Goal: Task Accomplishment & Management: Manage account settings

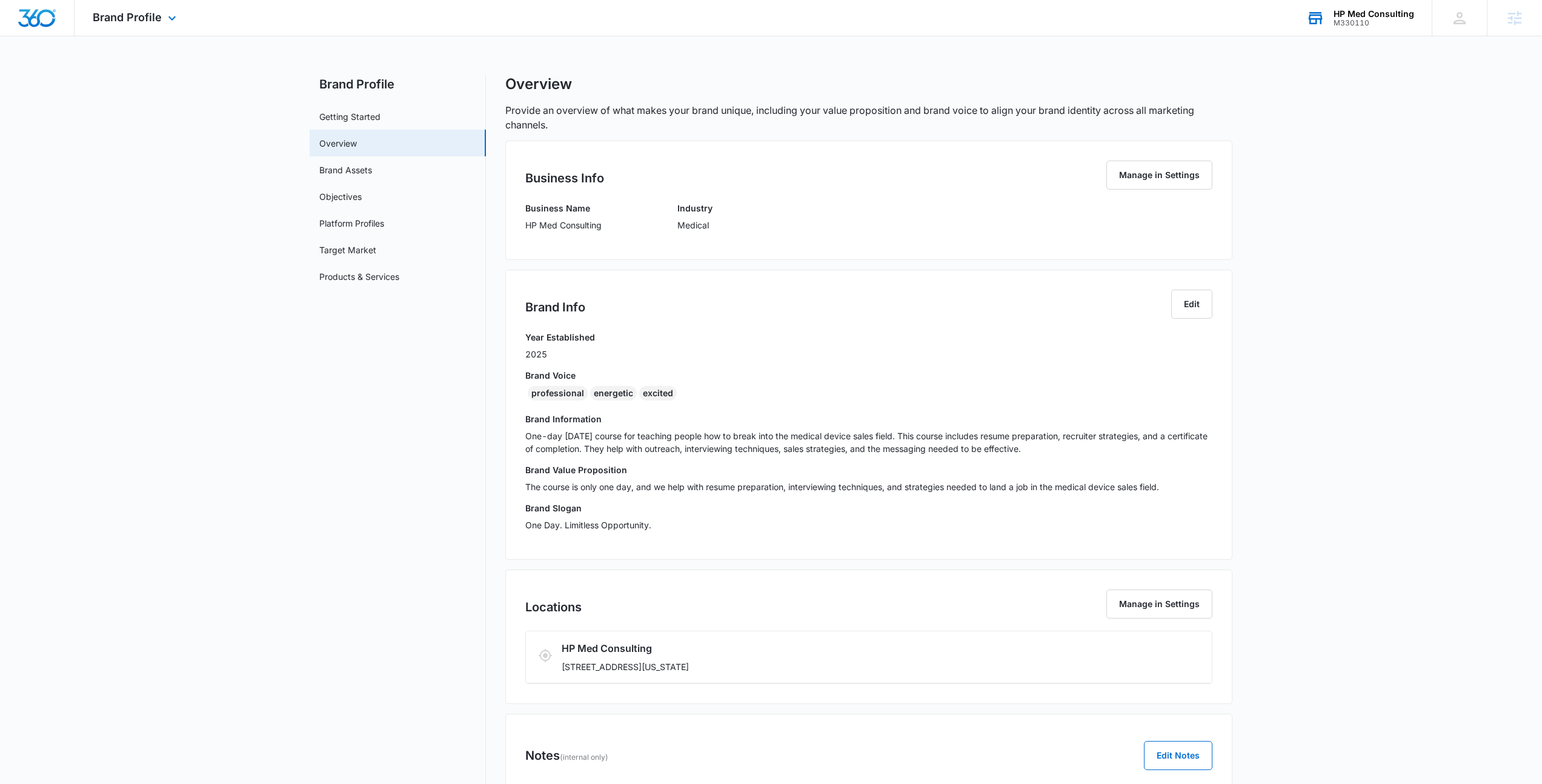
click at [1354, 12] on div "HP Med Consulting" at bounding box center [1374, 13] width 81 height 9
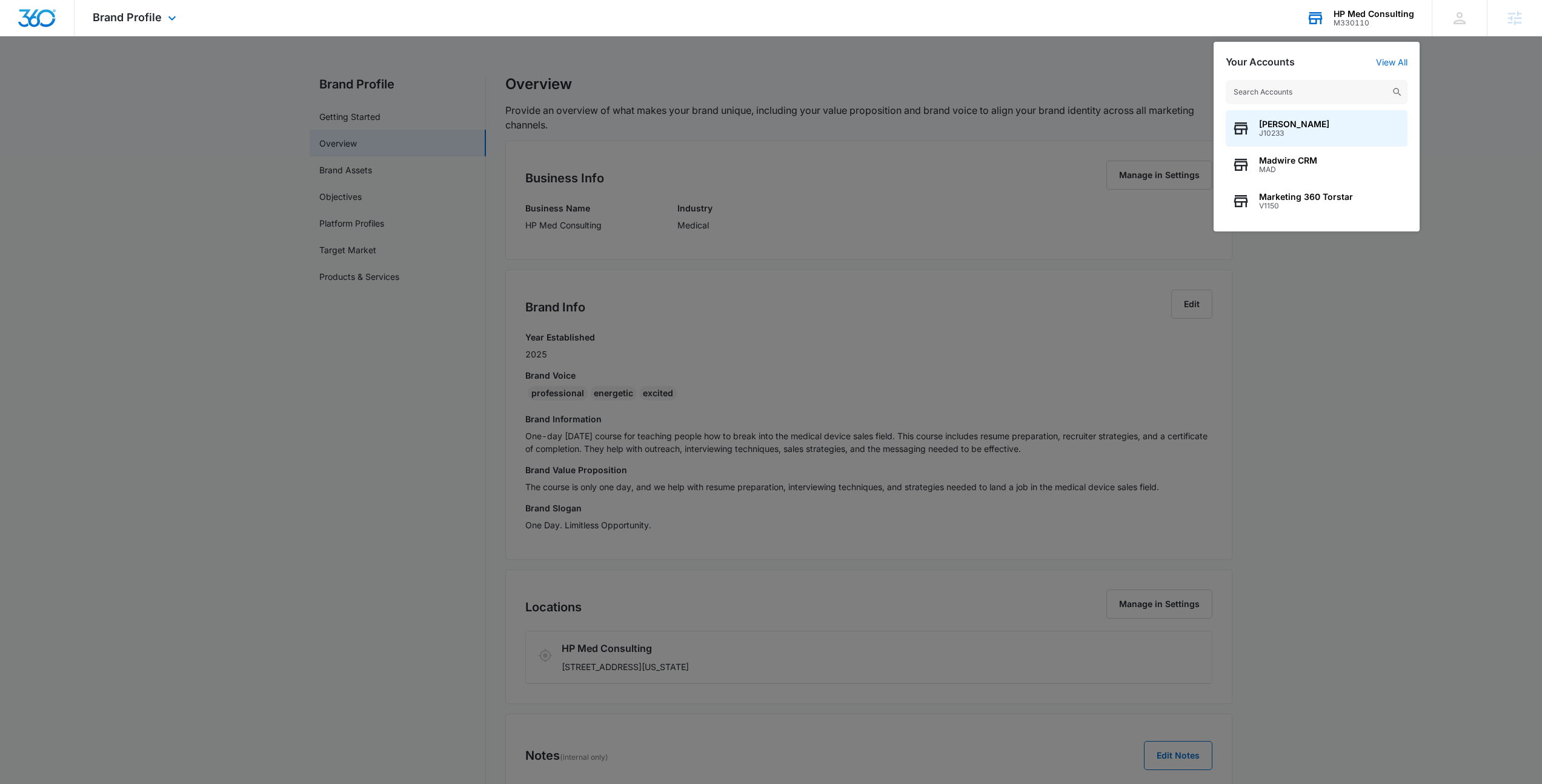
click at [1324, 102] on input "text" at bounding box center [1317, 92] width 182 height 24
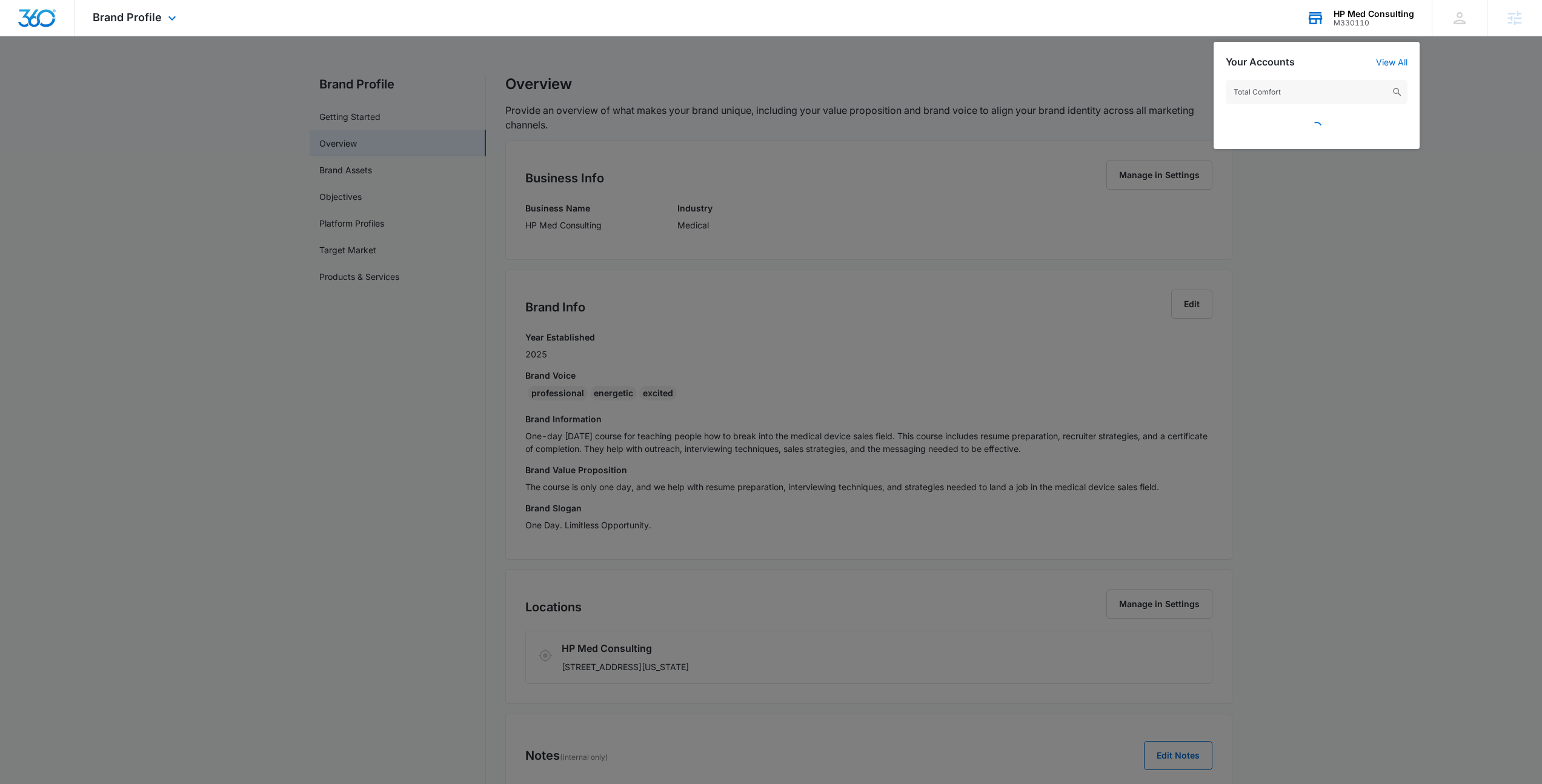
click at [1294, 98] on input "Total Comfort" at bounding box center [1317, 92] width 182 height 24
type input "Total Comfort"
drag, startPoint x: 1420, startPoint y: 79, endPoint x: 1410, endPoint y: 61, distance: 20.6
click at [1421, 79] on div at bounding box center [771, 392] width 1542 height 784
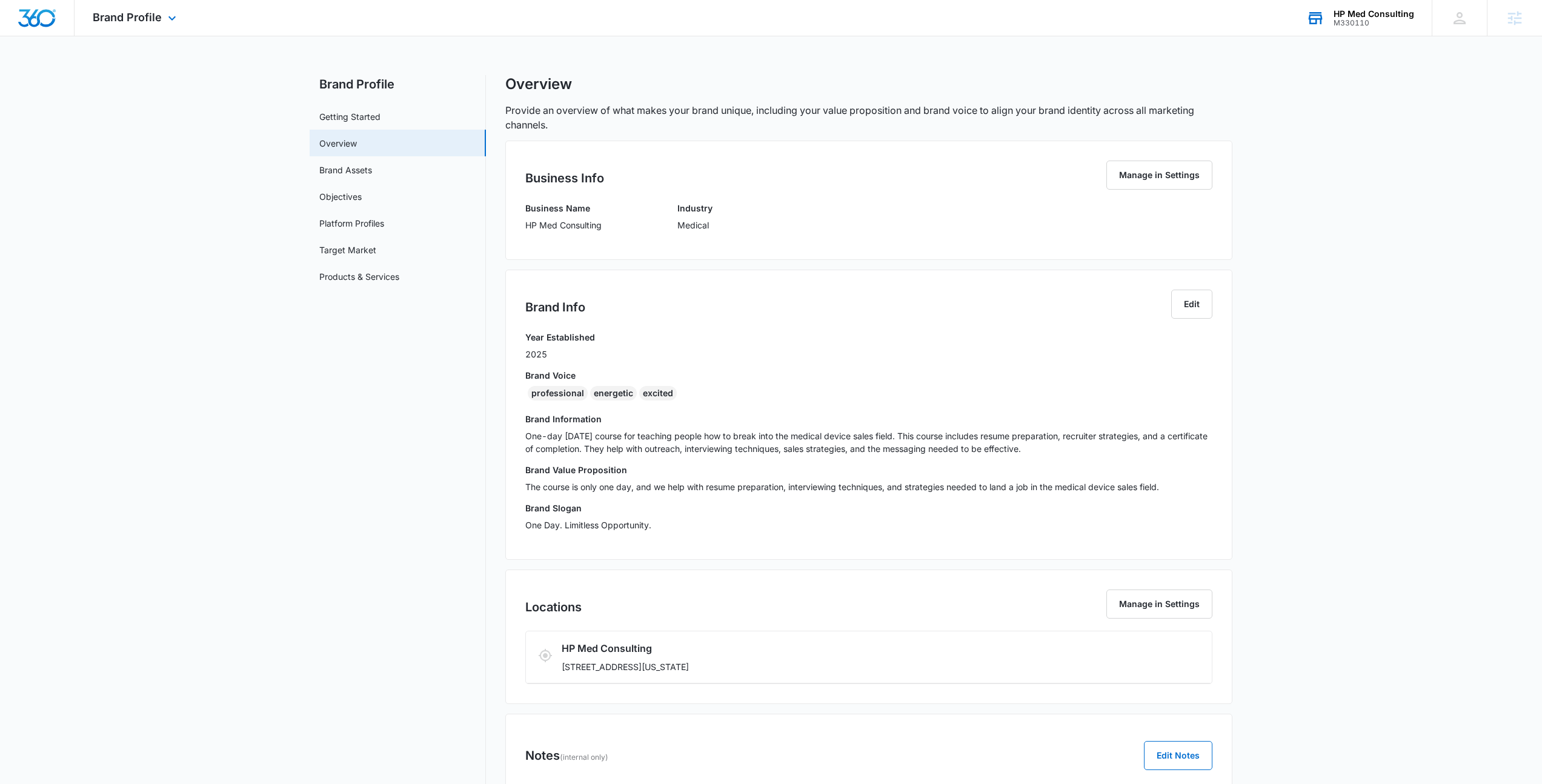
click at [1373, 14] on div "HP Med Consulting" at bounding box center [1374, 13] width 81 height 9
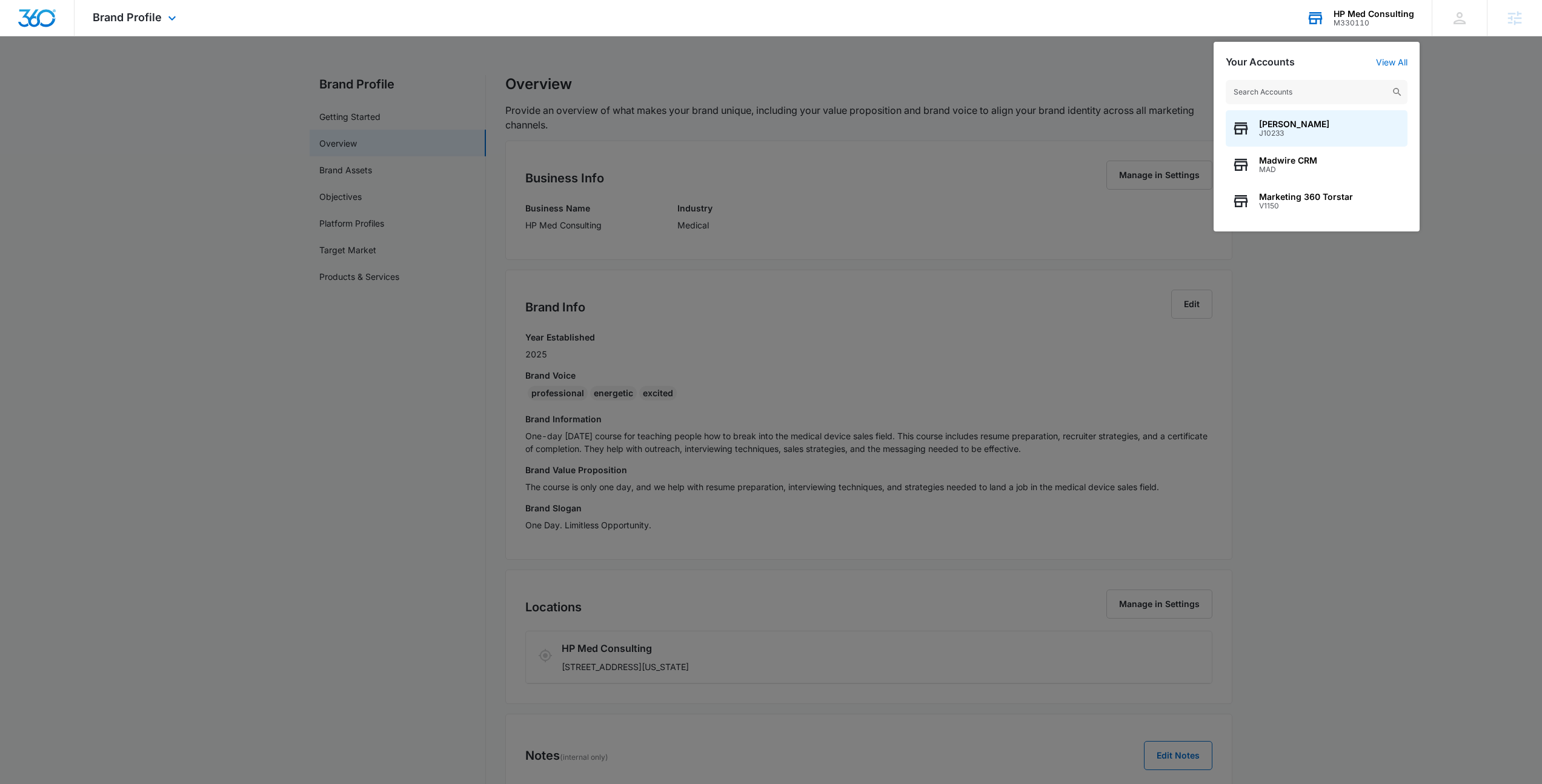
click at [1303, 102] on input "text" at bounding box center [1317, 92] width 182 height 24
type input "Total Comfort"
click at [1303, 135] on span "M170594" at bounding box center [1330, 133] width 142 height 9
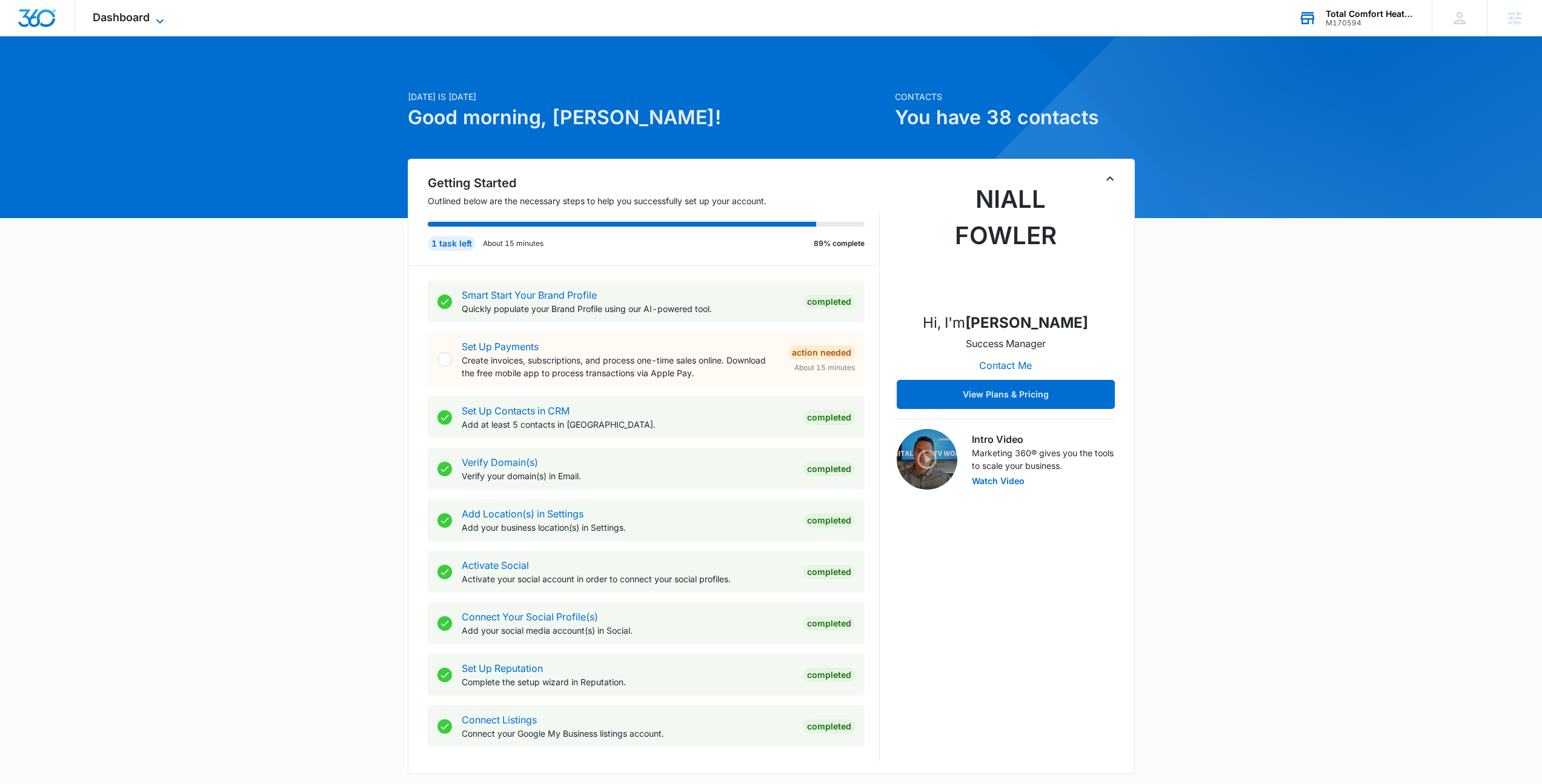
click at [157, 17] on icon at bounding box center [160, 21] width 14 height 14
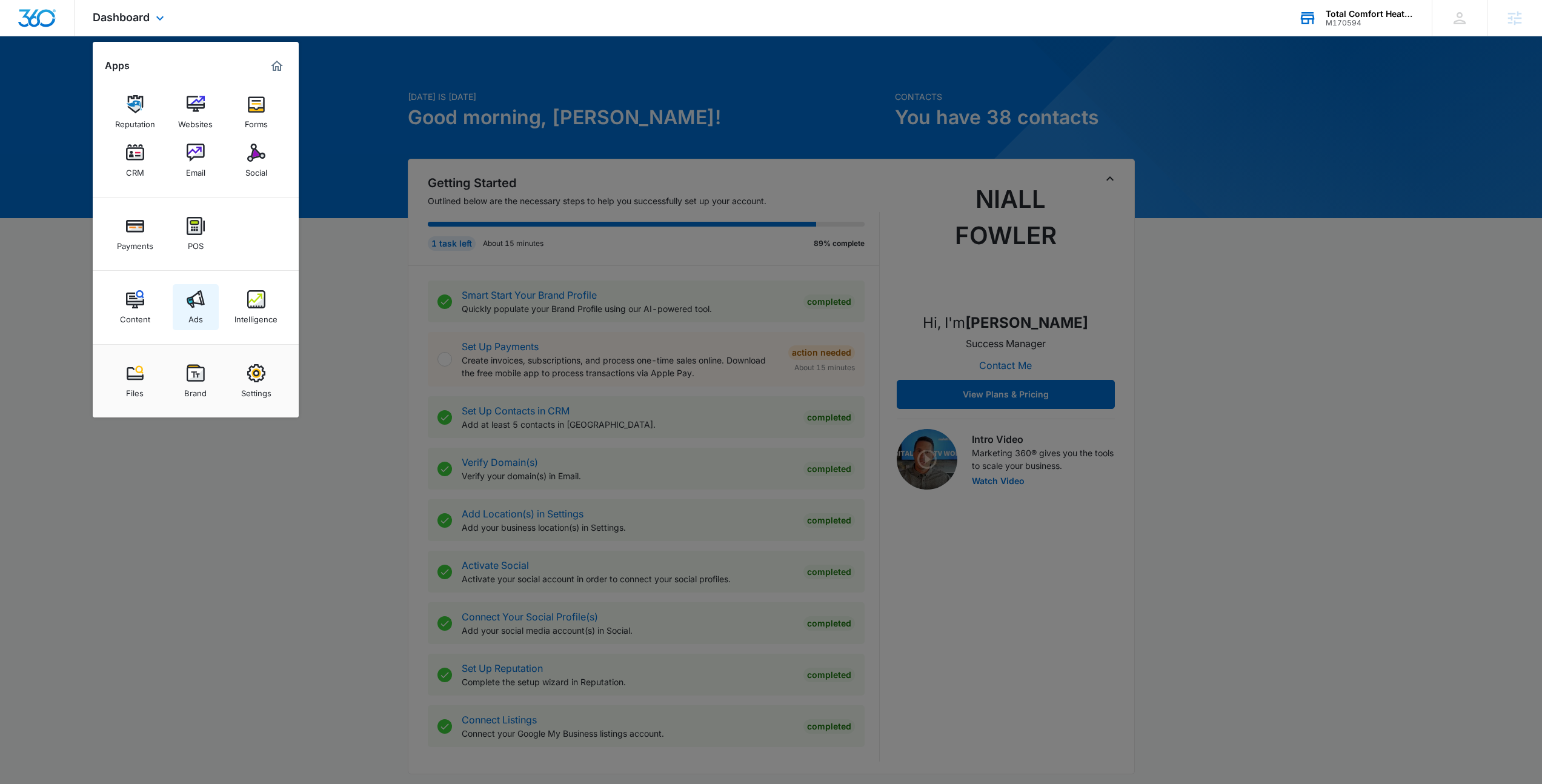
click at [195, 296] on img at bounding box center [195, 299] width 18 height 18
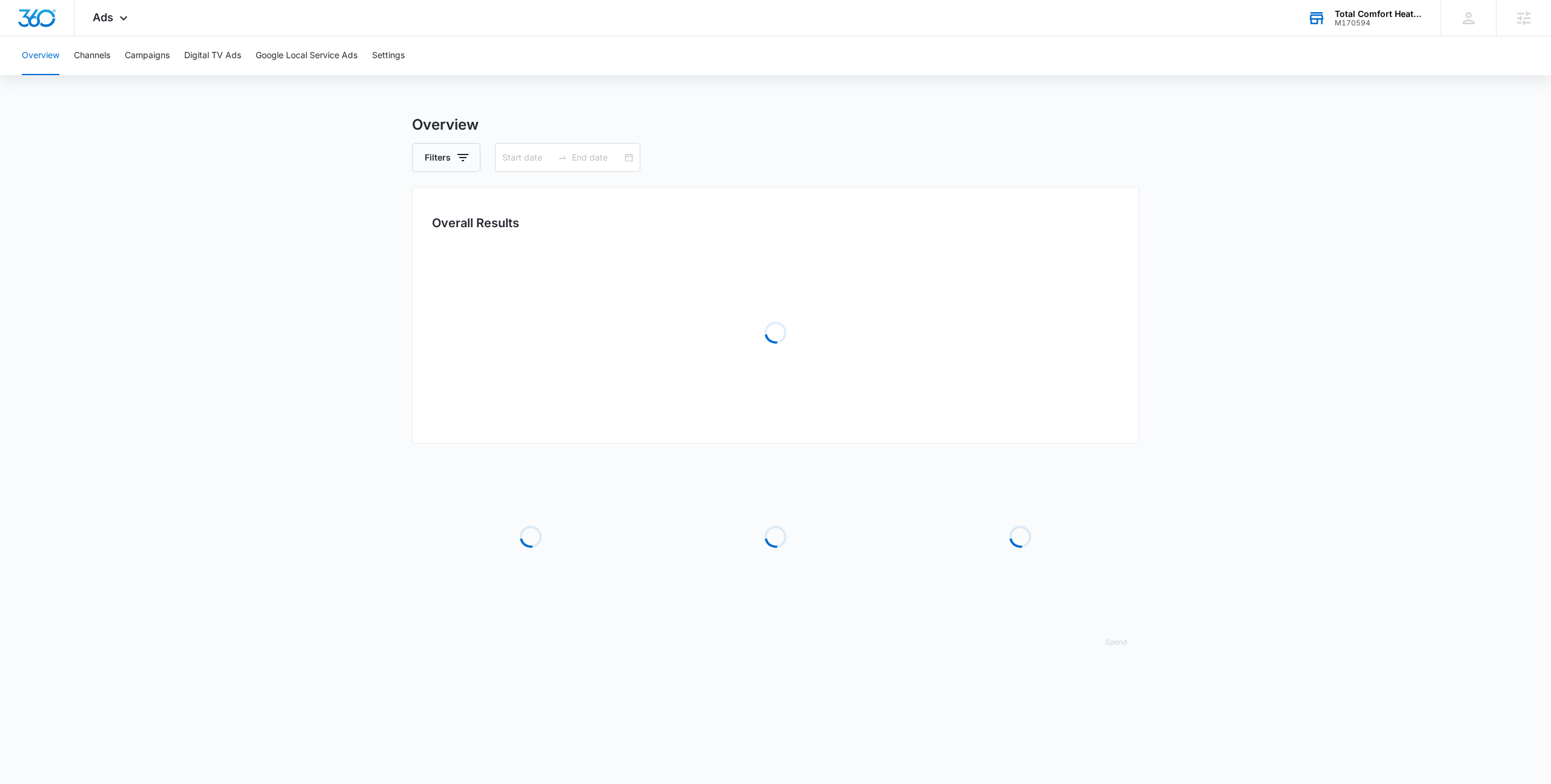
type input "08/22/2025"
type input "09/21/2025"
click at [292, 62] on button "Google Local Service Ads" at bounding box center [306, 55] width 102 height 39
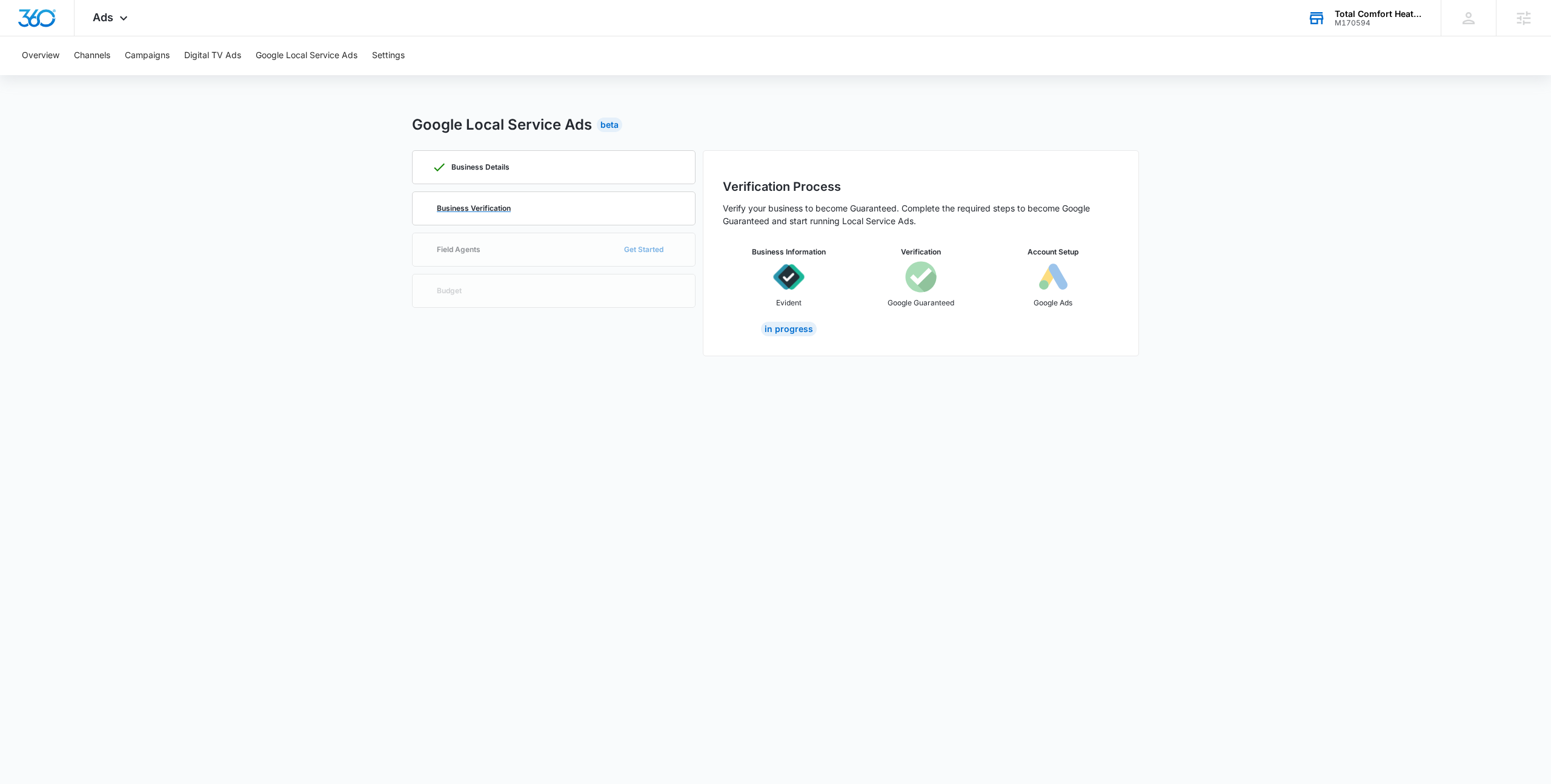
click at [511, 211] on p "Business Verification" at bounding box center [473, 208] width 74 height 7
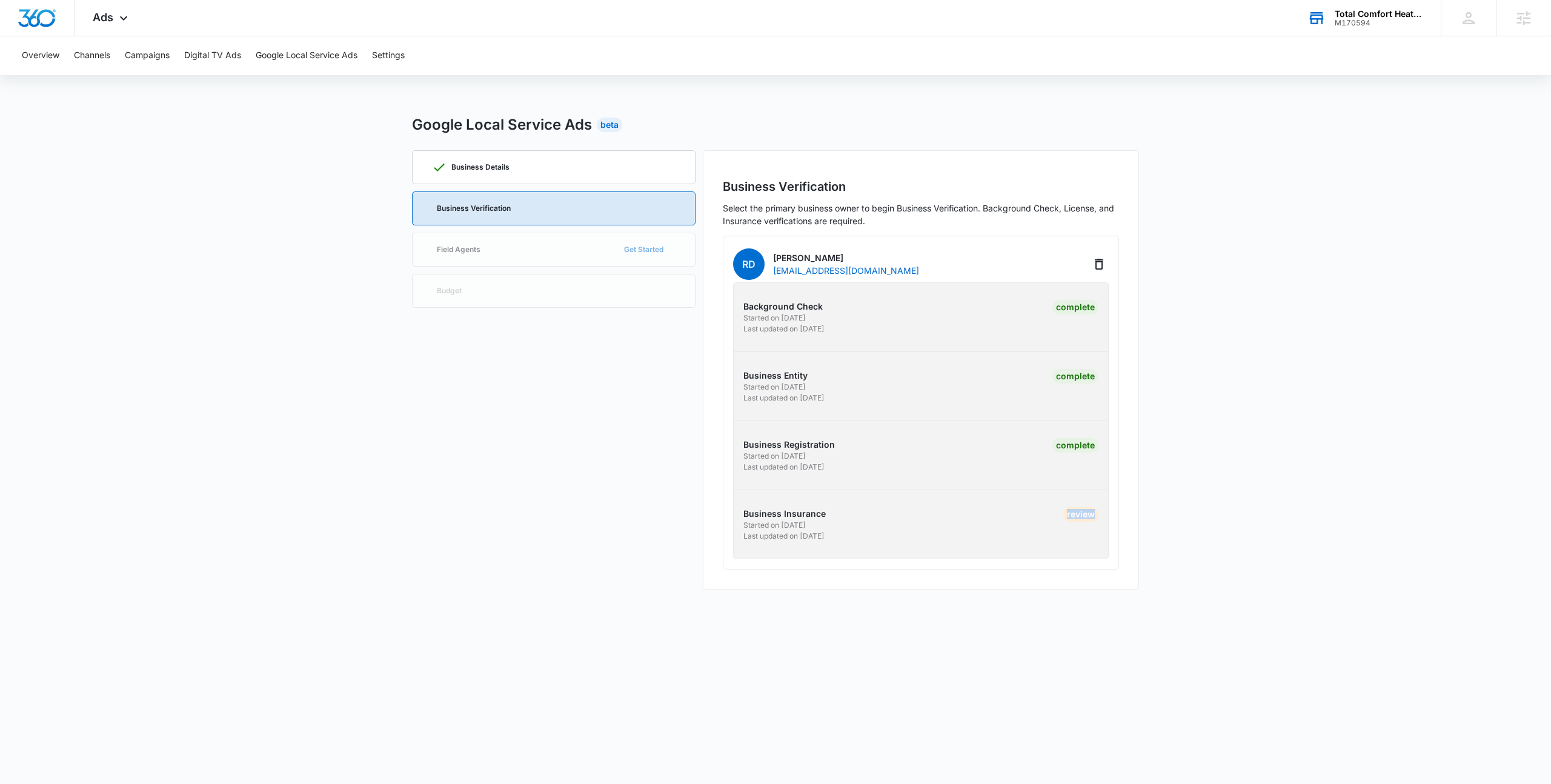
drag, startPoint x: 1030, startPoint y: 509, endPoint x: 1073, endPoint y: 545, distance: 56.1
click at [1075, 544] on div "Background Check Started on 8/4/2025 Last updated on 8/8/2025 Complete Business…" at bounding box center [920, 420] width 375 height 277
click at [771, 552] on div "Background Check Started on 8/4/2025 Last updated on 8/8/2025 Complete Business…" at bounding box center [920, 420] width 375 height 277
drag, startPoint x: 848, startPoint y: 545, endPoint x: 684, endPoint y: 483, distance: 175.3
click at [684, 483] on div "Business Details Business Verification Field Agents Get Started Budget Business…" at bounding box center [775, 370] width 726 height 439
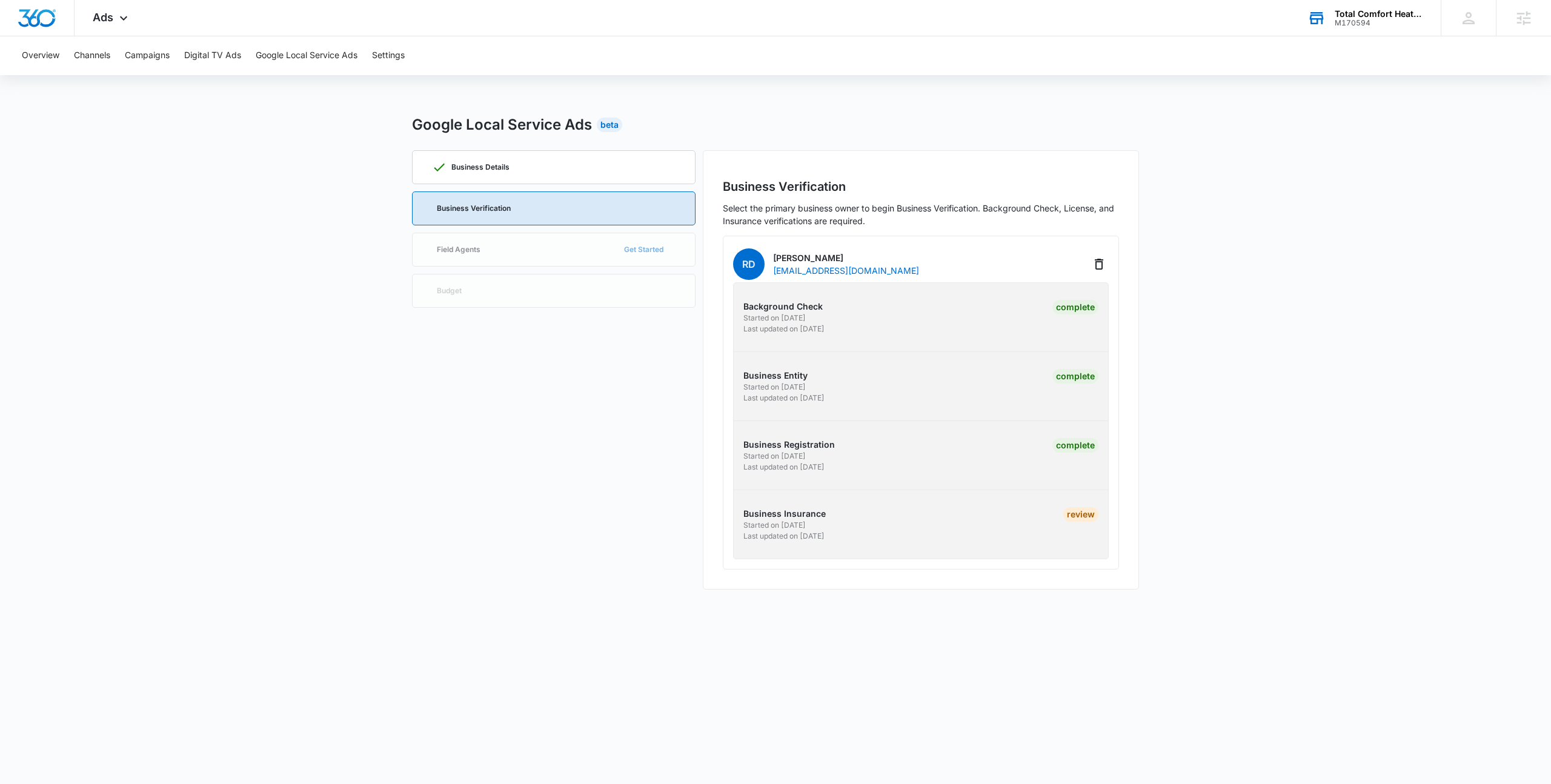
click at [684, 483] on div "Business Details Business Verification Field Agents Get Started Budget" at bounding box center [553, 370] width 284 height 439
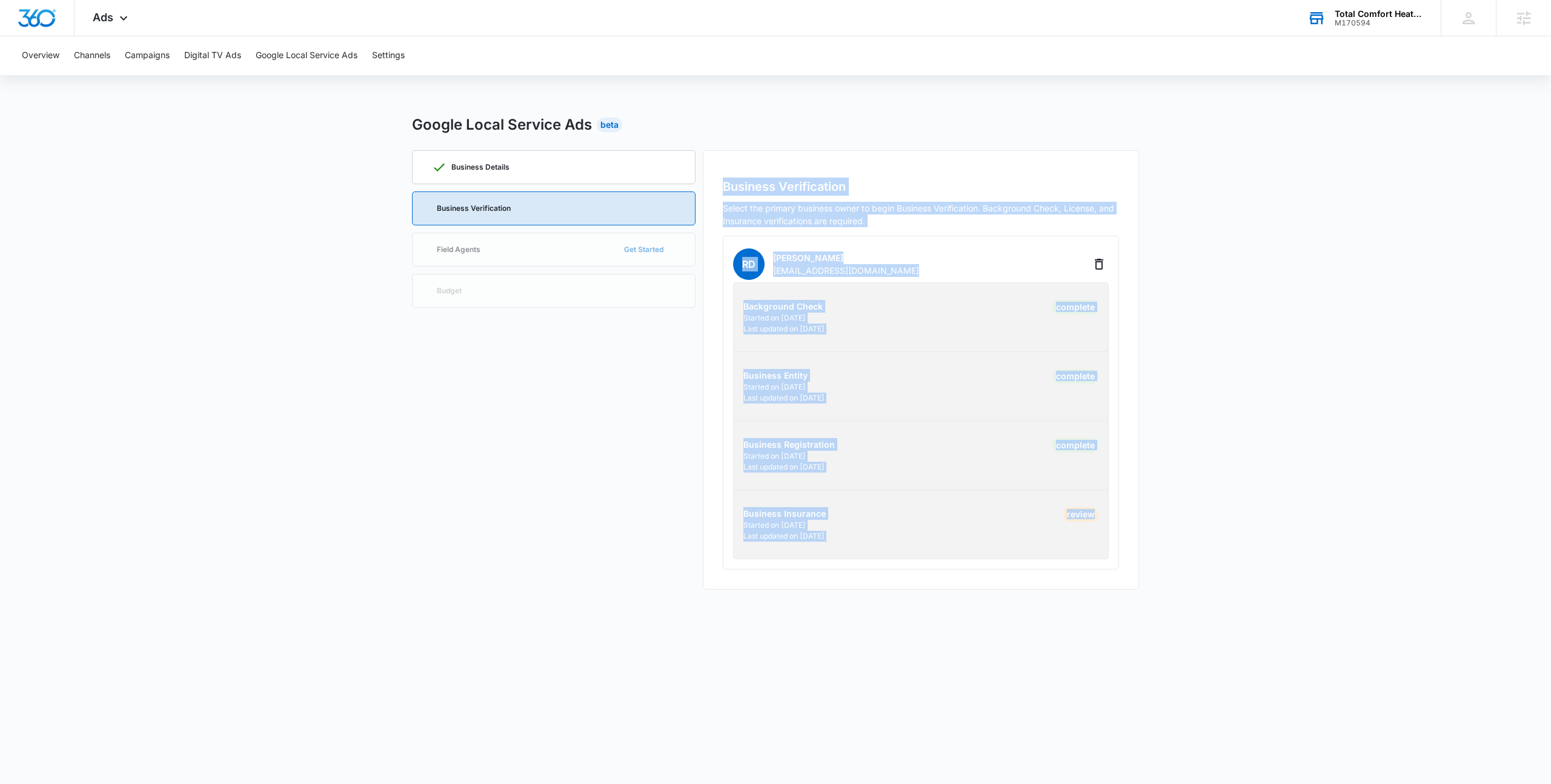
drag, startPoint x: 718, startPoint y: 170, endPoint x: 1143, endPoint y: 586, distance: 594.7
click at [1144, 586] on main "Google Local Service Ads Beta Business Details Business Verification Field Agen…" at bounding box center [776, 359] width 1551 height 490
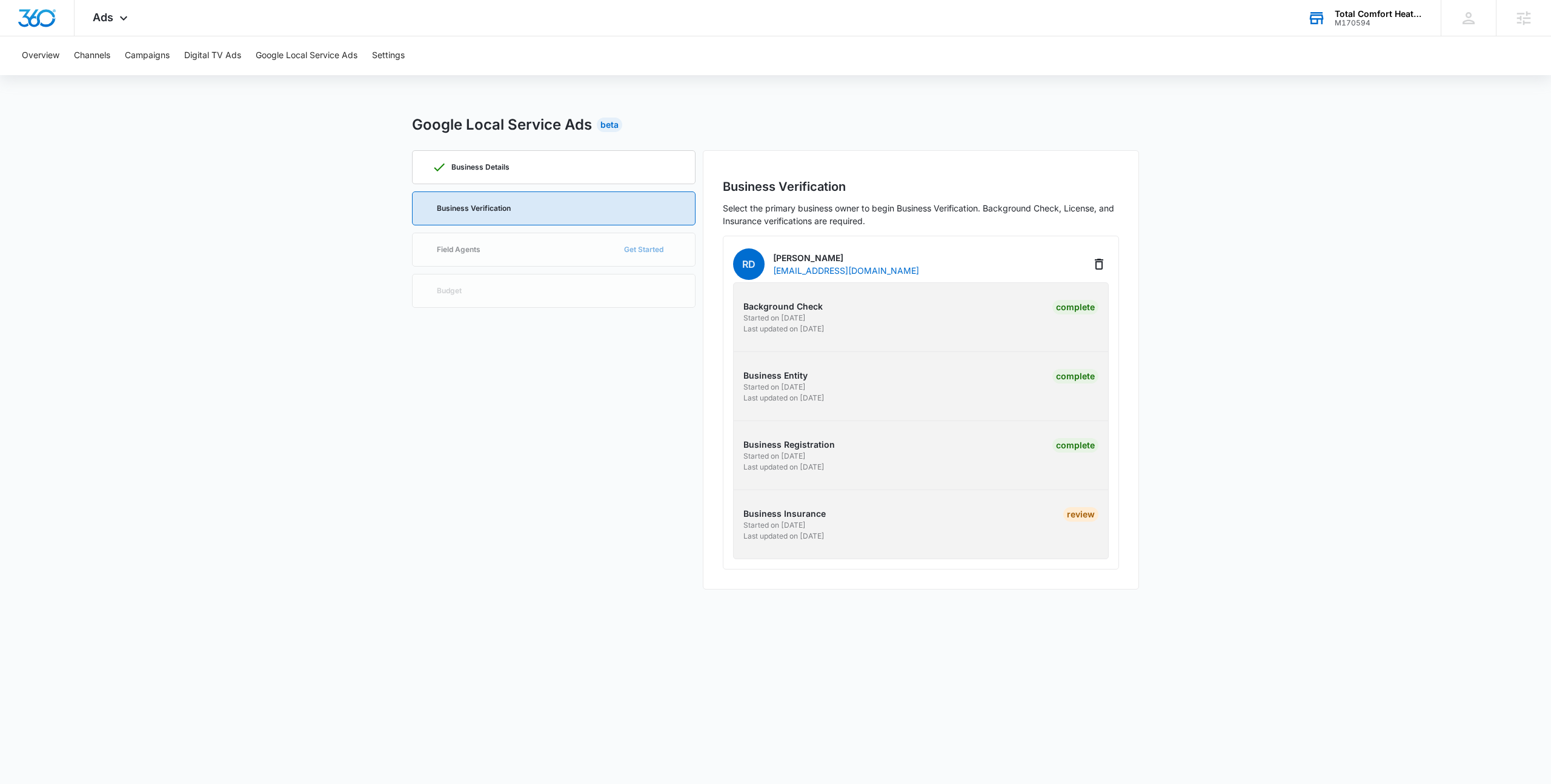
click at [1143, 586] on main "Google Local Service Ads Beta Business Details Business Verification Field Agen…" at bounding box center [776, 359] width 1551 height 490
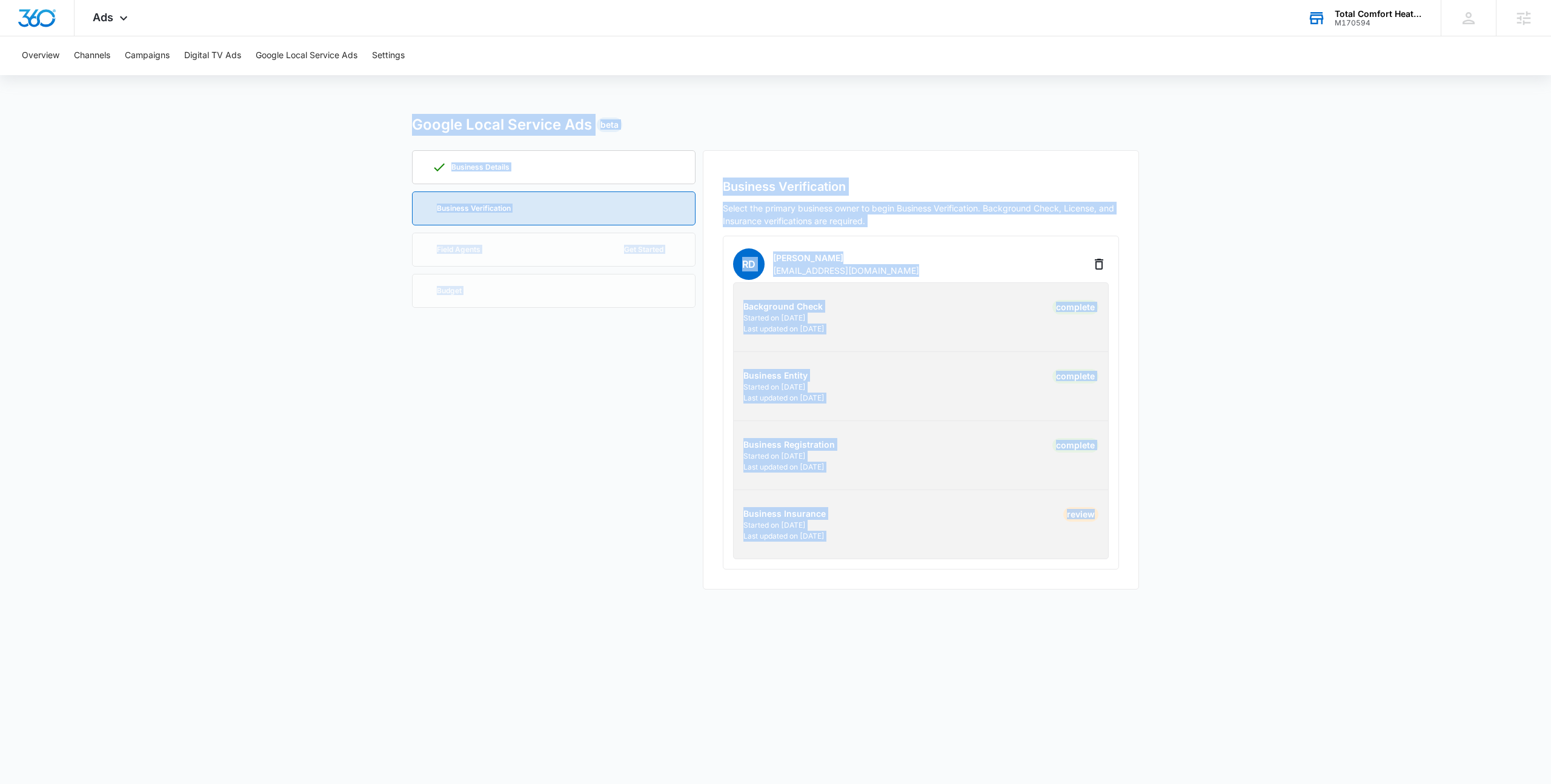
drag, startPoint x: 1100, startPoint y: 544, endPoint x: 326, endPoint y: 123, distance: 881.1
click at [326, 123] on main "Google Local Service Ads Beta Business Details Business Verification Field Agen…" at bounding box center [776, 359] width 1551 height 490
drag, startPoint x: 326, startPoint y: 123, endPoint x: 1326, endPoint y: 633, distance: 1122.5
click at [1346, 639] on body "Ads Apps Reputation Websites Forms CRM Email Social Payments POS Content Ads In…" at bounding box center [776, 392] width 1551 height 784
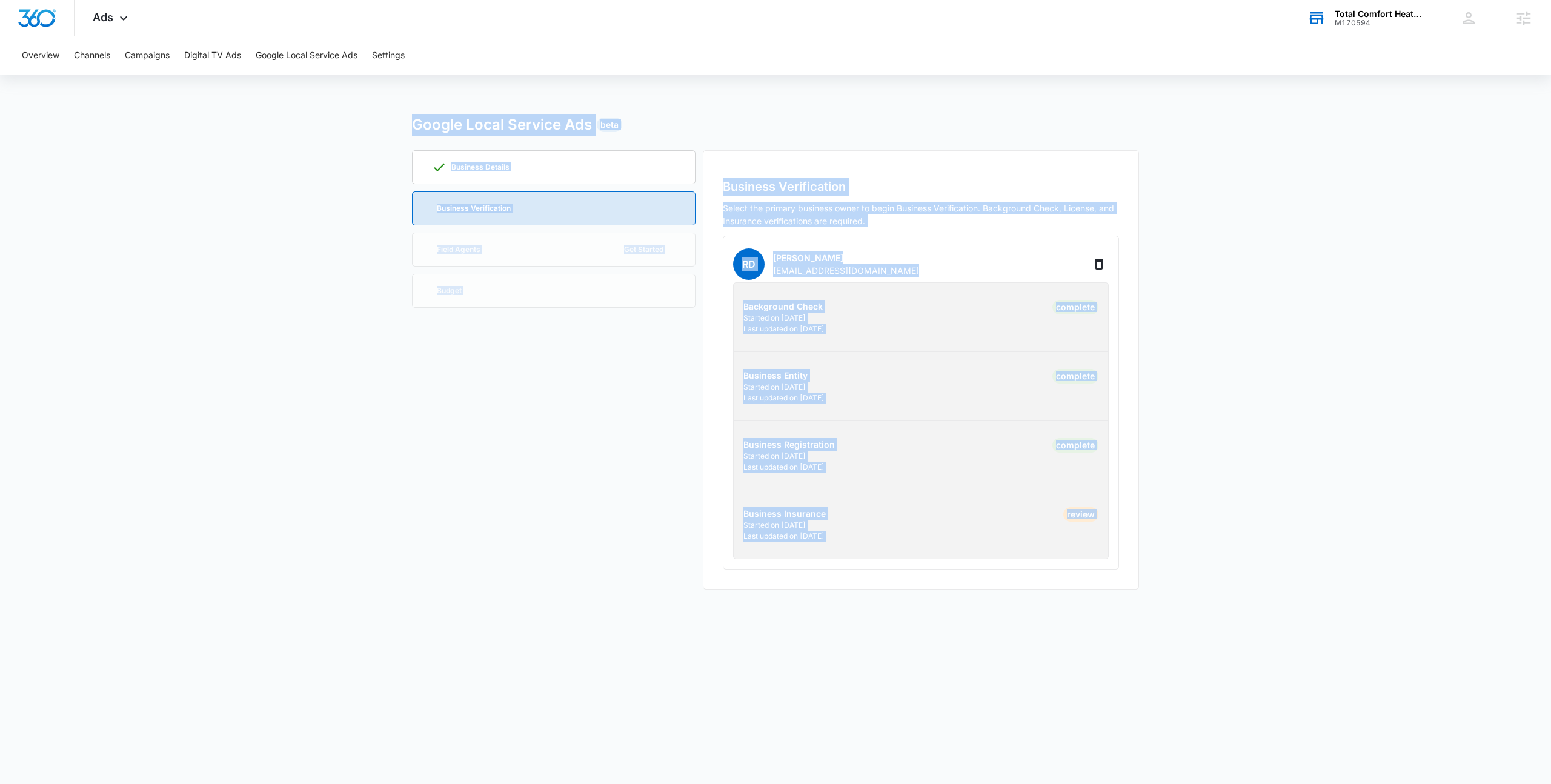
click at [1326, 633] on body "Ads Apps Reputation Websites Forms CRM Email Social Payments POS Content Ads In…" at bounding box center [776, 392] width 1551 height 784
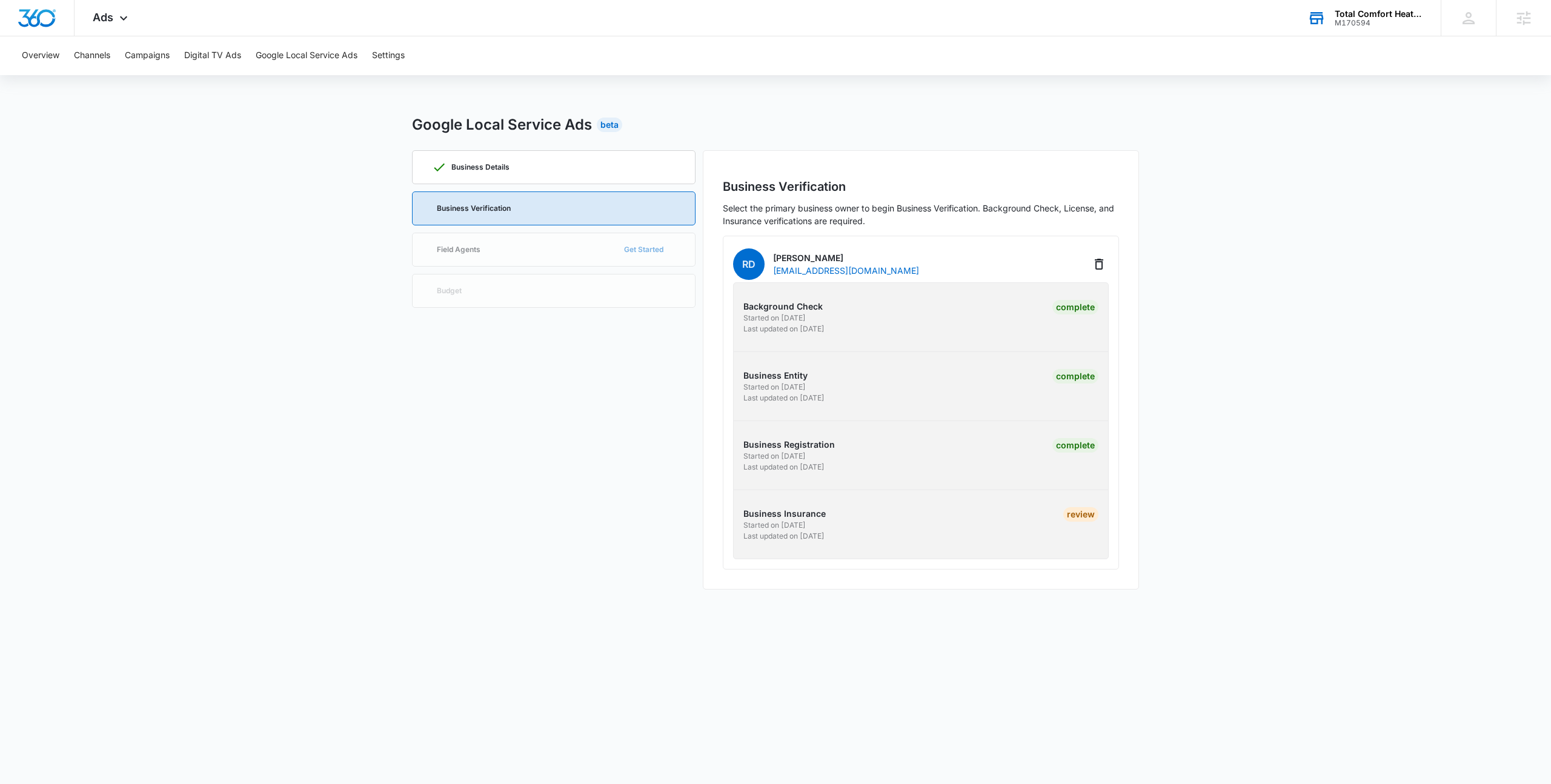
click at [1377, 24] on div "M170594" at bounding box center [1379, 23] width 89 height 9
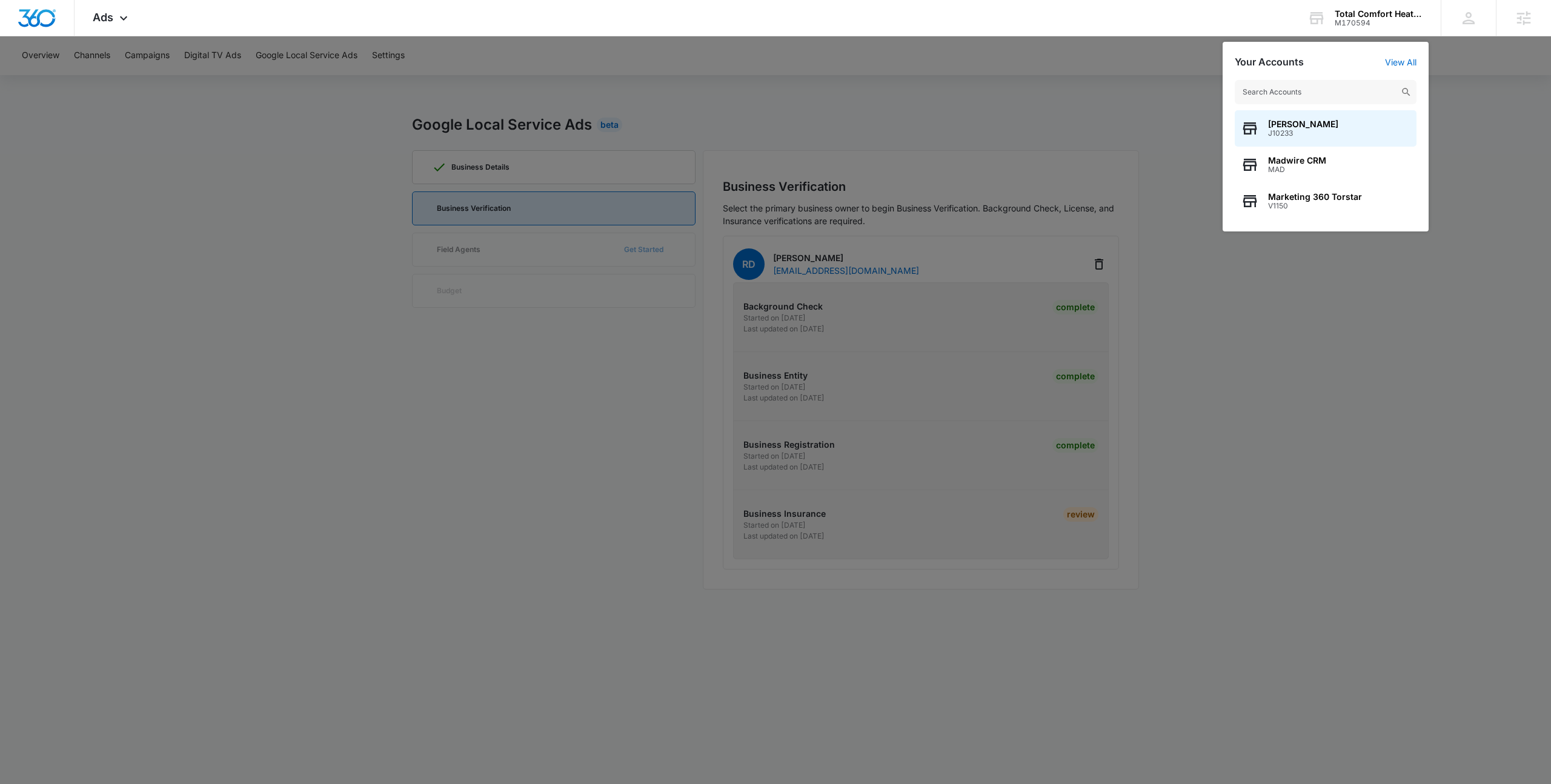
click at [1334, 93] on input "text" at bounding box center [1326, 92] width 182 height 24
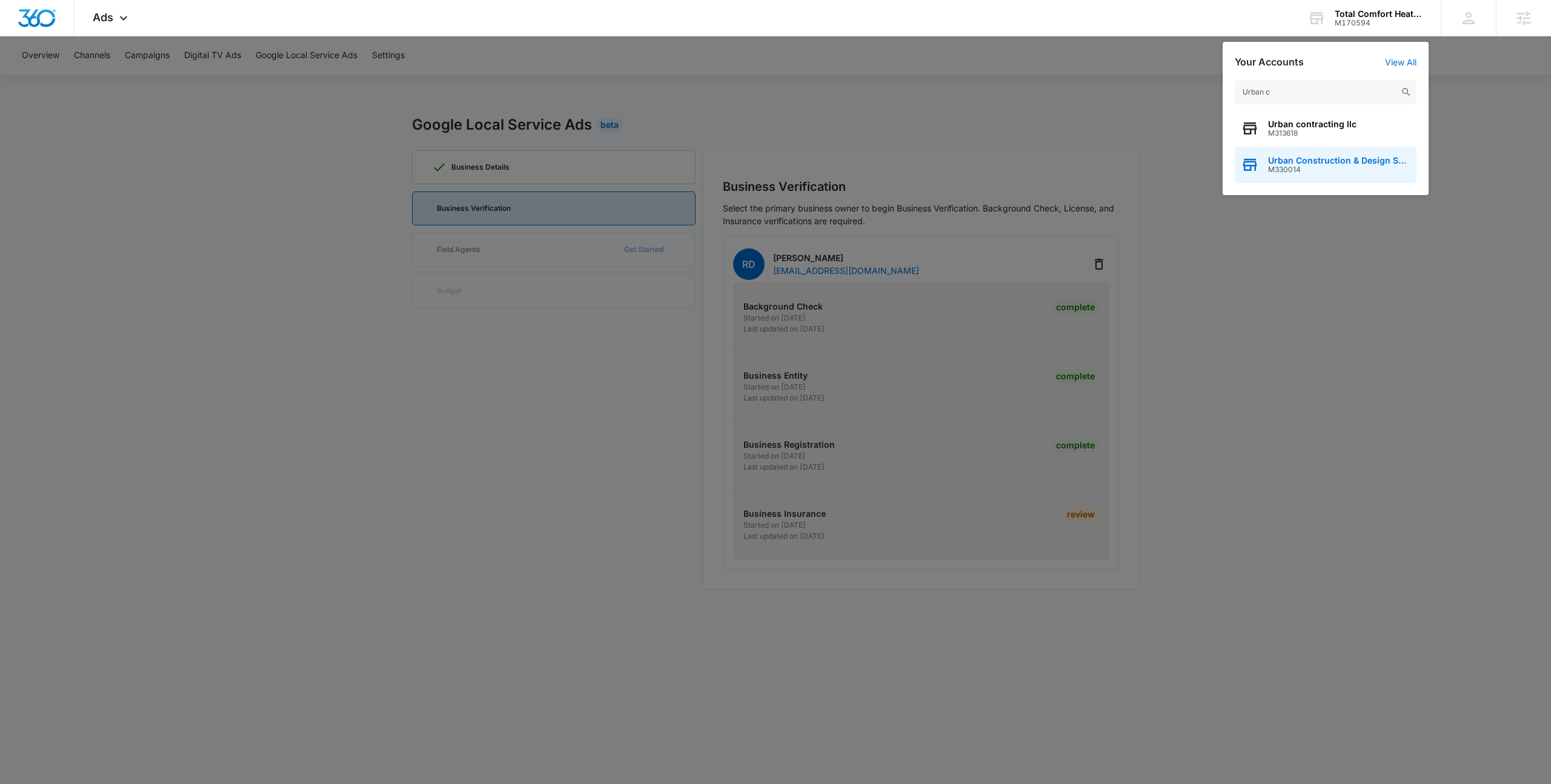
type input "Urban c"
click at [1345, 165] on span "M330014" at bounding box center [1339, 169] width 142 height 9
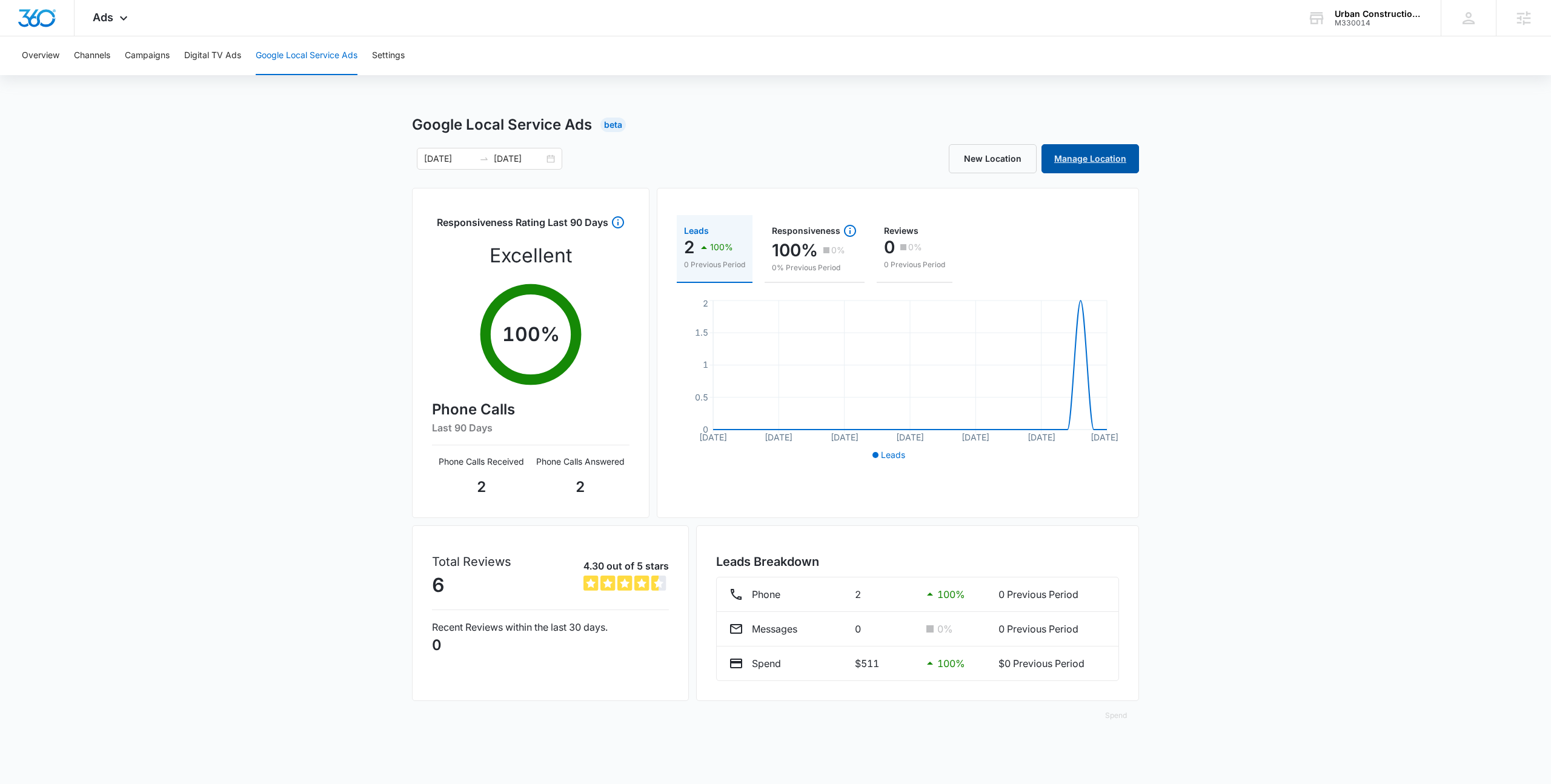
click at [1078, 162] on link "Manage Location" at bounding box center [1089, 158] width 97 height 29
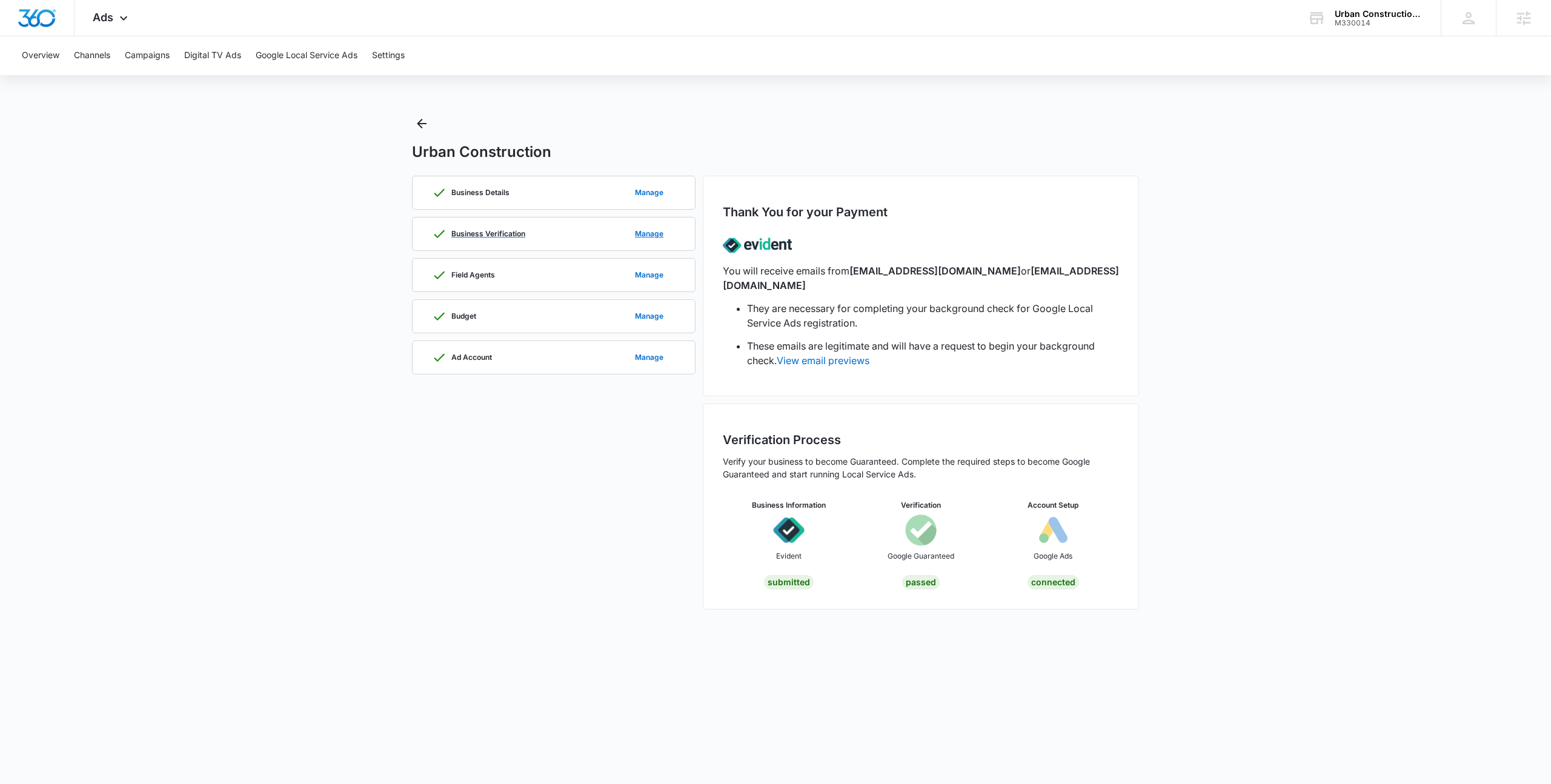
click at [497, 235] on p "Business Verification" at bounding box center [488, 233] width 74 height 7
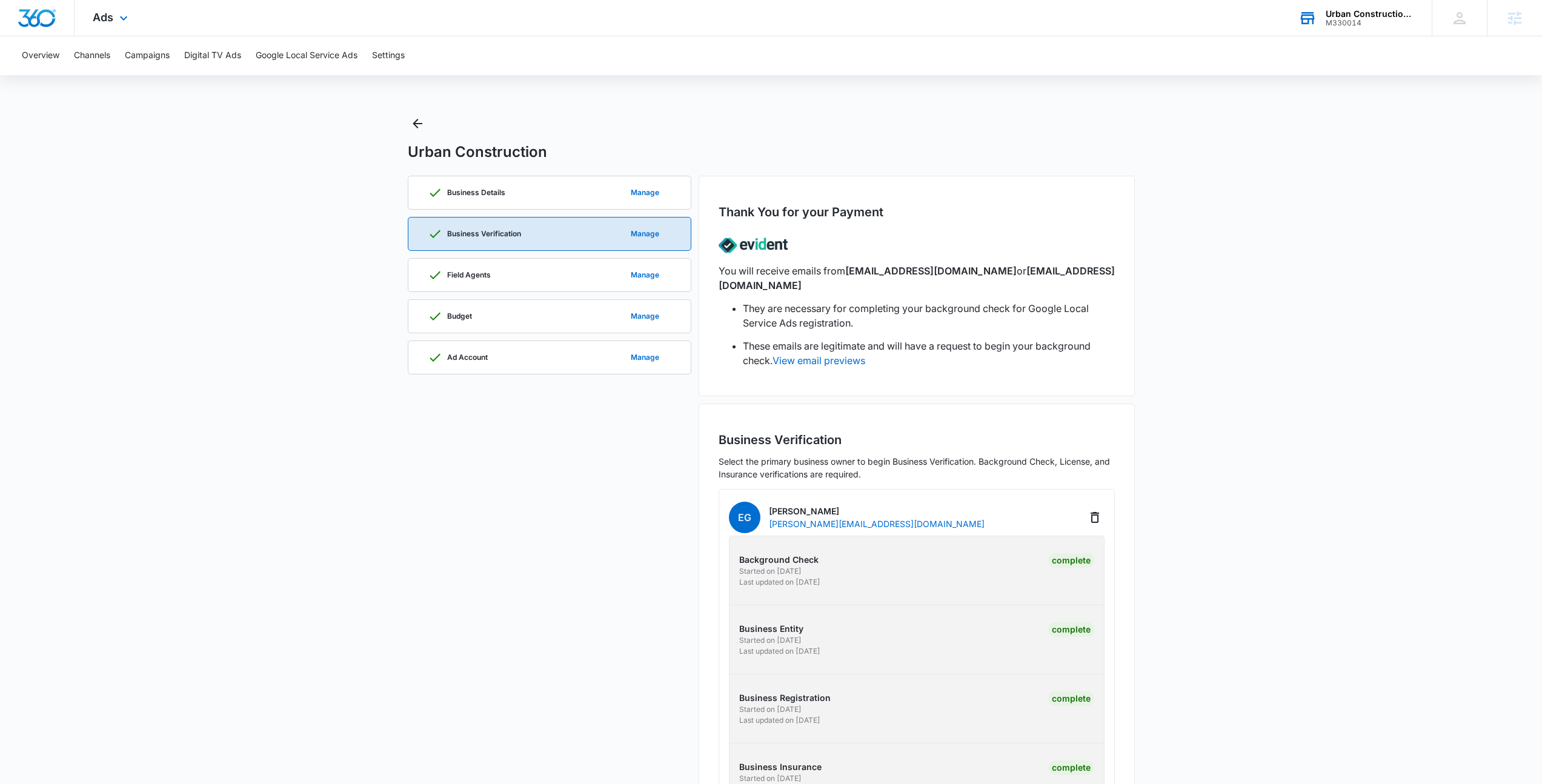
click at [1362, 25] on div "M330014" at bounding box center [1370, 23] width 89 height 9
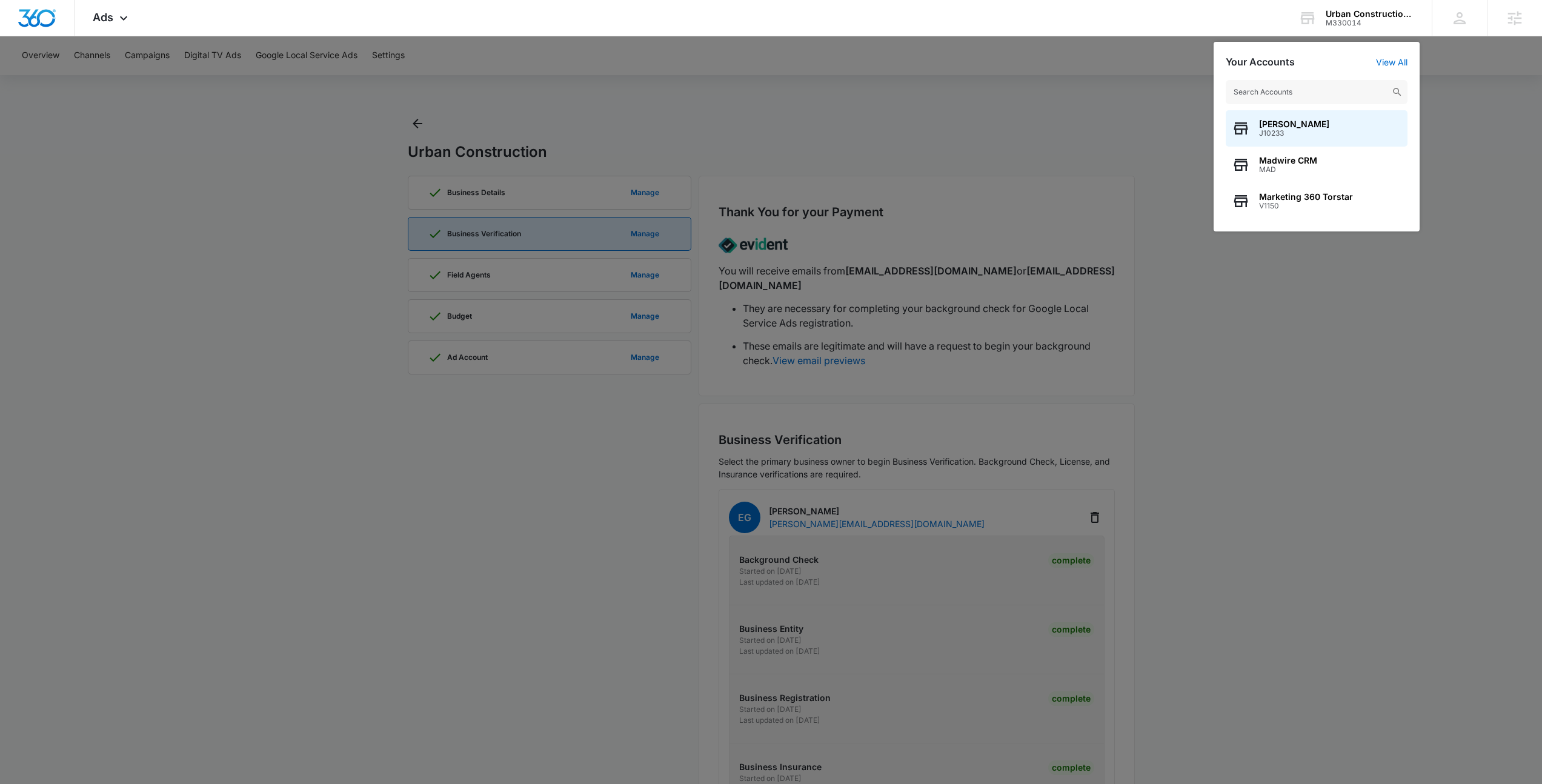
click at [1341, 96] on input "text" at bounding box center [1317, 92] width 182 height 24
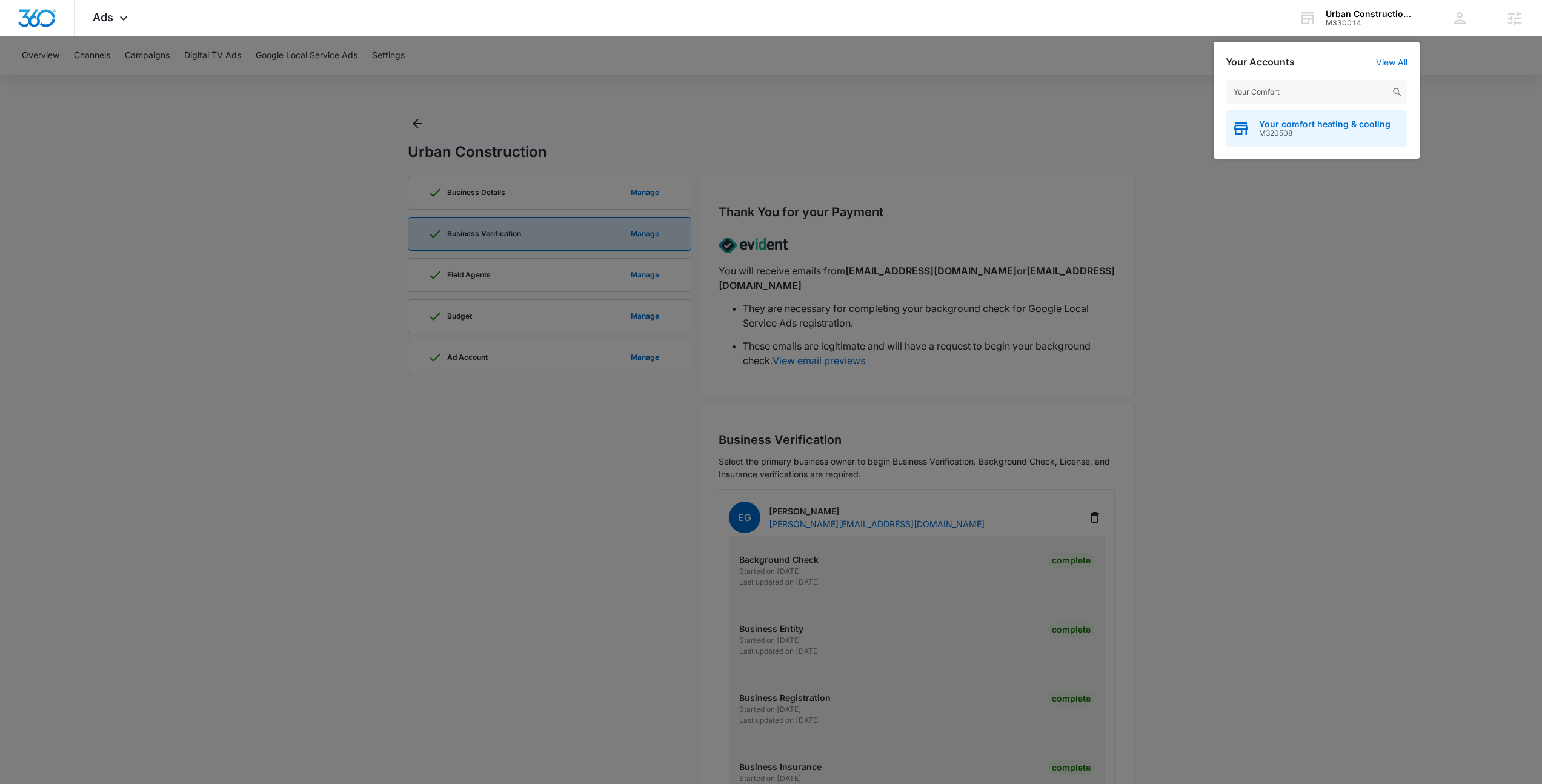
type input "Your Comfort"
click at [1330, 138] on div "Your comfort heating & cooling M320508" at bounding box center [1317, 128] width 182 height 36
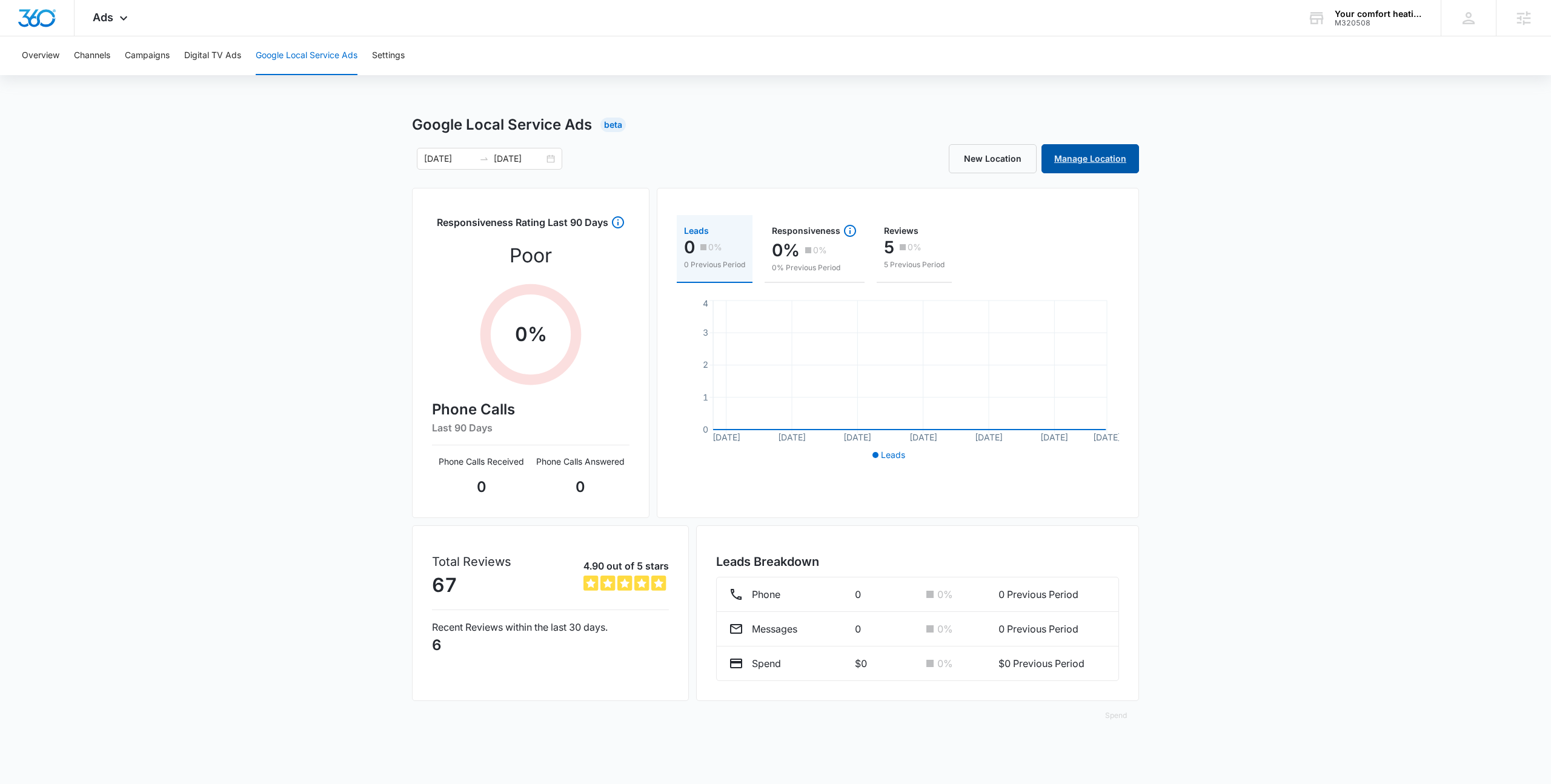
click at [1085, 152] on link "Manage Location" at bounding box center [1089, 158] width 97 height 29
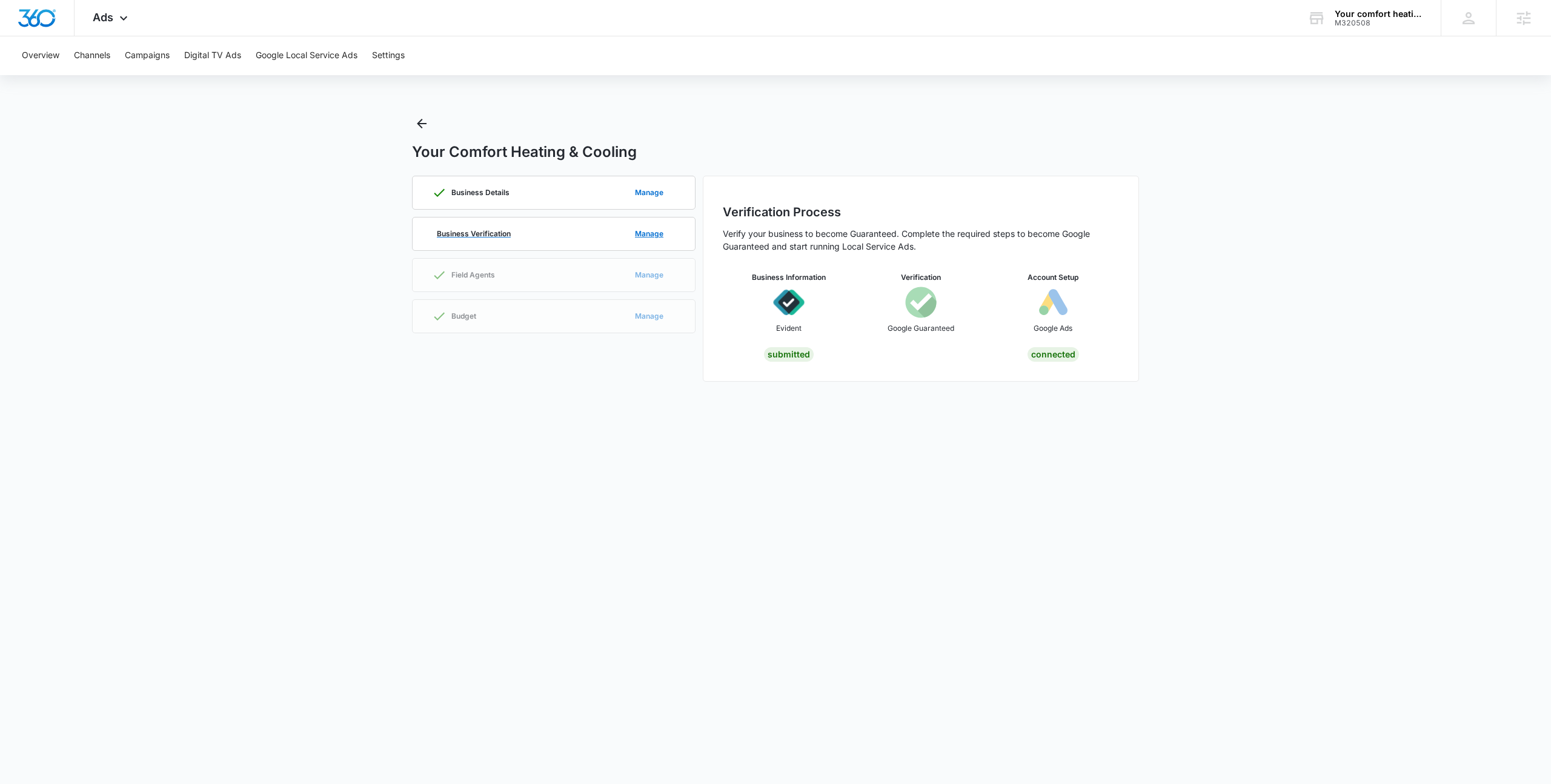
click at [580, 231] on div "Business Verification Manage" at bounding box center [553, 233] width 243 height 32
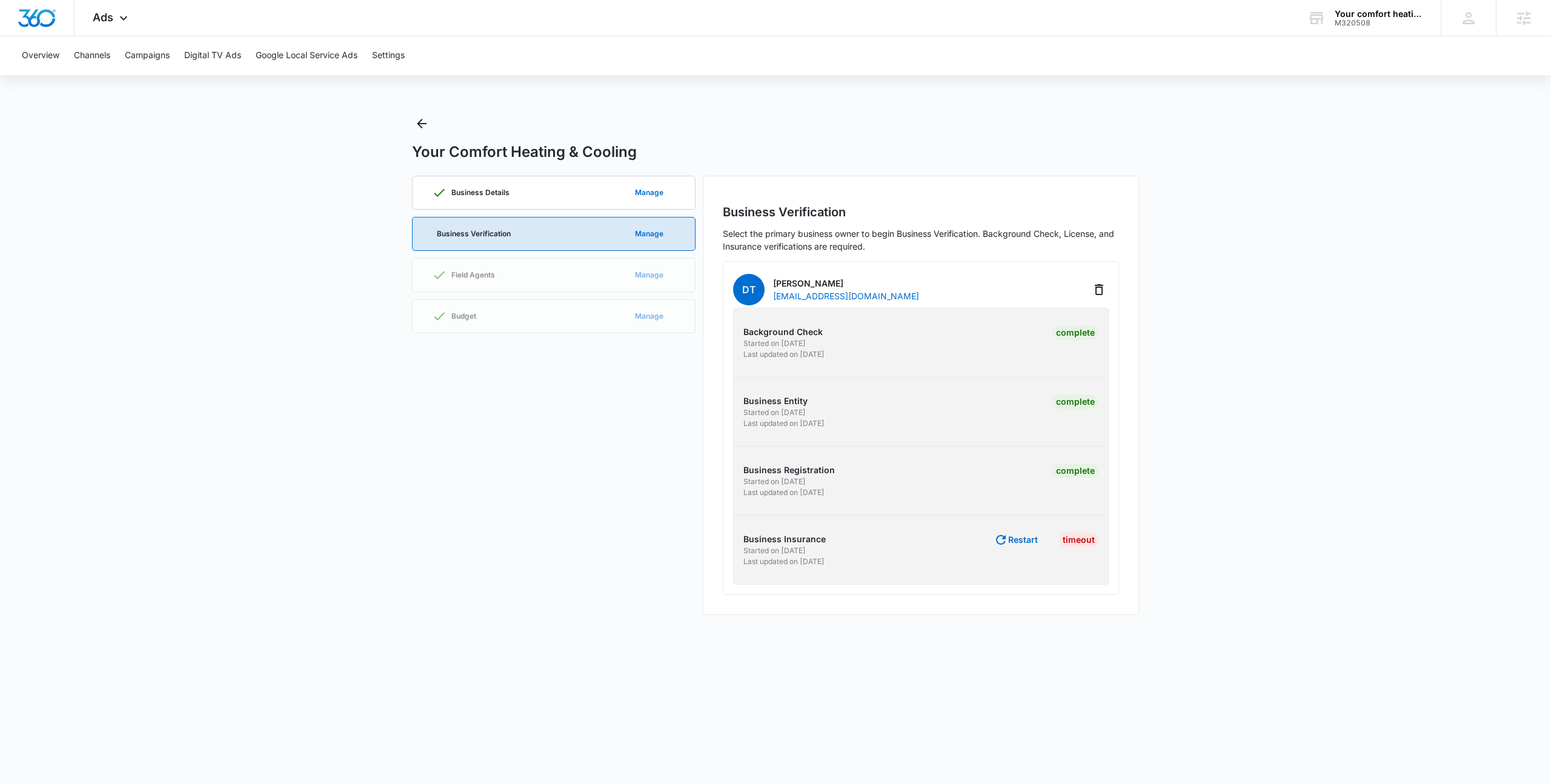
click at [748, 553] on p "Started on 4/23/2025" at bounding box center [830, 551] width 174 height 11
drag, startPoint x: 1008, startPoint y: 535, endPoint x: 815, endPoint y: 553, distance: 193.8
click at [815, 553] on div "Business Insurance Started on 4/23/2025 Last updated on 10/10/2025 Restart Time…" at bounding box center [920, 550] width 355 height 35
click at [1036, 545] on button "Restart" at bounding box center [1016, 540] width 44 height 14
click at [1009, 542] on button "Restart" at bounding box center [1016, 540] width 44 height 14
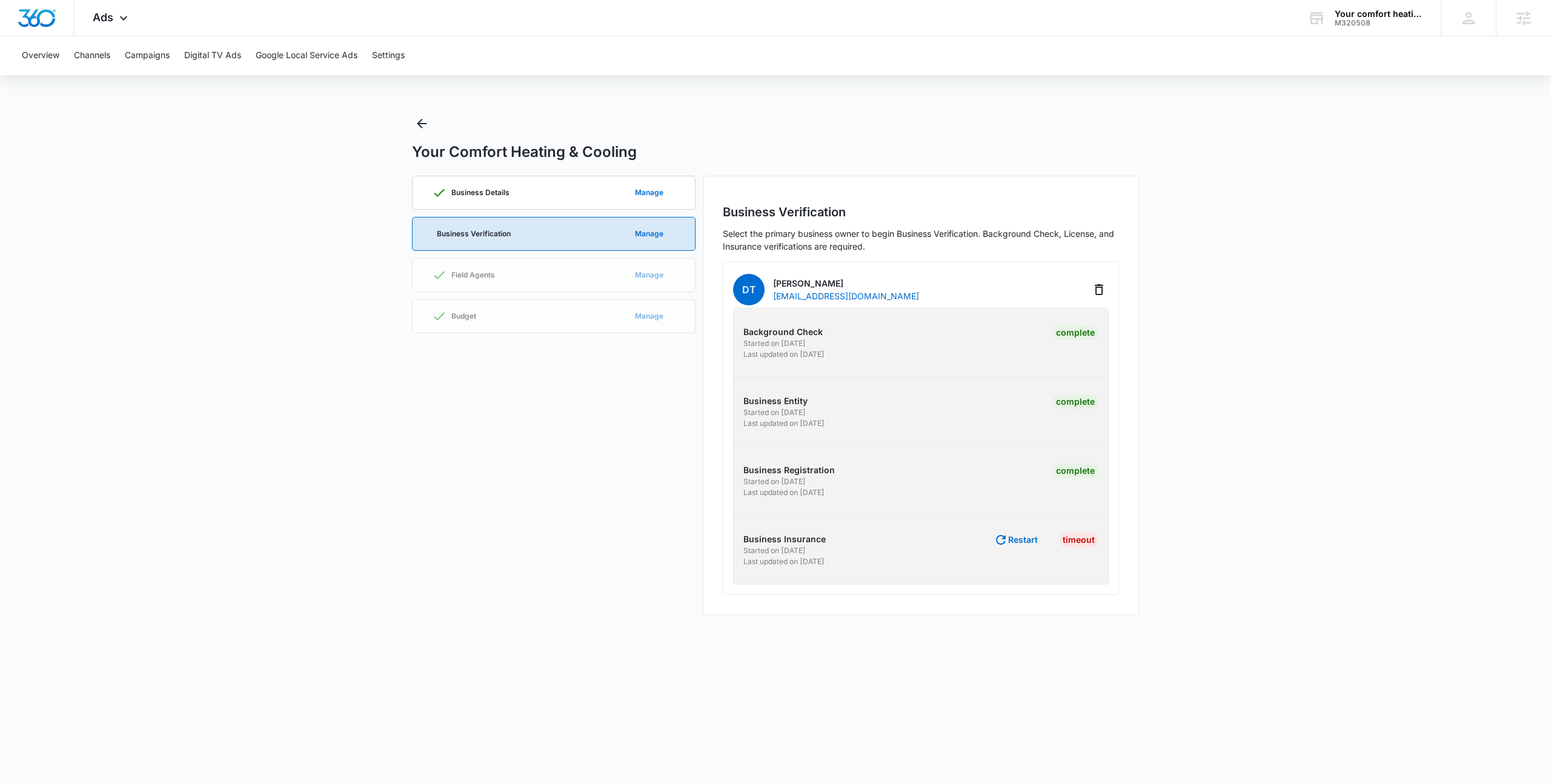
click at [602, 522] on div "Business Details Manage Business Verification Manage Field Agents Manage Budget…" at bounding box center [553, 395] width 284 height 439
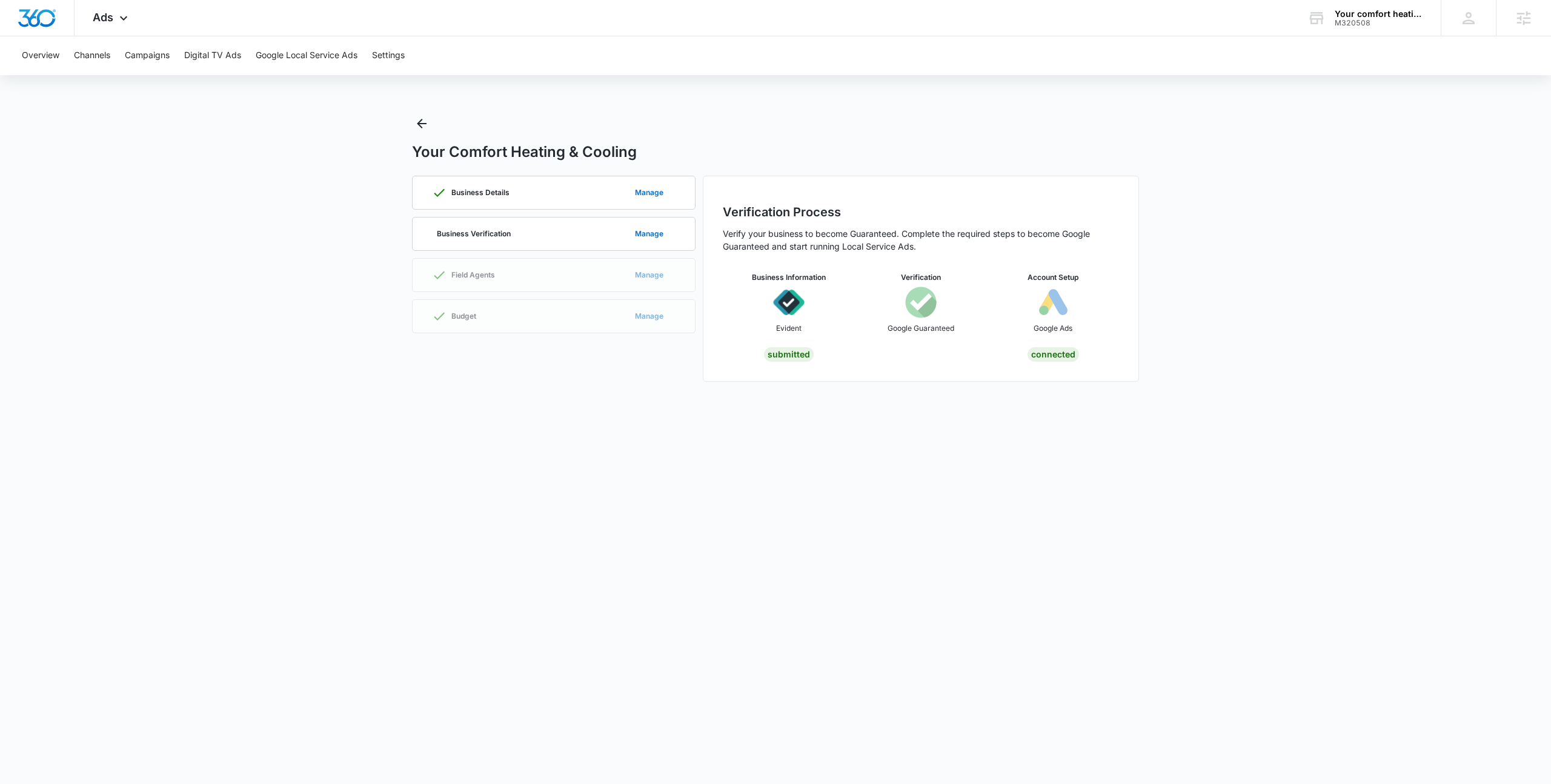
click at [526, 360] on div "Business Details Manage Business Verification Manage Field Agents Manage Budget…" at bounding box center [553, 278] width 284 height 206
click at [537, 235] on div "Business Verification Manage" at bounding box center [553, 233] width 243 height 32
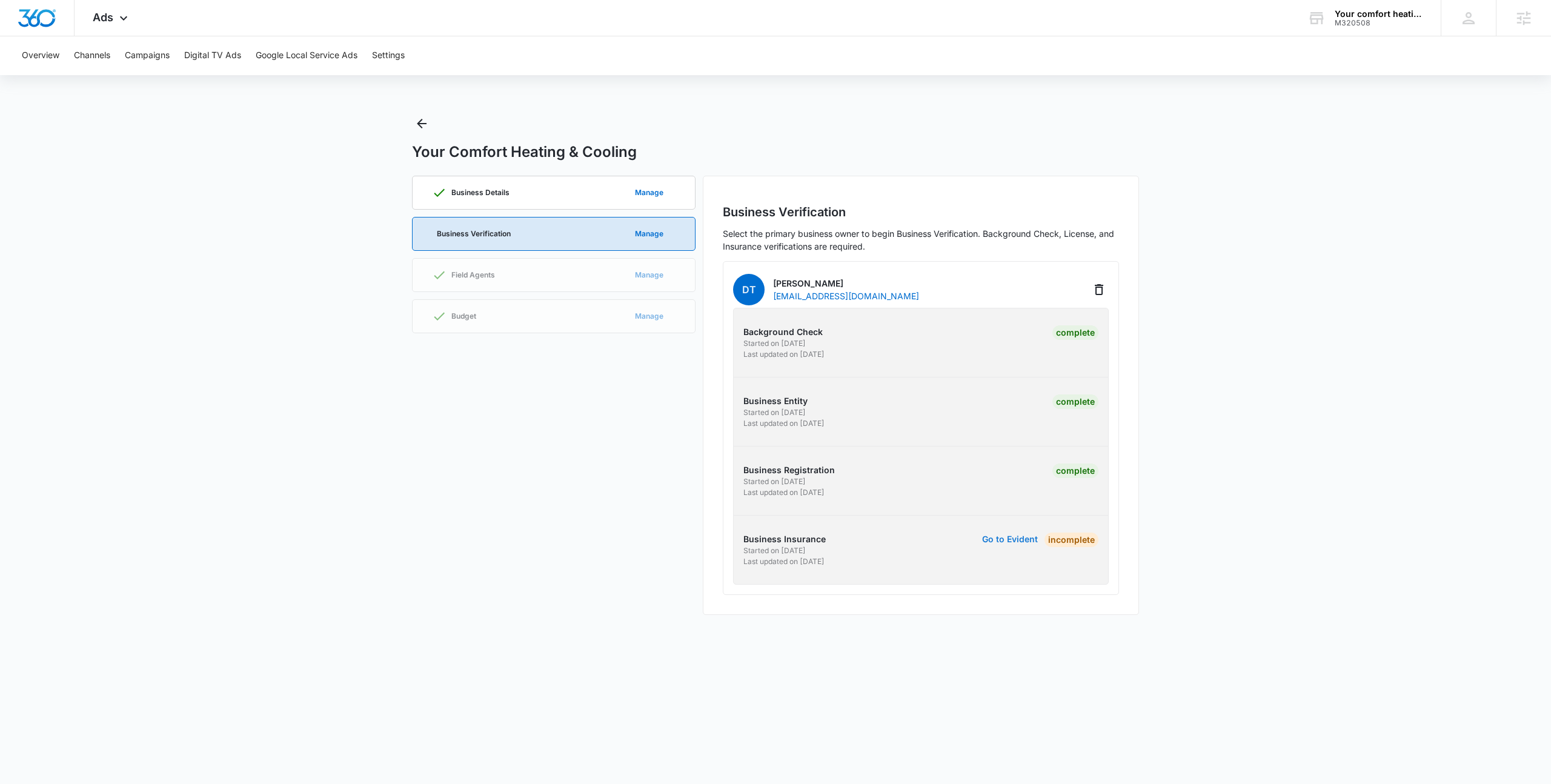
click at [1004, 537] on button "Go to Evident" at bounding box center [1009, 539] width 55 height 9
click at [1320, 322] on main "Your Comfort Heating & Cooling Business Details Manage Business Verification Ma…" at bounding box center [776, 371] width 1551 height 515
click at [956, 115] on div "Your Comfort Heating & Cooling" at bounding box center [775, 138] width 726 height 47
click at [427, 125] on icon "Back" at bounding box center [421, 123] width 14 height 14
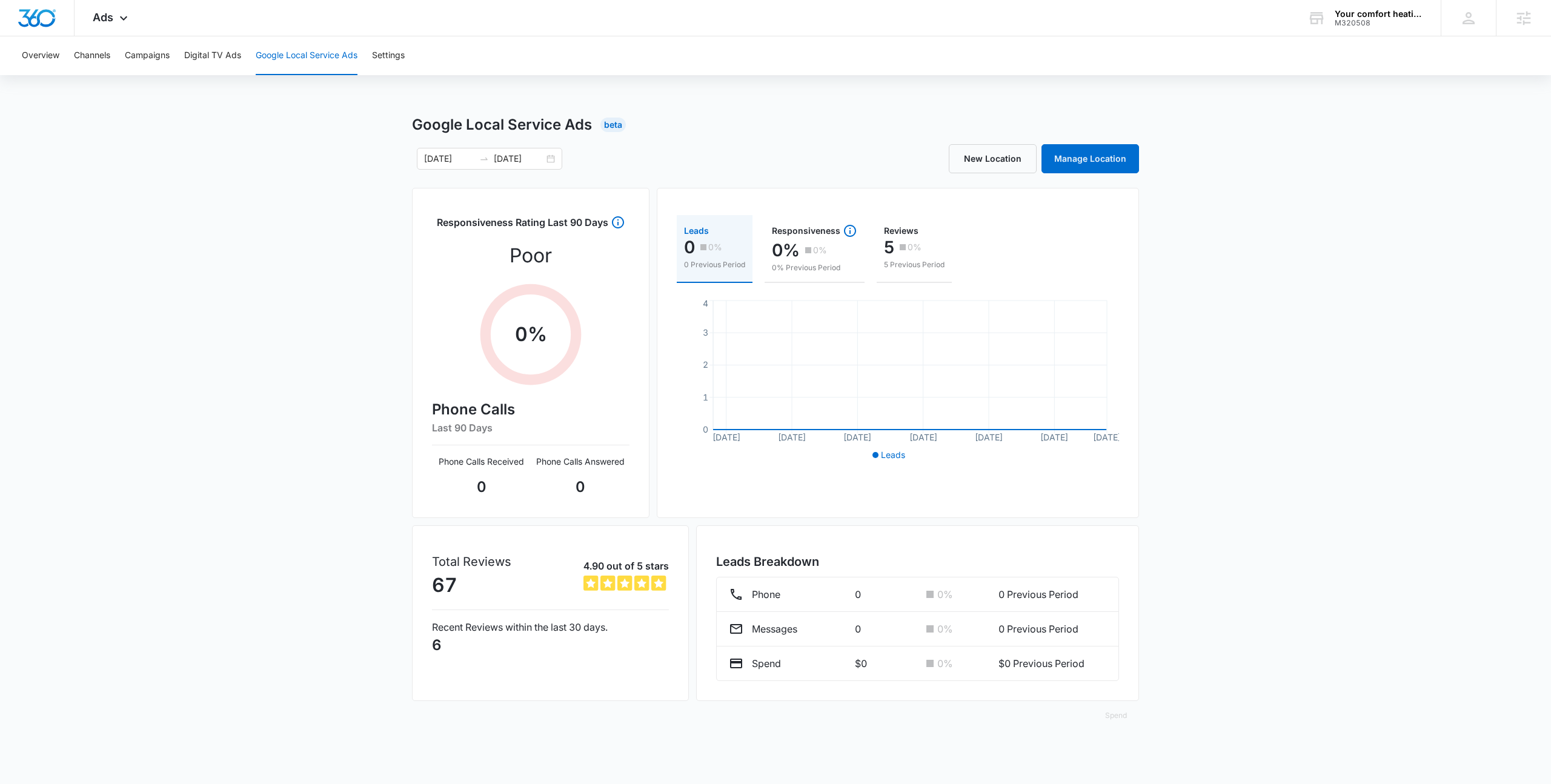
drag, startPoint x: 1395, startPoint y: 245, endPoint x: 1395, endPoint y: 254, distance: 9.0
click at [1396, 249] on div "Google Local Service Ads Beta 09/06/2025 10/06/2025 New Location Manage Locatio…" at bounding box center [776, 429] width 1551 height 631
click at [1210, 419] on div "Google Local Service Ads Beta 09/06/2025 10/06/2025 New Location Manage Locatio…" at bounding box center [776, 429] width 1551 height 631
click at [292, 72] on button "Google Local Service Ads" at bounding box center [306, 55] width 102 height 39
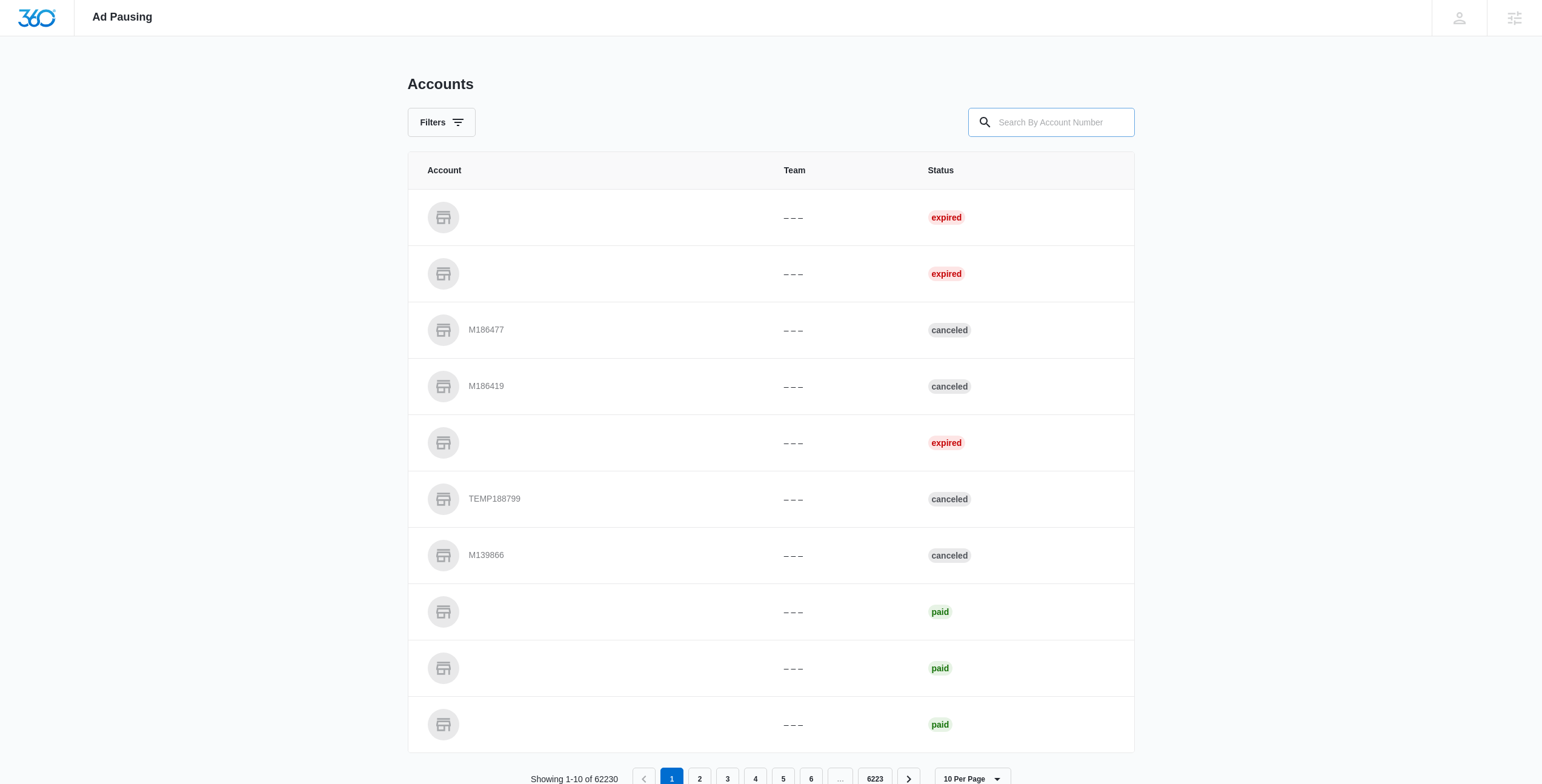
click at [1050, 134] on input "text" at bounding box center [1051, 122] width 167 height 29
type input "M330014"
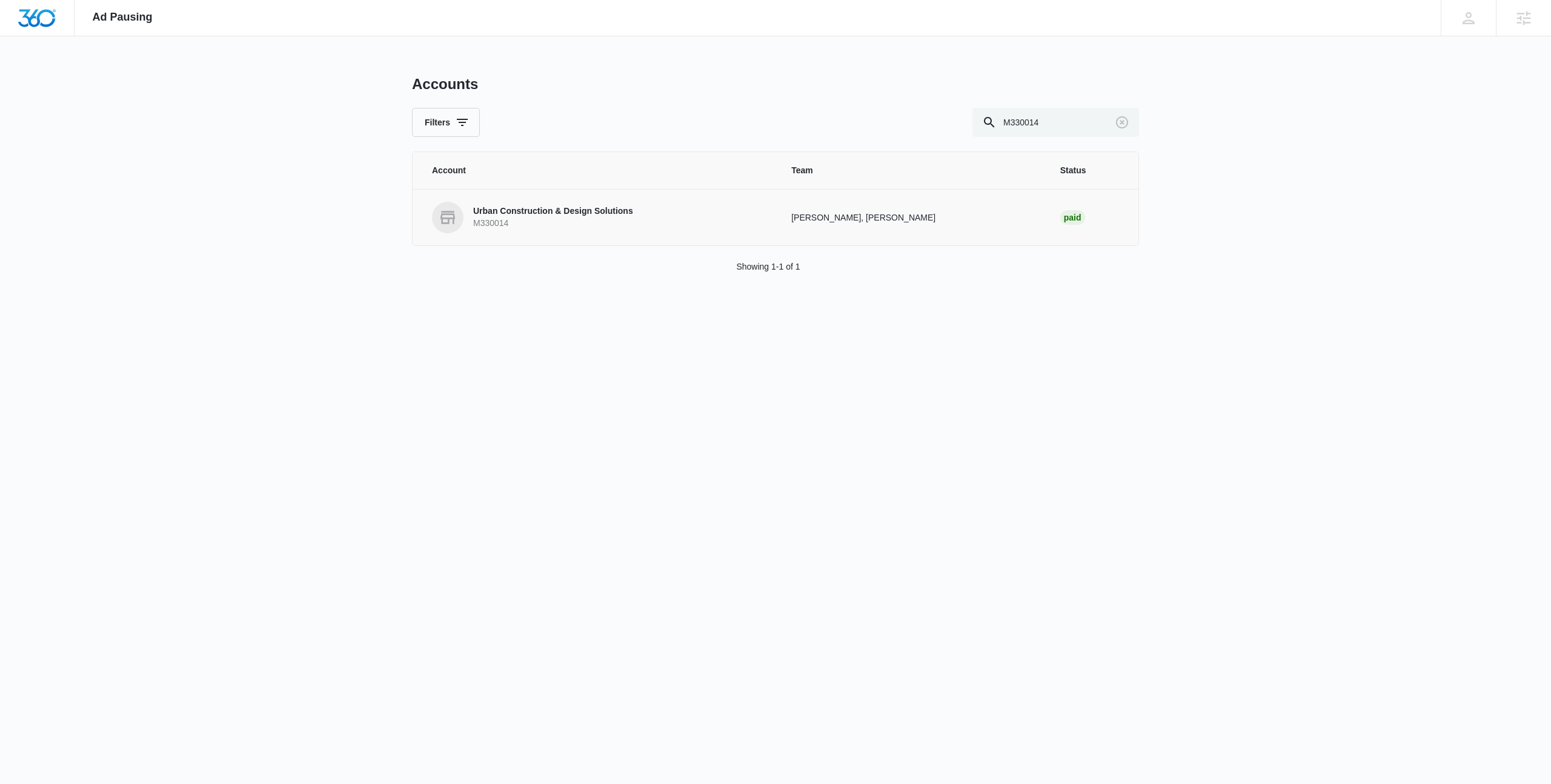
click at [590, 217] on p "M330014" at bounding box center [553, 223] width 160 height 12
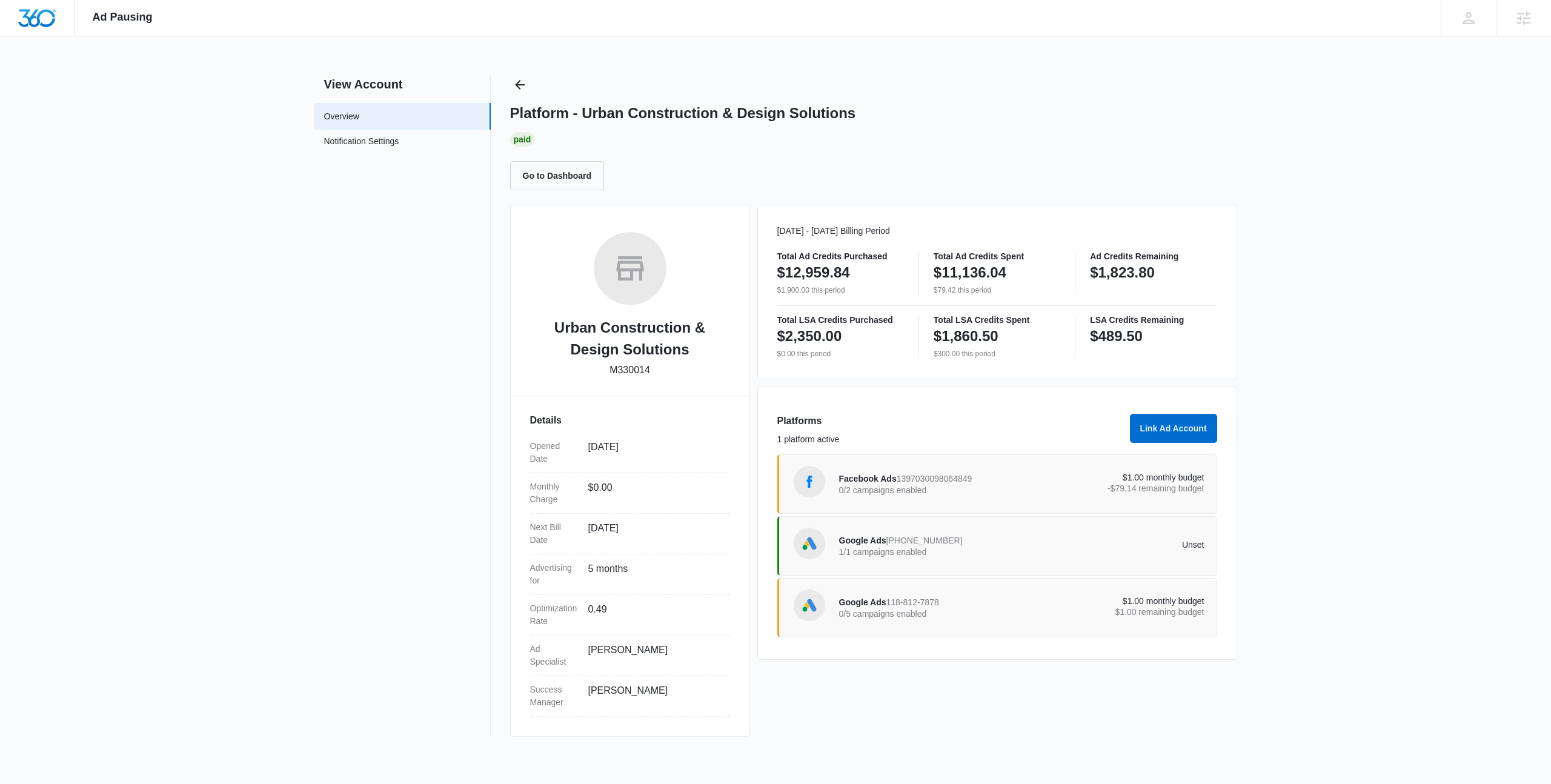
click at [996, 493] on p "0/2 campaigns enabled" at bounding box center [930, 490] width 183 height 9
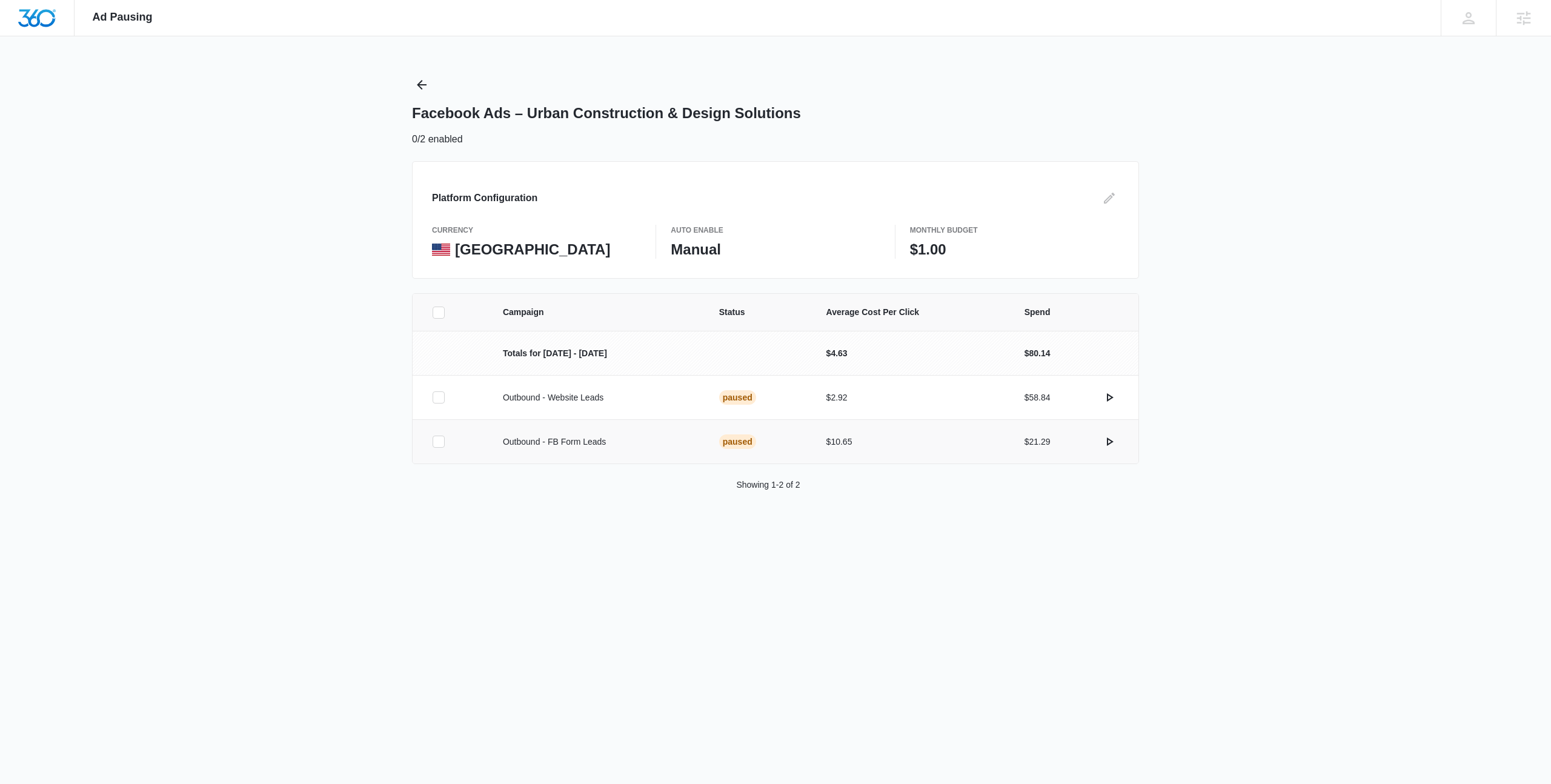
click at [433, 443] on icon at bounding box center [439, 442] width 11 height 11
click at [432, 442] on input "checkbox" at bounding box center [432, 442] width 1 height 1
click at [434, 400] on icon at bounding box center [439, 398] width 11 height 11
click at [432, 398] on input "checkbox" at bounding box center [432, 398] width 1 height 1
click at [1477, 542] on button "Activate Campaigns" at bounding box center [1482, 539] width 107 height 29
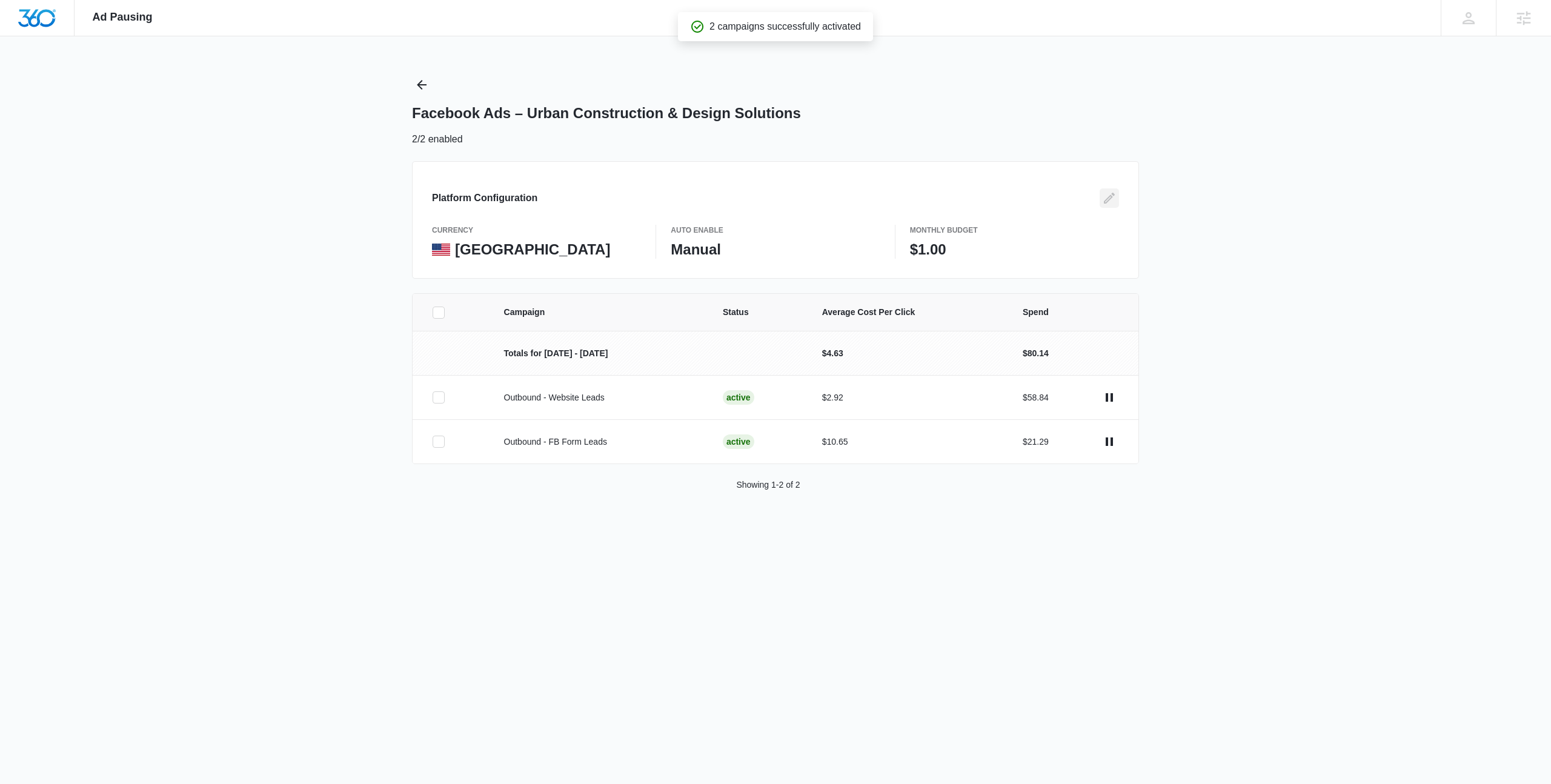
click at [1113, 198] on icon "Edit" at bounding box center [1109, 198] width 14 height 14
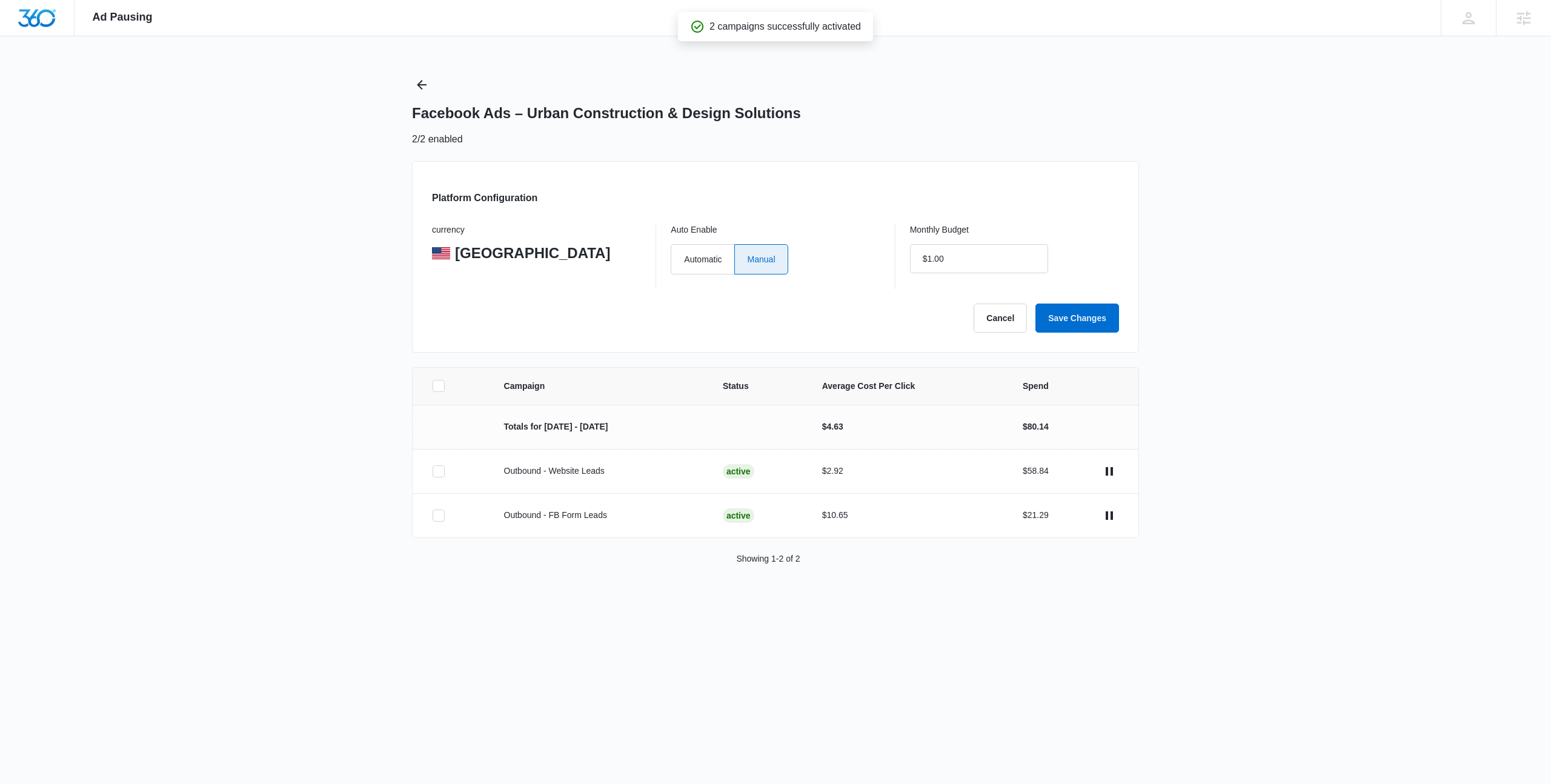
click at [737, 260] on label "Manual" at bounding box center [761, 259] width 54 height 30
click at [747, 259] on input "Manual" at bounding box center [747, 258] width 1 height 1
type input "$0.00"
click at [725, 260] on label "Automatic" at bounding box center [702, 259] width 63 height 30
click at [684, 259] on input "Automatic" at bounding box center [683, 258] width 1 height 1
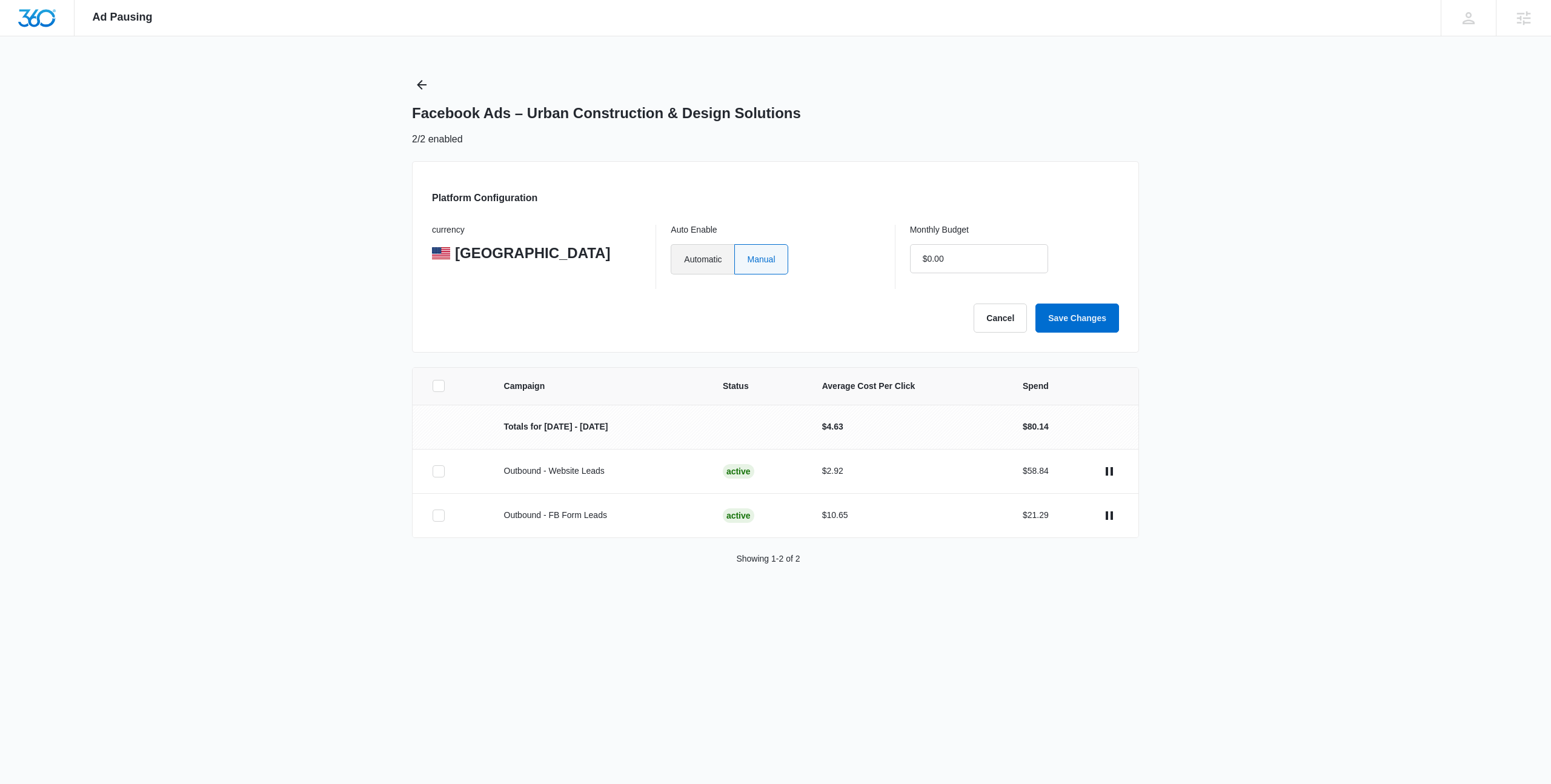
radio input "true"
click at [1059, 311] on button "Save Changes" at bounding box center [1077, 318] width 84 height 29
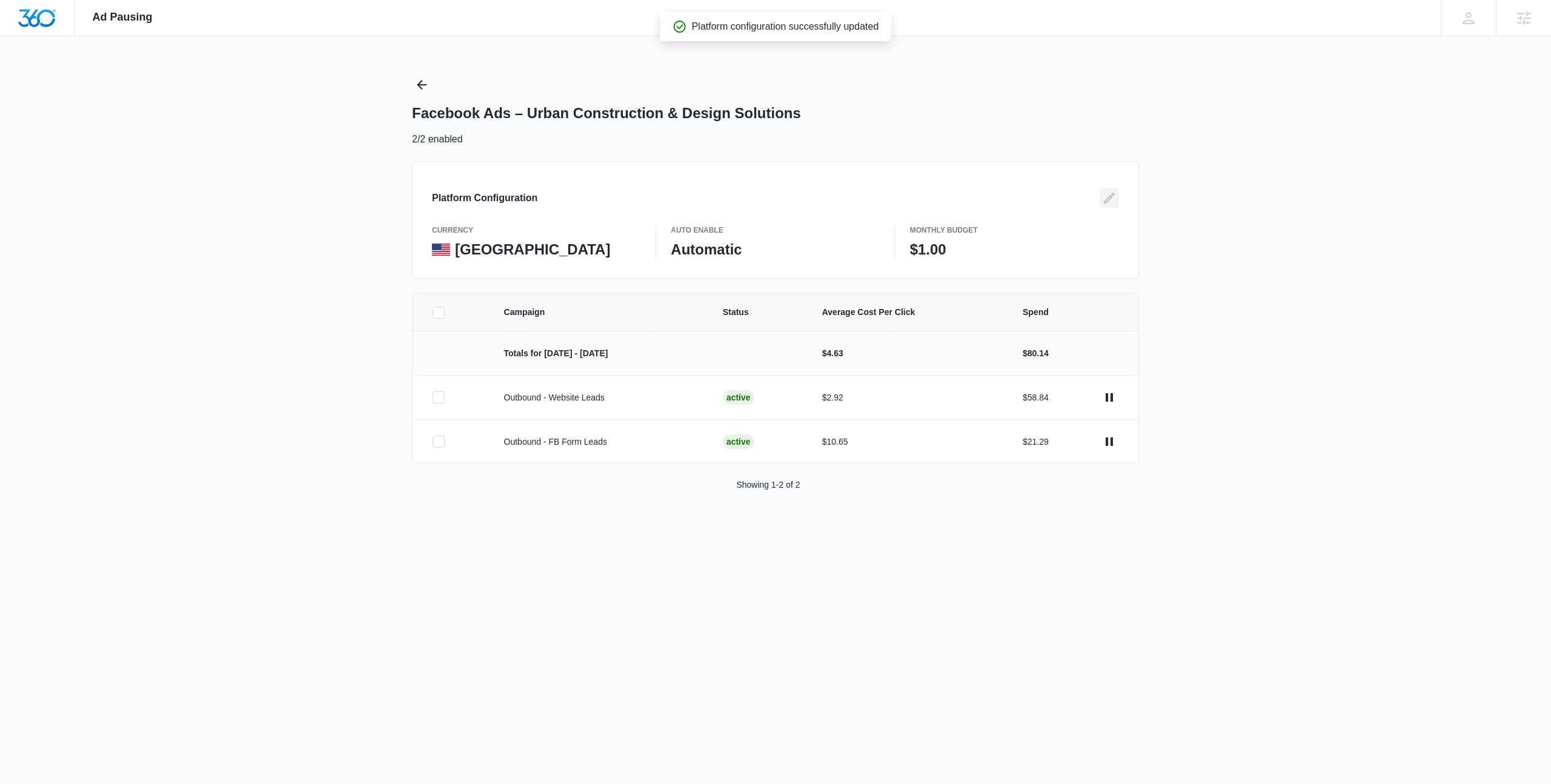
click at [1112, 194] on icon "Edit" at bounding box center [1109, 198] width 11 height 11
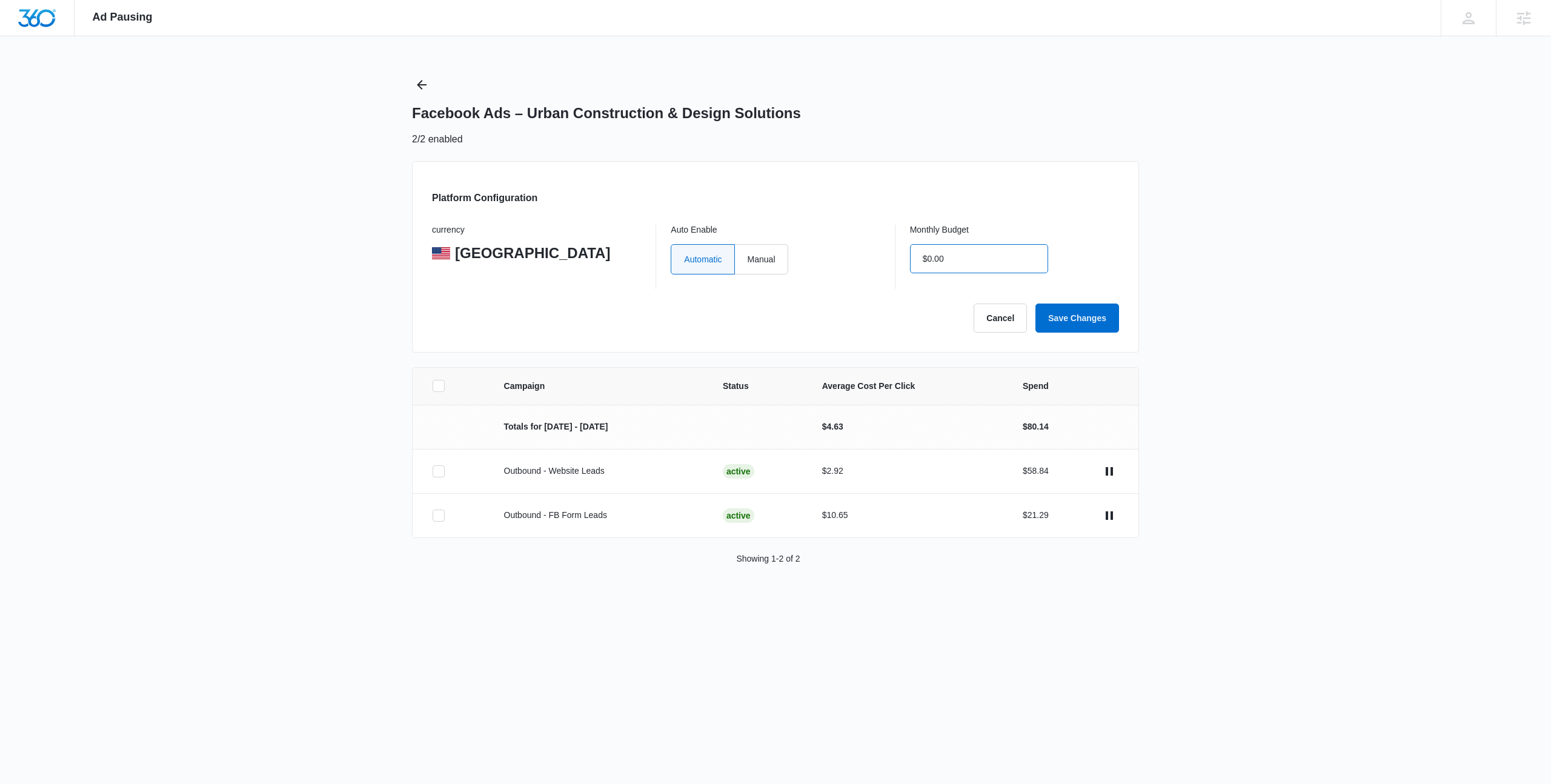
click at [930, 262] on input "$0.00" at bounding box center [979, 258] width 138 height 29
type input "$0.00"
click at [1084, 315] on button "Save Changes" at bounding box center [1077, 318] width 84 height 29
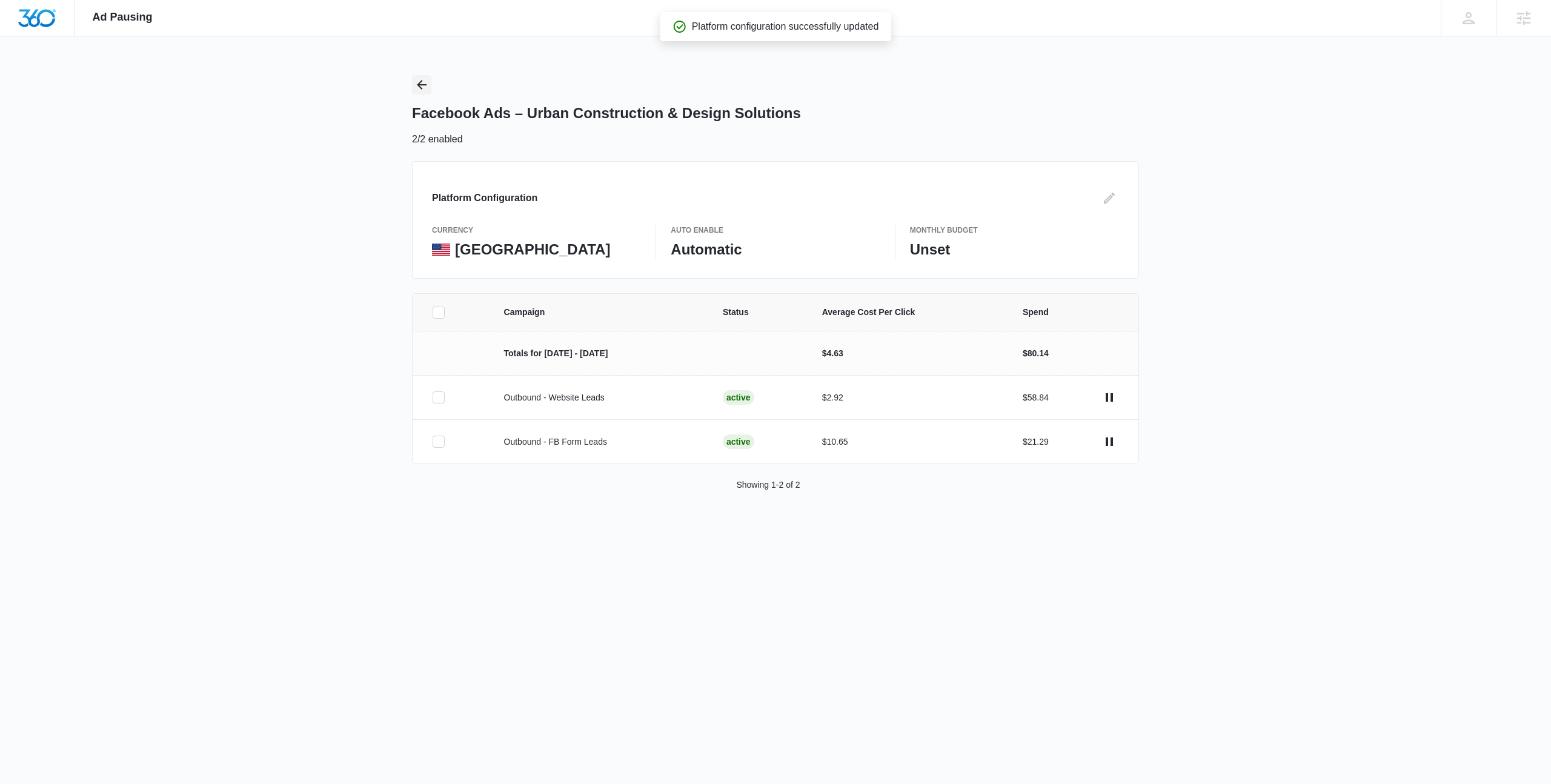
click at [426, 92] on icon "Back" at bounding box center [421, 85] width 14 height 14
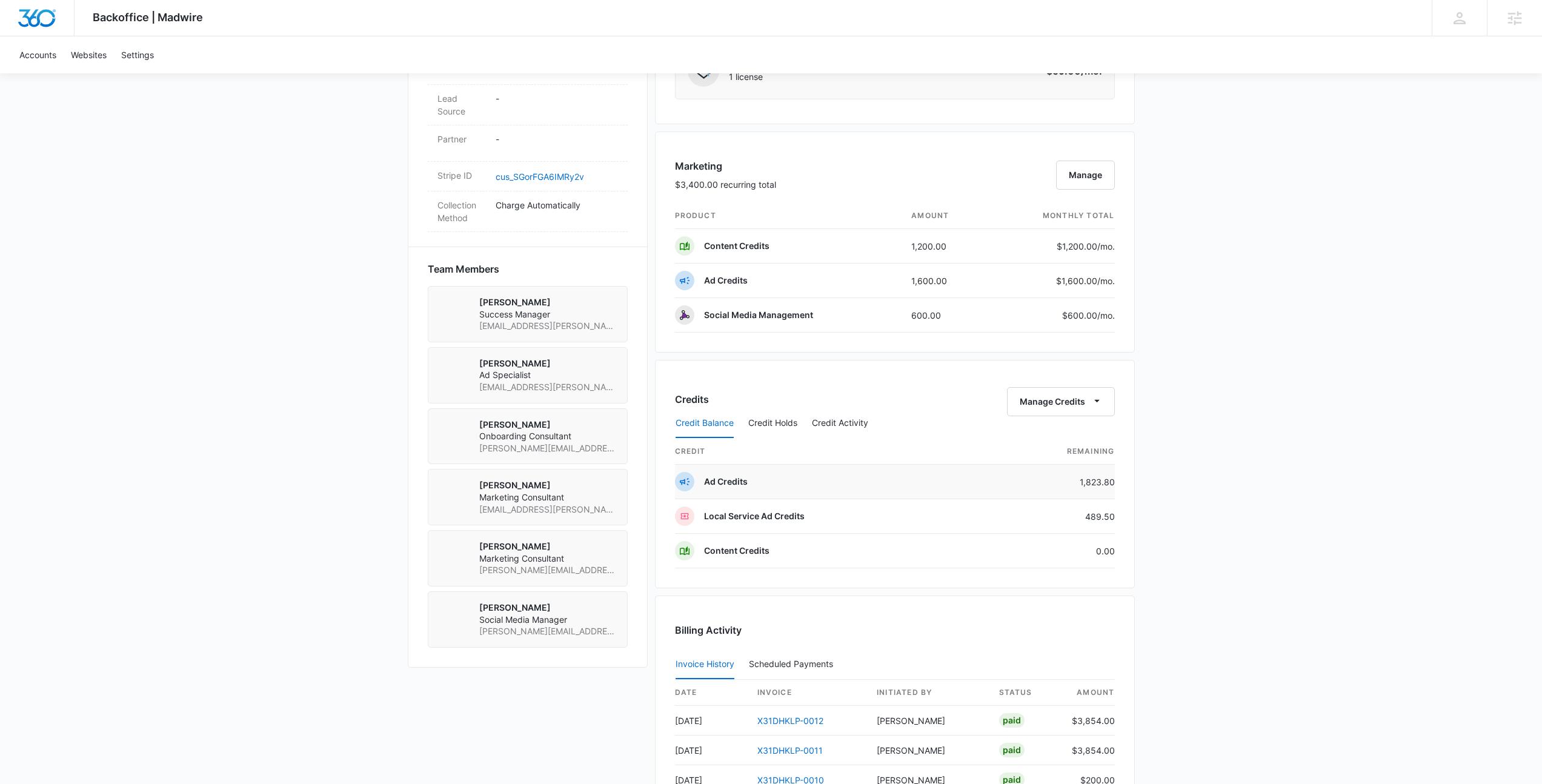
scroll to position [731, 0]
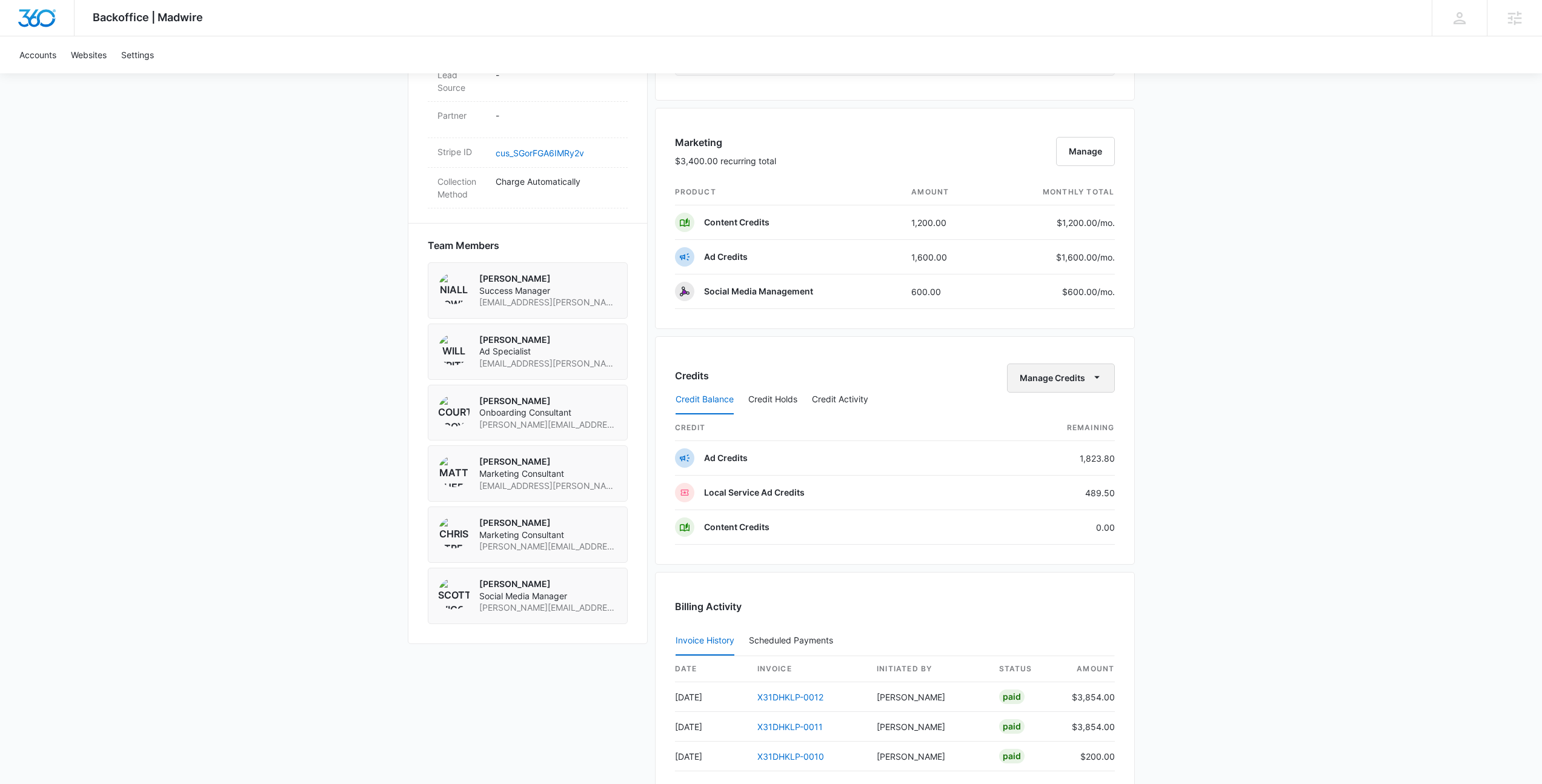
click at [1077, 383] on button "Manage Credits" at bounding box center [1061, 378] width 108 height 29
click at [1065, 416] on div "Transfer Credits" at bounding box center [1054, 416] width 63 height 9
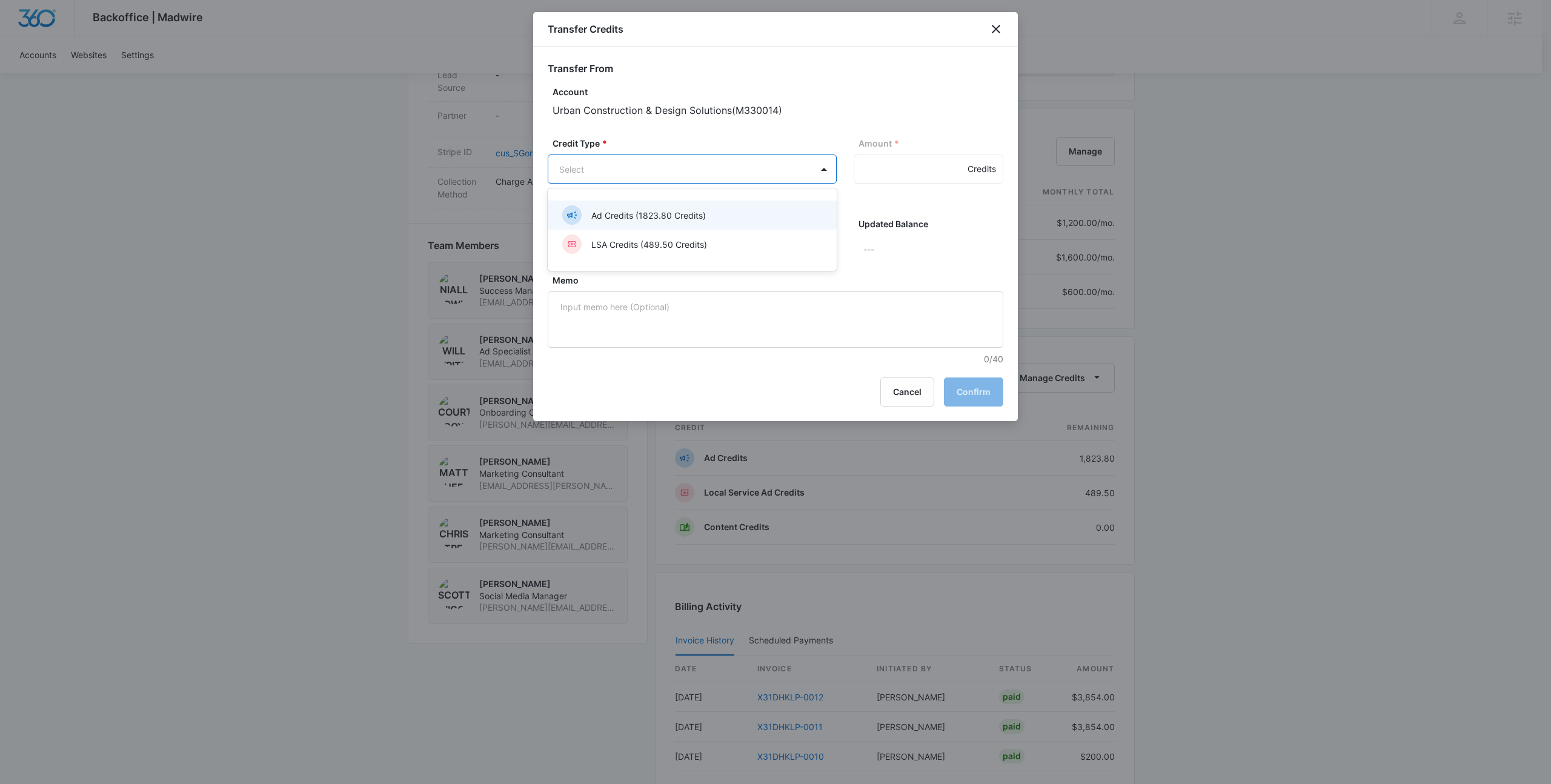
click at [637, 156] on body "Backoffice | Madwire Apps Settings NF Niall Fowler niall.fowler@madwire.com My …" at bounding box center [776, 133] width 1551 height 1728
click at [653, 217] on p "Ad Credits (1823.80 Credits)" at bounding box center [648, 215] width 115 height 13
click at [882, 172] on input "Amount *" at bounding box center [928, 168] width 149 height 29
type input "1000"
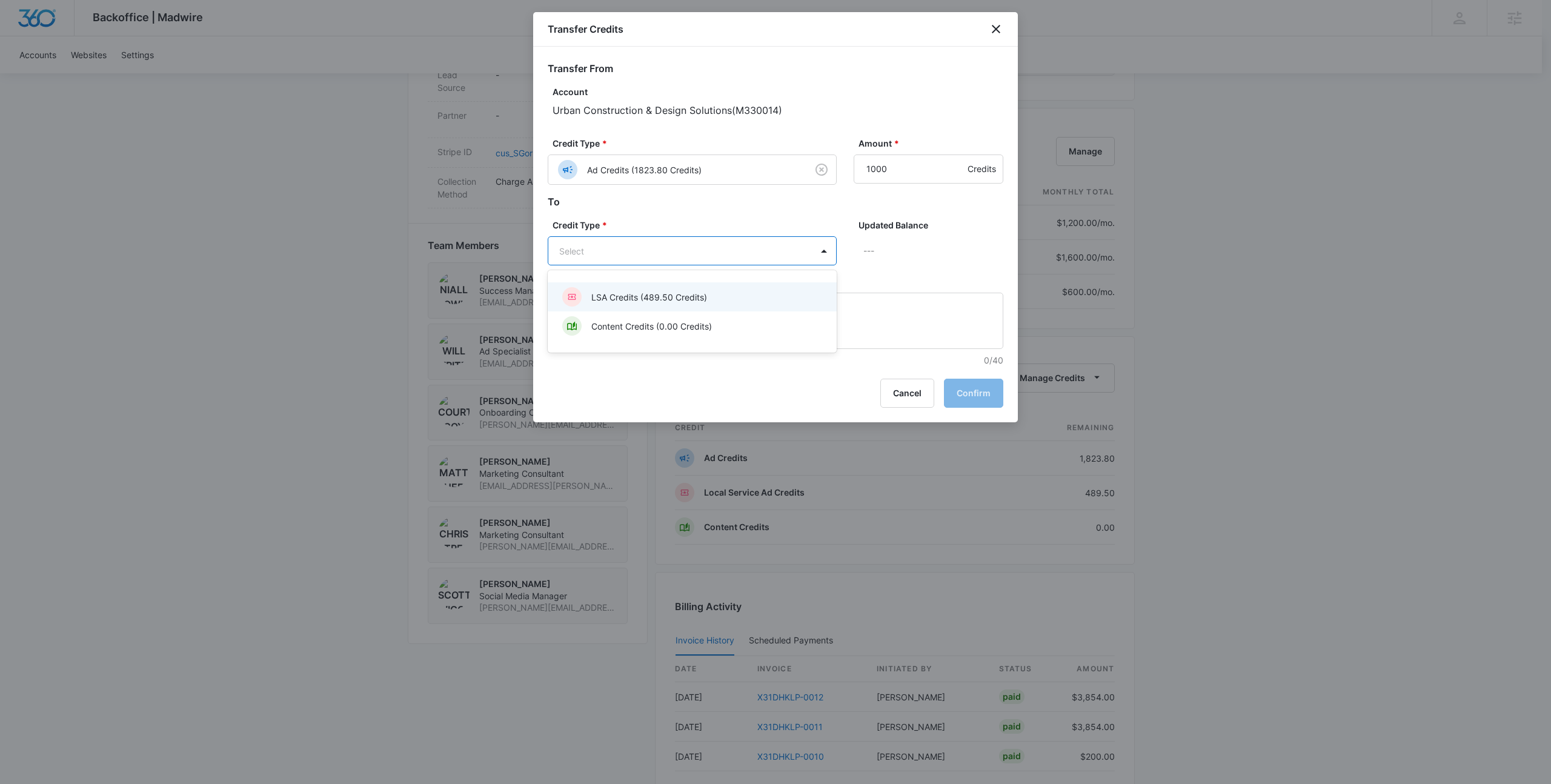
click at [701, 252] on body "Backoffice | Madwire Apps Settings NF Niall Fowler niall.fowler@madwire.com My …" at bounding box center [776, 133] width 1551 height 1728
click at [670, 300] on p "LSA Credits (489.50 Credits)" at bounding box center [649, 297] width 115 height 13
click at [969, 247] on p "1489.5 Credits" at bounding box center [933, 251] width 140 height 29
click at [986, 398] on button "Confirm" at bounding box center [973, 394] width 59 height 29
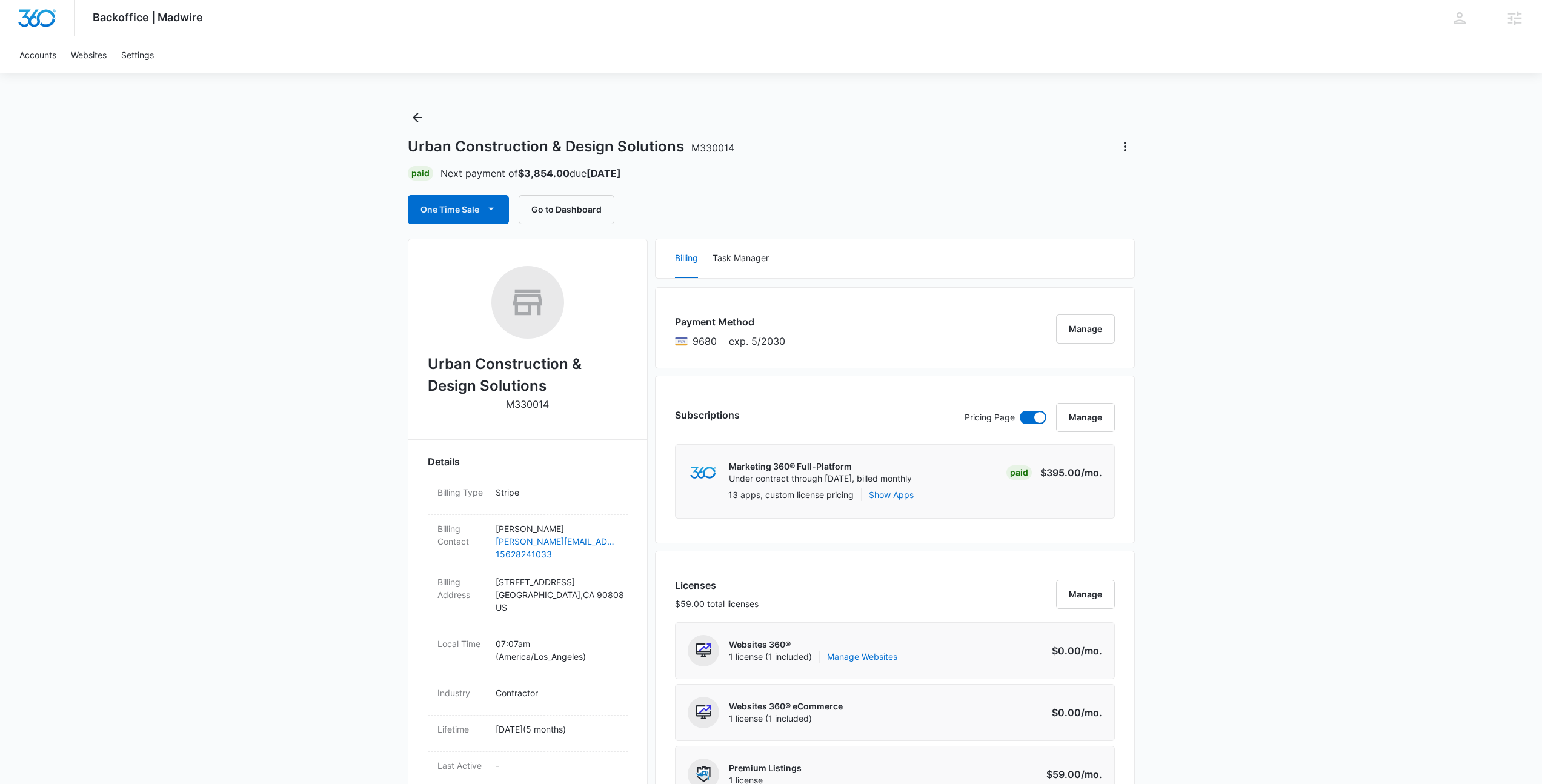
scroll to position [0, 0]
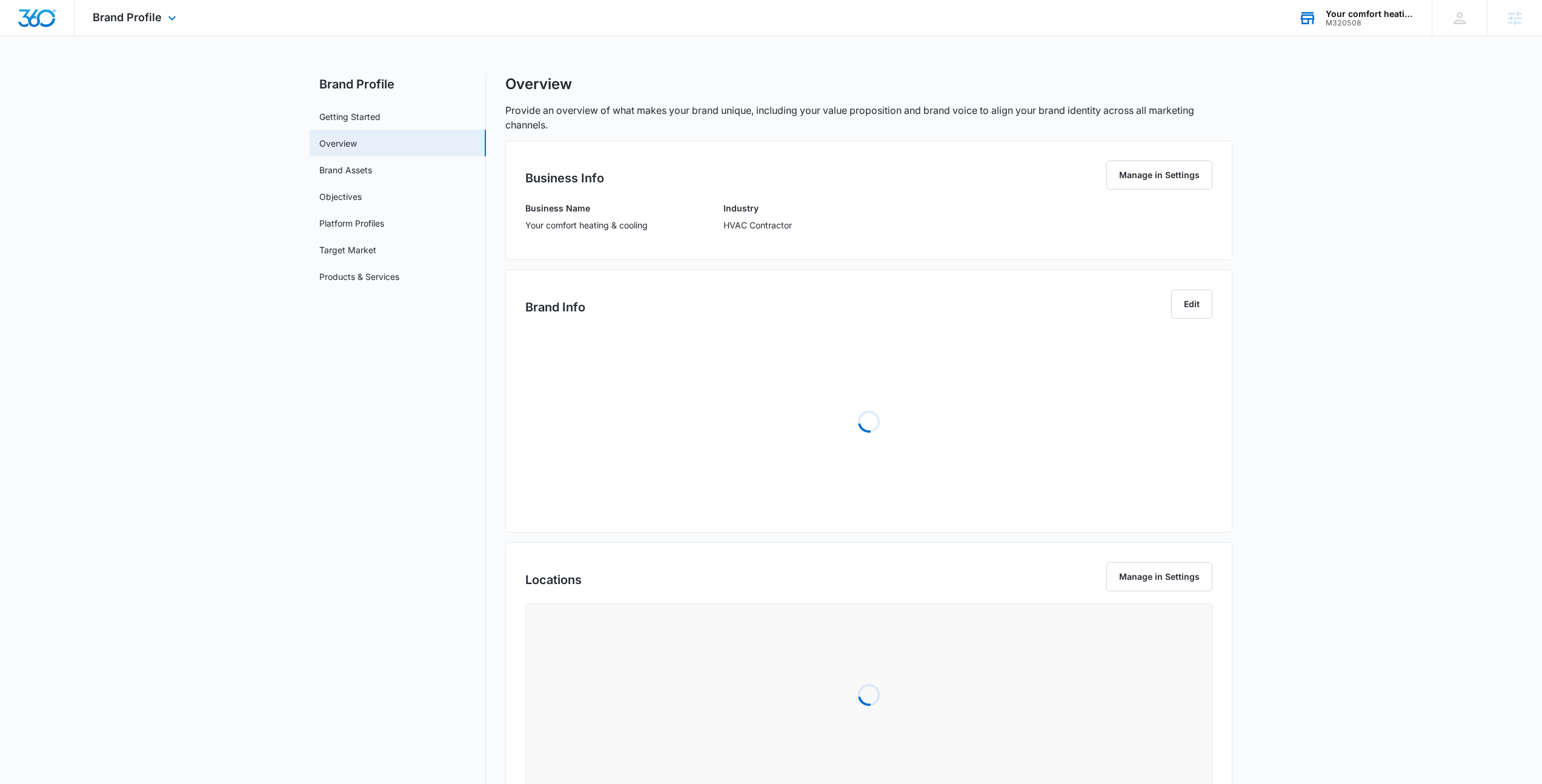
click at [1361, 20] on div "M320508" at bounding box center [1370, 23] width 89 height 9
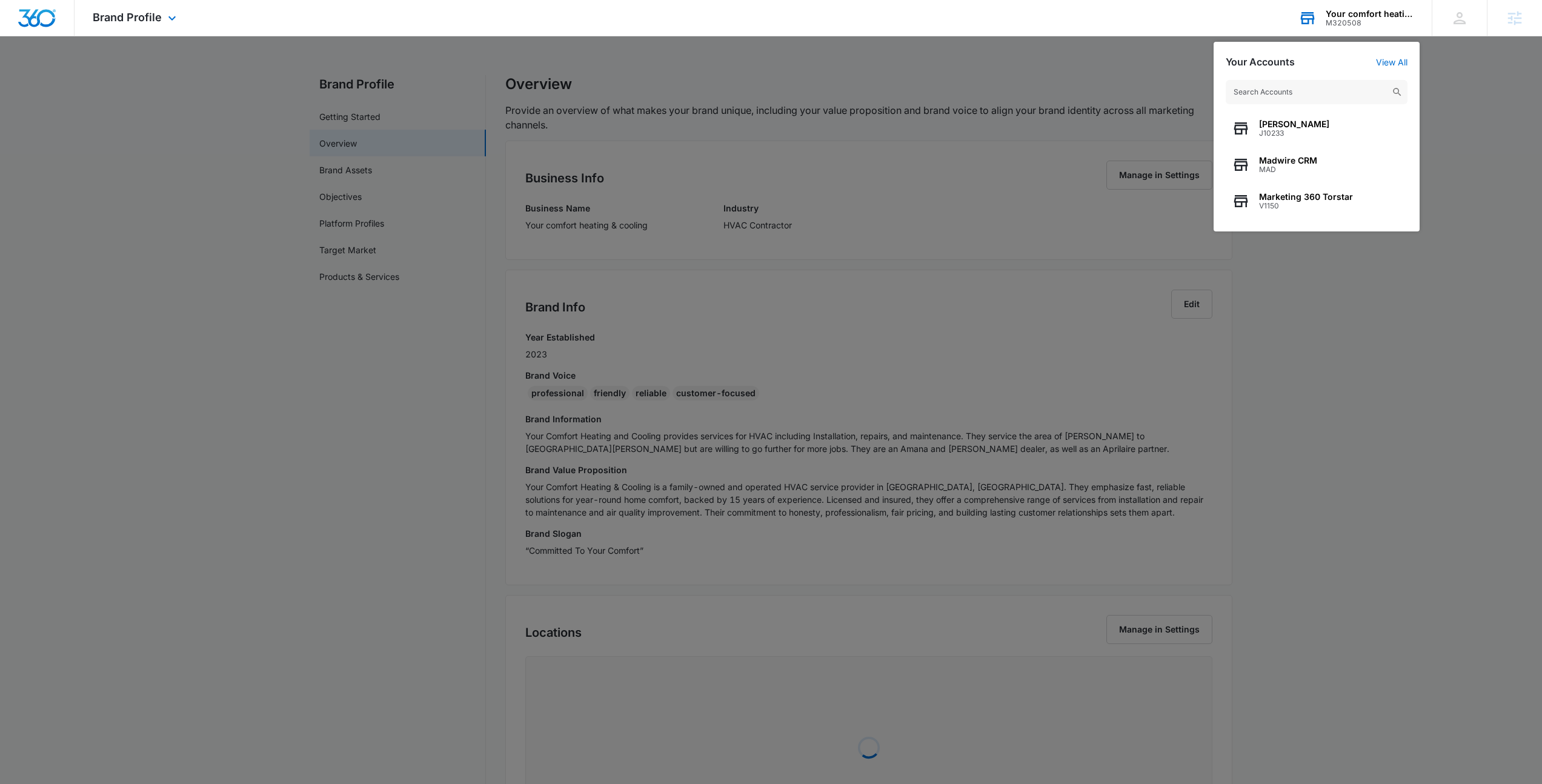
click at [1309, 97] on input "text" at bounding box center [1317, 92] width 182 height 24
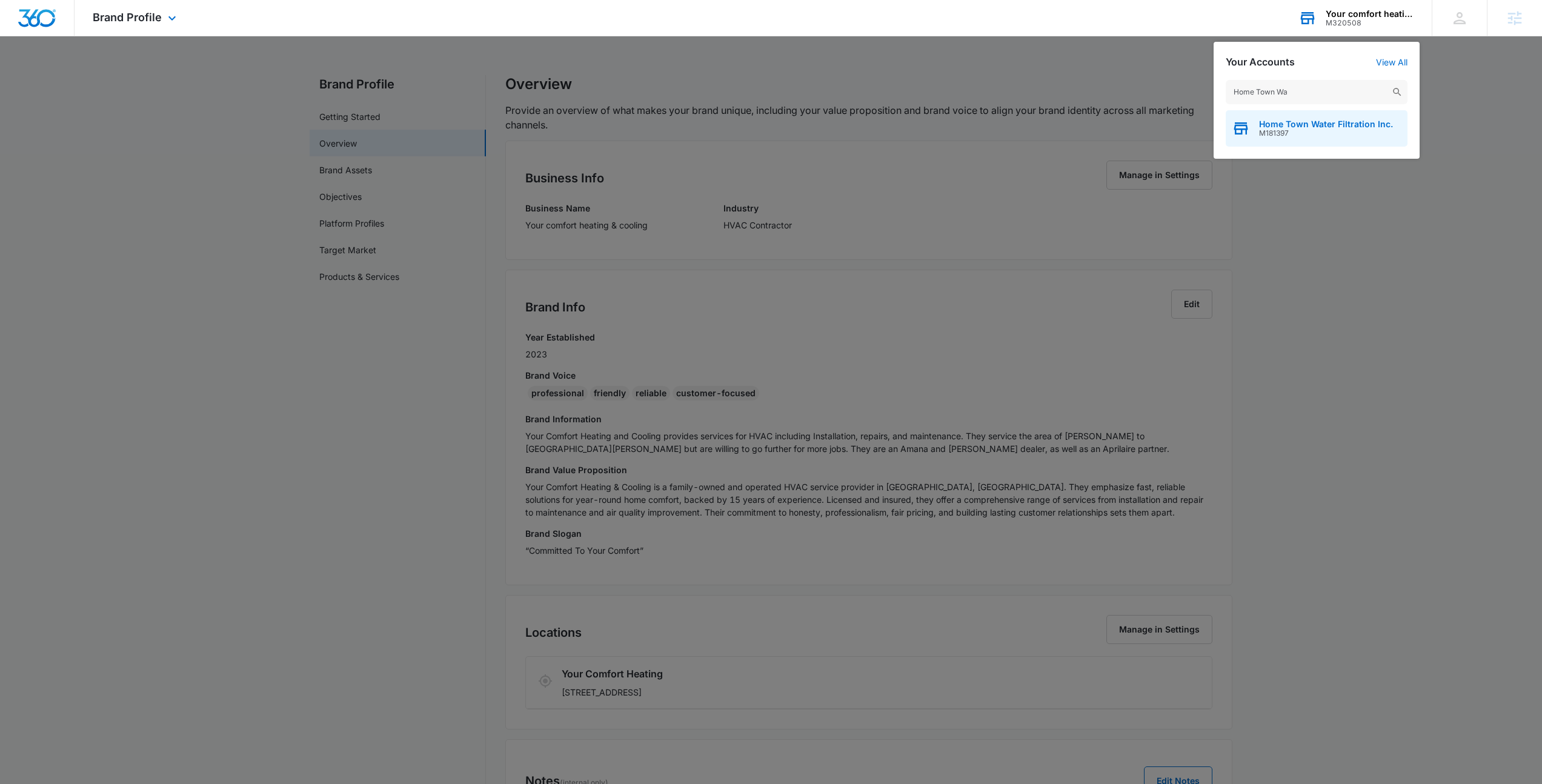
type input "Home Town Wa"
click at [1329, 134] on span "M181397" at bounding box center [1325, 133] width 134 height 9
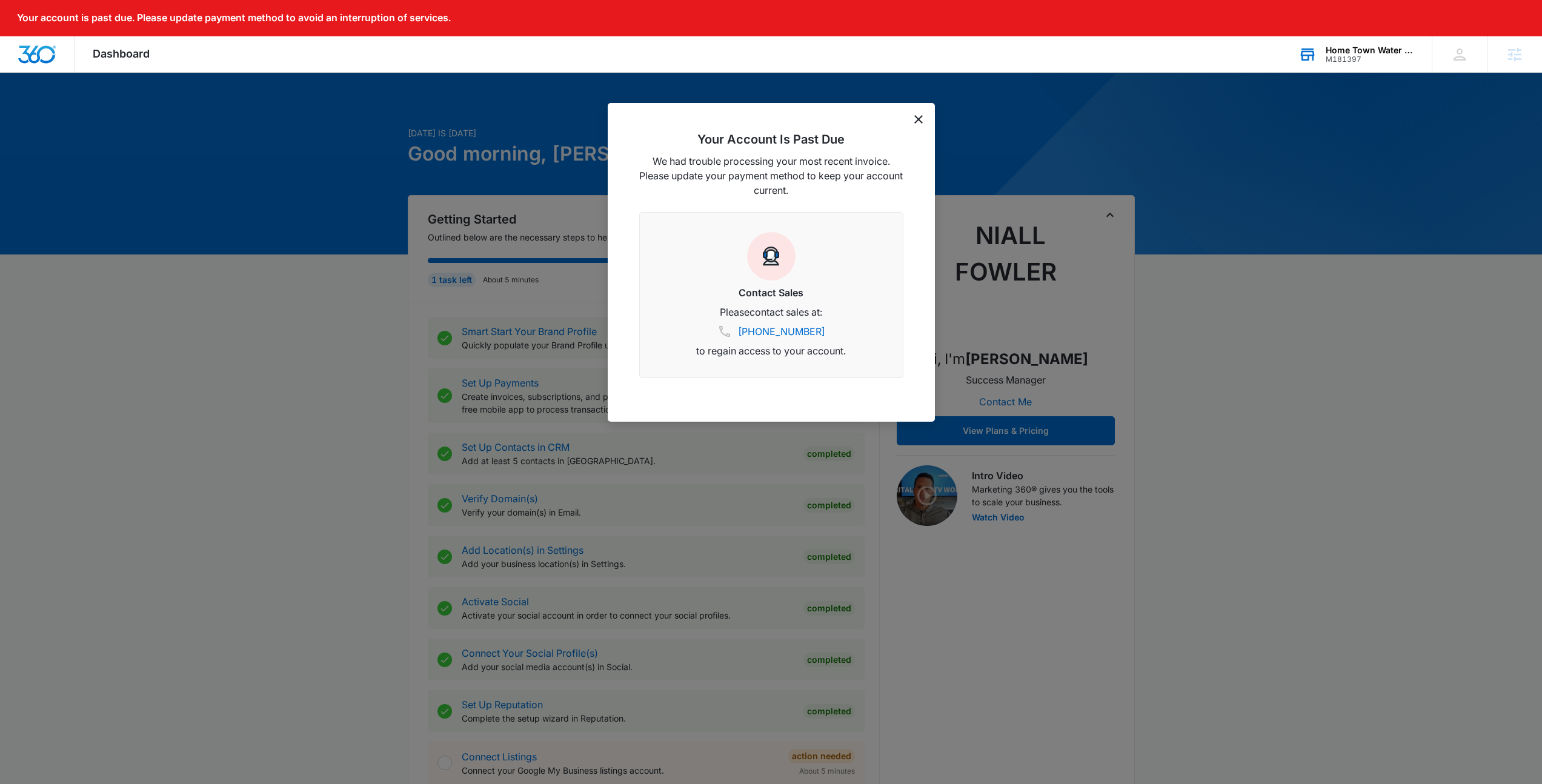
click at [926, 121] on div "Your Account Is Past Due We had trouble processing your most recent invoice. Pl…" at bounding box center [772, 262] width 327 height 318
click at [918, 120] on icon "dismiss this dialog" at bounding box center [918, 119] width 9 height 9
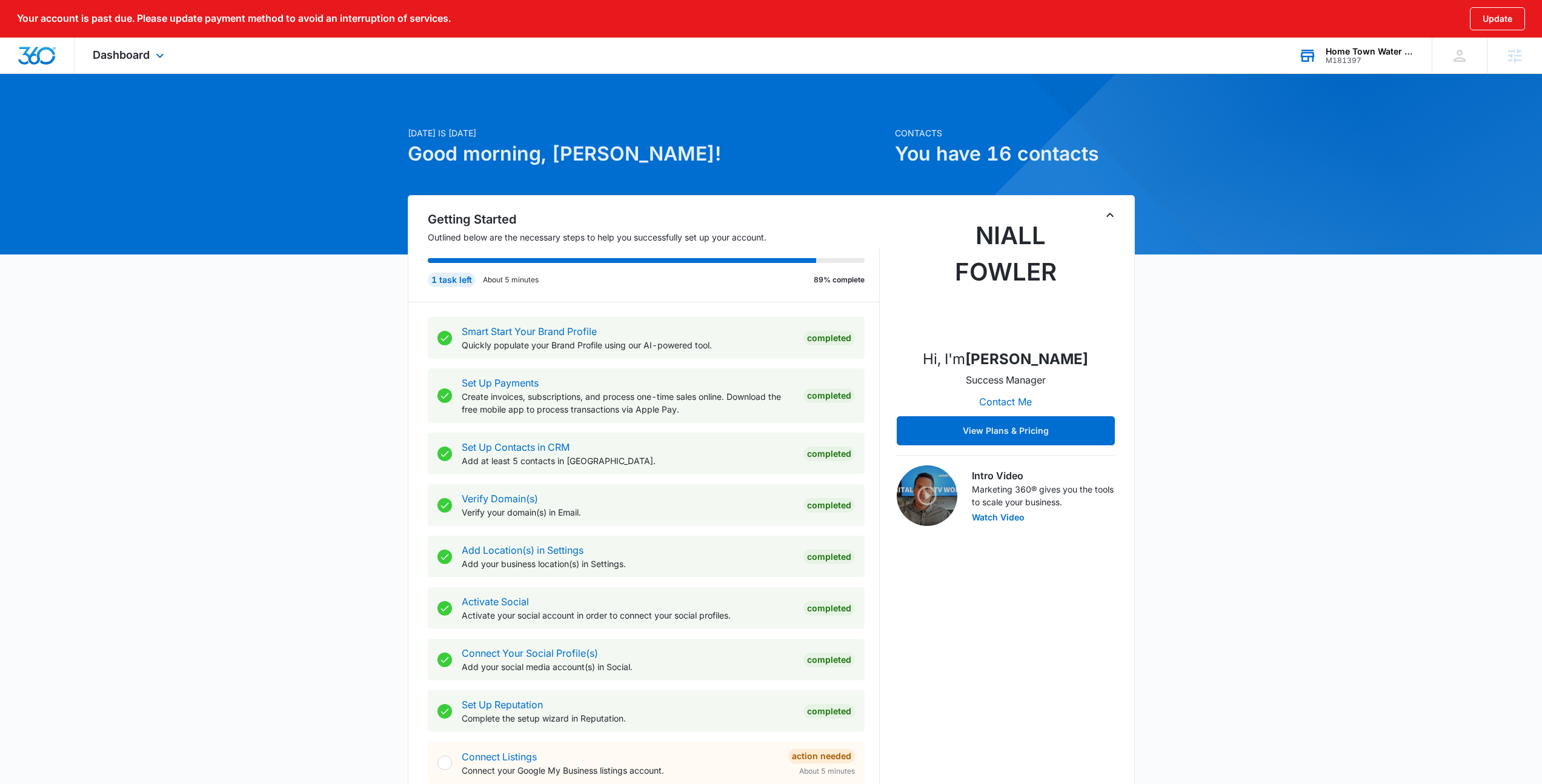
click at [127, 40] on div "Dashboard Apps Reputation Websites Forms CRM Email Social Payments POS Content …" at bounding box center [130, 55] width 111 height 36
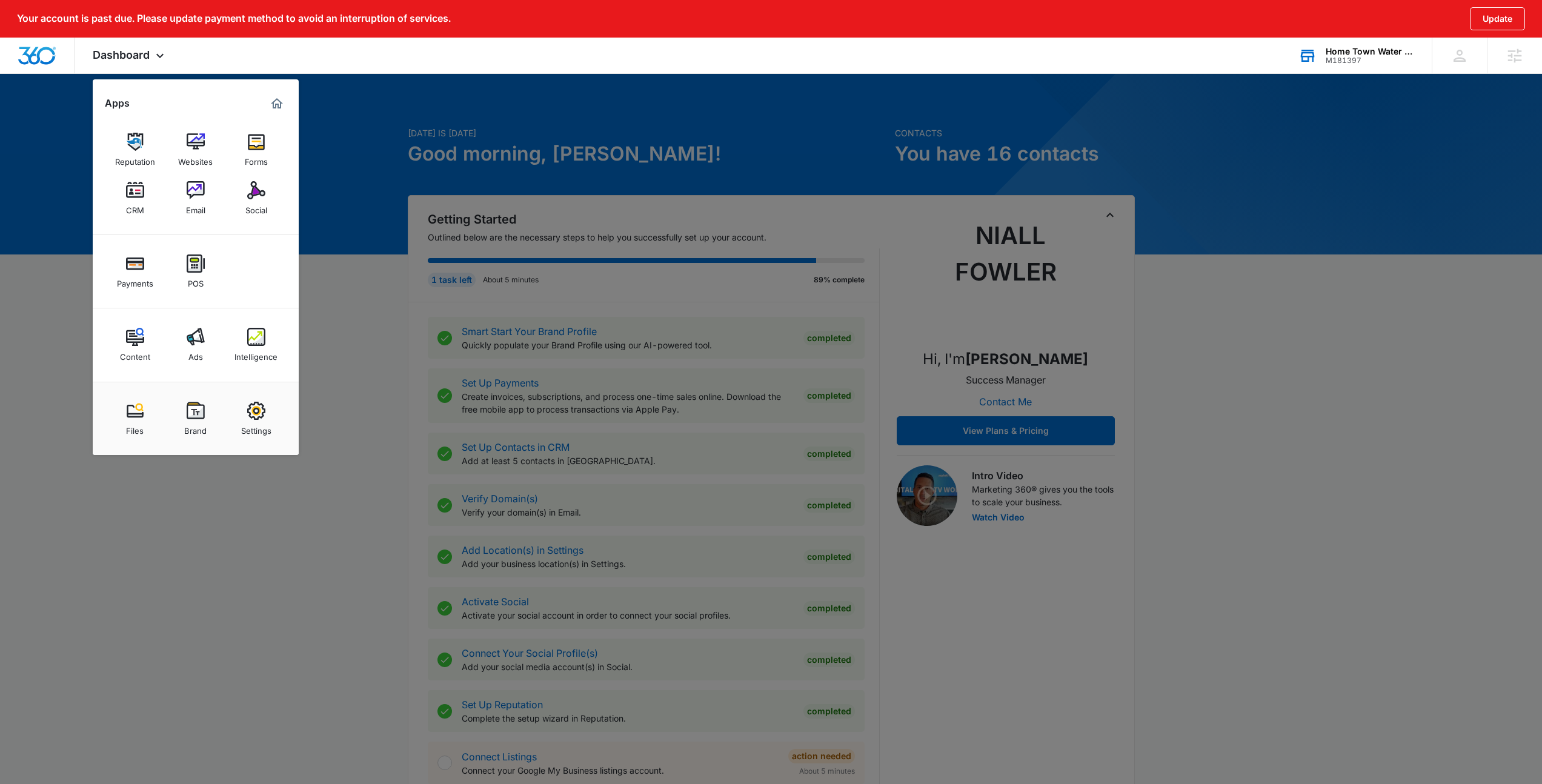
drag, startPoint x: 467, startPoint y: 138, endPoint x: 356, endPoint y: 2, distance: 175.5
click at [468, 138] on div at bounding box center [771, 392] width 1542 height 784
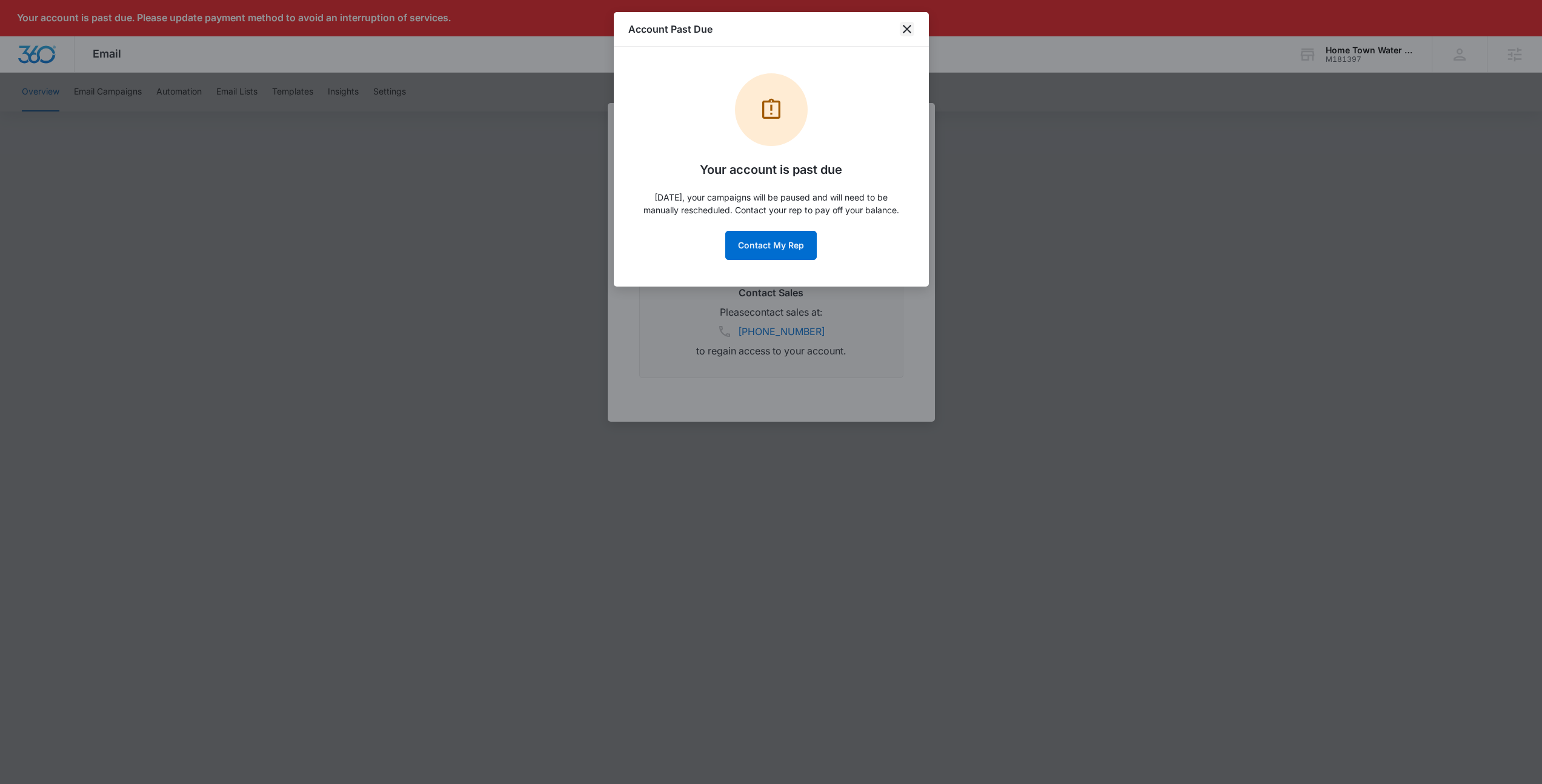
click at [911, 28] on icon "close" at bounding box center [907, 29] width 14 height 14
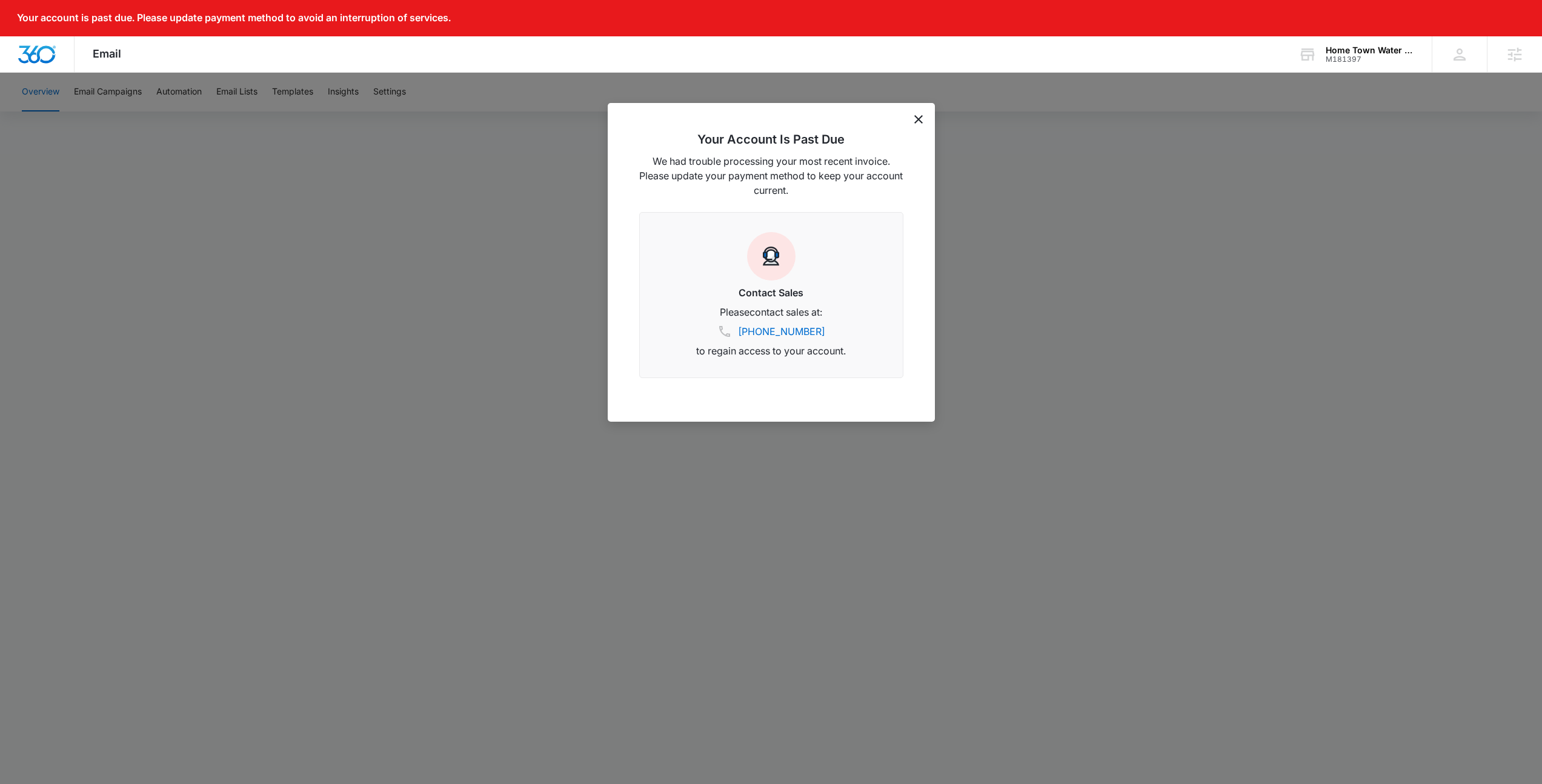
click at [918, 120] on icon "dismiss this dialog" at bounding box center [918, 119] width 9 height 9
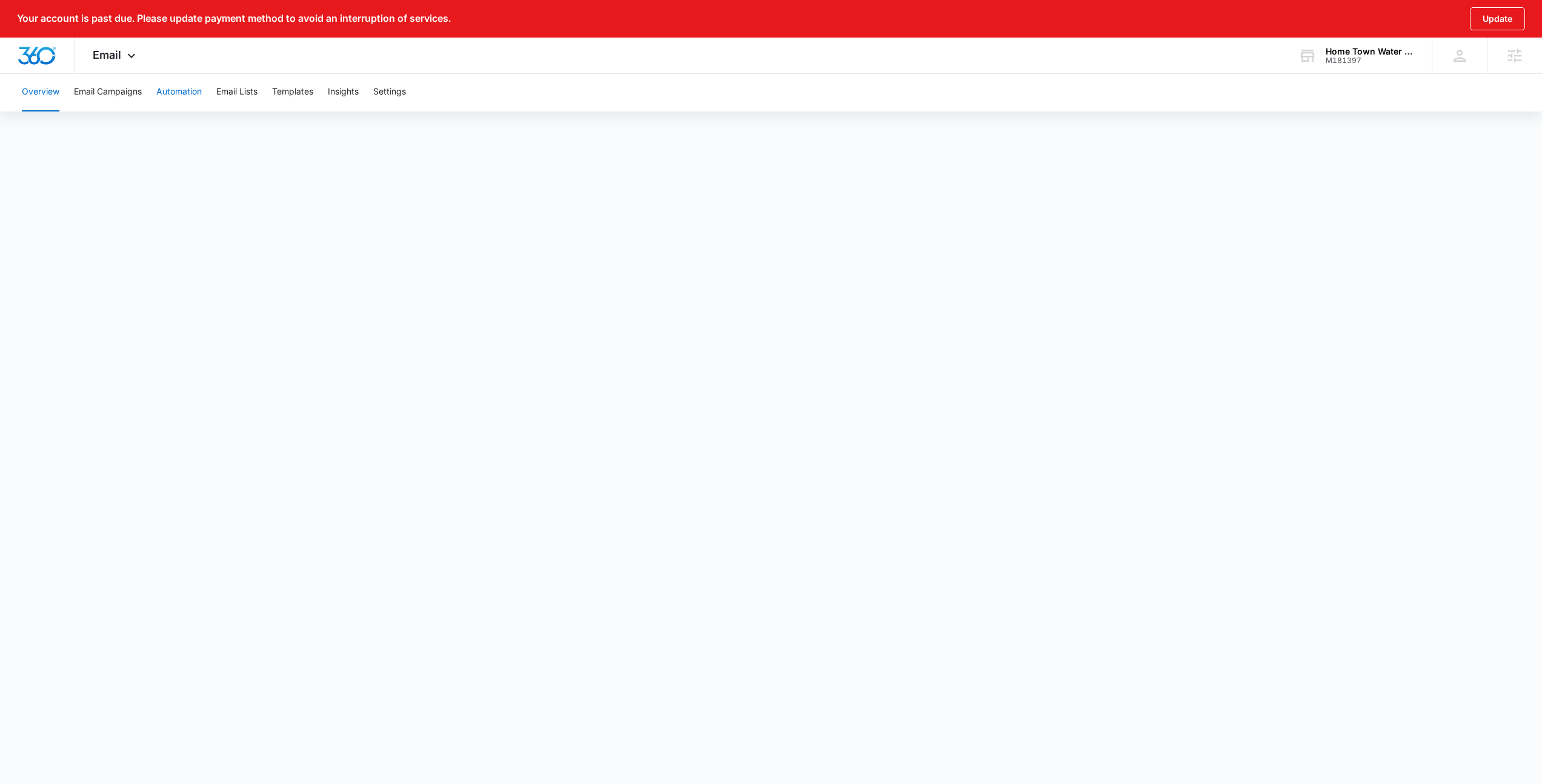
click at [183, 90] on button "Automation" at bounding box center [179, 92] width 45 height 39
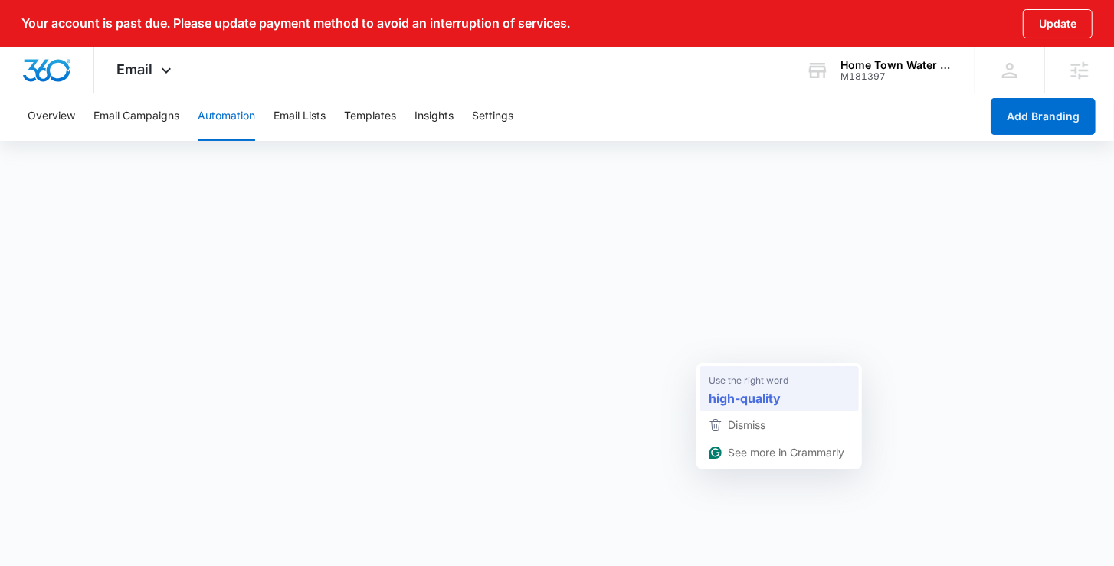
click at [762, 398] on strong "high-quality" at bounding box center [745, 398] width 72 height 19
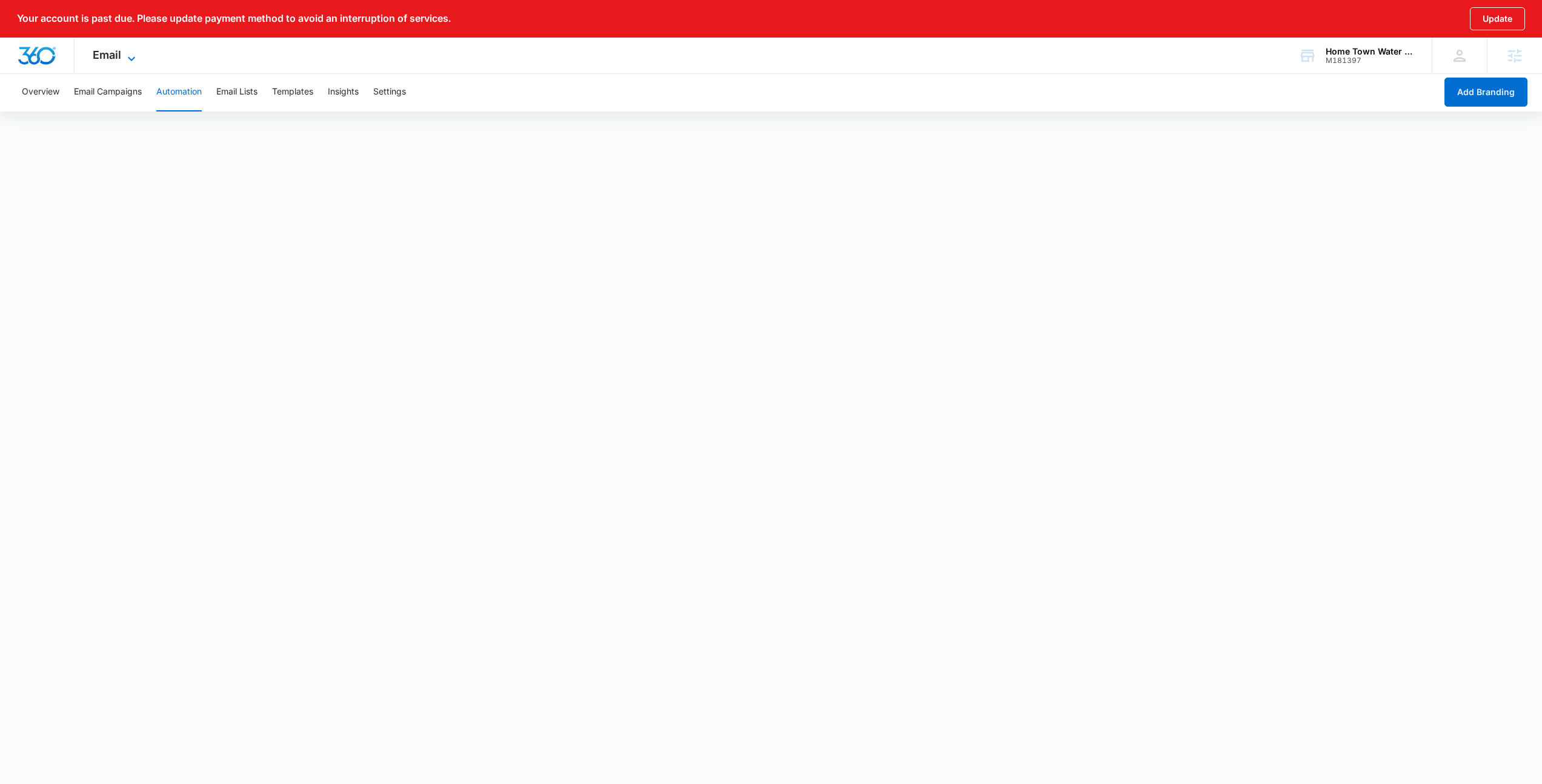
click at [131, 55] on icon at bounding box center [131, 58] width 14 height 14
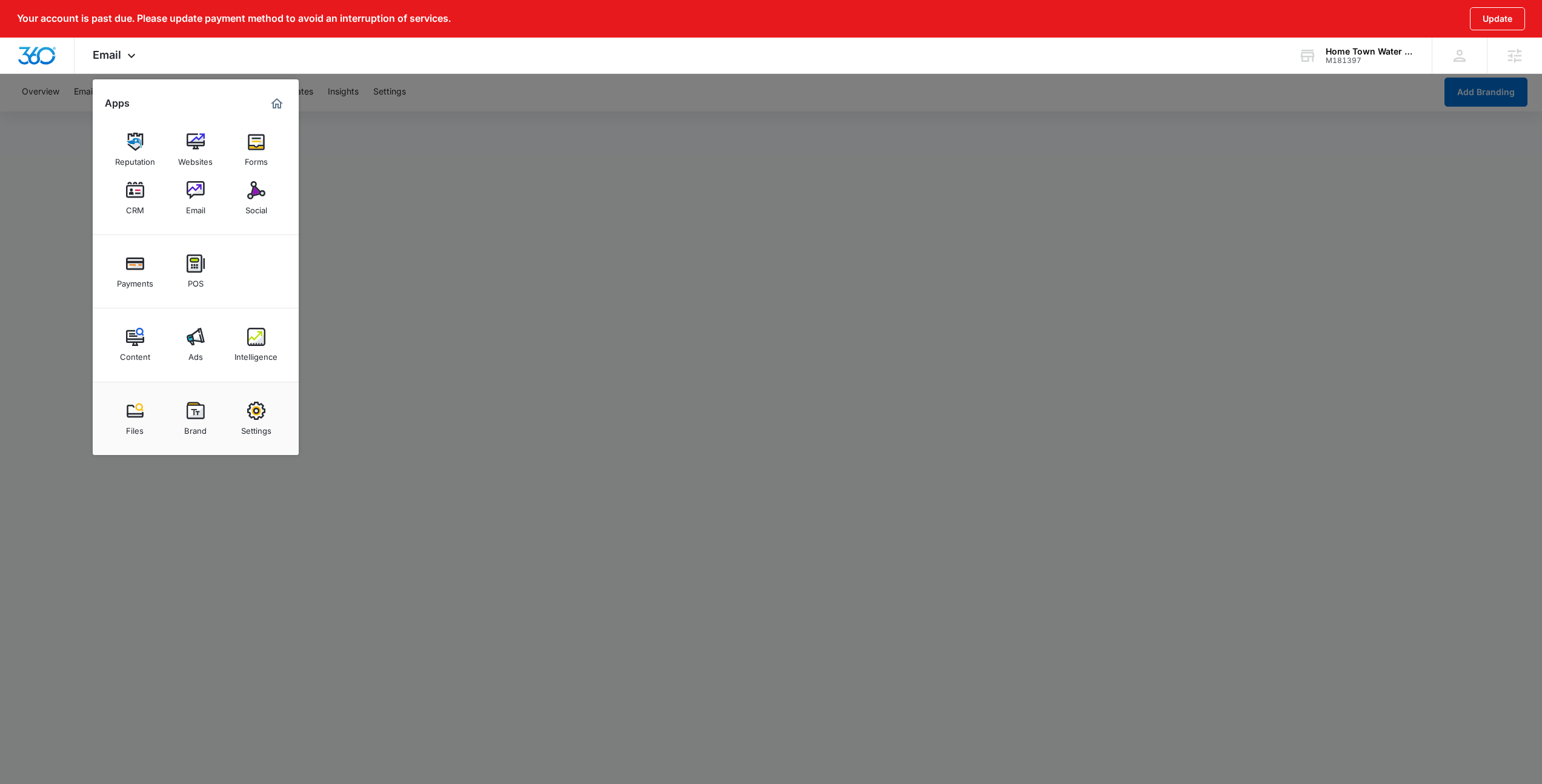
click at [564, 155] on div at bounding box center [771, 392] width 1542 height 784
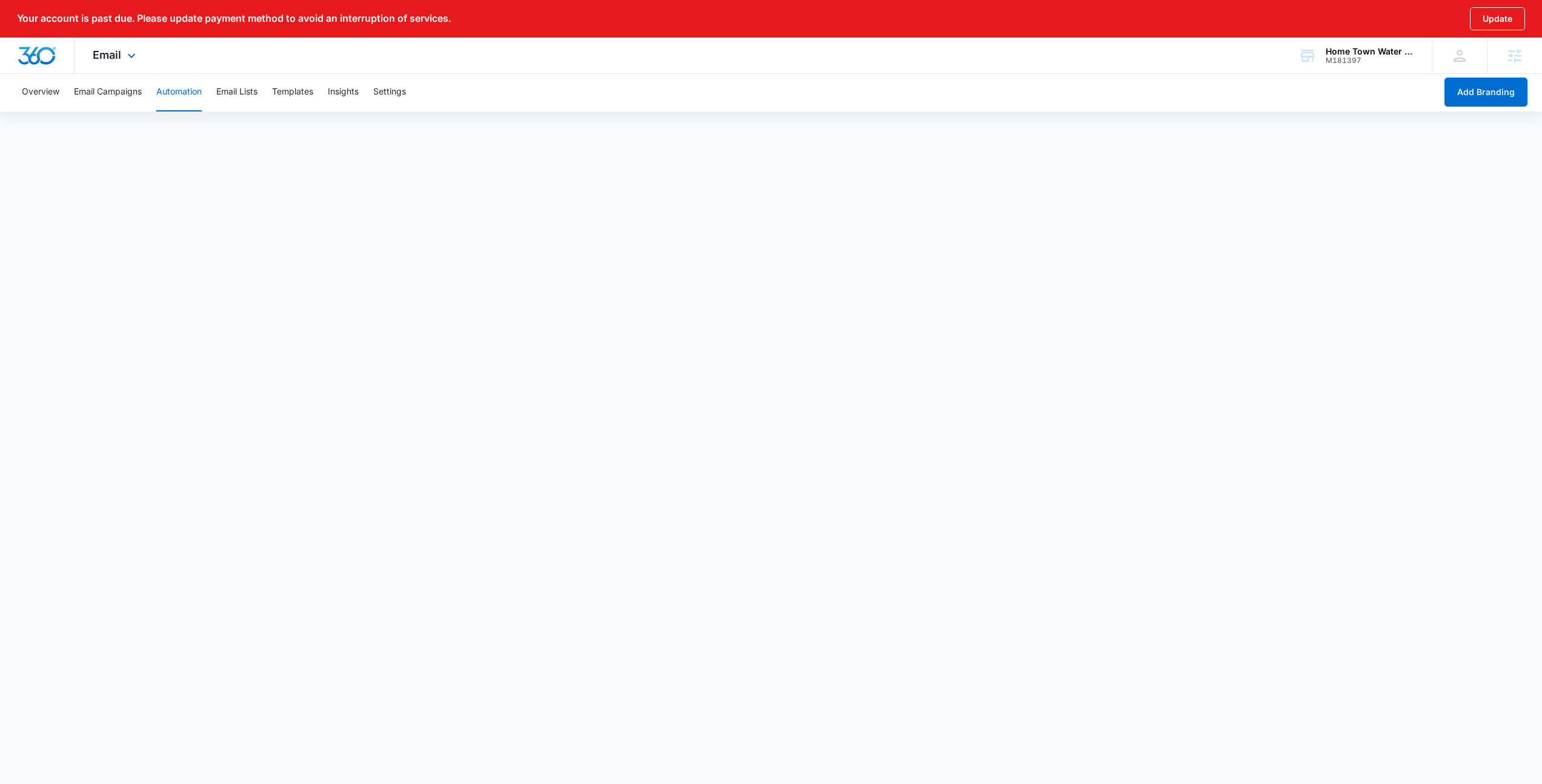
click at [482, 71] on div "Email Apps Reputation Websites Forms CRM Email Social Payments POS Content Ads …" at bounding box center [771, 56] width 1542 height 36
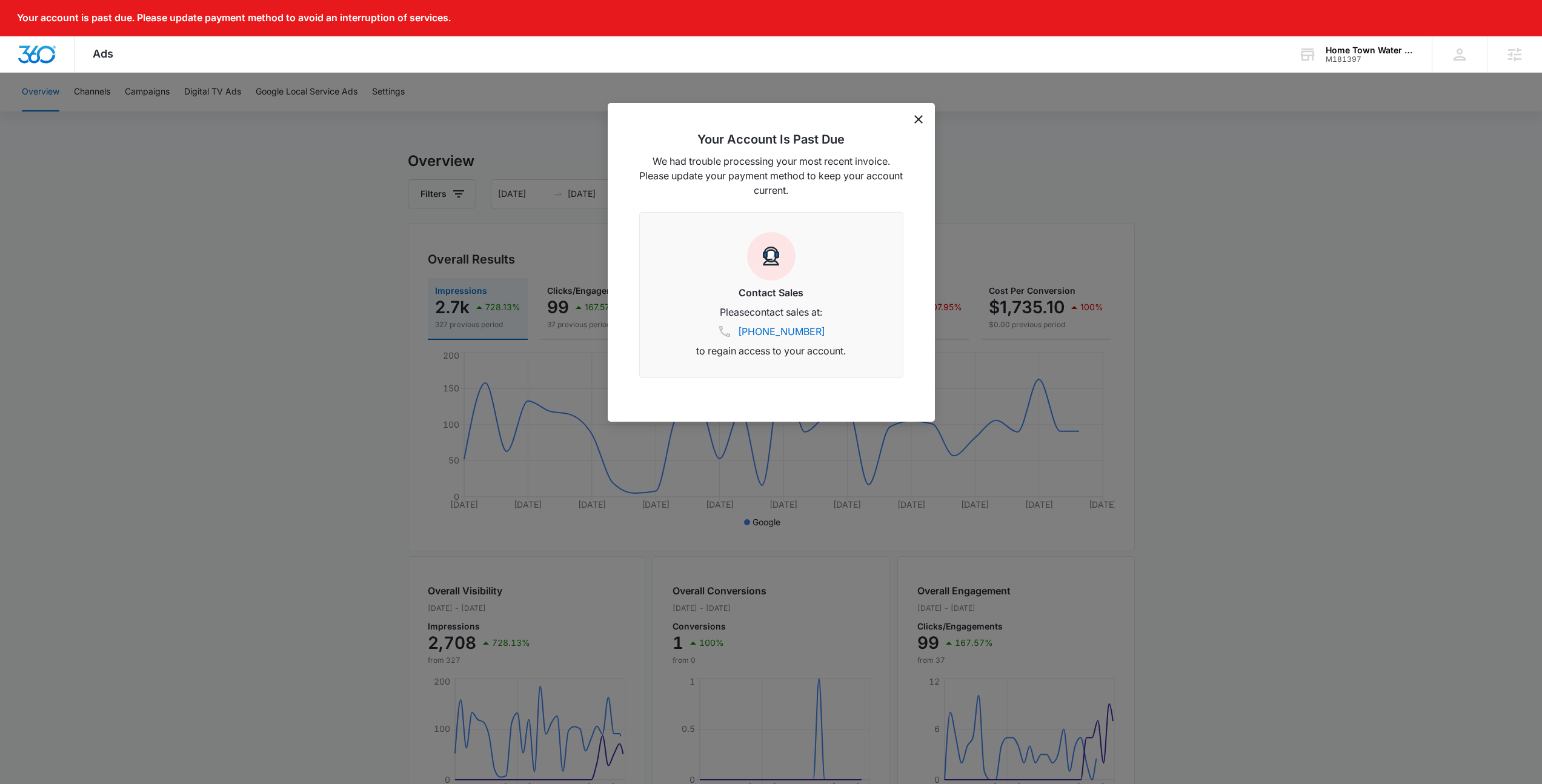
click at [921, 120] on icon "dismiss this dialog" at bounding box center [918, 119] width 9 height 9
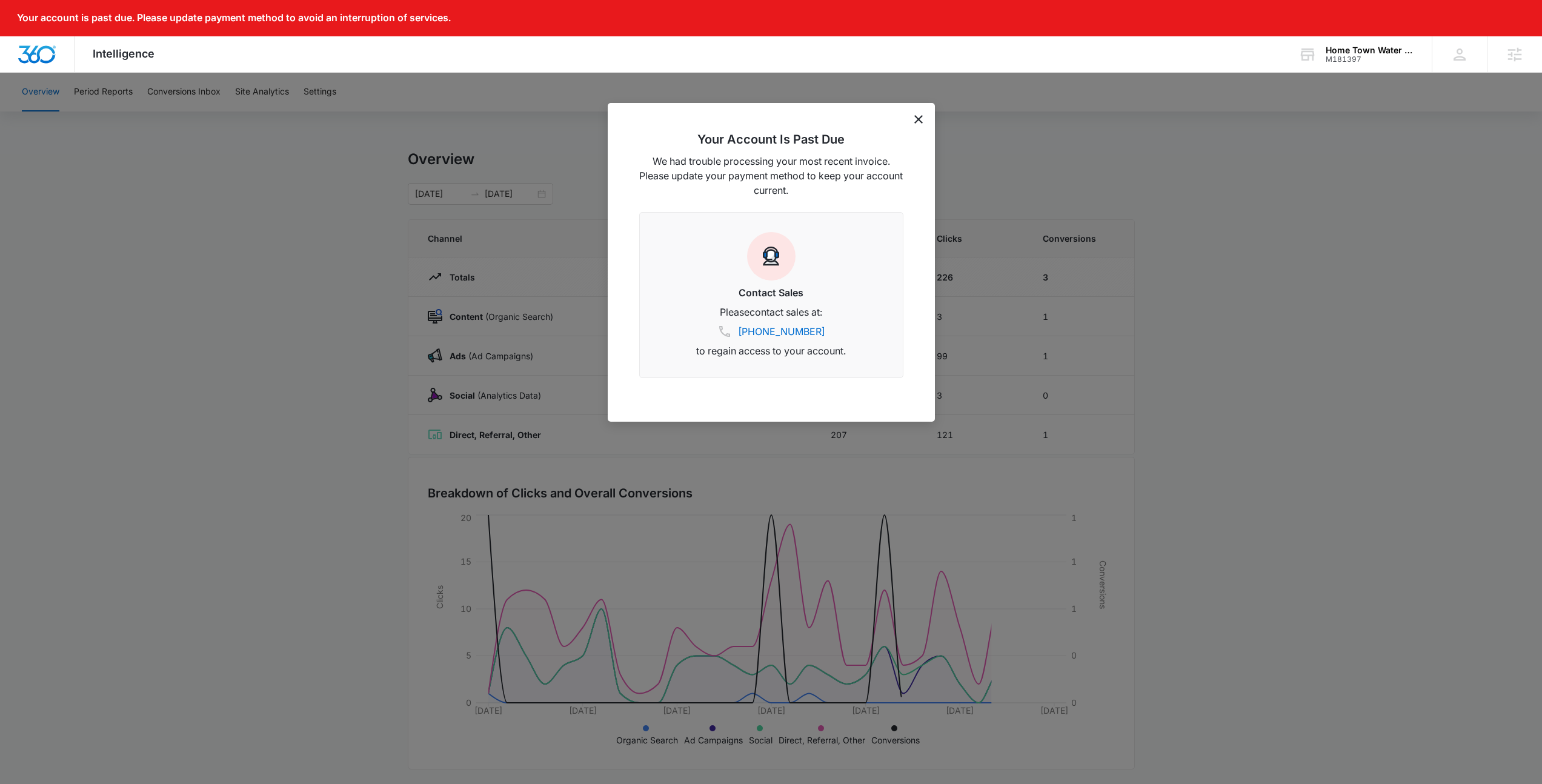
click at [917, 122] on icon "dismiss this dialog" at bounding box center [918, 119] width 9 height 9
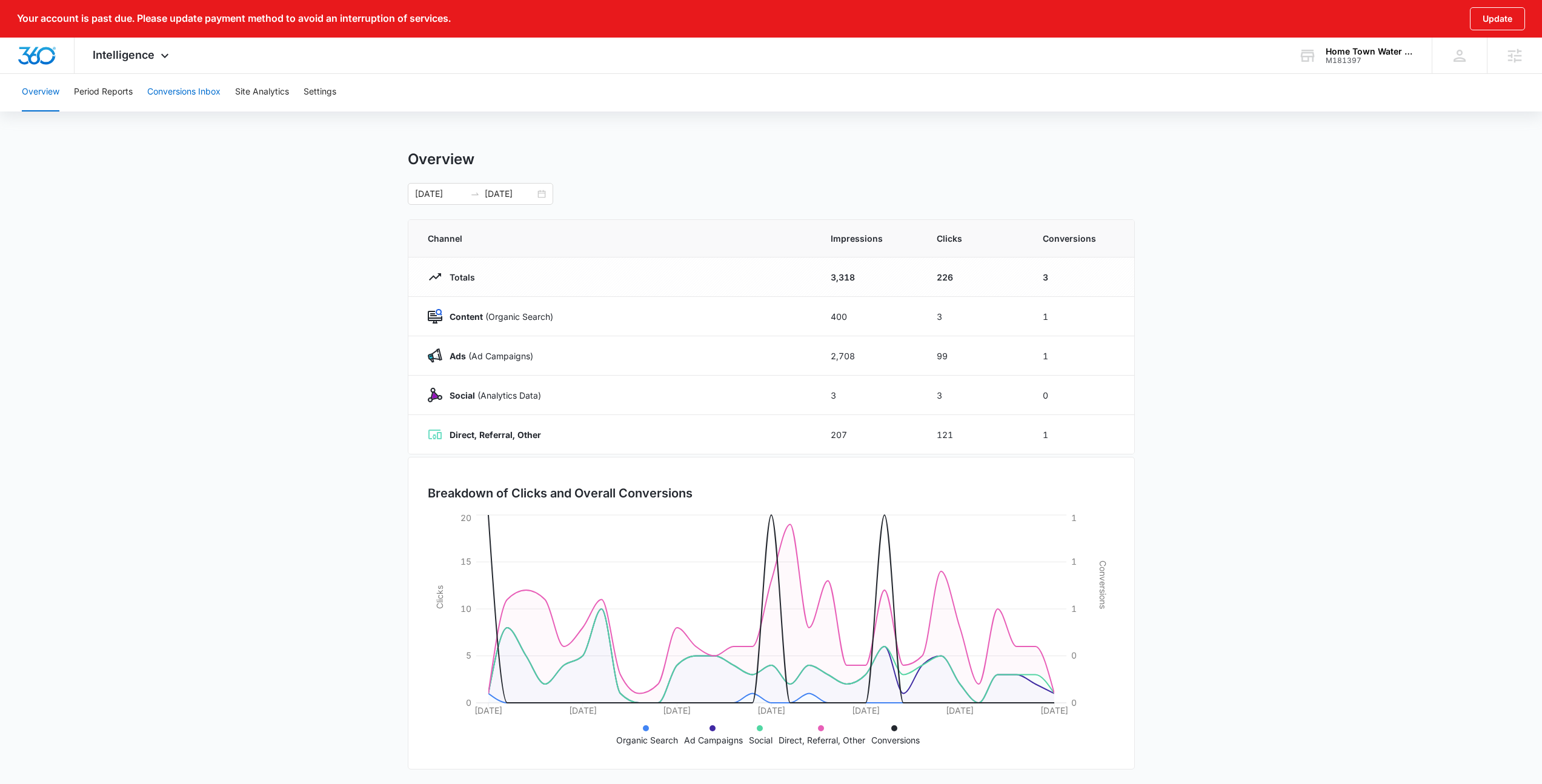
click at [179, 96] on button "Conversions Inbox" at bounding box center [183, 92] width 74 height 39
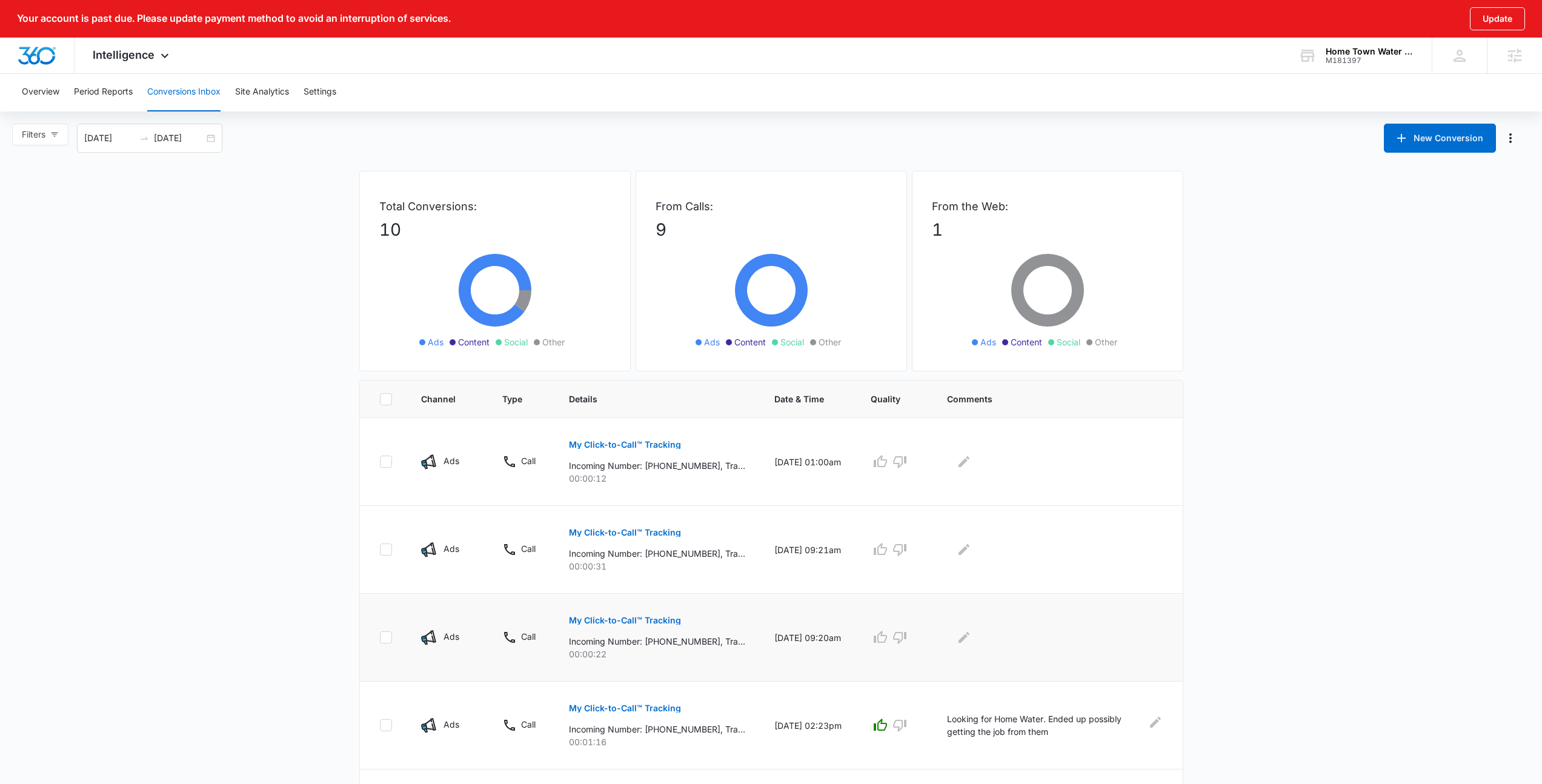
click at [643, 625] on button "My Click-to-Call™ Tracking" at bounding box center [625, 620] width 112 height 29
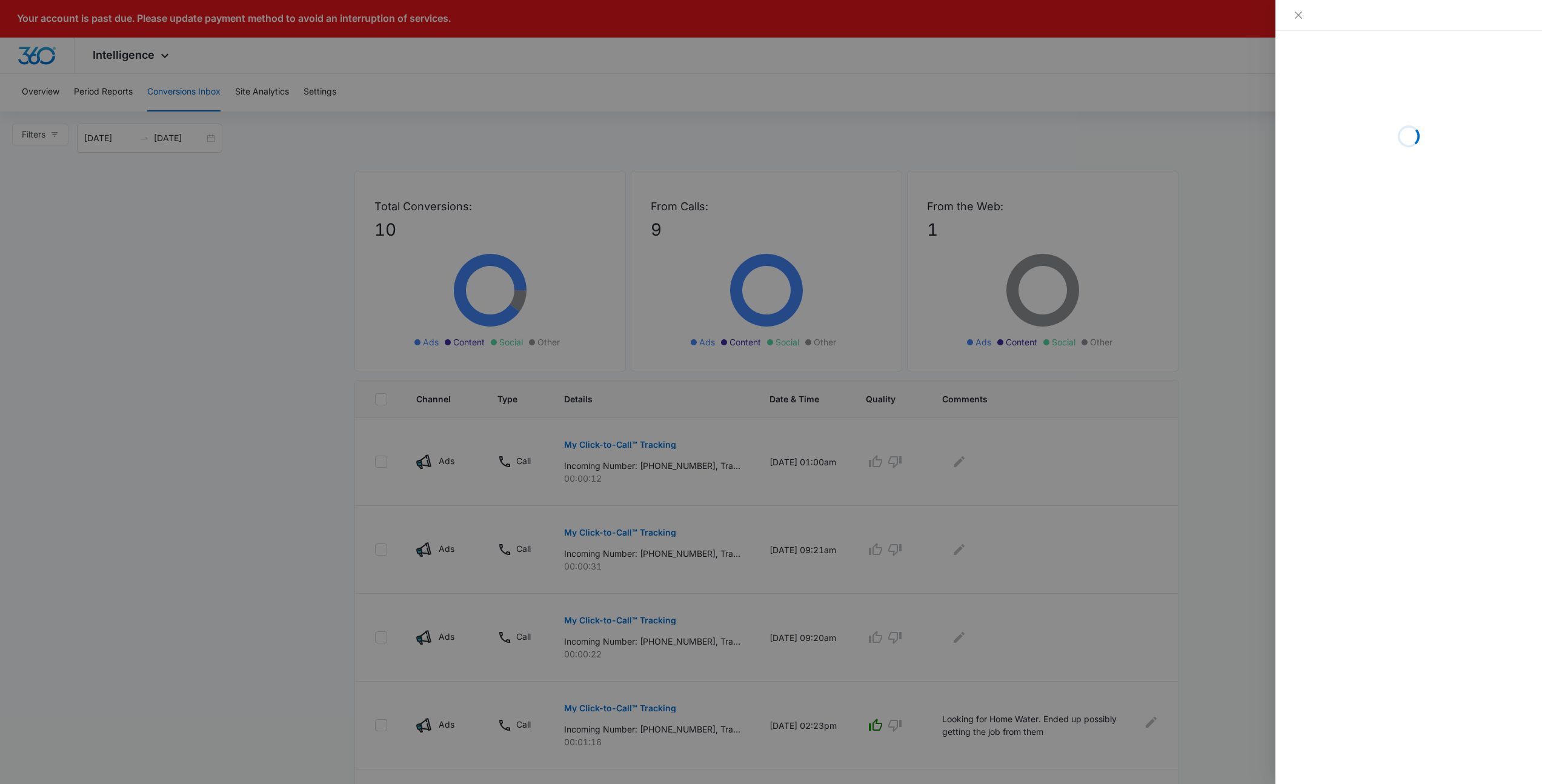
click at [769, 377] on div at bounding box center [771, 392] width 1542 height 784
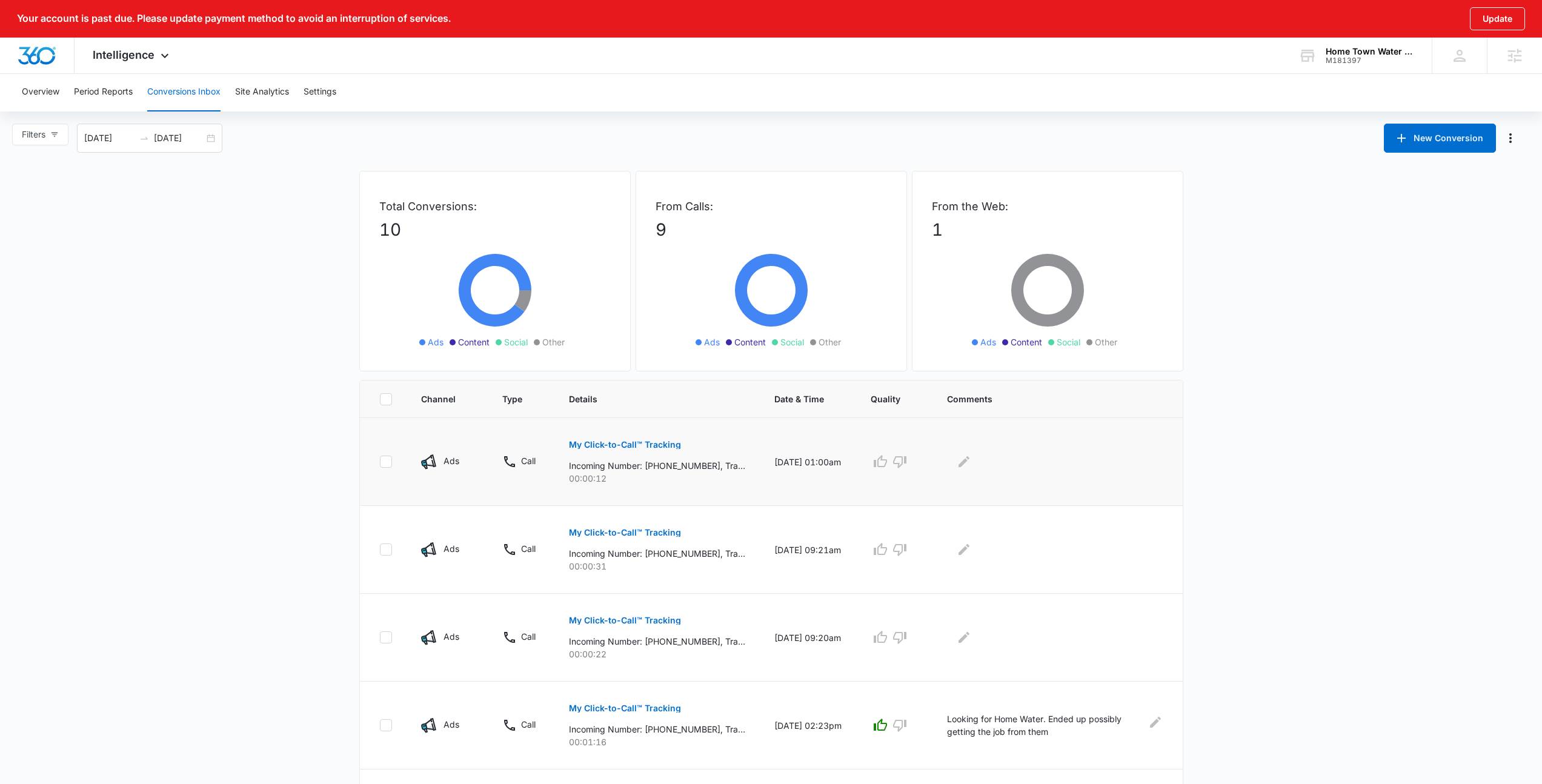
click at [652, 451] on button "My Click-to-Call™ Tracking" at bounding box center [625, 444] width 112 height 29
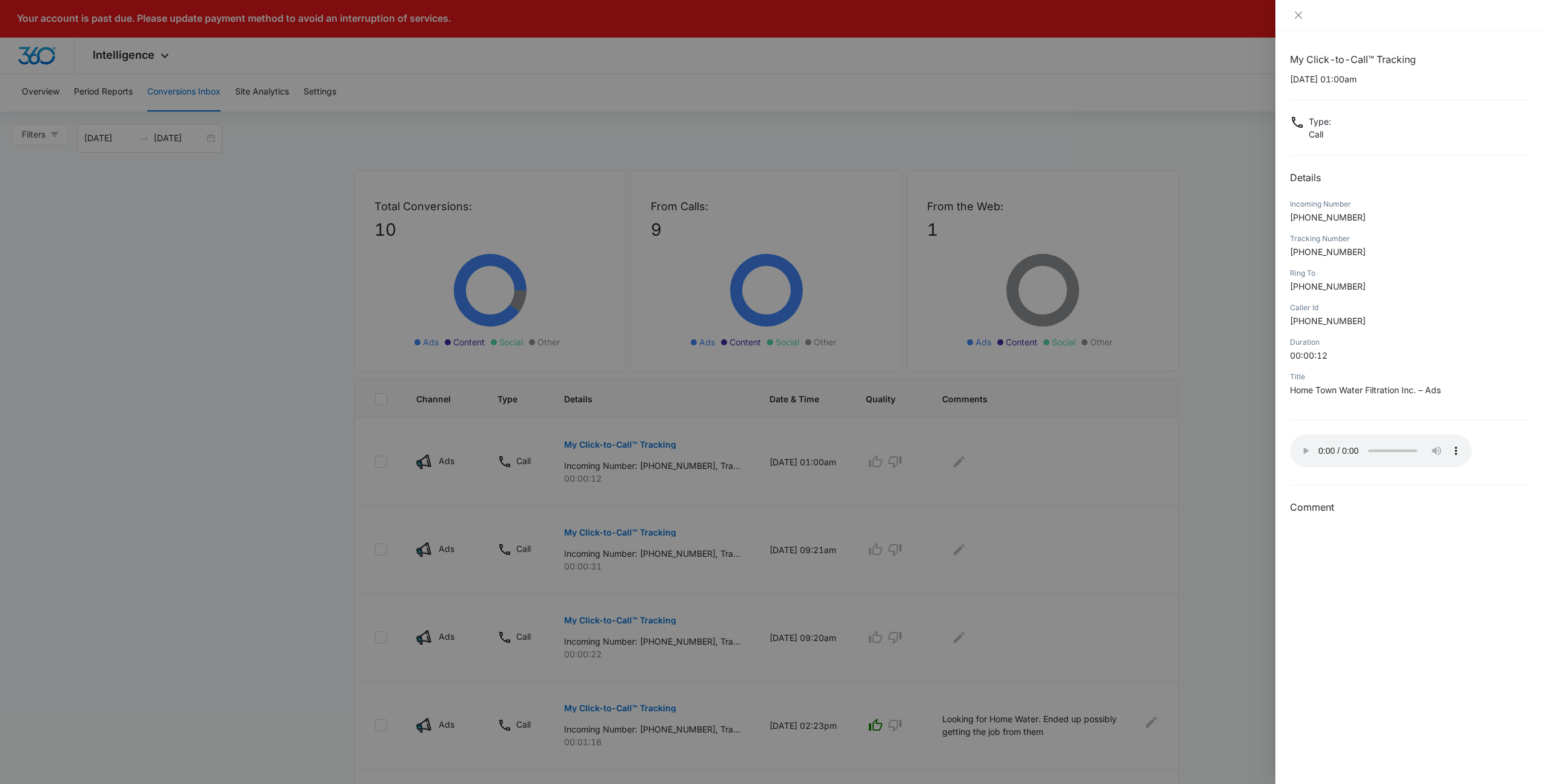
drag, startPoint x: 1242, startPoint y: 484, endPoint x: 901, endPoint y: 511, distance: 342.1
click at [1238, 485] on div at bounding box center [771, 392] width 1542 height 784
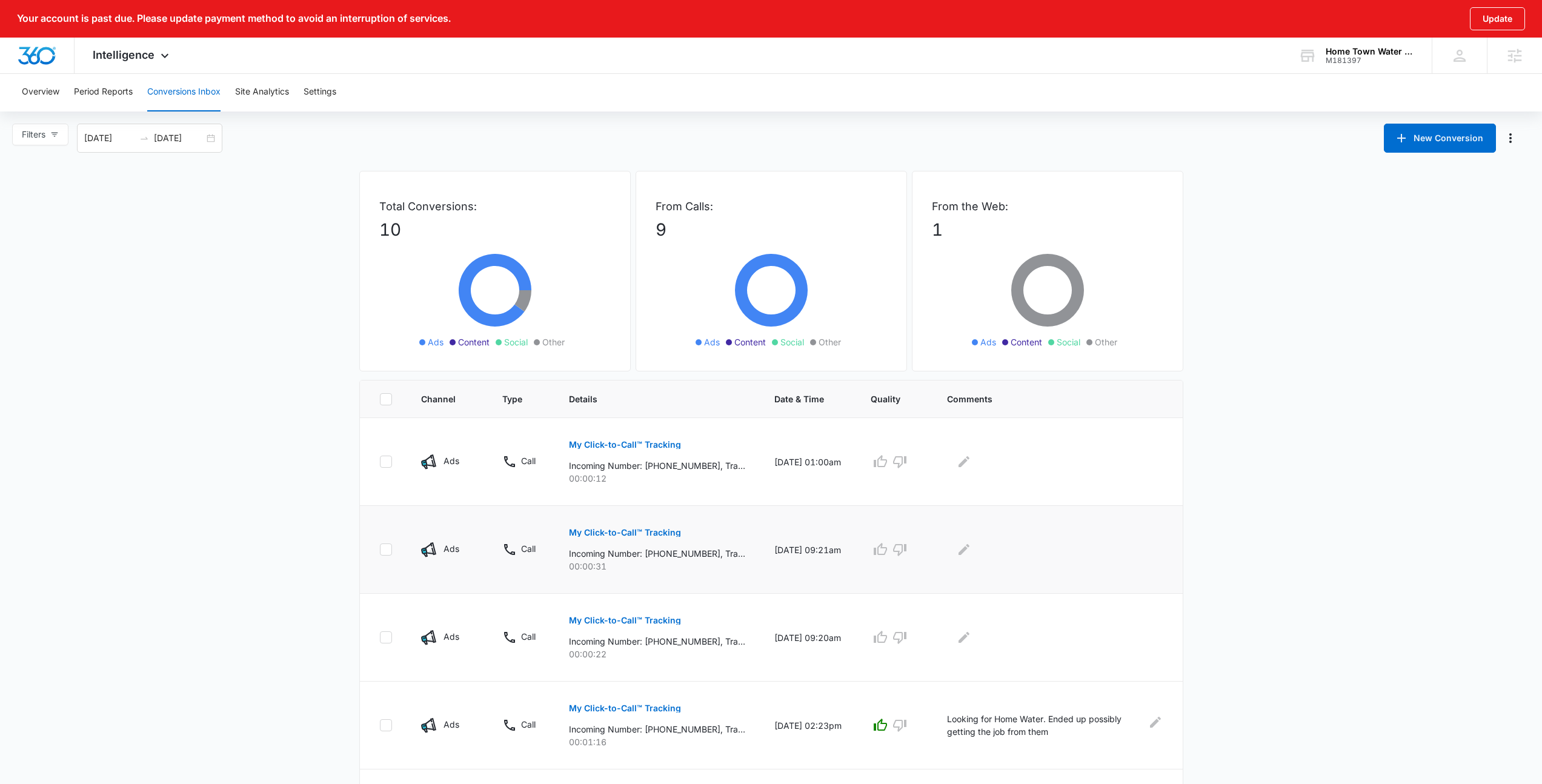
click at [564, 526] on td "My Click-to-Call™ Tracking Incoming Number: +13462101904, Tracking Number: +183…" at bounding box center [657, 549] width 206 height 88
click at [574, 528] on p "My Click-to-Call™ Tracking" at bounding box center [625, 532] width 112 height 9
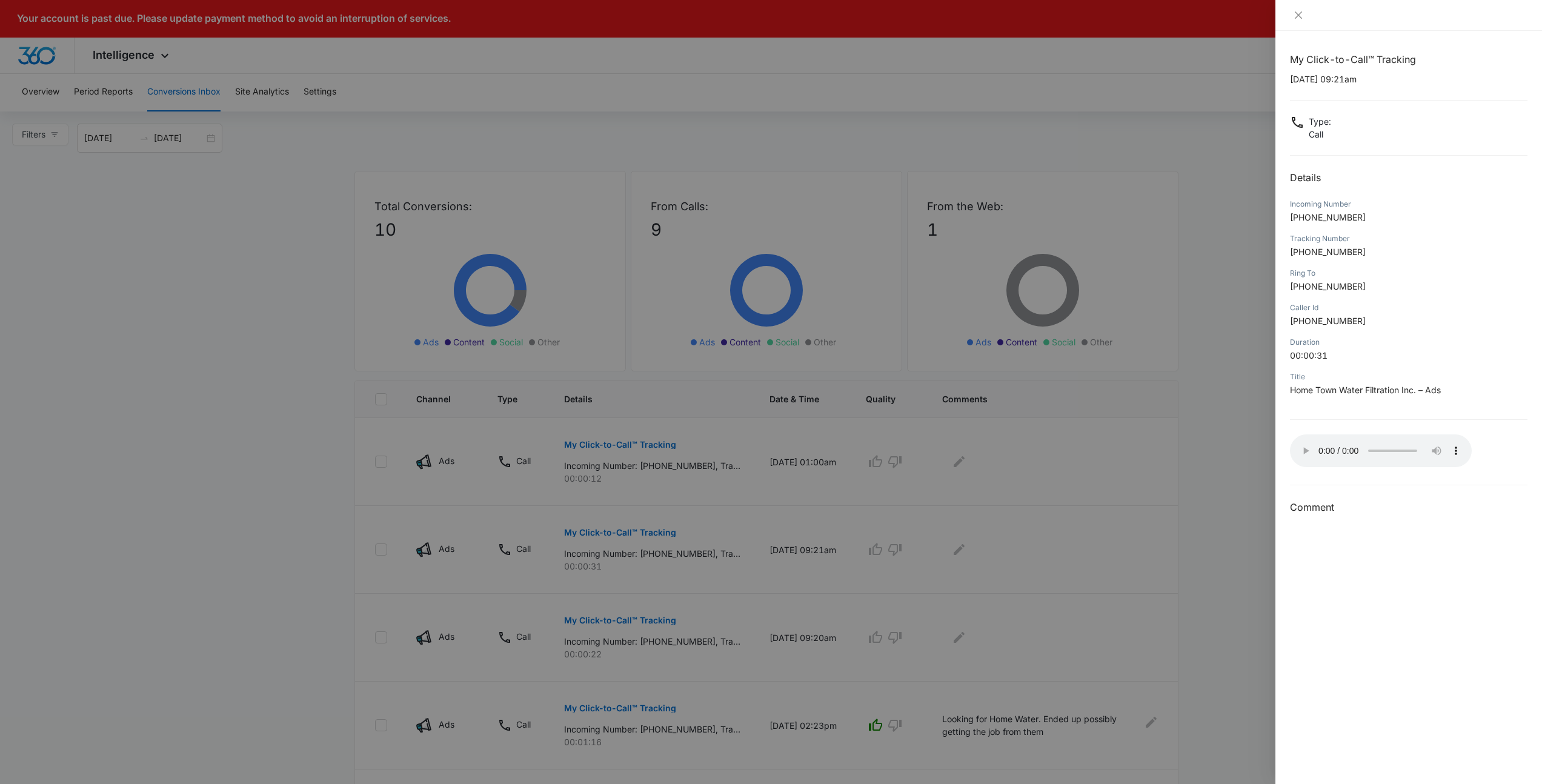
click at [1224, 401] on div at bounding box center [771, 392] width 1542 height 784
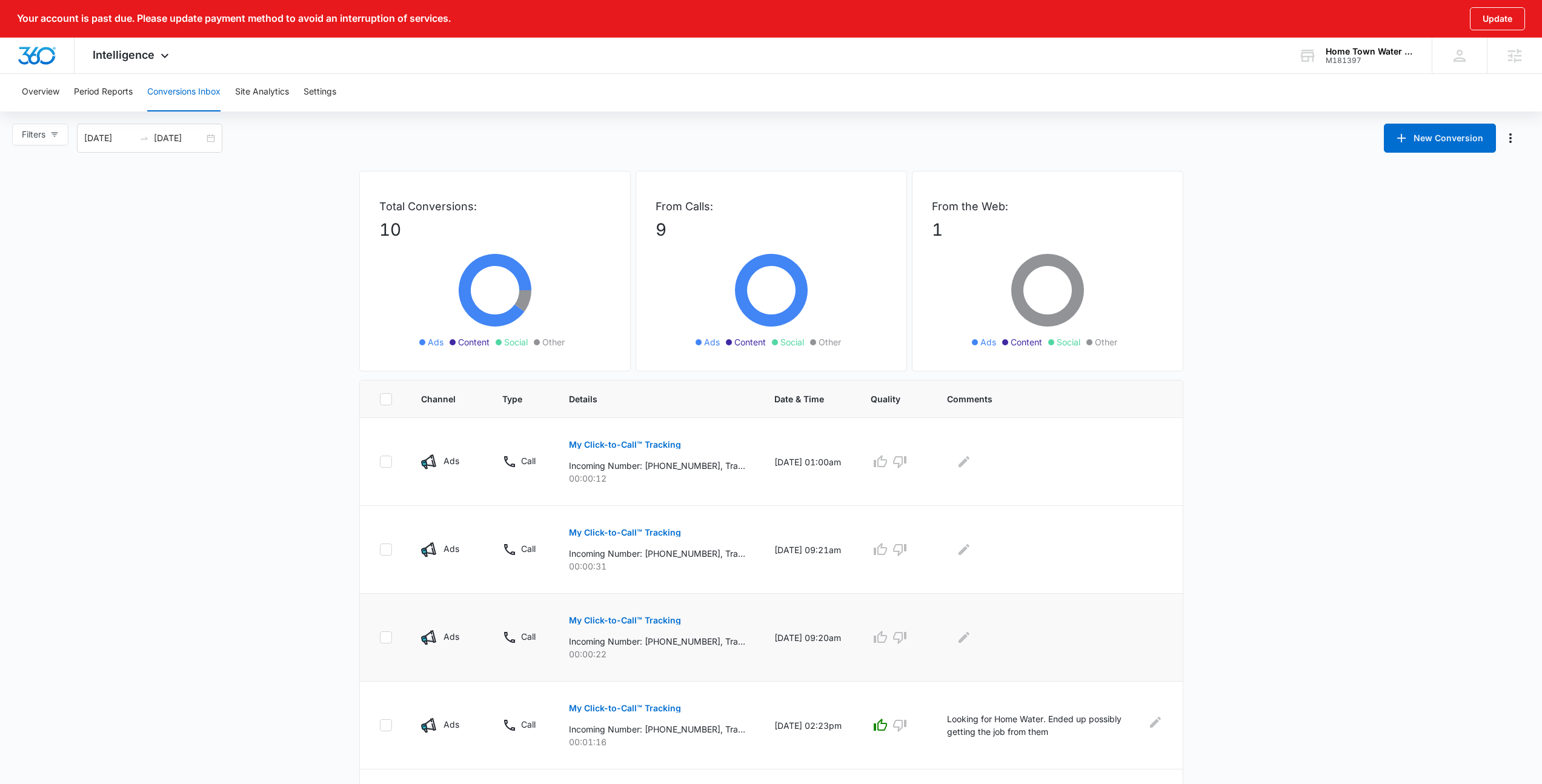
click at [613, 616] on p "My Click-to-Call™ Tracking" at bounding box center [625, 620] width 112 height 9
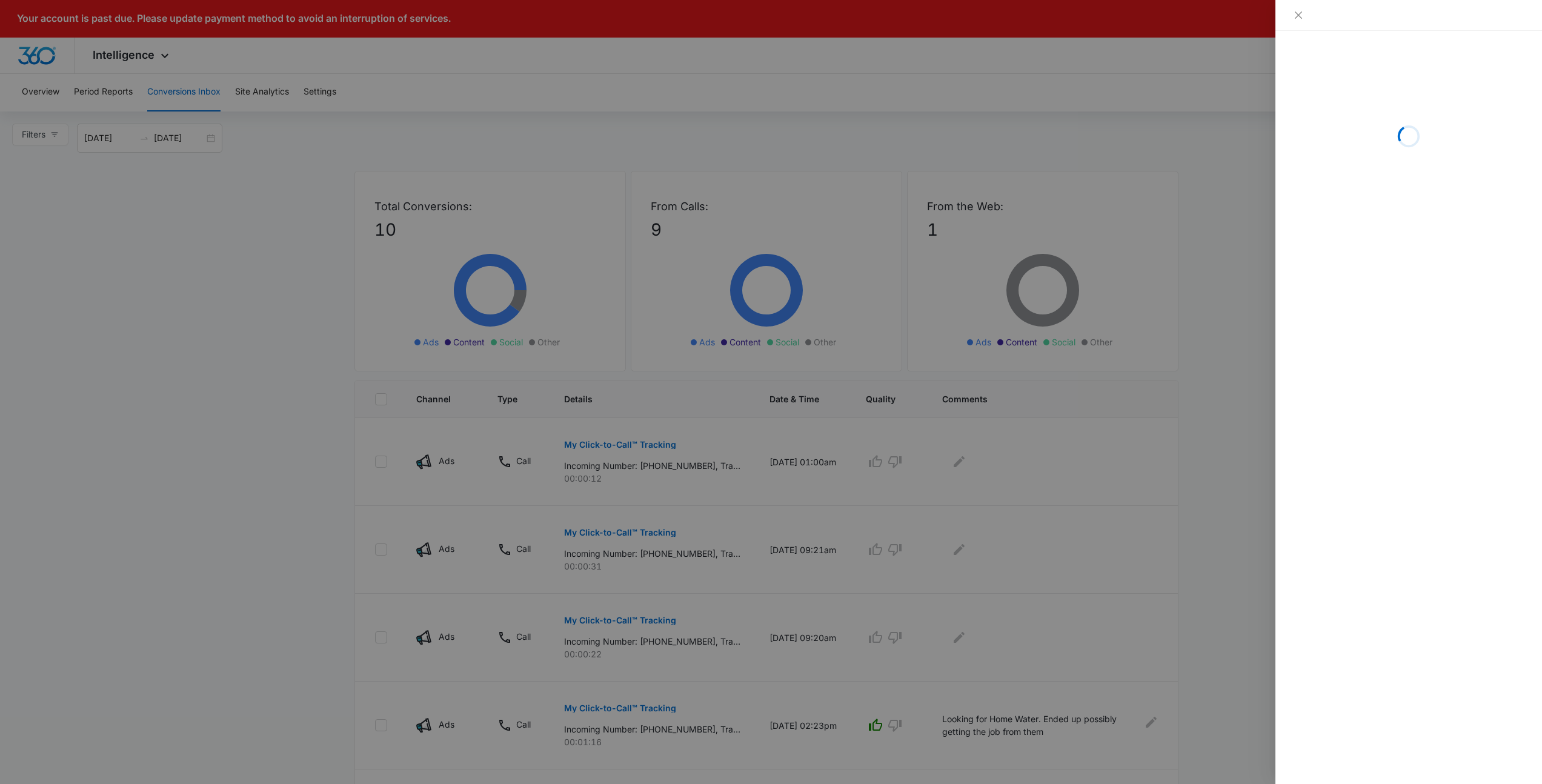
click at [1128, 448] on div at bounding box center [771, 392] width 1542 height 784
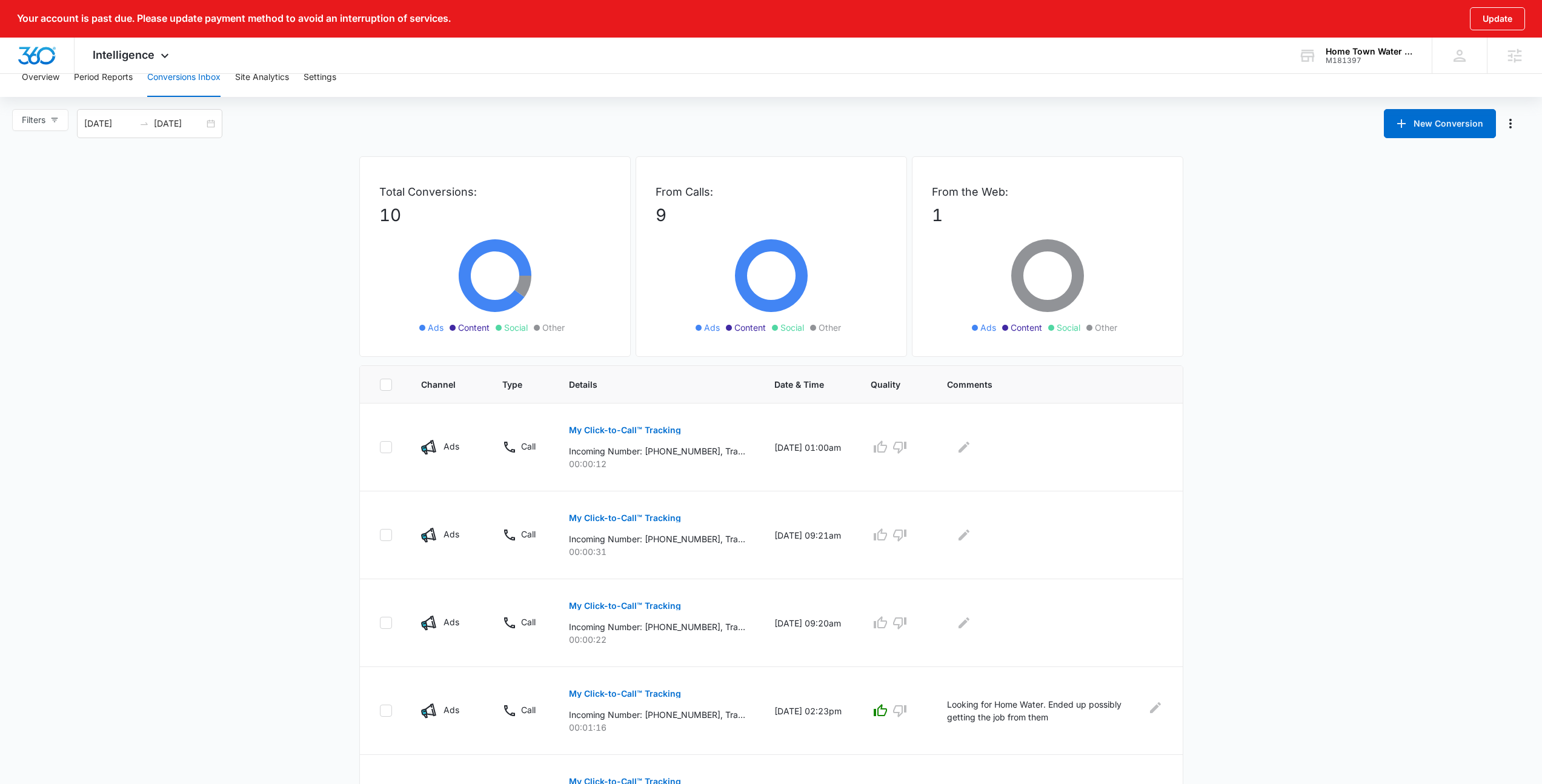
scroll to position [18, 0]
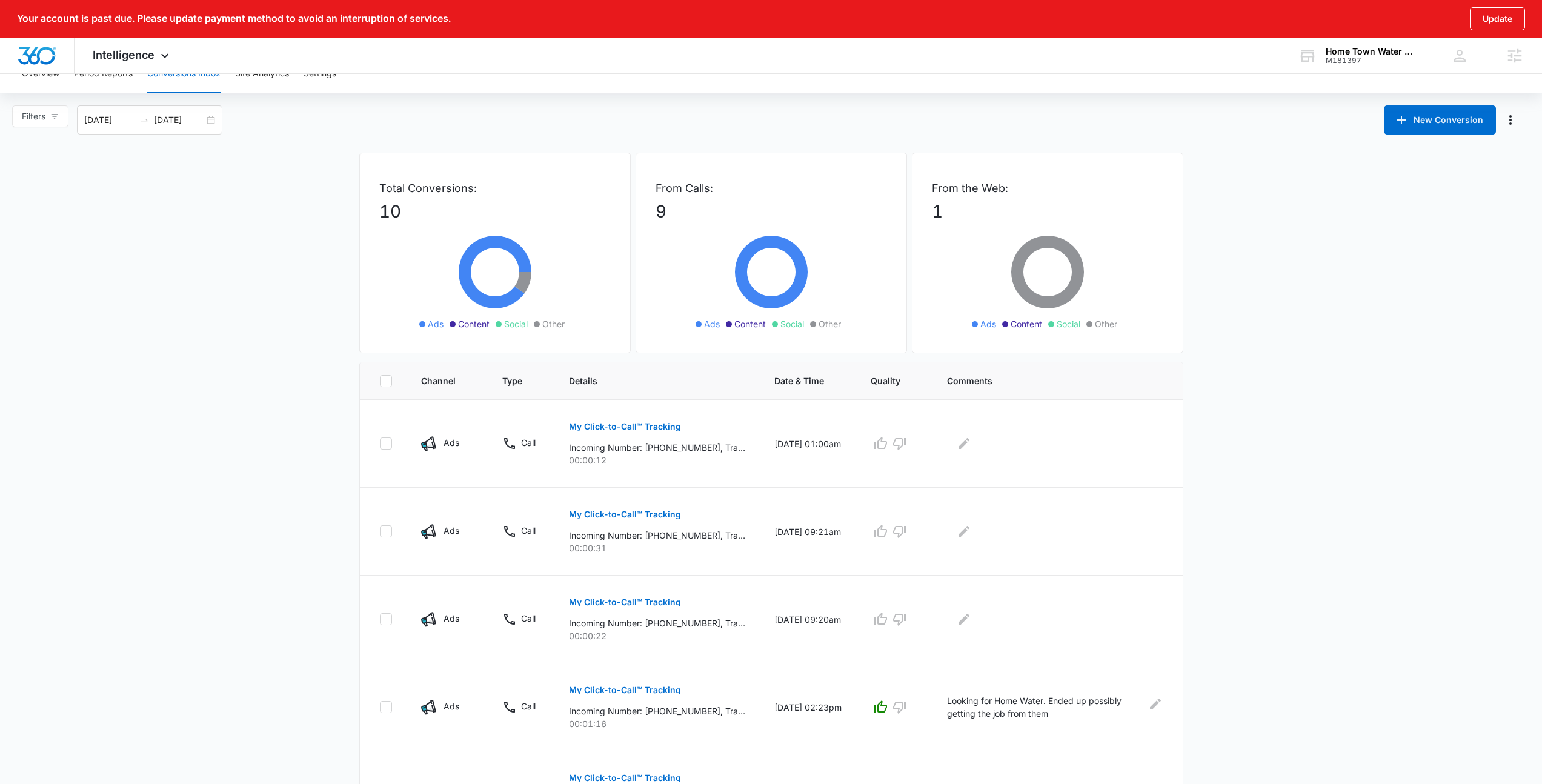
click at [191, 233] on main "Filters 09/13/2025 10/13/2025 New Conversion Total Conversions: 10 Ads Content …" at bounding box center [771, 694] width 1542 height 1178
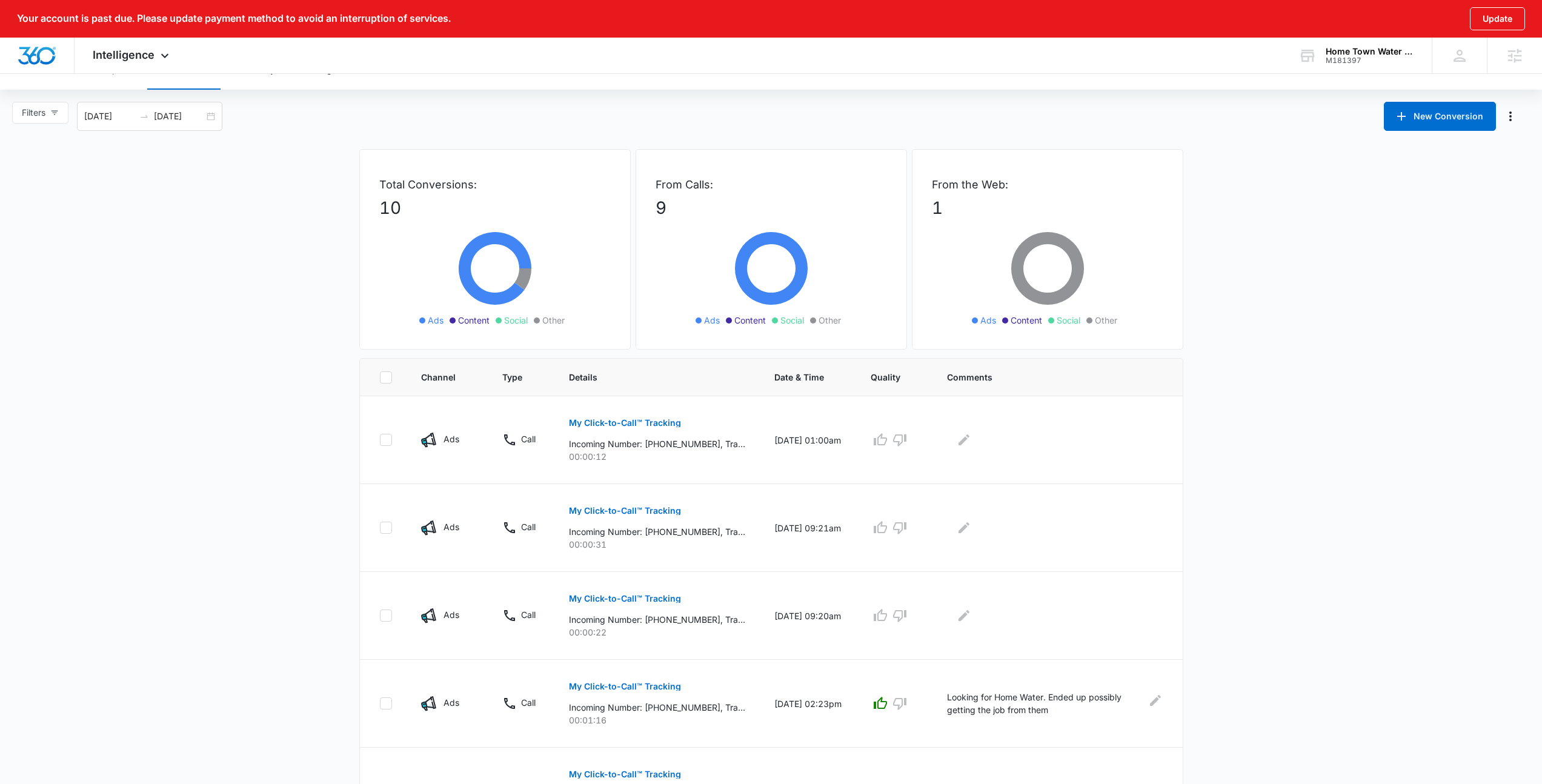
click at [258, 390] on main "Filters 09/13/2025 10/13/2025 New Conversion Total Conversions: 10 Ads Content …" at bounding box center [771, 691] width 1542 height 1178
click at [273, 377] on main "Filters 09/13/2025 10/13/2025 New Conversion Total Conversions: 10 Ads Content …" at bounding box center [771, 691] width 1542 height 1178
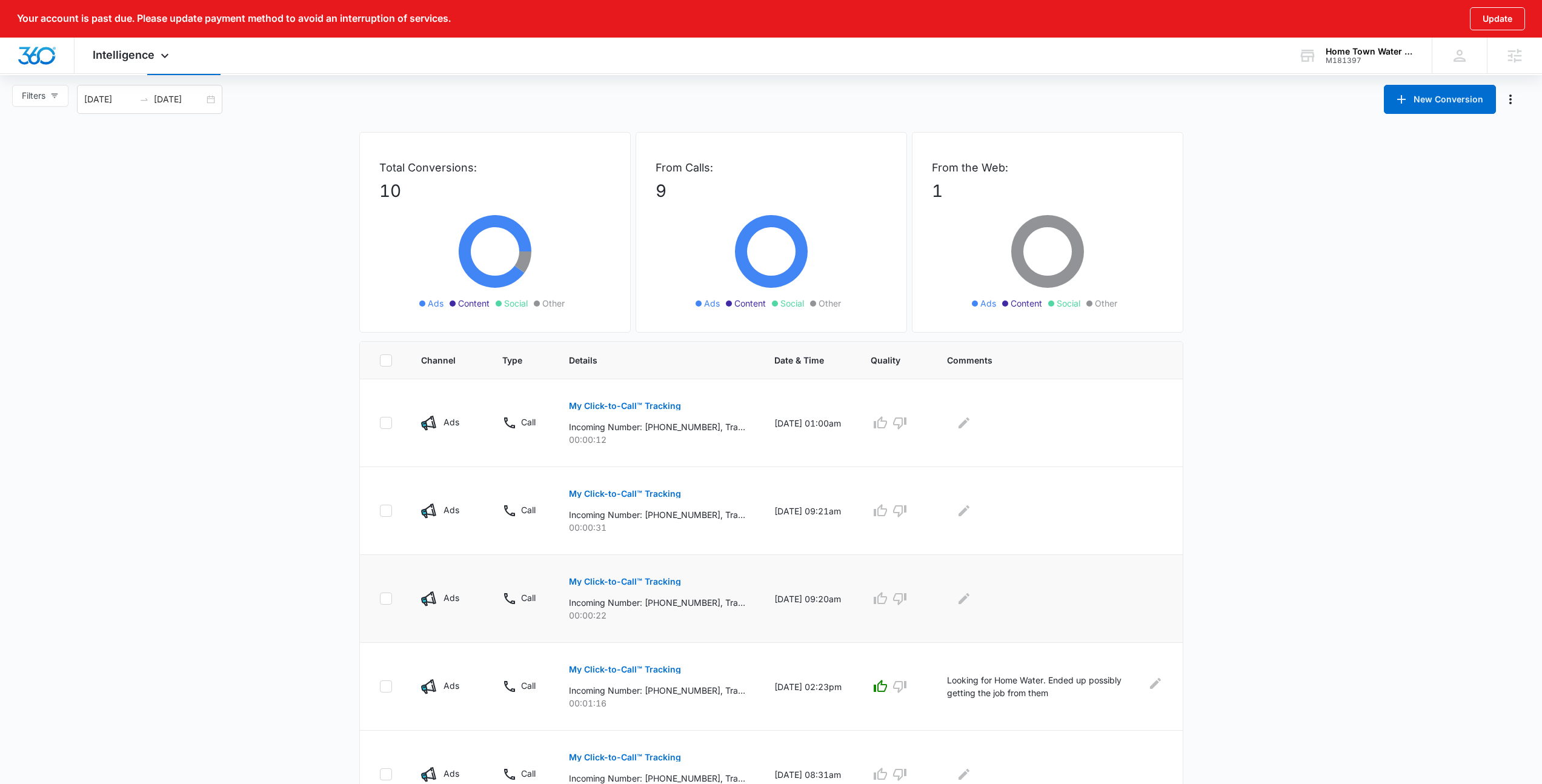
scroll to position [40, 0]
drag, startPoint x: 771, startPoint y: 609, endPoint x: 365, endPoint y: 414, distance: 450.4
click at [365, 414] on td at bounding box center [383, 421] width 47 height 88
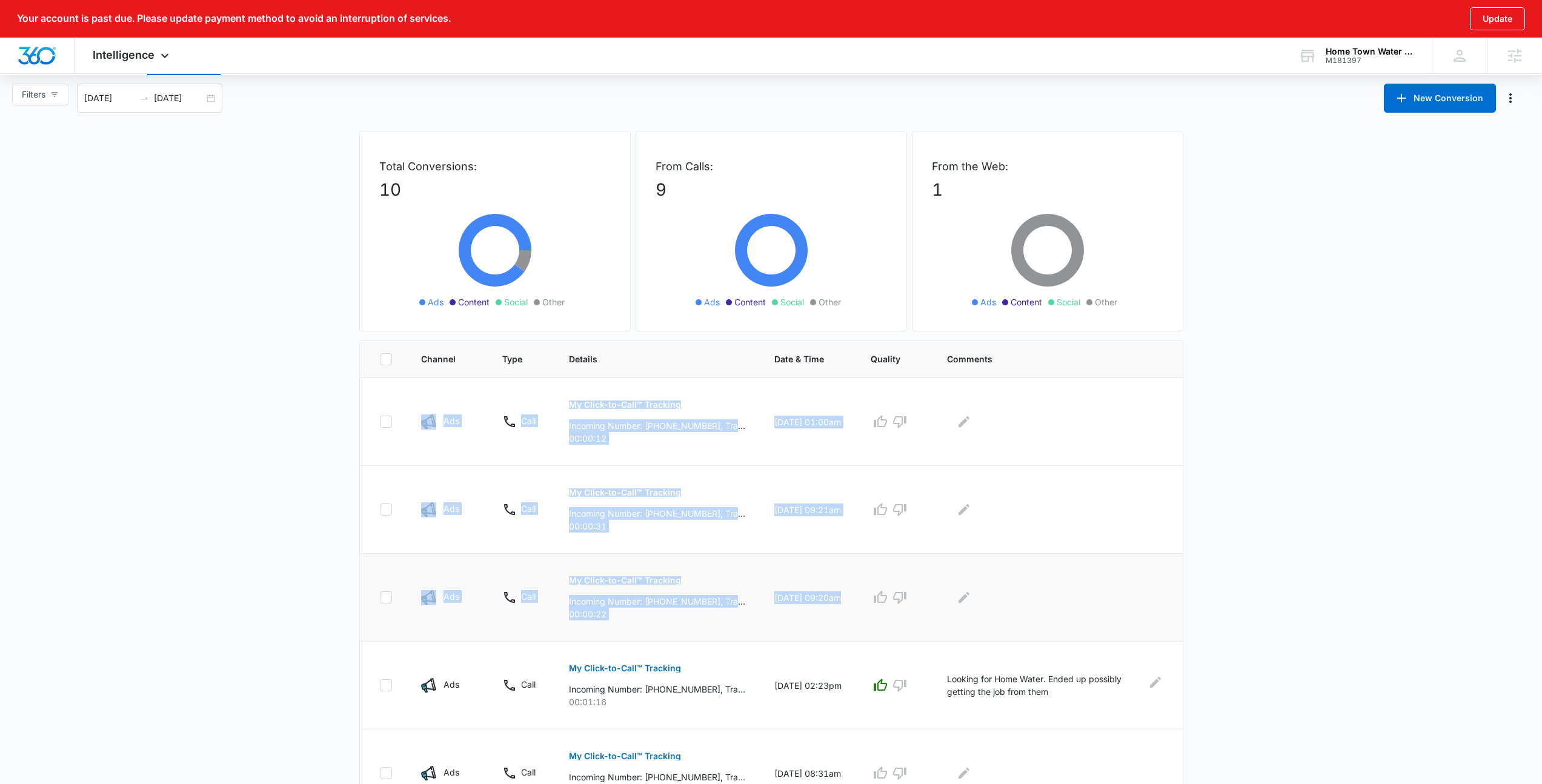
drag, startPoint x: 365, startPoint y: 414, endPoint x: 1040, endPoint y: 590, distance: 697.6
click at [1040, 590] on div at bounding box center [1056, 597] width 217 height 20
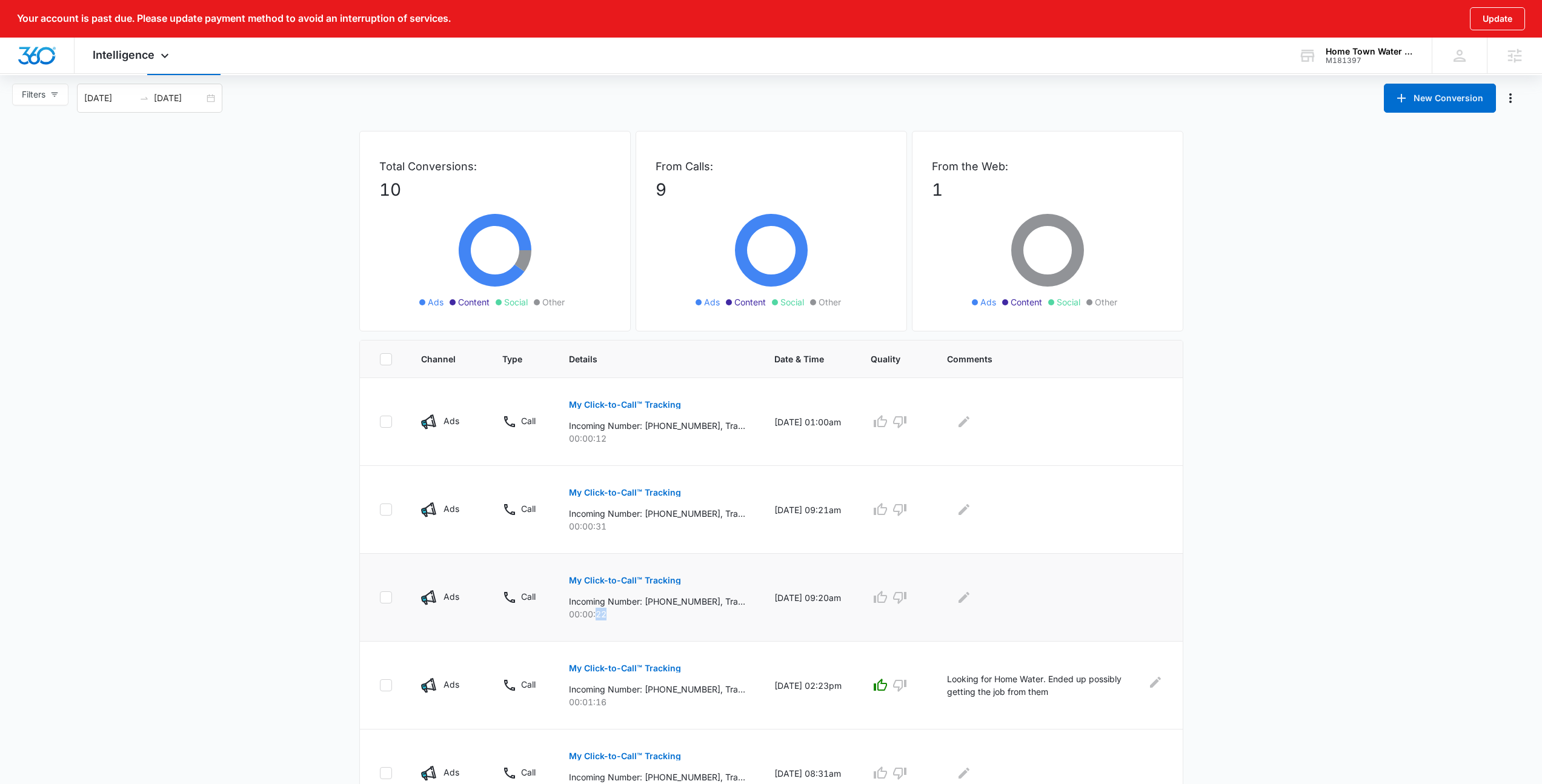
drag, startPoint x: 607, startPoint y: 613, endPoint x: 596, endPoint y: 615, distance: 11.2
click at [596, 615] on p "00:00:22" at bounding box center [657, 614] width 176 height 13
drag, startPoint x: 615, startPoint y: 535, endPoint x: 590, endPoint y: 530, distance: 25.5
click at [590, 530] on td "My Click-to-Call™ Tracking Incoming Number: +13462101904, Tracking Number: +183…" at bounding box center [657, 509] width 206 height 88
click at [613, 527] on p "00:00:31" at bounding box center [657, 526] width 176 height 13
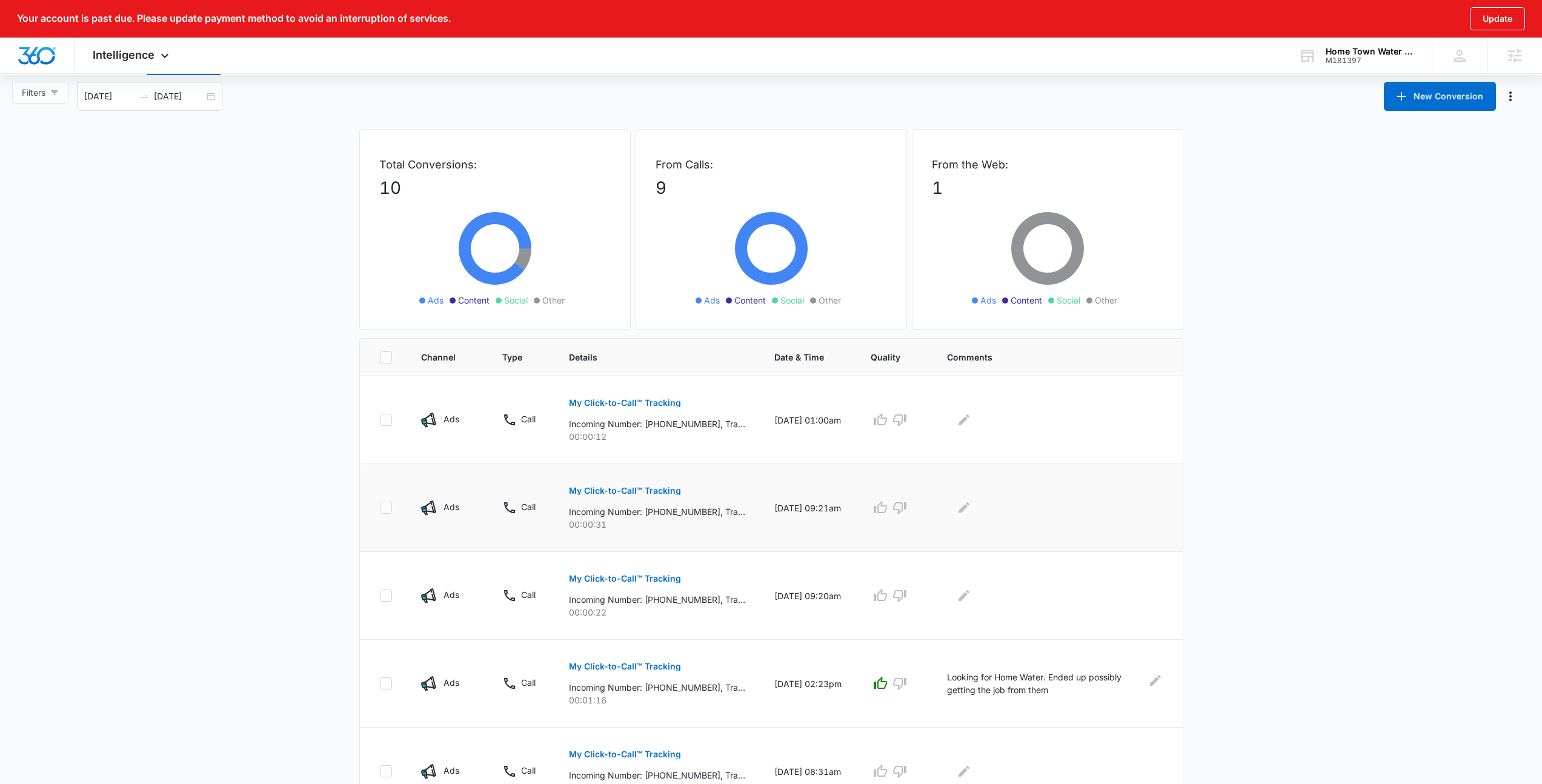
scroll to position [43, 0]
drag, startPoint x: 655, startPoint y: 511, endPoint x: 685, endPoint y: 514, distance: 30.1
click at [685, 514] on p "Incoming Number: +13462101904, Tracking Number: +18337115242, Ring To: +1833256…" at bounding box center [657, 511] width 176 height 13
click at [297, 393] on main "Filters 09/13/2025 10/13/2025 New Conversion Total Conversions: 10 Ads Content …" at bounding box center [771, 670] width 1542 height 1178
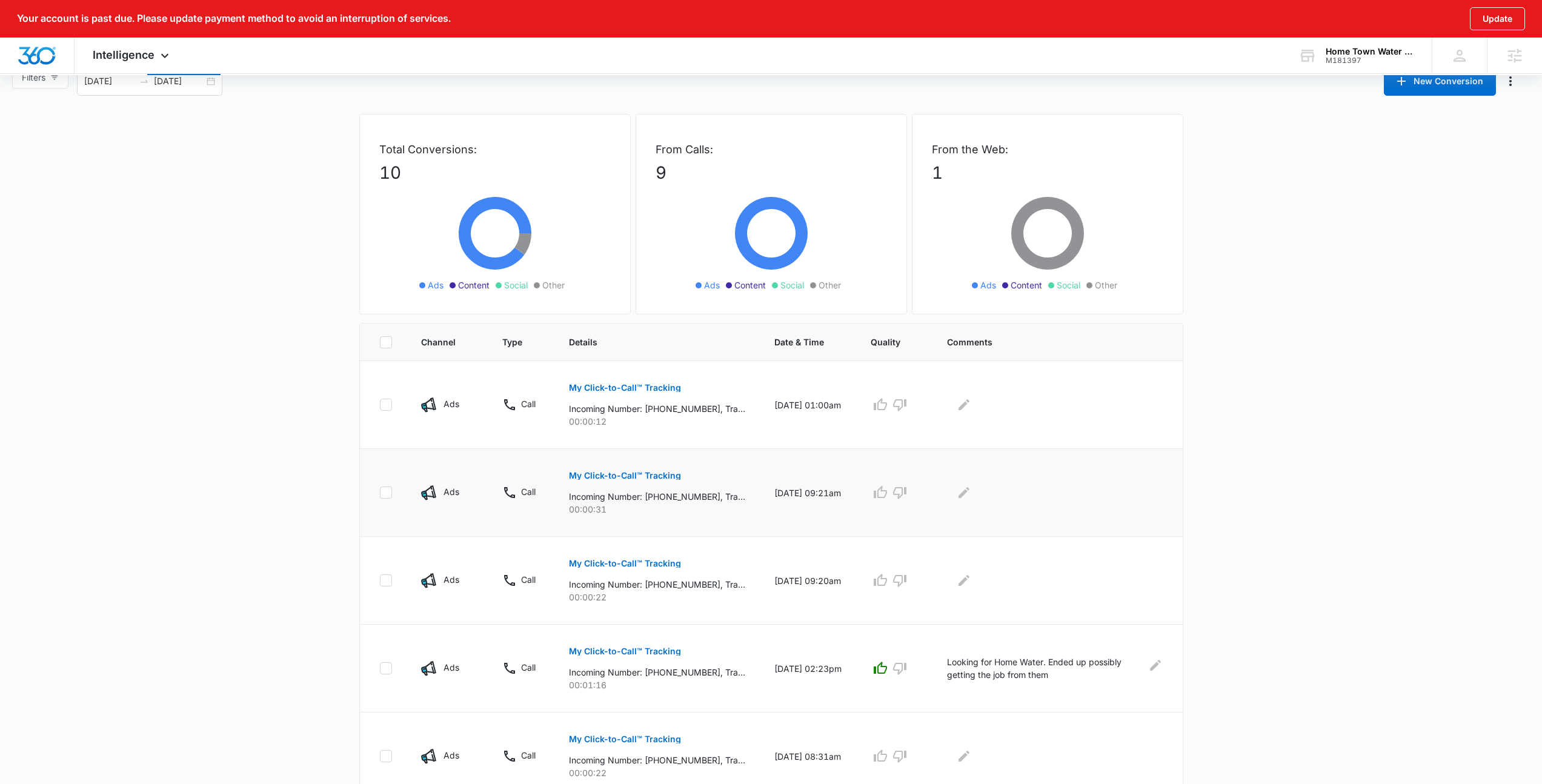
scroll to position [58, 0]
drag, startPoint x: 654, startPoint y: 488, endPoint x: 686, endPoint y: 507, distance: 37.2
click at [695, 522] on td "My Click-to-Call™ Tracking Incoming Number: +13462101904, Tracking Number: +183…" at bounding box center [657, 490] width 206 height 88
drag, startPoint x: 652, startPoint y: 496, endPoint x: 708, endPoint y: 496, distance: 56.0
click at [706, 496] on p "Incoming Number: +13462101904, Tracking Number: +18337115242, Ring To: +1833256…" at bounding box center [657, 495] width 176 height 13
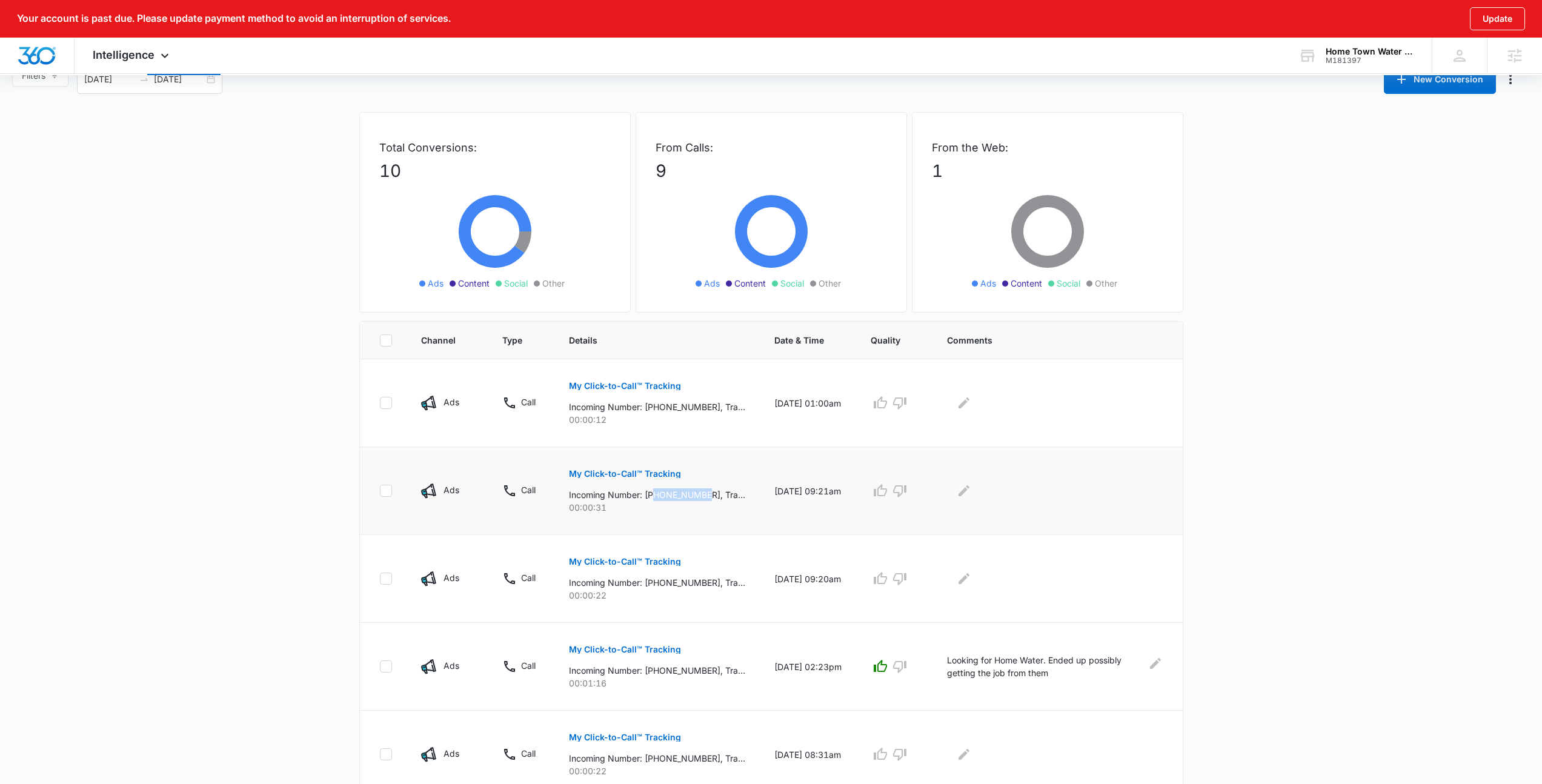
drag, startPoint x: 709, startPoint y: 496, endPoint x: 655, endPoint y: 499, distance: 54.1
click at [655, 499] on p "Incoming Number: +13462101904, Tracking Number: +18337115242, Ring To: +1833256…" at bounding box center [657, 495] width 176 height 13
click at [698, 505] on p "00:00:31" at bounding box center [657, 507] width 176 height 13
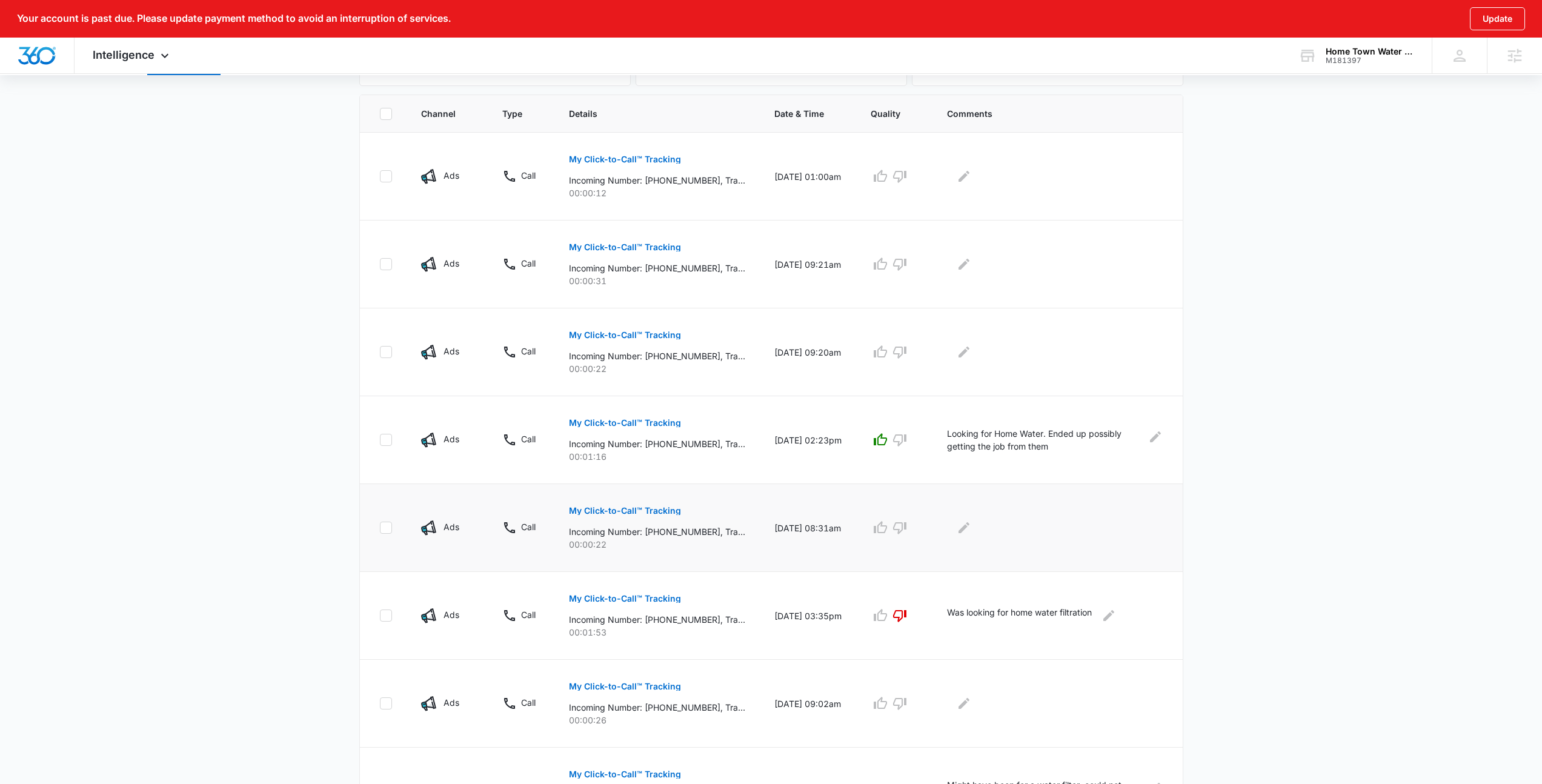
scroll to position [411, 0]
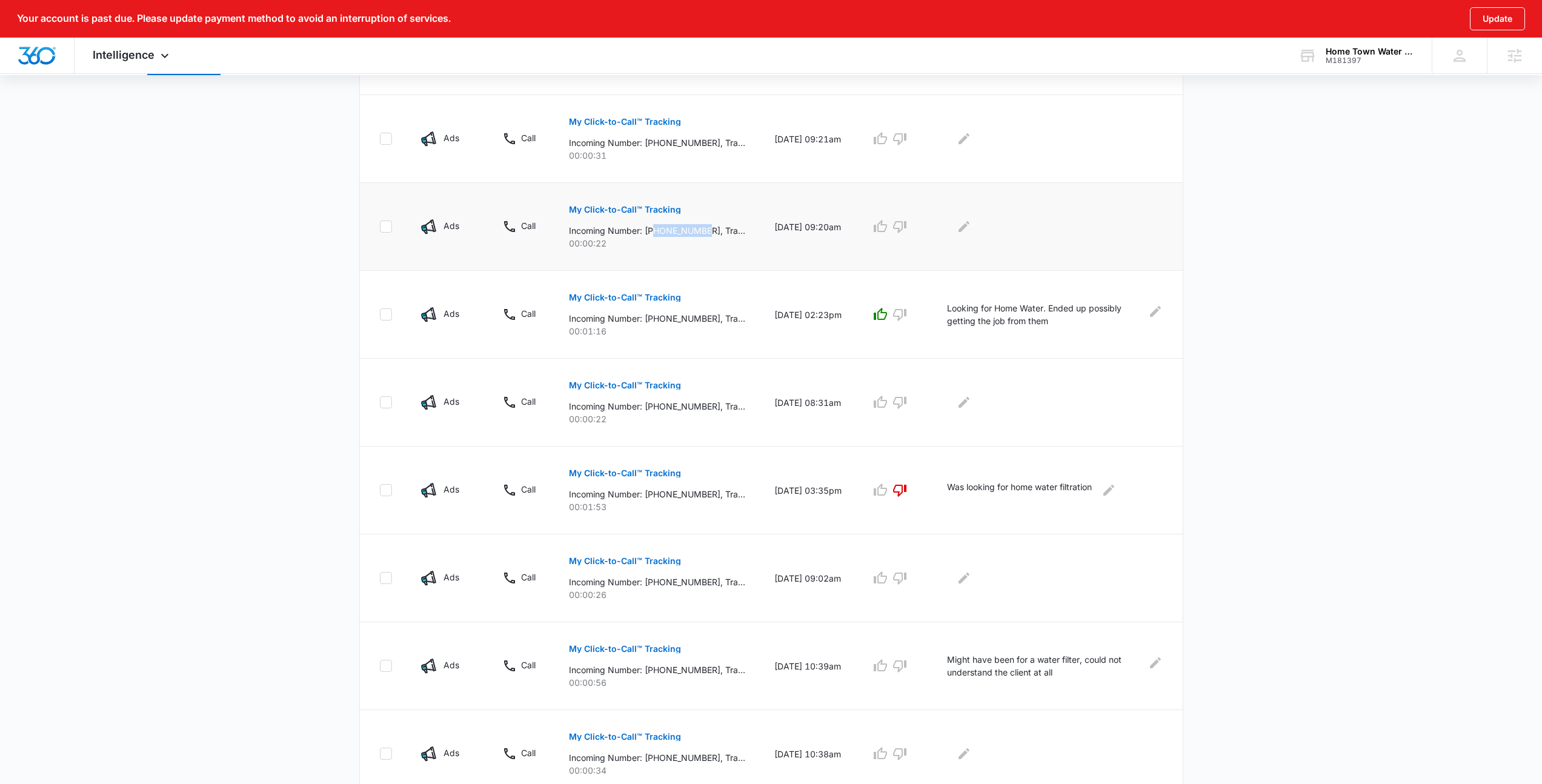
drag, startPoint x: 653, startPoint y: 231, endPoint x: 713, endPoint y: 258, distance: 65.8
click at [710, 235] on p "Incoming Number: +13462101904, Tracking Number: +18337115242, Ring To: +1833256…" at bounding box center [657, 231] width 176 height 13
click at [726, 251] on td "My Click-to-Call™ Tracking Incoming Number: +13462101904, Tracking Number: +183…" at bounding box center [657, 226] width 206 height 88
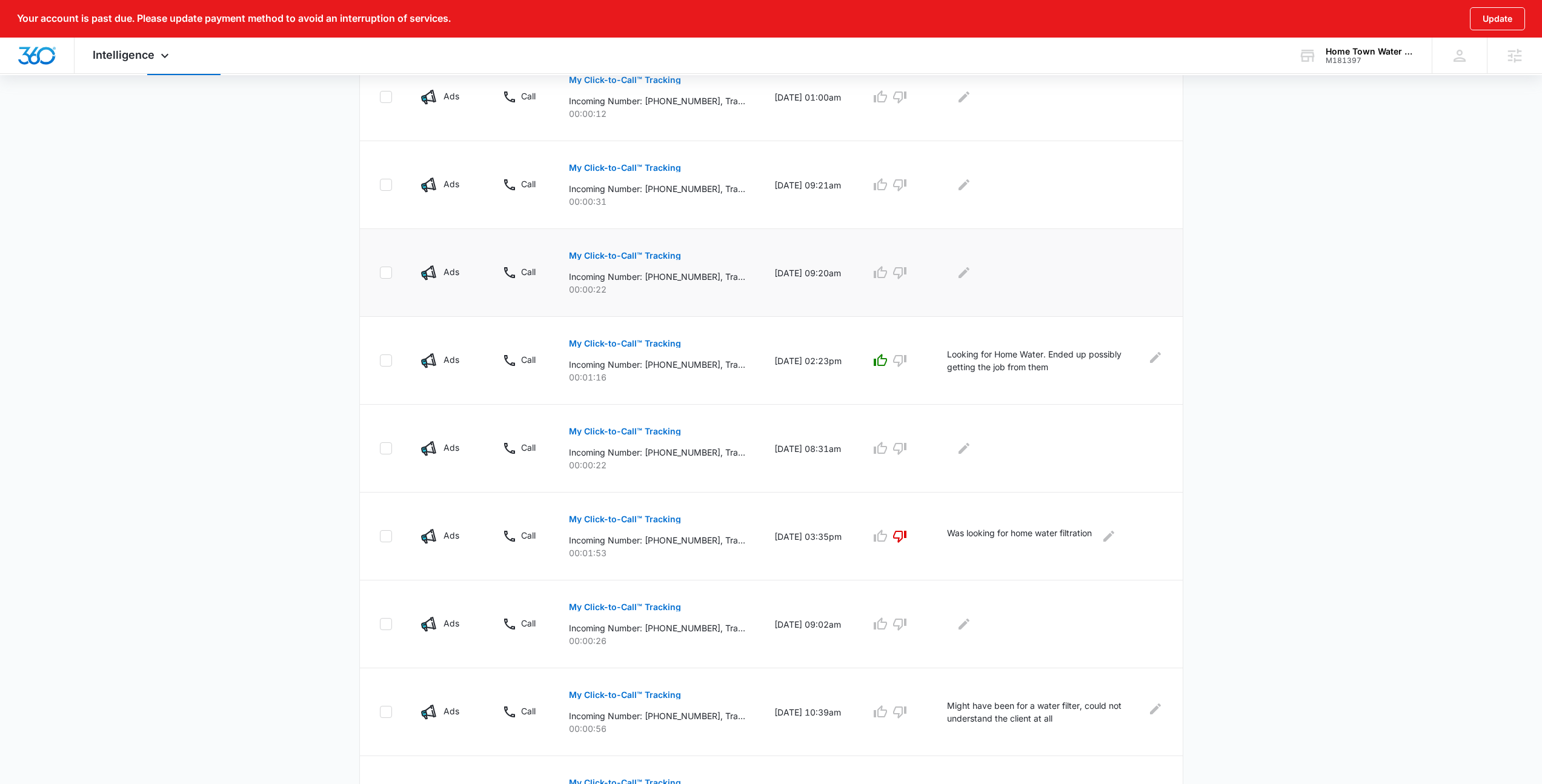
scroll to position [351, 0]
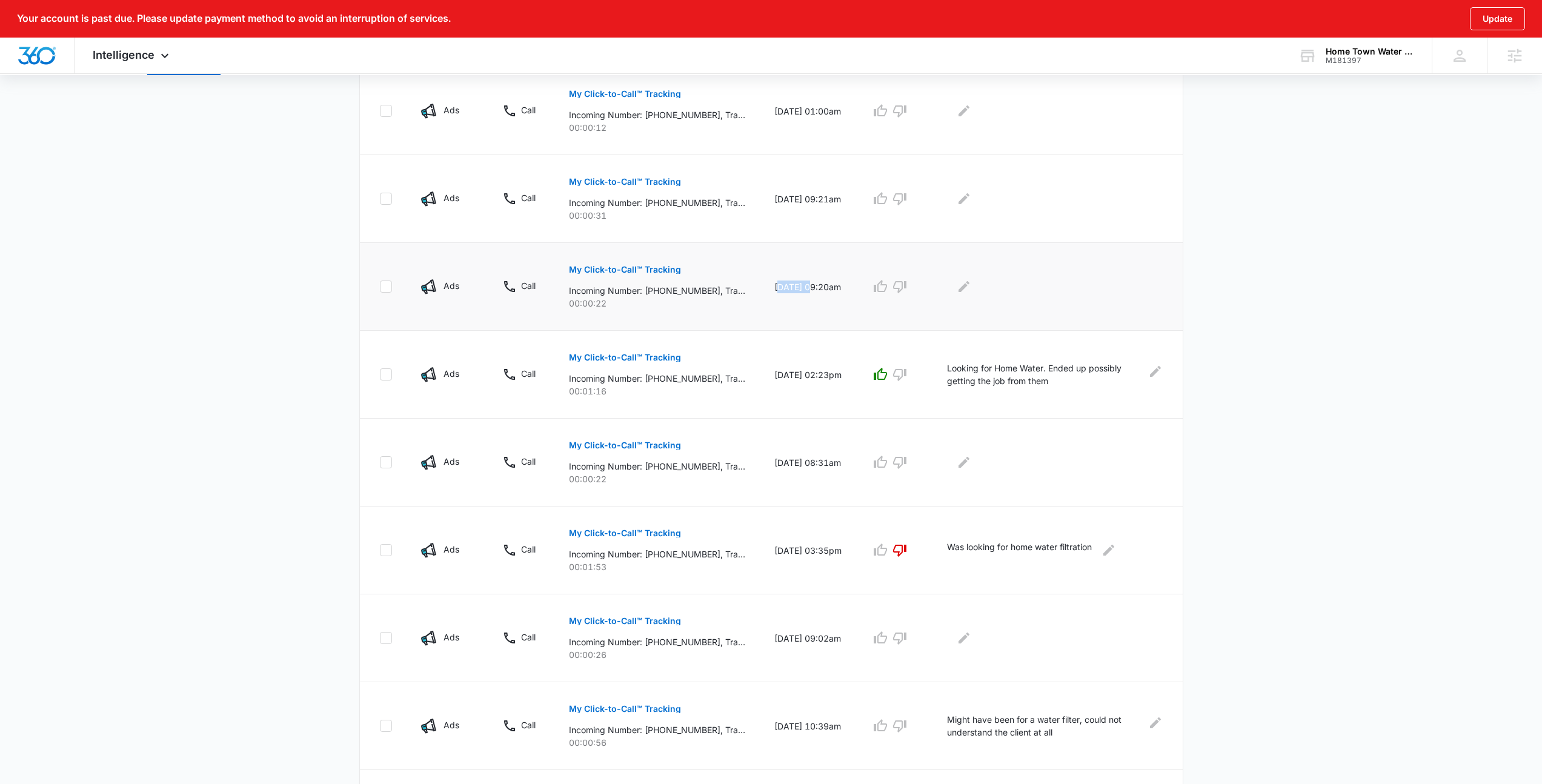
drag, startPoint x: 778, startPoint y: 275, endPoint x: 811, endPoint y: 286, distance: 34.8
click at [811, 286] on td "10/02/25 at 09:20am" at bounding box center [808, 286] width 96 height 88
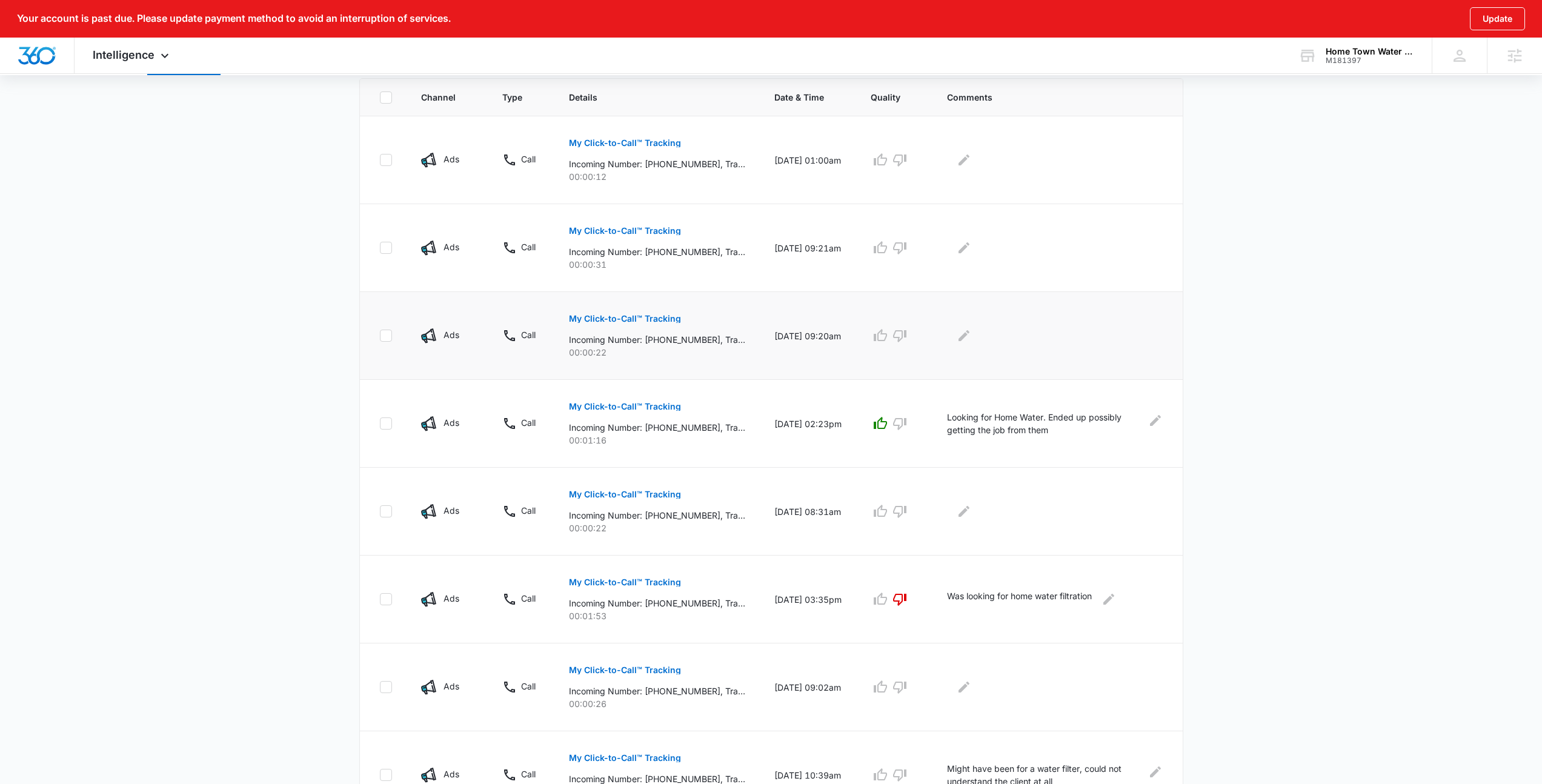
scroll to position [318, 0]
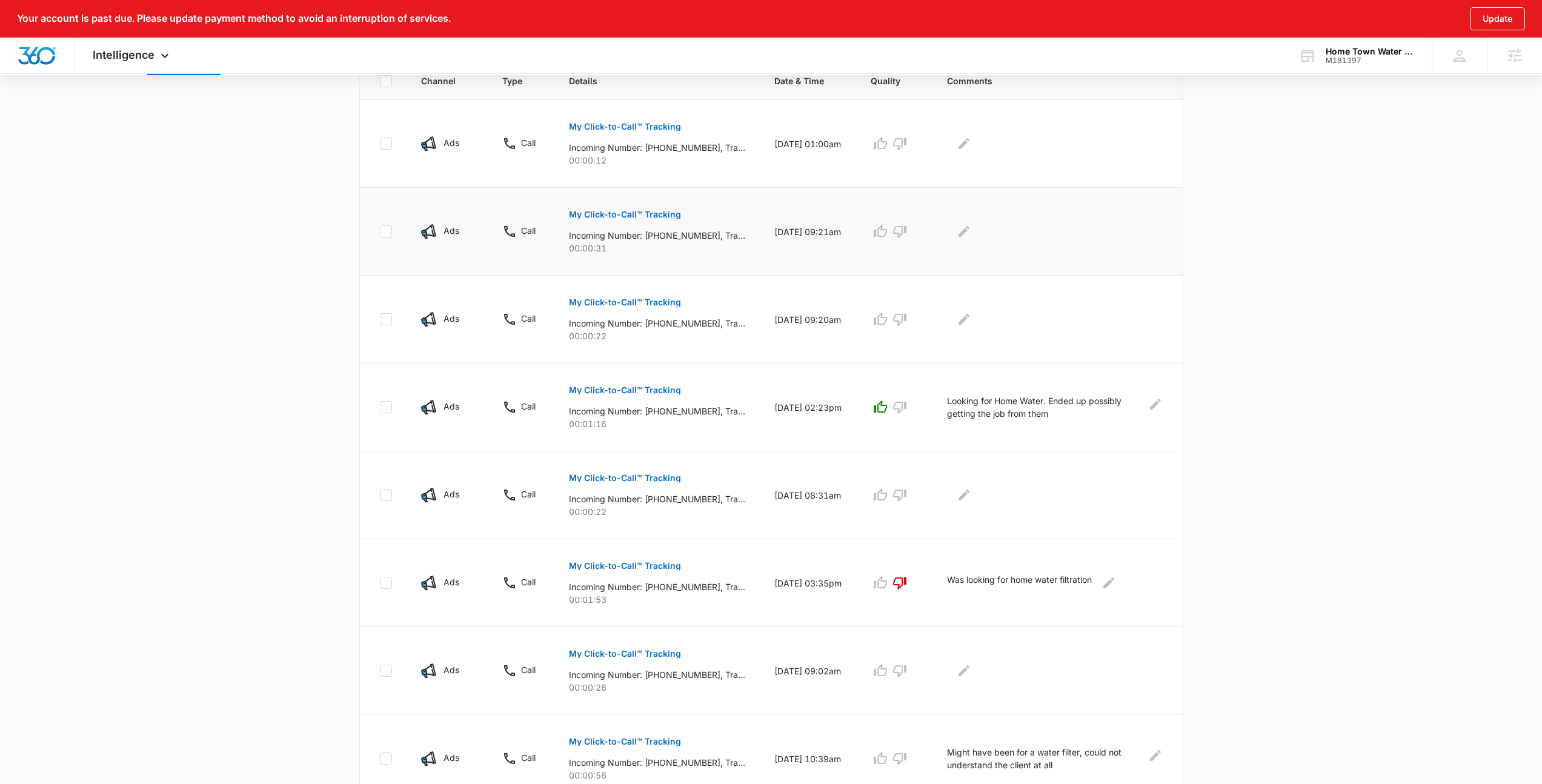
click at [711, 217] on div "My Click-to-Call™ Tracking Incoming Number: +13462101904, Tracking Number: +183…" at bounding box center [657, 227] width 176 height 55
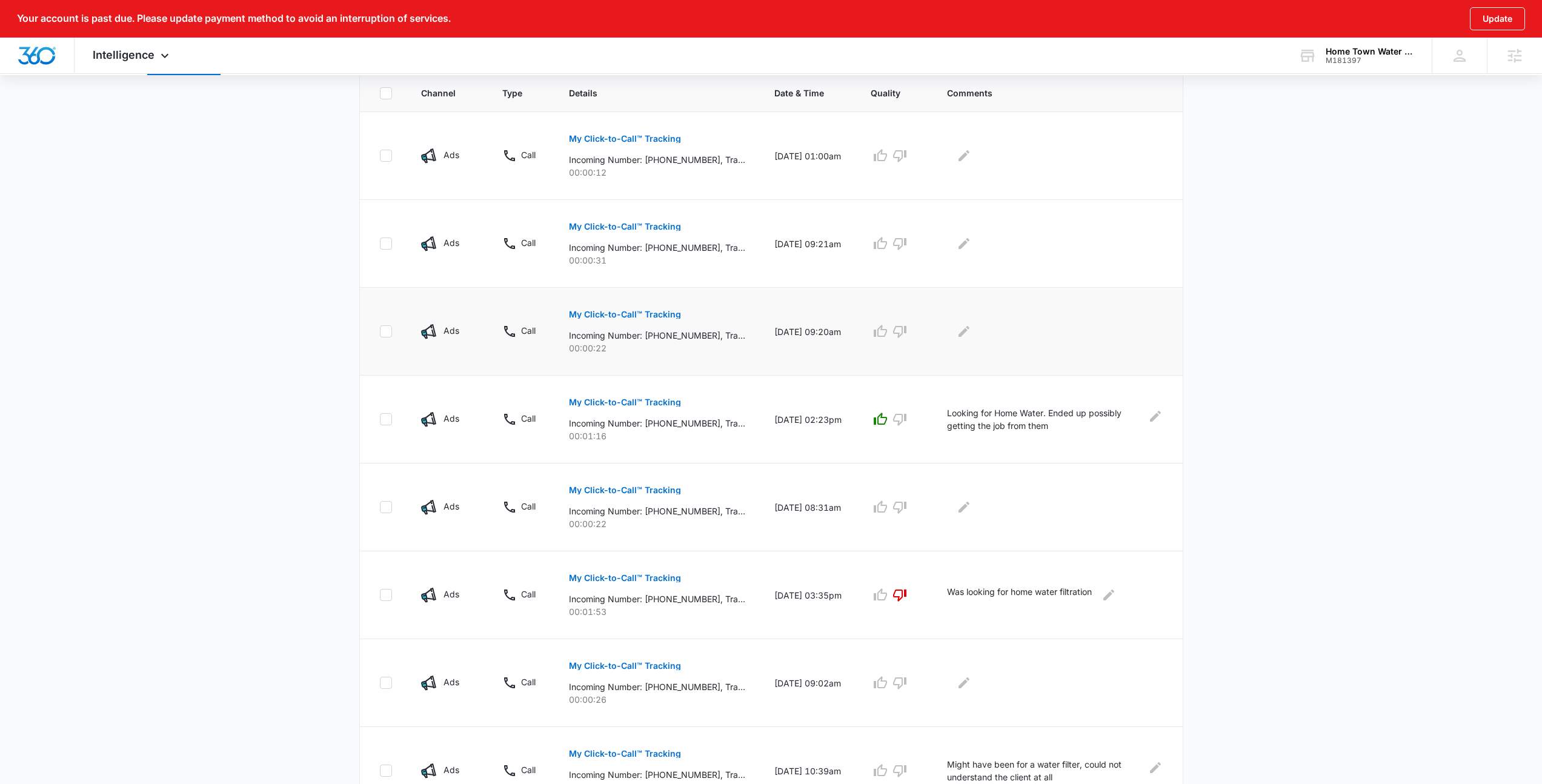
scroll to position [209, 0]
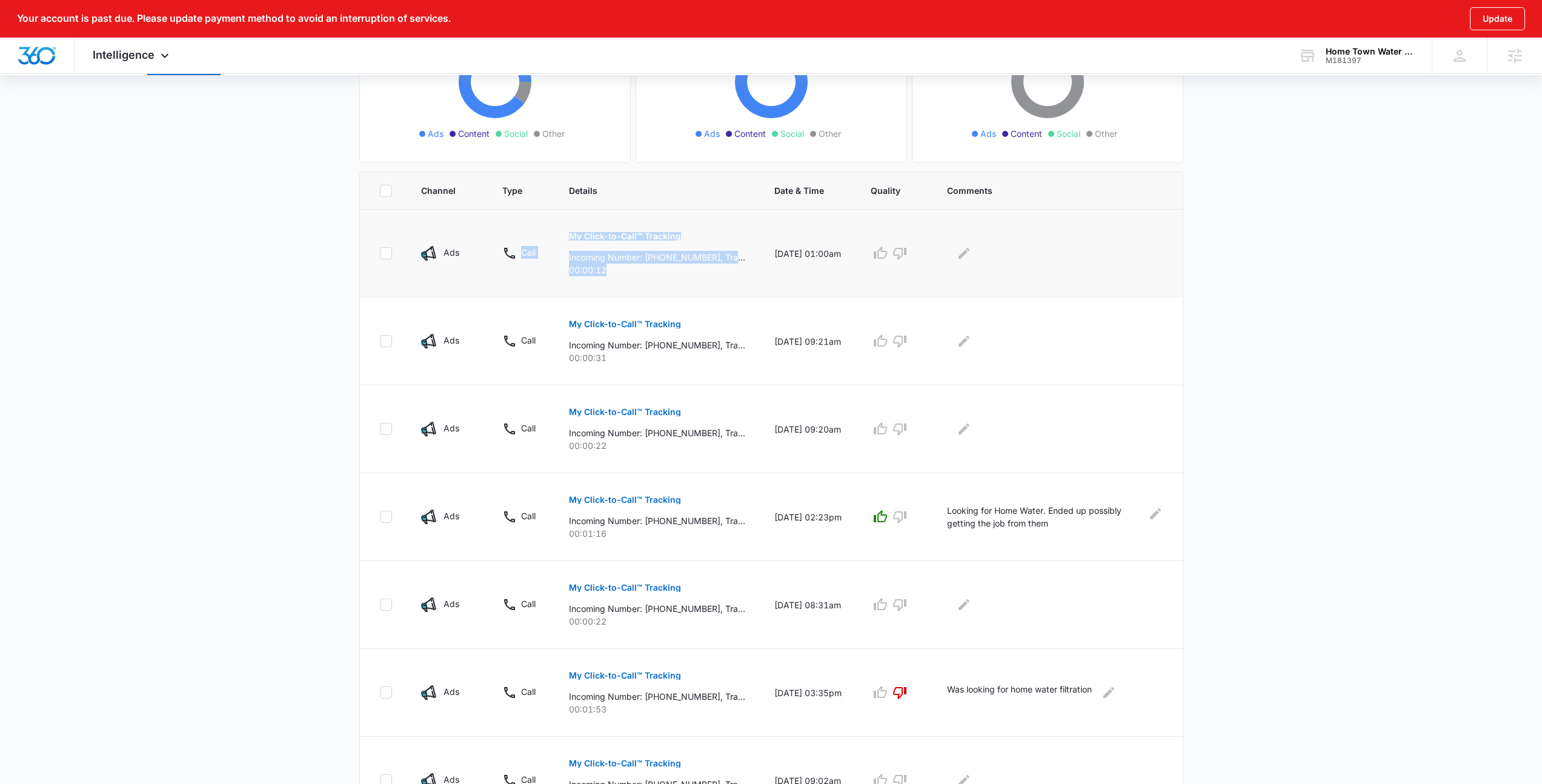
drag, startPoint x: 657, startPoint y: 278, endPoint x: 518, endPoint y: 246, distance: 142.6
click at [518, 246] on tr "Ads Call My Click-to-Call™ Tracking Incoming Number: +13463044365, Tracking Num…" at bounding box center [771, 253] width 823 height 88
click at [508, 232] on td "Call" at bounding box center [521, 253] width 66 height 88
click at [904, 251] on icon "button" at bounding box center [900, 253] width 14 height 14
click at [907, 334] on icon "button" at bounding box center [900, 341] width 14 height 14
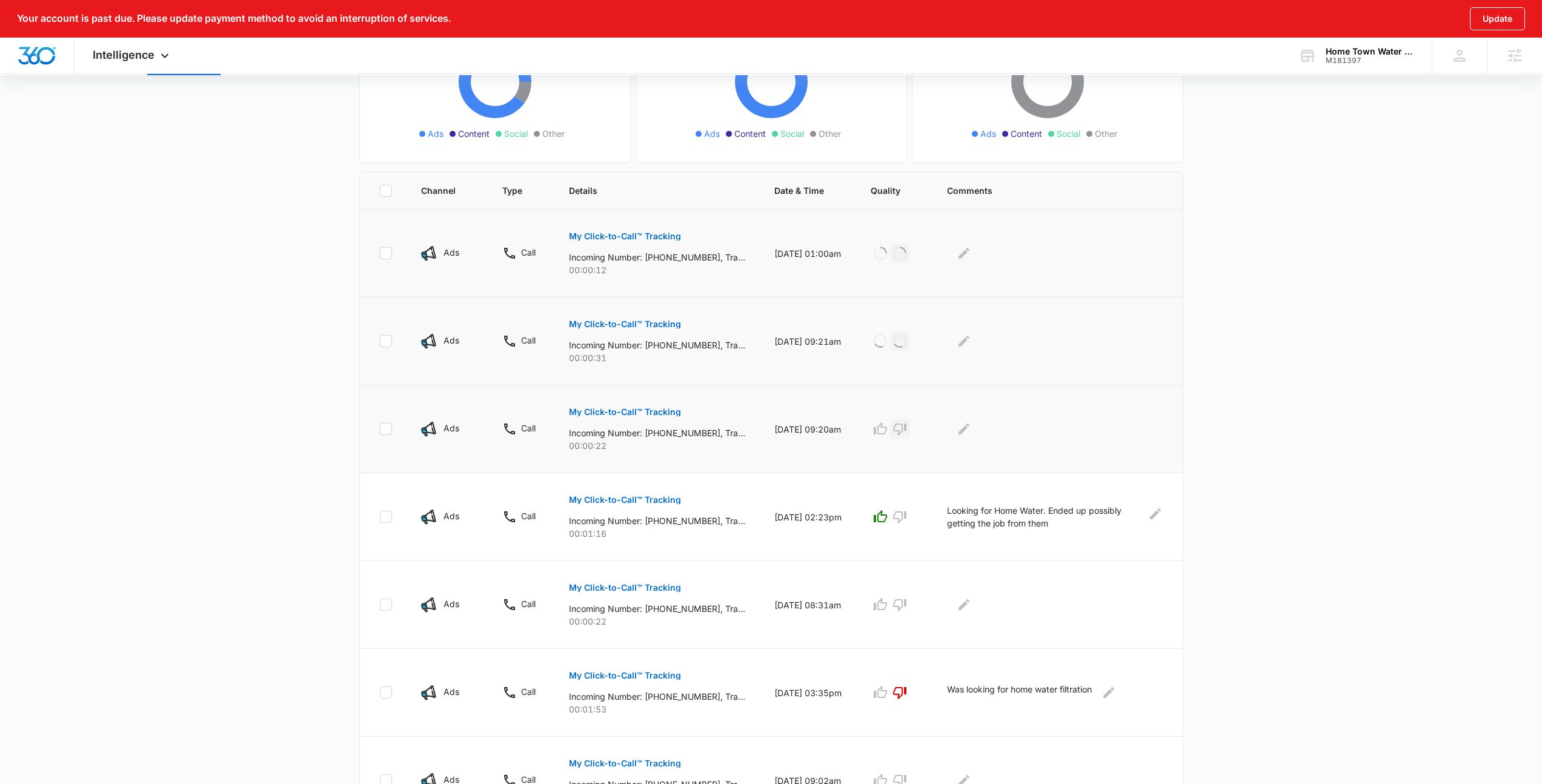
click at [906, 426] on icon "button" at bounding box center [899, 429] width 13 height 12
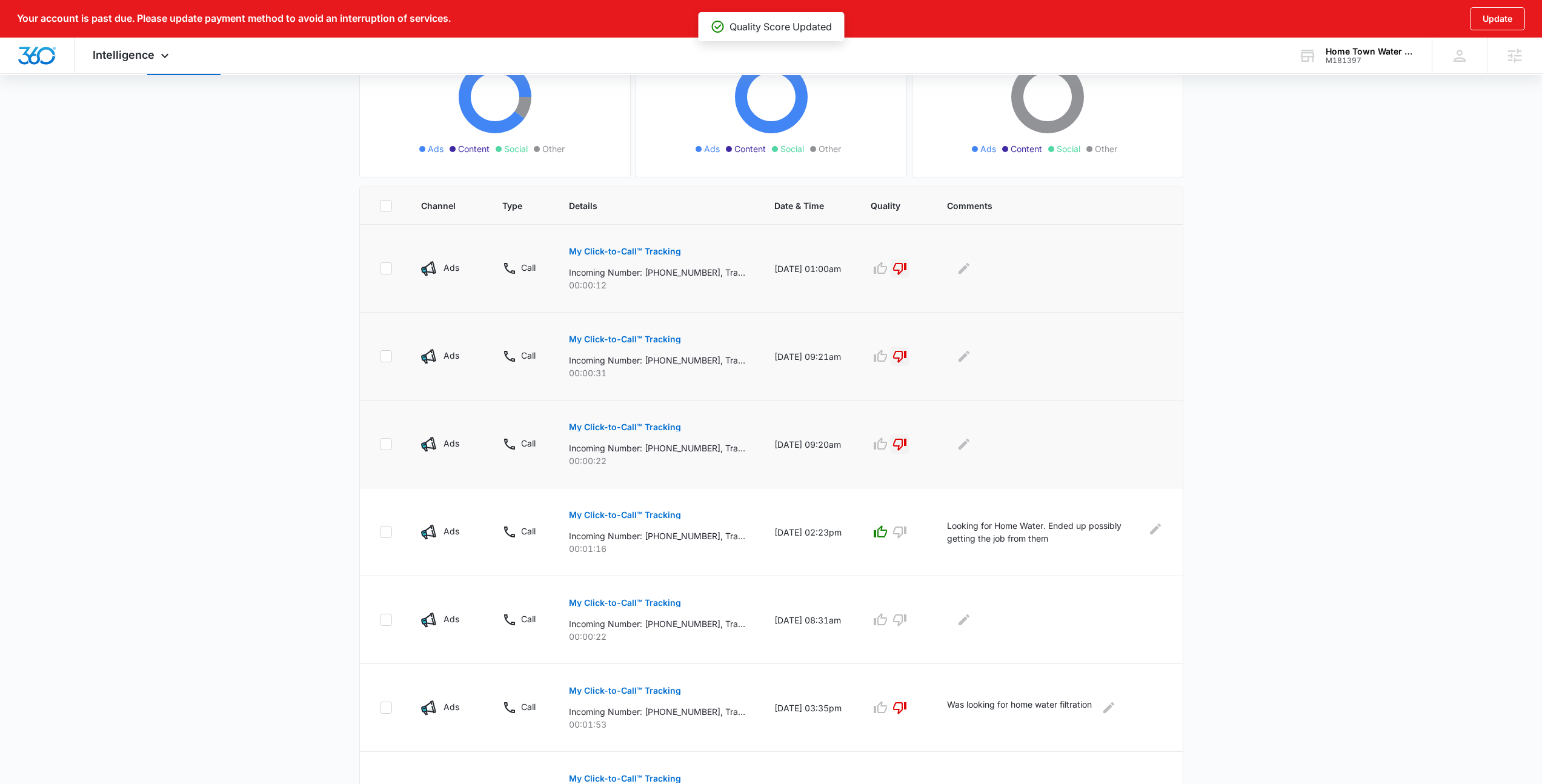
scroll to position [192, 0]
drag, startPoint x: 655, startPoint y: 364, endPoint x: 709, endPoint y: 360, distance: 54.1
click at [709, 360] on p "Incoming Number: +13462101904, Tracking Number: +18337115242, Ring To: +1833256…" at bounding box center [657, 361] width 176 height 13
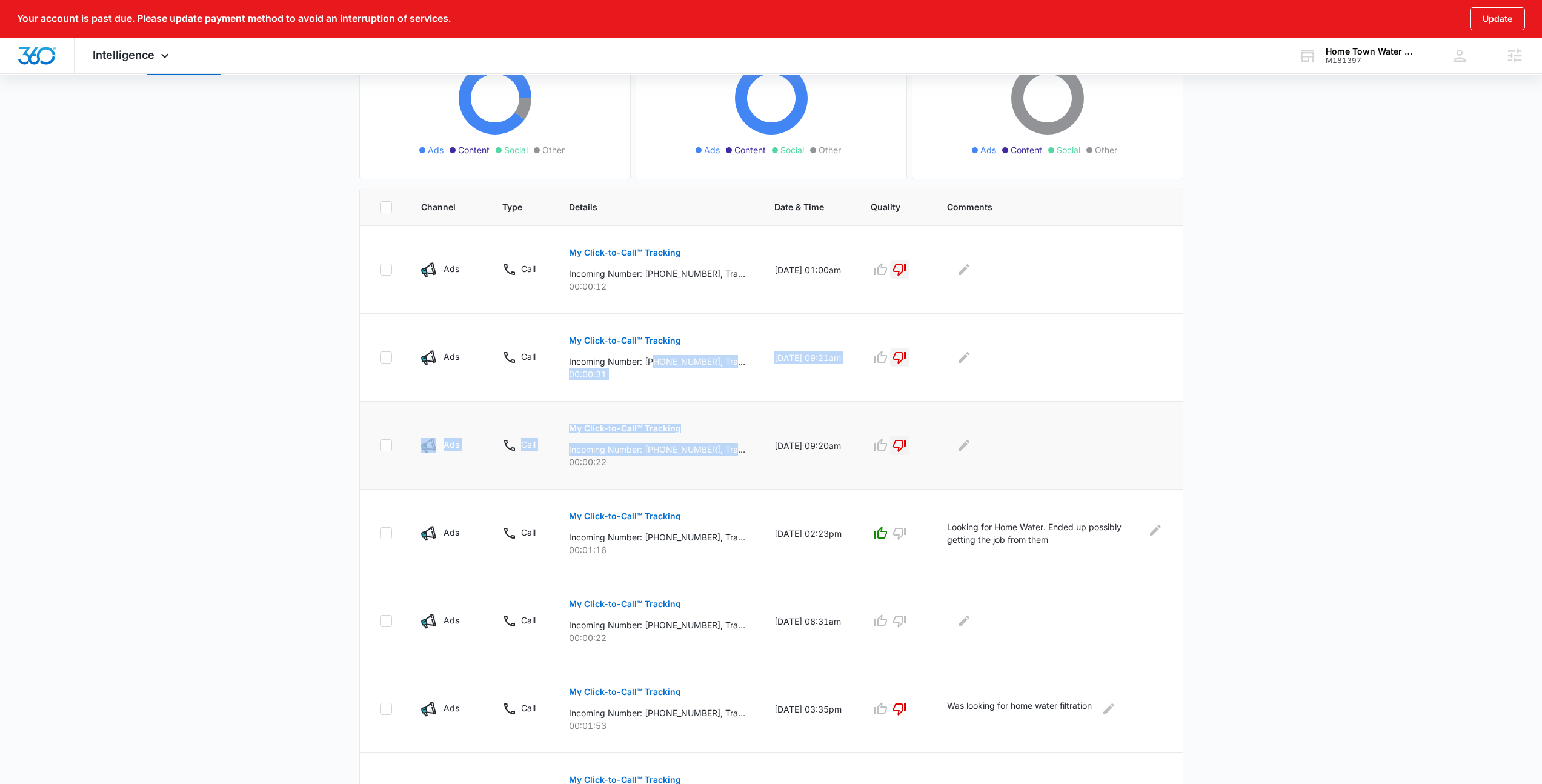
drag, startPoint x: 655, startPoint y: 360, endPoint x: 741, endPoint y: 448, distance: 123.0
click at [741, 448] on tbody "Ads Call My Click-to-Call™ Tracking Incoming Number: +13463044365, Tracking Num…" at bounding box center [771, 654] width 823 height 857
click at [741, 448] on p "Incoming Number: +13462101904, Tracking Number: +18337115242, Ring To: +1833256…" at bounding box center [657, 449] width 176 height 13
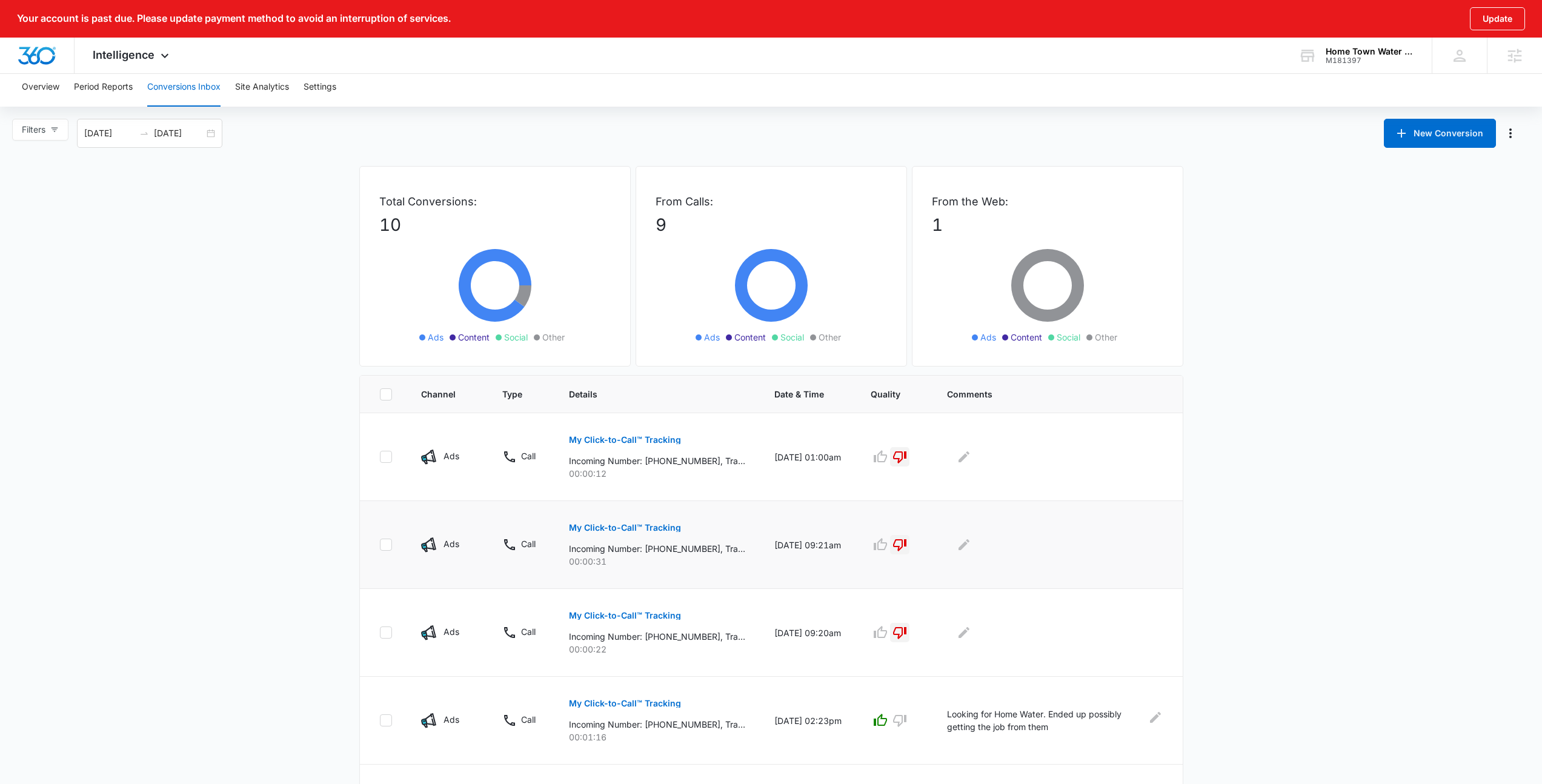
scroll to position [0, 0]
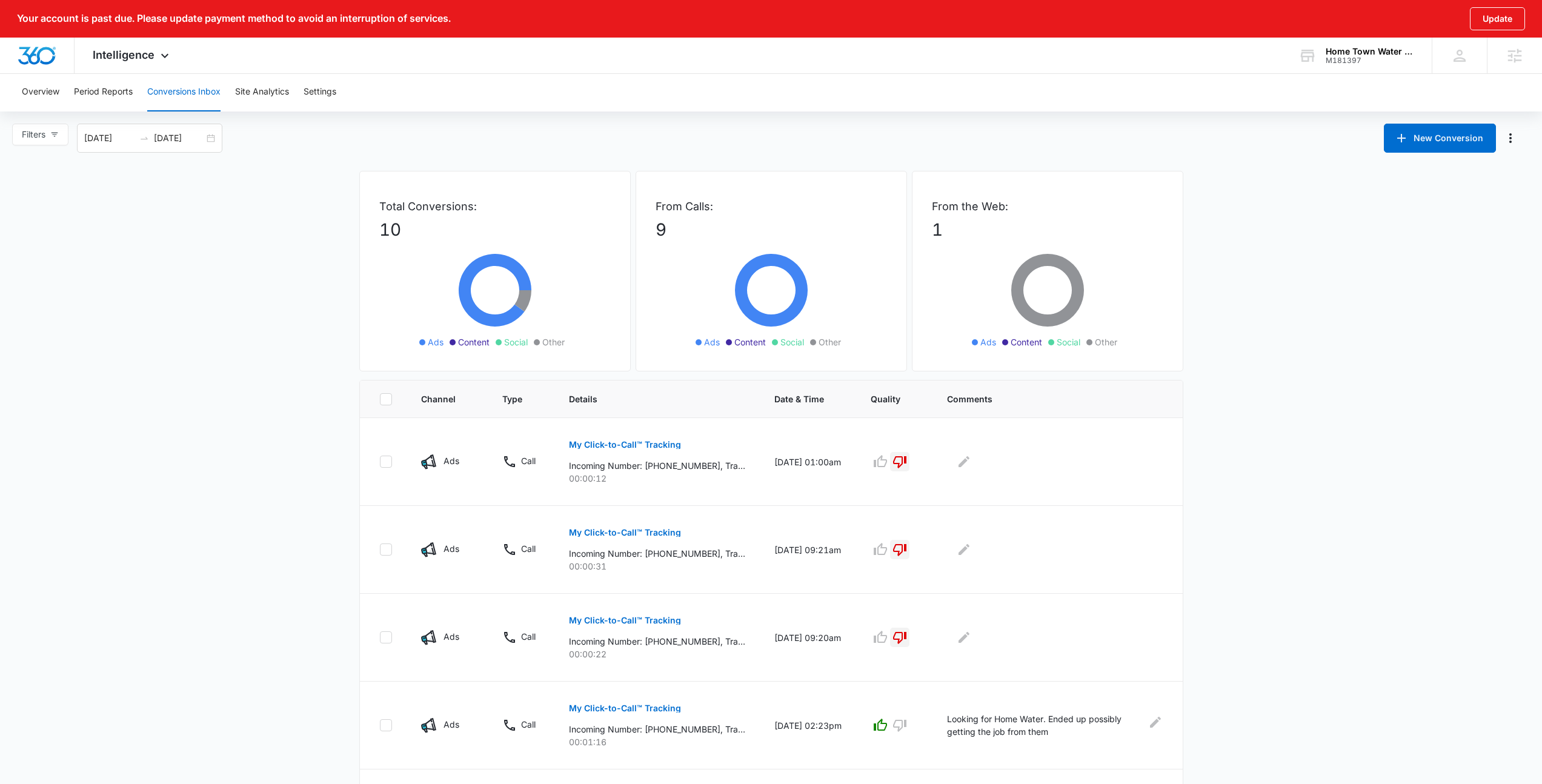
click at [639, 128] on div "Filters 09/13/2025 10/13/2025 New Conversion" at bounding box center [771, 138] width 1542 height 29
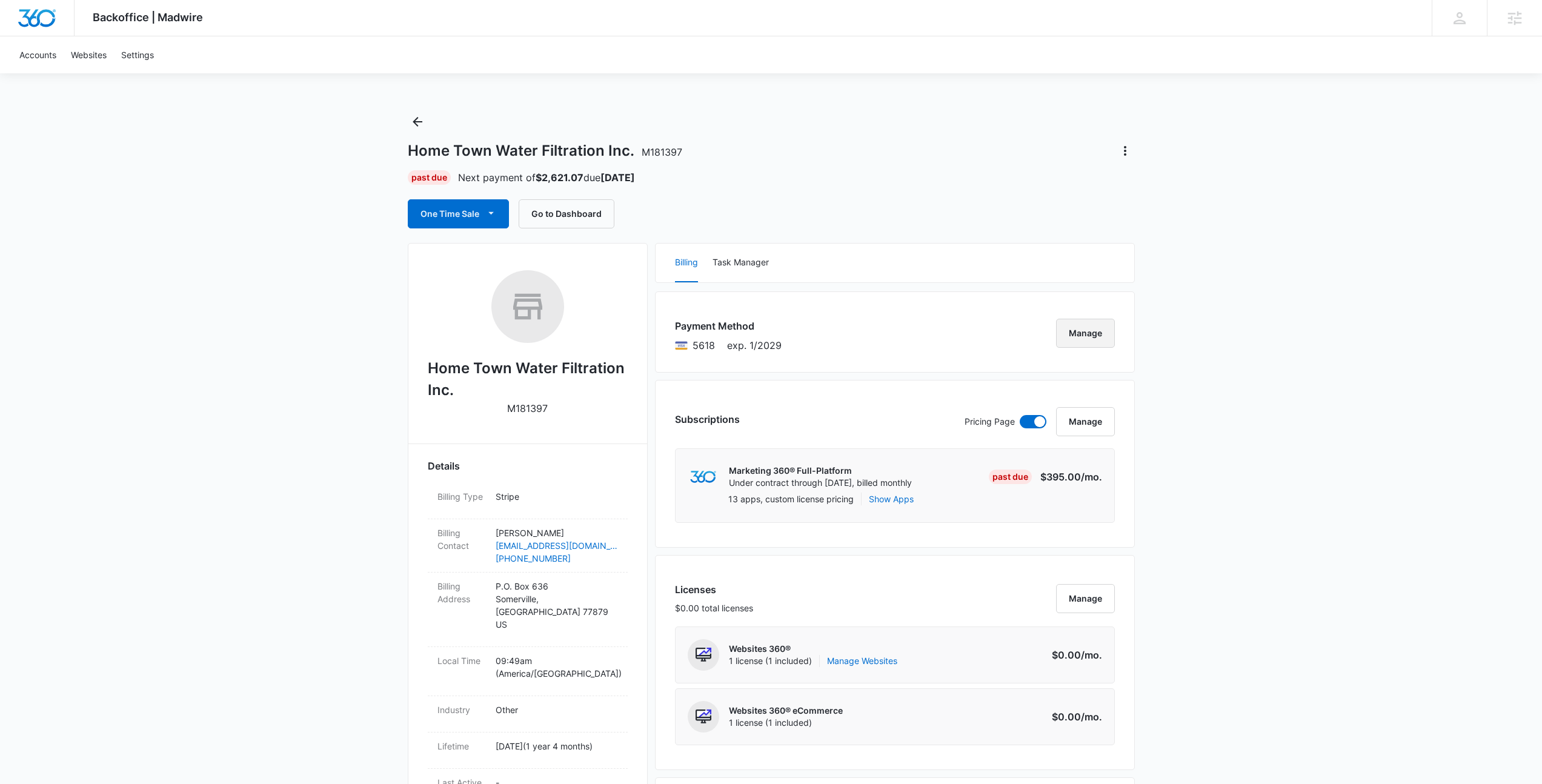
click at [1076, 335] on button "Manage" at bounding box center [1086, 333] width 59 height 29
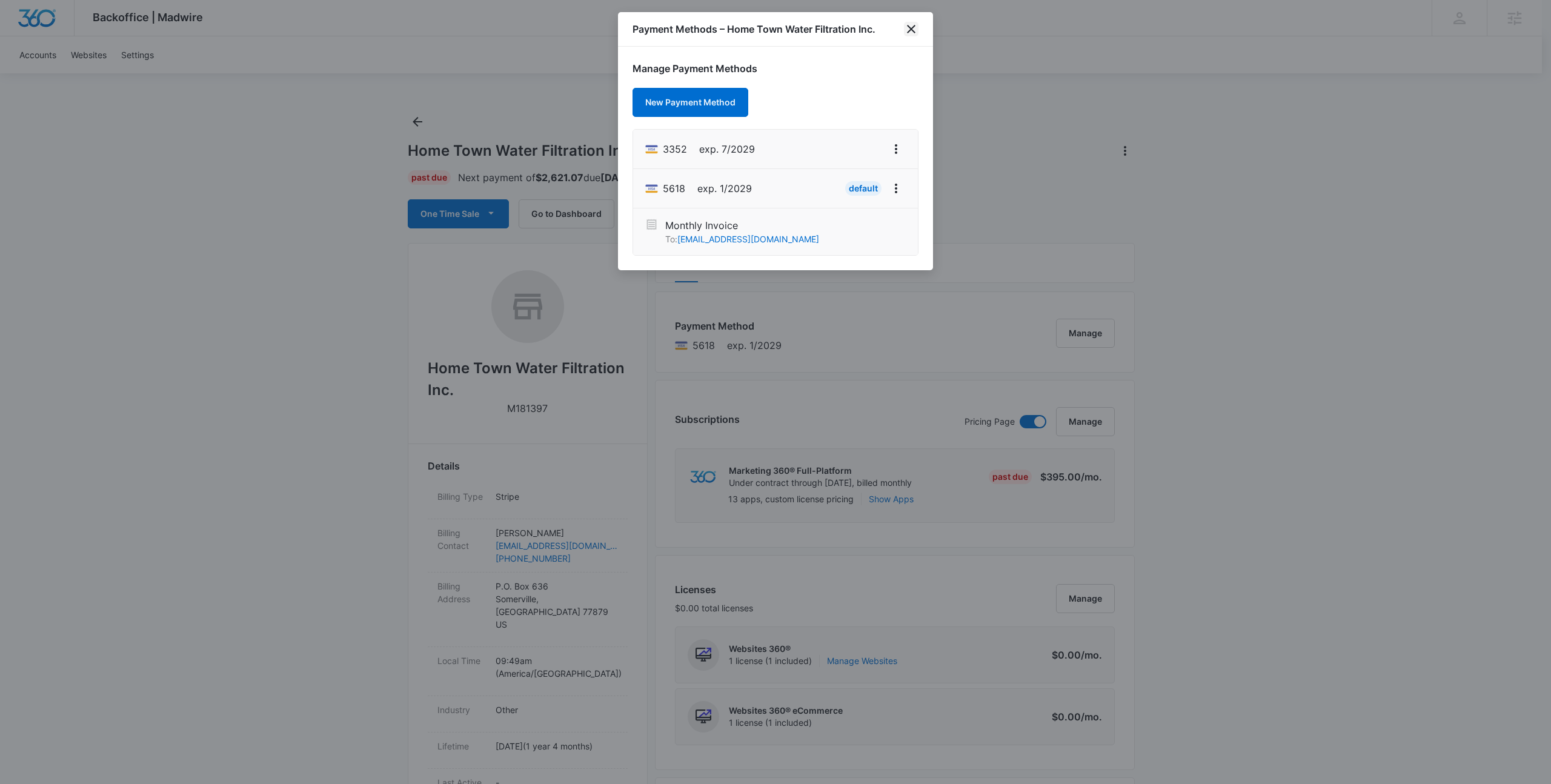
click at [917, 35] on icon "close" at bounding box center [911, 29] width 14 height 14
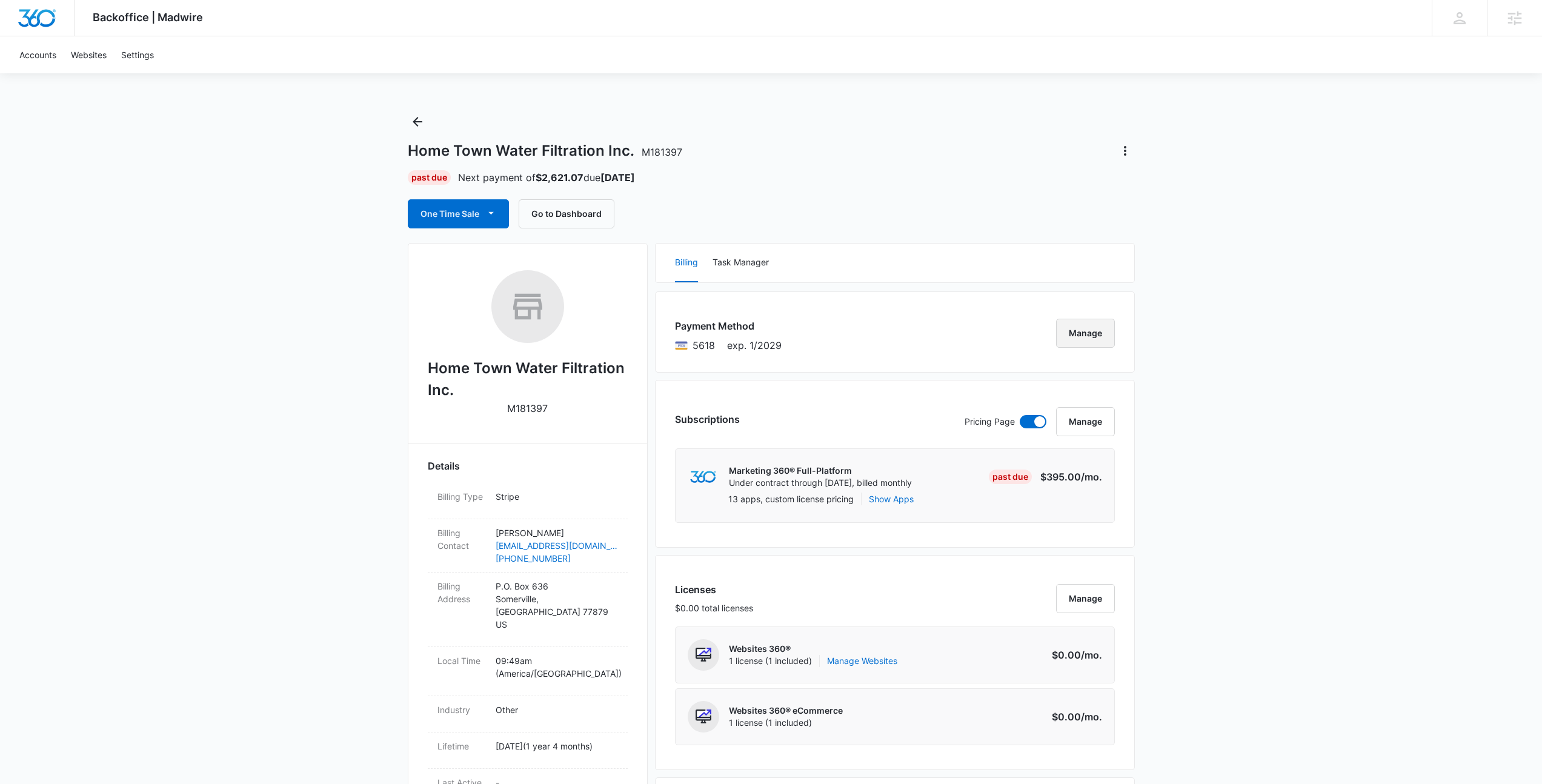
click at [1090, 333] on button "Manage" at bounding box center [1086, 333] width 59 height 29
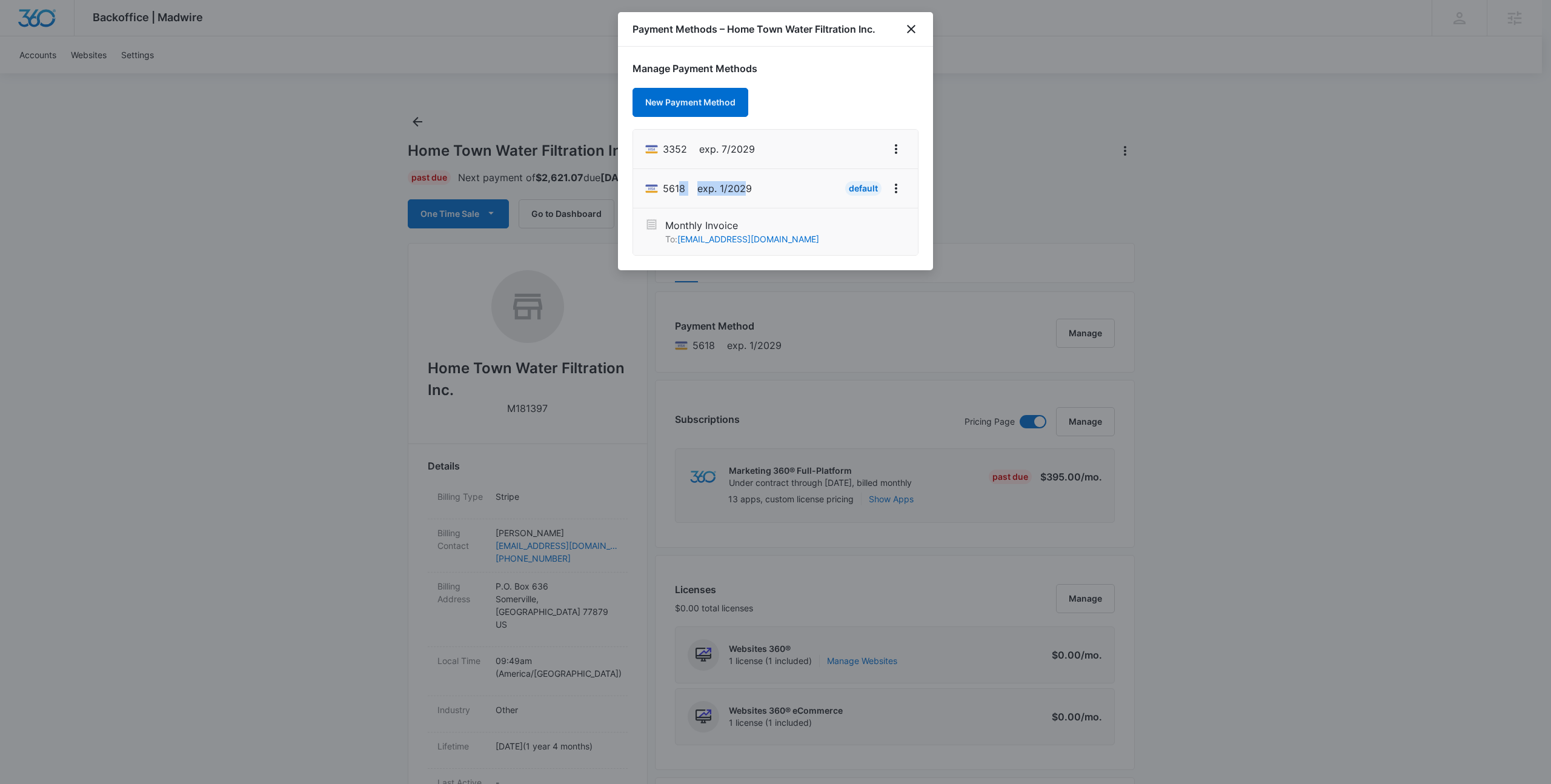
drag, startPoint x: 680, startPoint y: 186, endPoint x: 747, endPoint y: 192, distance: 67.3
click at [747, 192] on div "5618 exp. 1/2029" at bounding box center [698, 188] width 107 height 20
click at [757, 189] on li "5618 exp. 1/2029 Default" at bounding box center [776, 189] width 285 height 40
click at [908, 35] on icon "close" at bounding box center [911, 29] width 14 height 14
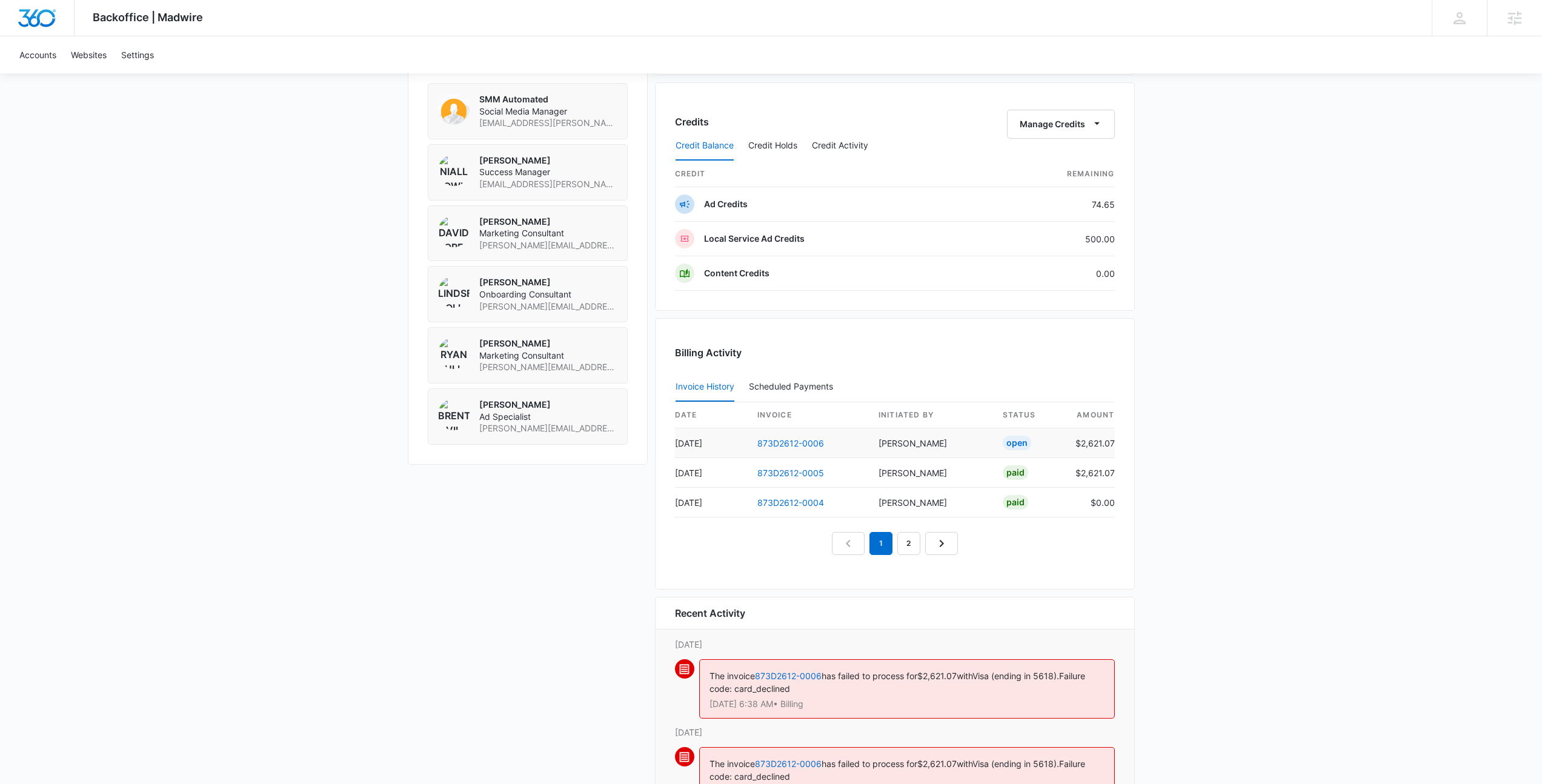
scroll to position [1024, 0]
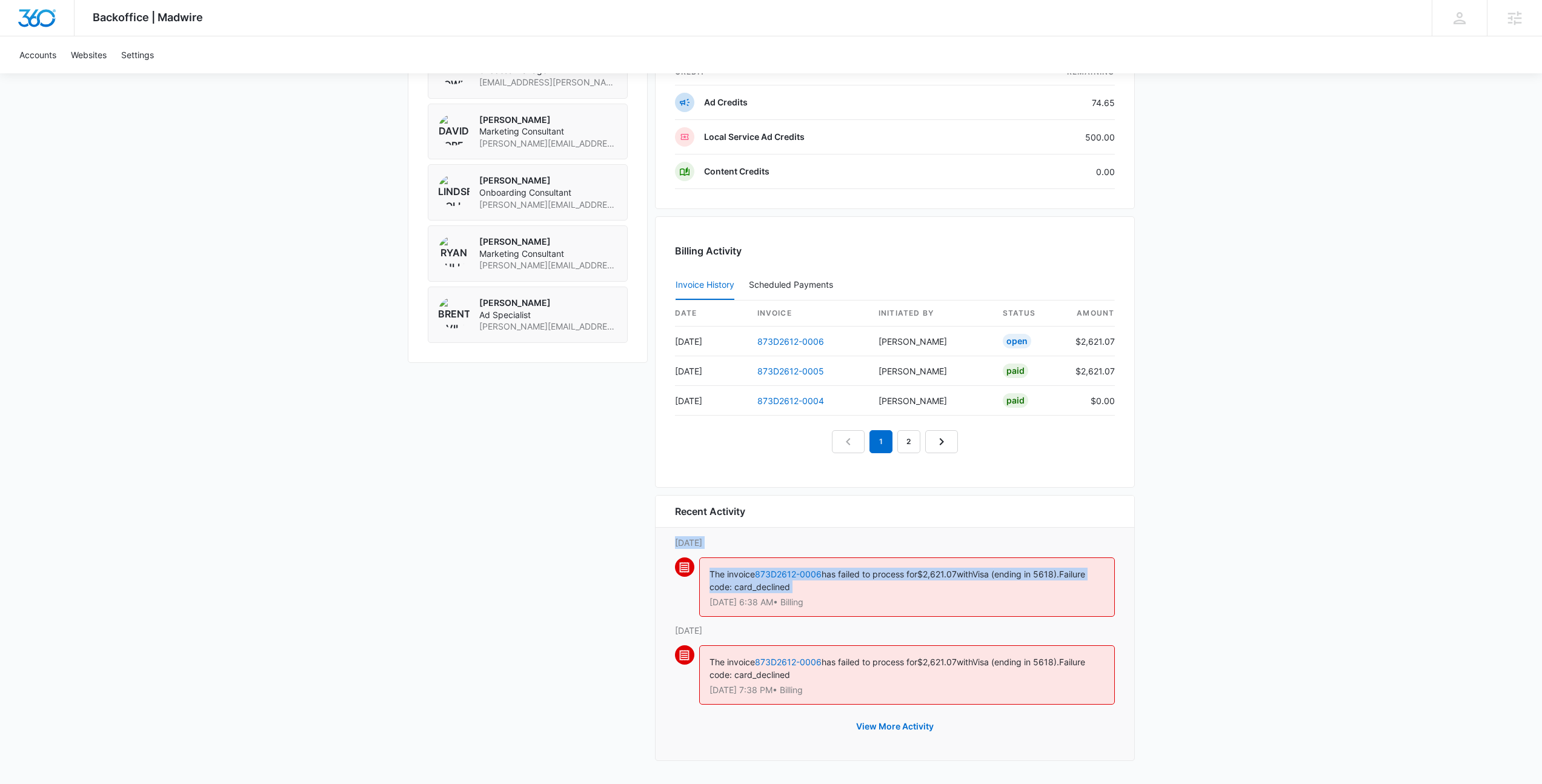
drag, startPoint x: 671, startPoint y: 545, endPoint x: 845, endPoint y: 610, distance: 185.7
click at [826, 593] on div "Recent Activity Saturday, October 11th The invoice 873D2612-0006 has failed to …" at bounding box center [894, 628] width 480 height 266
click at [857, 619] on div "The invoice 873D2612-0006 has failed to process for $2,621.07 with Visa (ending…" at bounding box center [895, 590] width 440 height 66
drag, startPoint x: 822, startPoint y: 604, endPoint x: 671, endPoint y: 546, distance: 161.8
click at [671, 546] on div "Recent Activity Saturday, October 11th The invoice 873D2612-0006 has failed to …" at bounding box center [894, 628] width 480 height 266
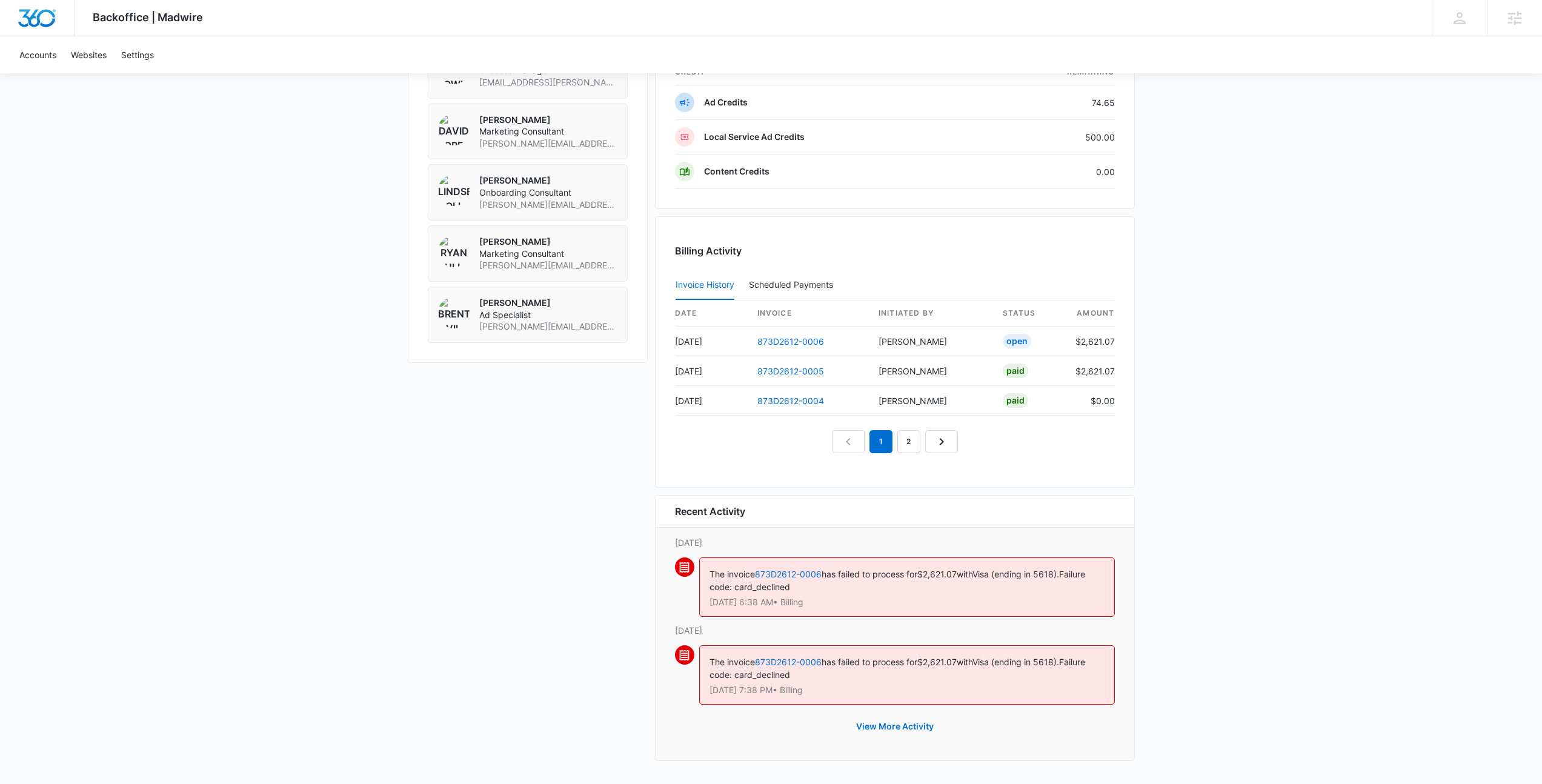
click at [671, 546] on div "Recent Activity Saturday, October 11th The invoice 873D2612-0006 has failed to …" at bounding box center [894, 628] width 480 height 266
drag, startPoint x: 671, startPoint y: 546, endPoint x: 844, endPoint y: 601, distance: 181.5
click at [844, 601] on div "Recent Activity Saturday, October 11th The invoice 873D2612-0006 has failed to …" at bounding box center [894, 628] width 480 height 266
click at [844, 601] on p "Oct 11 at 6:38 AM • Billing" at bounding box center [907, 601] width 395 height 9
drag, startPoint x: 844, startPoint y: 601, endPoint x: 667, endPoint y: 537, distance: 188.2
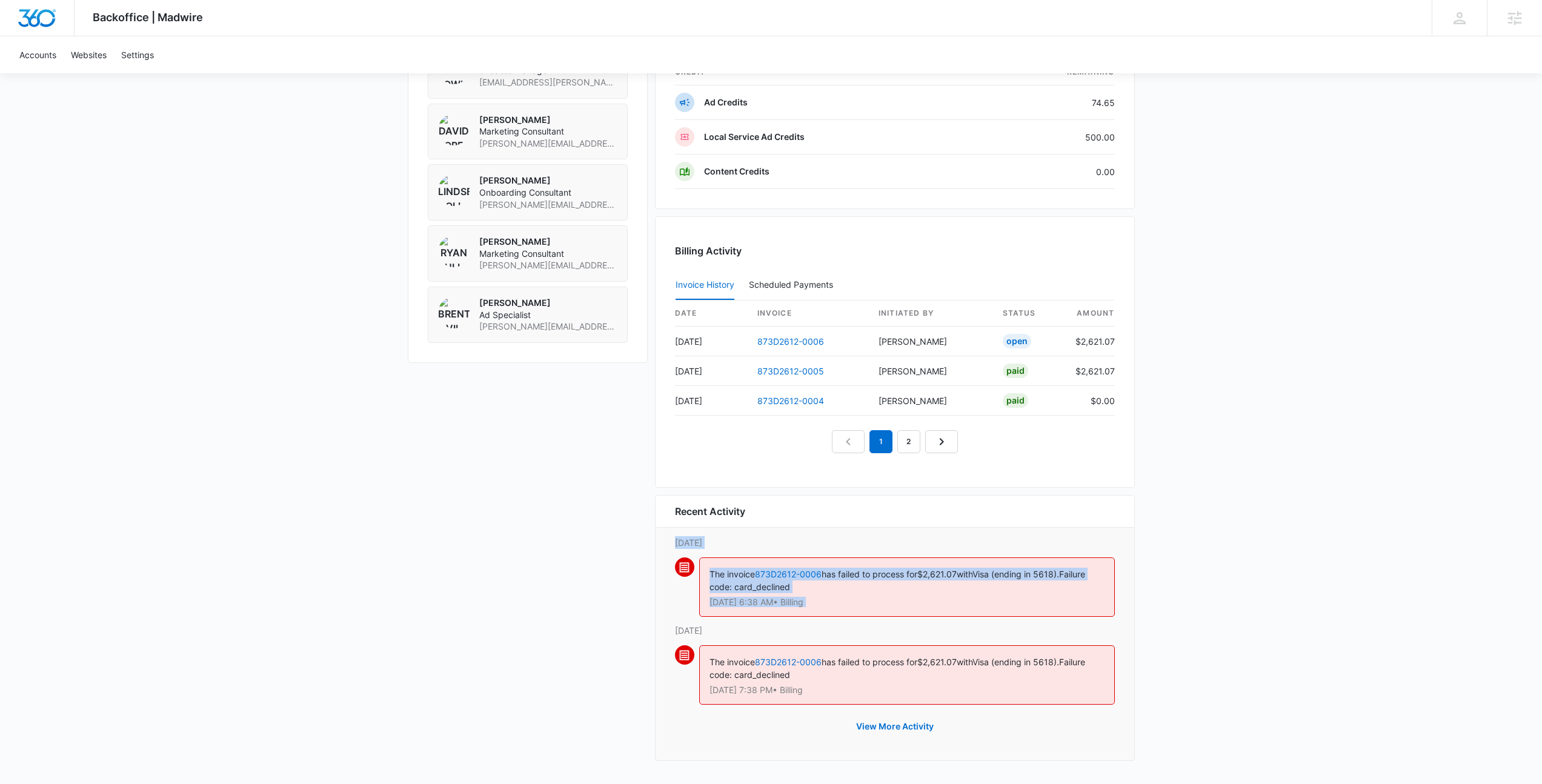
click at [667, 537] on div "Recent Activity Saturday, October 11th The invoice 873D2612-0006 has failed to …" at bounding box center [894, 628] width 480 height 266
drag, startPoint x: 667, startPoint y: 537, endPoint x: 832, endPoint y: 600, distance: 176.6
click at [832, 600] on div "Recent Activity Saturday, October 11th The invoice 873D2612-0006 has failed to …" at bounding box center [894, 628] width 480 height 266
click at [832, 600] on p "Oct 11 at 6:38 AM • Billing" at bounding box center [907, 601] width 395 height 9
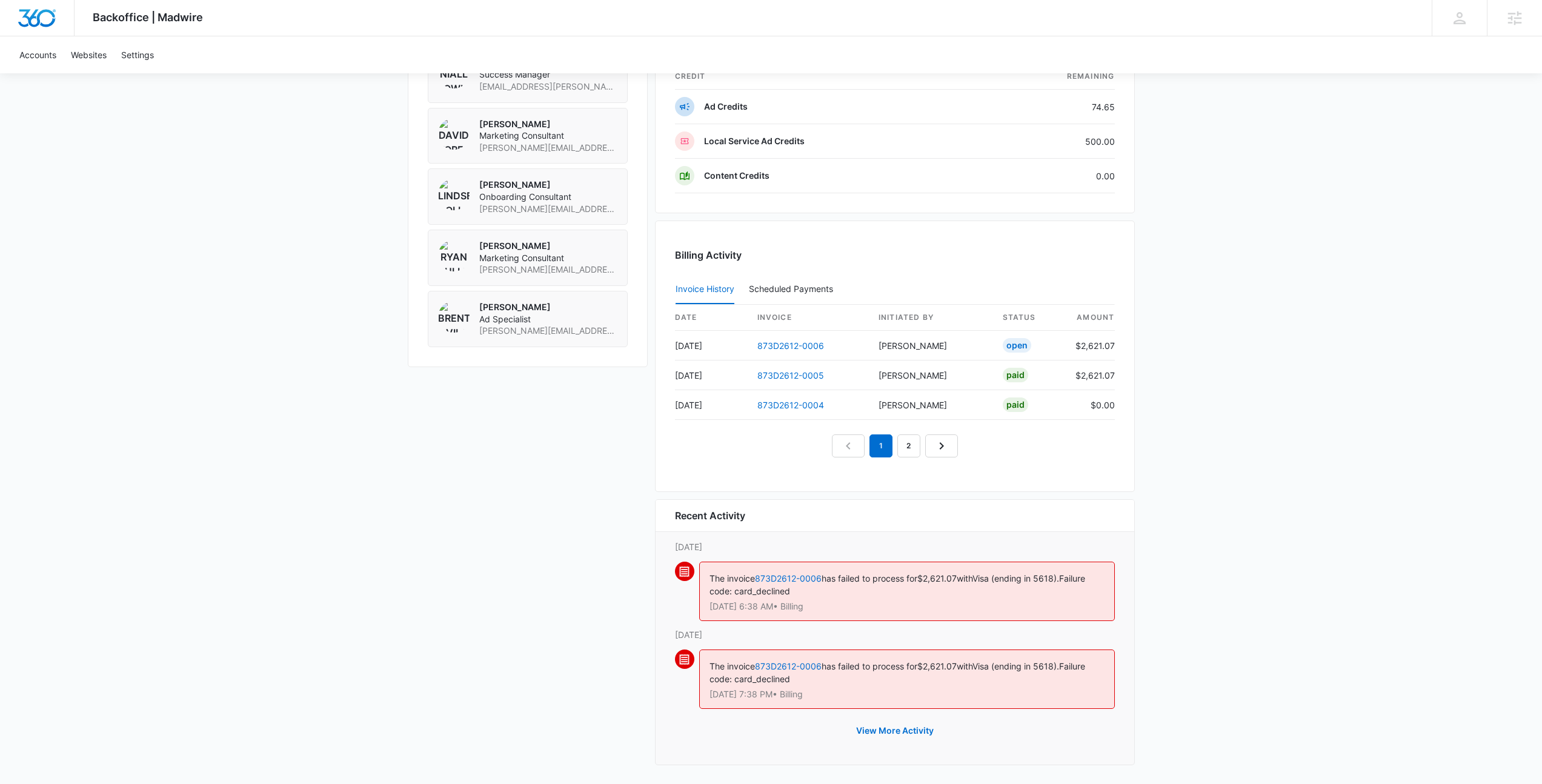
scroll to position [1020, 0]
drag, startPoint x: 817, startPoint y: 616, endPoint x: 668, endPoint y: 548, distance: 163.8
click at [668, 548] on div "Recent Activity Saturday, October 11th The invoice 873D2612-0006 has failed to …" at bounding box center [894, 632] width 480 height 266
drag, startPoint x: 668, startPoint y: 548, endPoint x: 863, endPoint y: 608, distance: 204.0
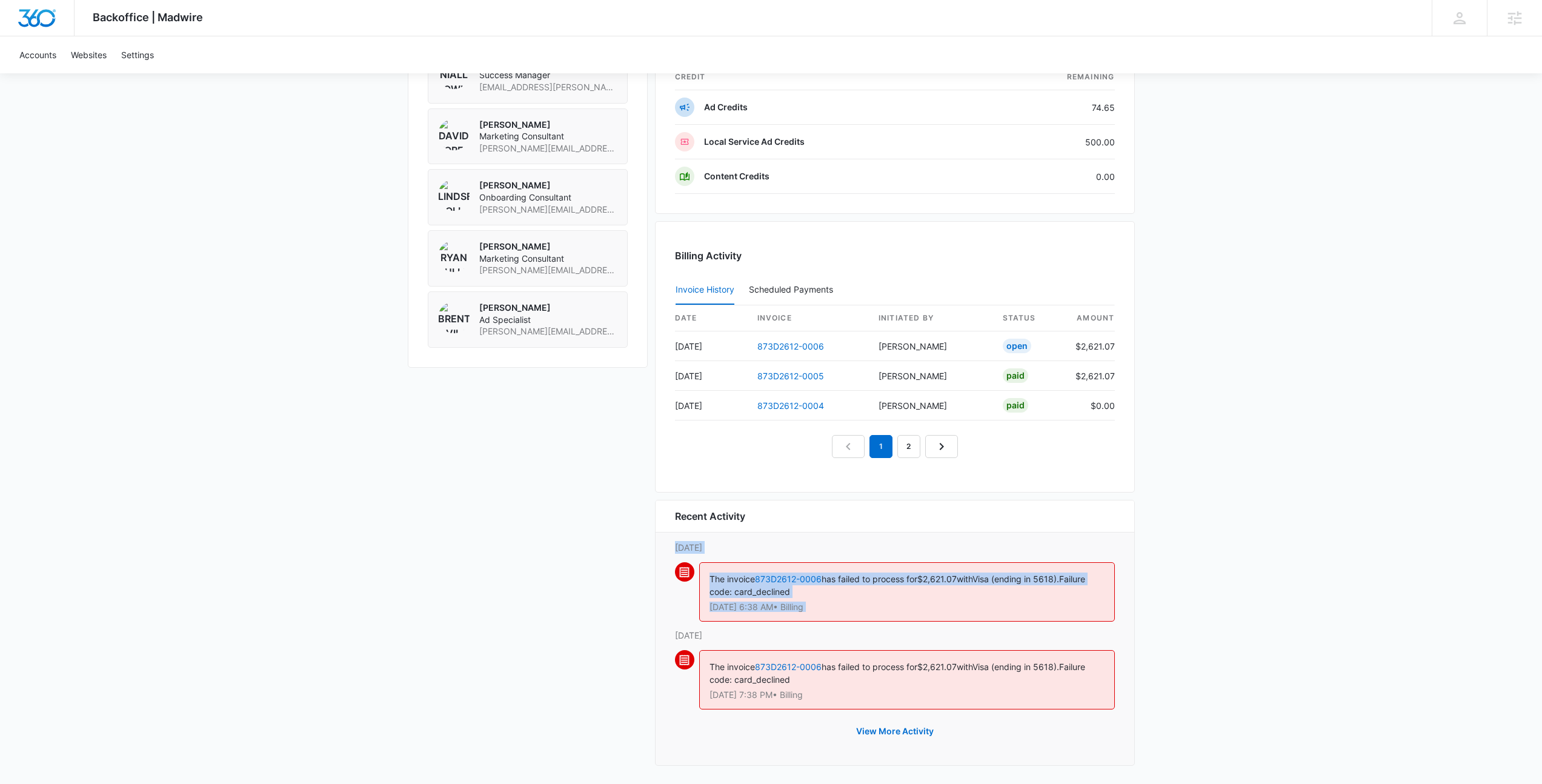
click at [863, 608] on div "Recent Activity Saturday, October 11th The invoice 873D2612-0006 has failed to …" at bounding box center [894, 632] width 480 height 266
click at [863, 608] on p "Oct 11 at 6:38 AM • Billing" at bounding box center [907, 606] width 395 height 9
drag, startPoint x: 862, startPoint y: 608, endPoint x: 673, endPoint y: 541, distance: 200.5
click at [673, 541] on div "Recent Activity Saturday, October 11th The invoice 873D2612-0006 has failed to …" at bounding box center [894, 632] width 480 height 266
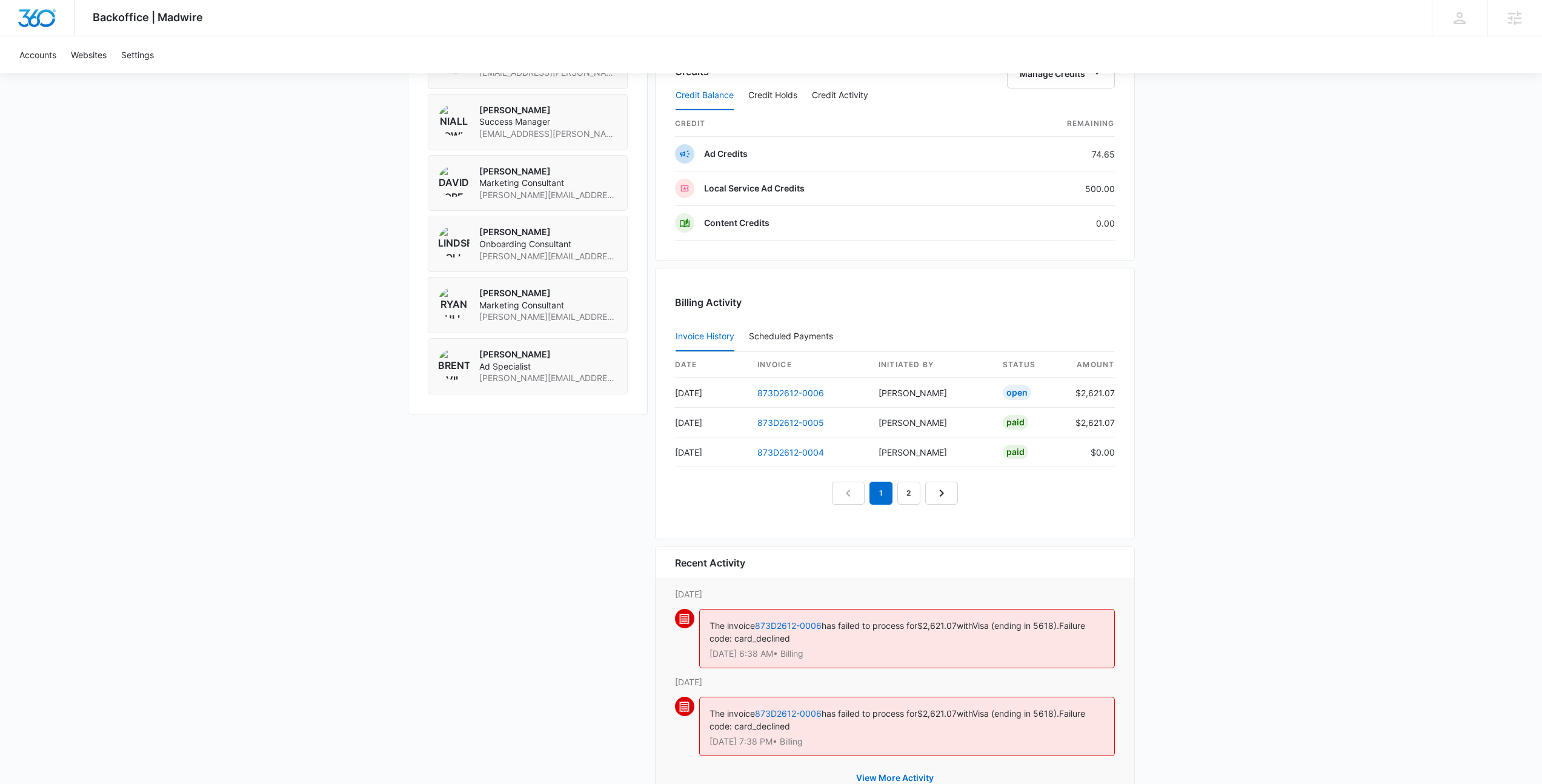
scroll to position [972, 0]
drag, startPoint x: 754, startPoint y: 564, endPoint x: 680, endPoint y: 556, distance: 74.4
click at [680, 556] on div "Recent Activity" at bounding box center [895, 564] width 440 height 14
click at [680, 556] on h6 "Recent Activity" at bounding box center [710, 564] width 70 height 14
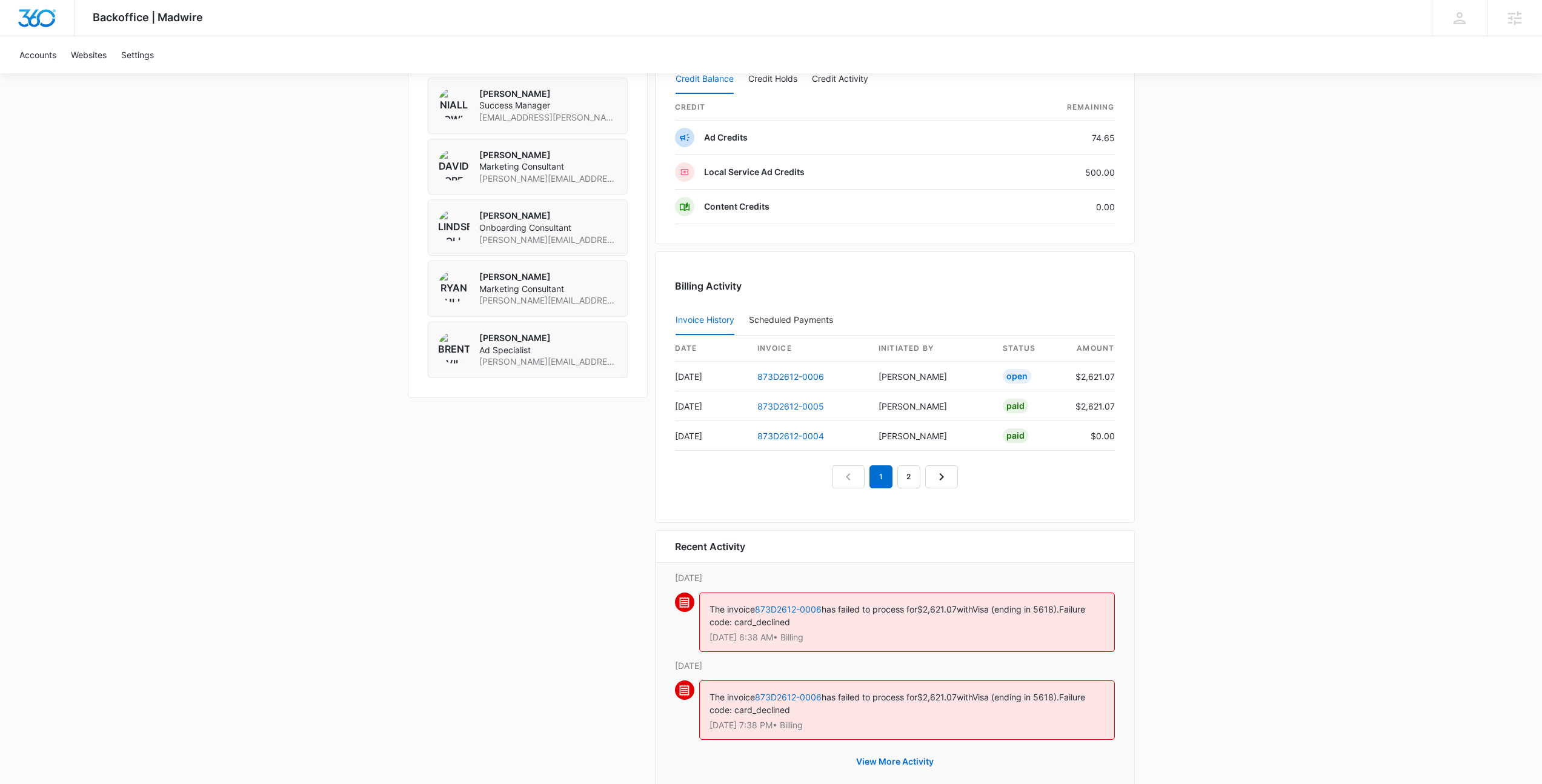
scroll to position [990, 0]
drag, startPoint x: 672, startPoint y: 545, endPoint x: 777, endPoint y: 579, distance: 110.4
click at [777, 579] on div "Recent Activity Saturday, October 11th The invoice 873D2612-0006 has failed to …" at bounding box center [894, 662] width 480 height 266
click at [777, 579] on p "Saturday, October 11th" at bounding box center [895, 577] width 440 height 13
drag, startPoint x: 777, startPoint y: 579, endPoint x: 633, endPoint y: 543, distance: 148.4
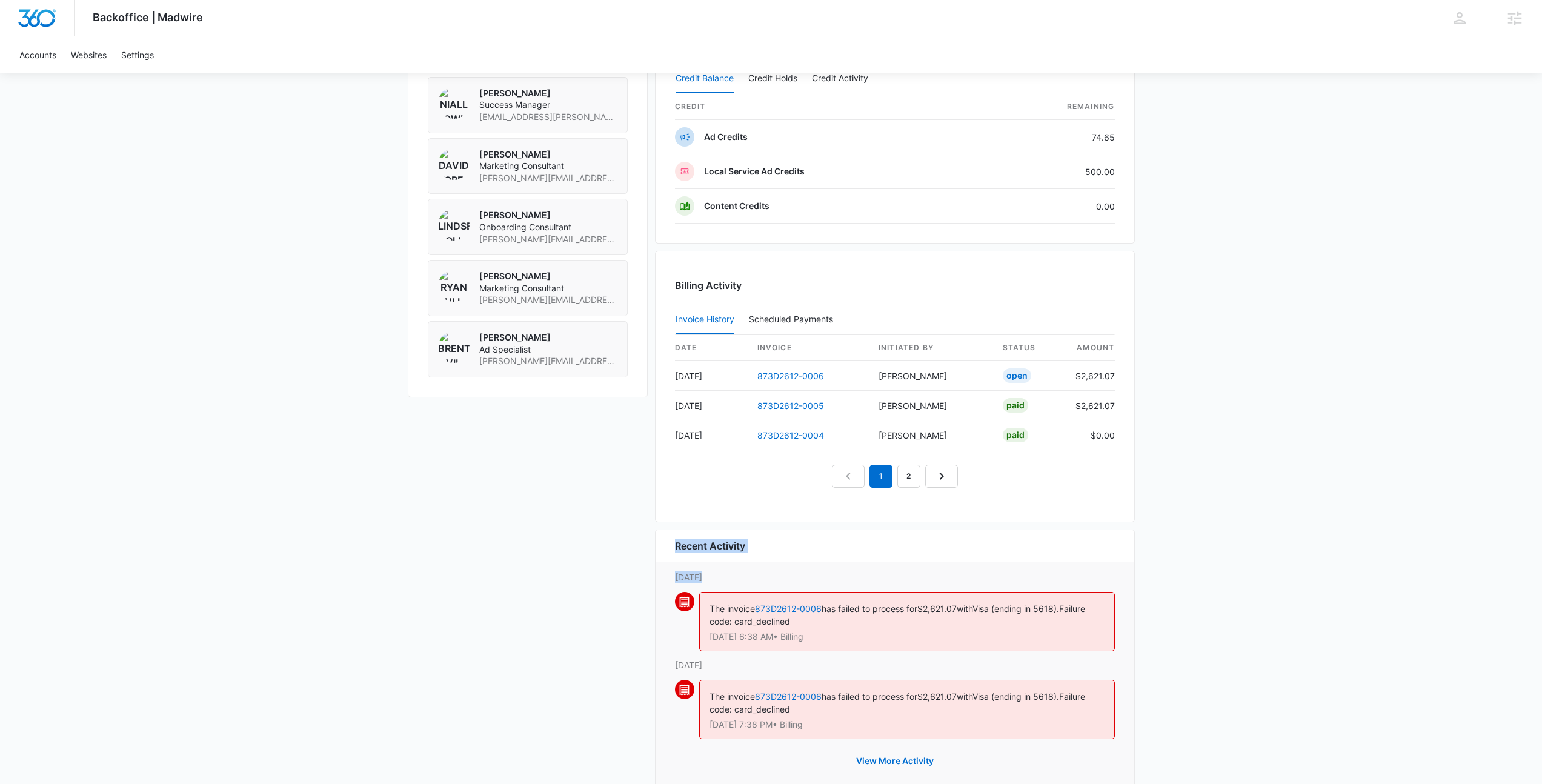
click at [633, 543] on div "Home Town Water Filtration Inc. M181397 Details Billing Type Stripe Billing Con…" at bounding box center [771, 28] width 727 height 1551
drag, startPoint x: 633, startPoint y: 543, endPoint x: 858, endPoint y: 635, distance: 243.1
click at [858, 635] on div "Home Town Water Filtration Inc. M181397 Details Billing Type Stripe Billing Con…" at bounding box center [771, 28] width 727 height 1551
click at [858, 635] on p "Oct 11 at 6:38 AM • Billing" at bounding box center [907, 636] width 395 height 9
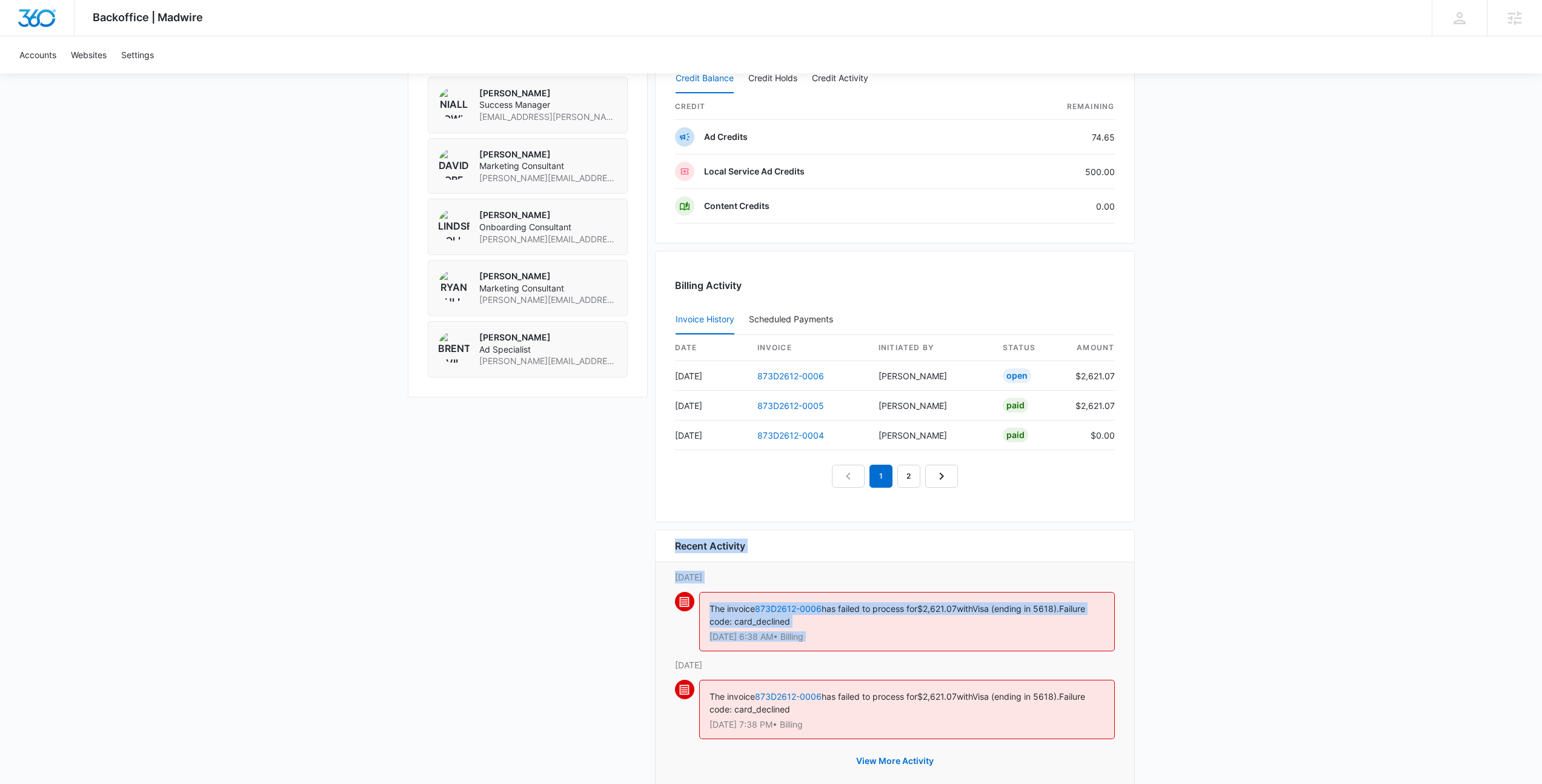
drag, startPoint x: 858, startPoint y: 635, endPoint x: 652, endPoint y: 545, distance: 224.8
click at [652, 545] on div "Home Town Water Filtration Inc. M181397 Details Billing Type Stripe Billing Con…" at bounding box center [771, 28] width 727 height 1551
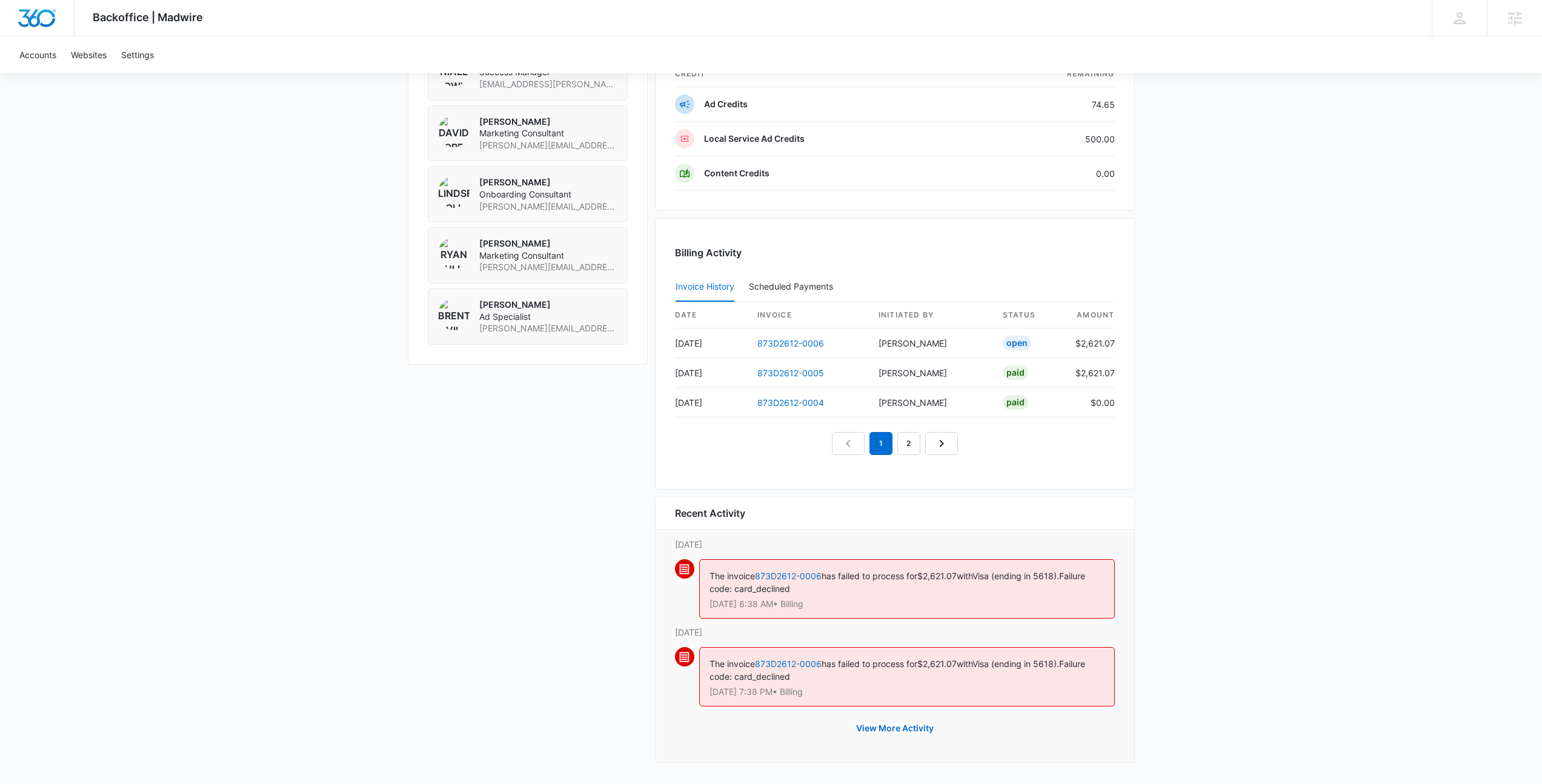
scroll to position [1022, 0]
drag, startPoint x: 901, startPoint y: 605, endPoint x: 686, endPoint y: 576, distance: 216.9
click at [686, 576] on div "The invoice 873D2612-0006 has failed to process for $2,621.07 with Visa (ending…" at bounding box center [895, 593] width 440 height 66
click at [686, 576] on span at bounding box center [685, 569] width 20 height 20
drag, startPoint x: 698, startPoint y: 573, endPoint x: 838, endPoint y: 607, distance: 144.1
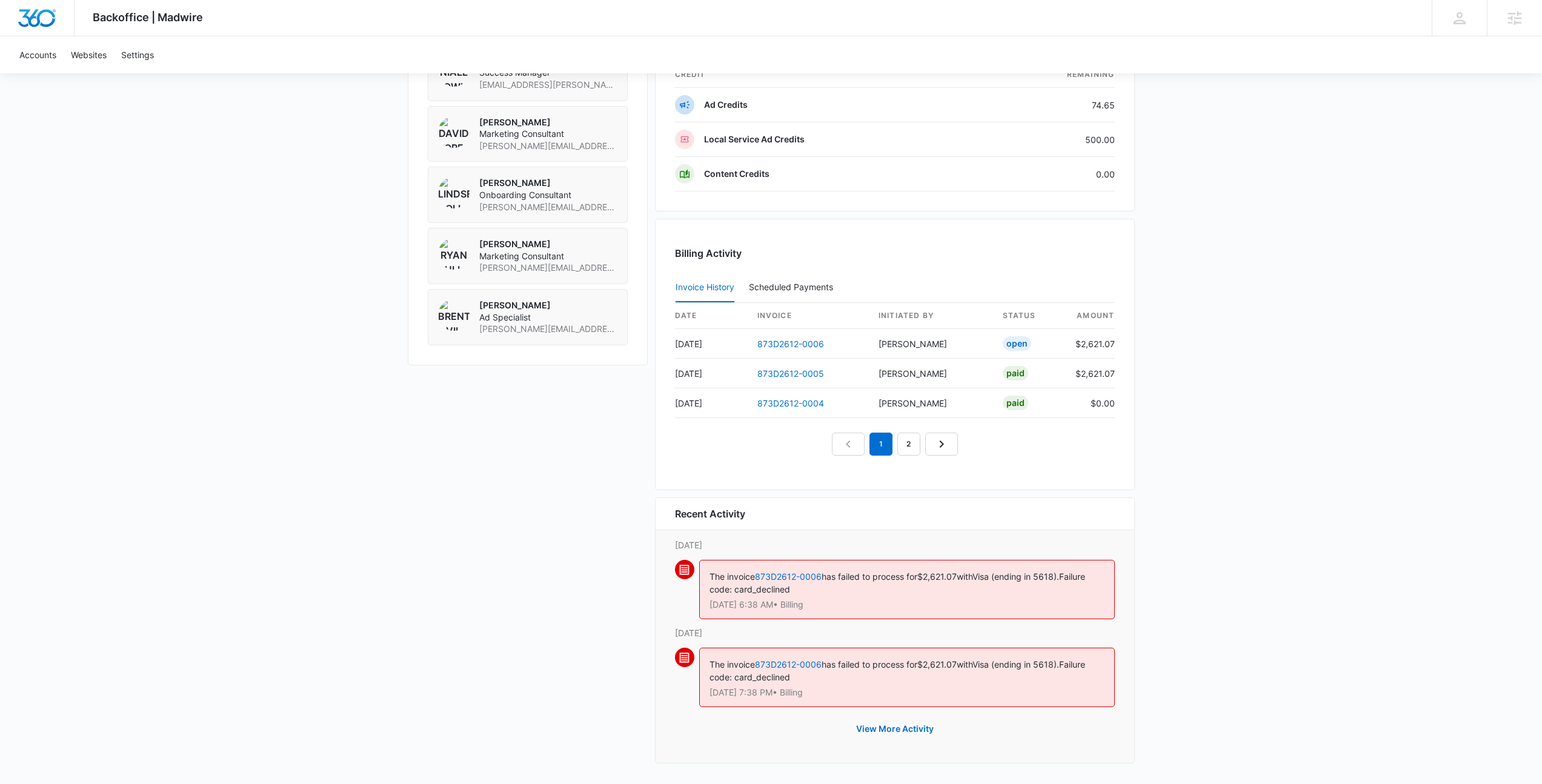
click at [838, 607] on div "The invoice 873D2612-0006 has failed to process for $2,621.07 with Visa (ending…" at bounding box center [907, 589] width 416 height 59
click at [838, 607] on p "Oct 11 at 6:38 AM • Billing" at bounding box center [907, 604] width 395 height 9
click at [883, 722] on button "View More Activity" at bounding box center [894, 728] width 102 height 29
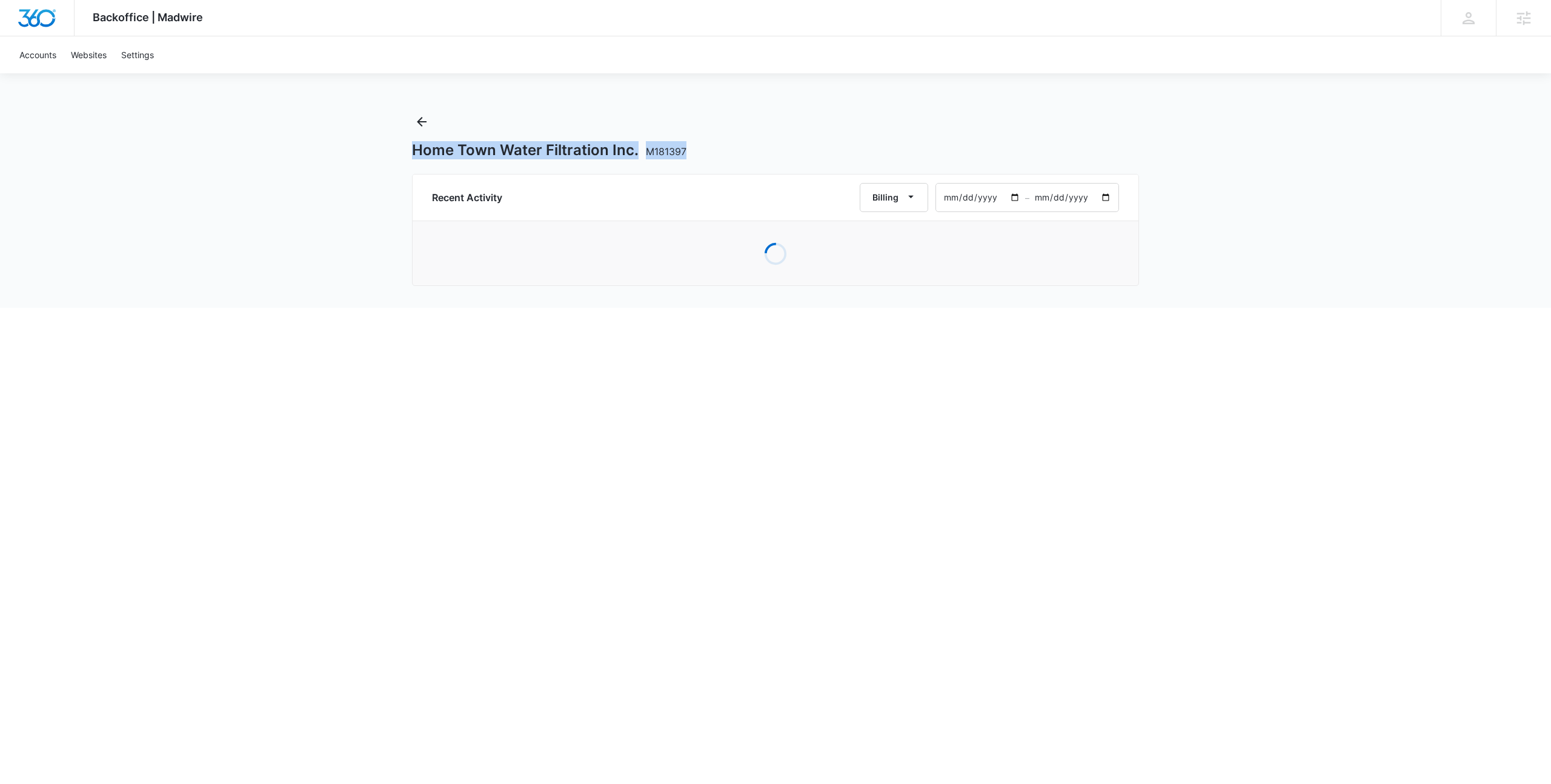
drag, startPoint x: 531, startPoint y: 119, endPoint x: 719, endPoint y: 146, distance: 189.9
click at [719, 146] on div "Home Town Water Filtration Inc. M181397" at bounding box center [775, 136] width 726 height 47
click at [719, 146] on div "Home Town Water Filtration Inc. M181397" at bounding box center [775, 150] width 726 height 18
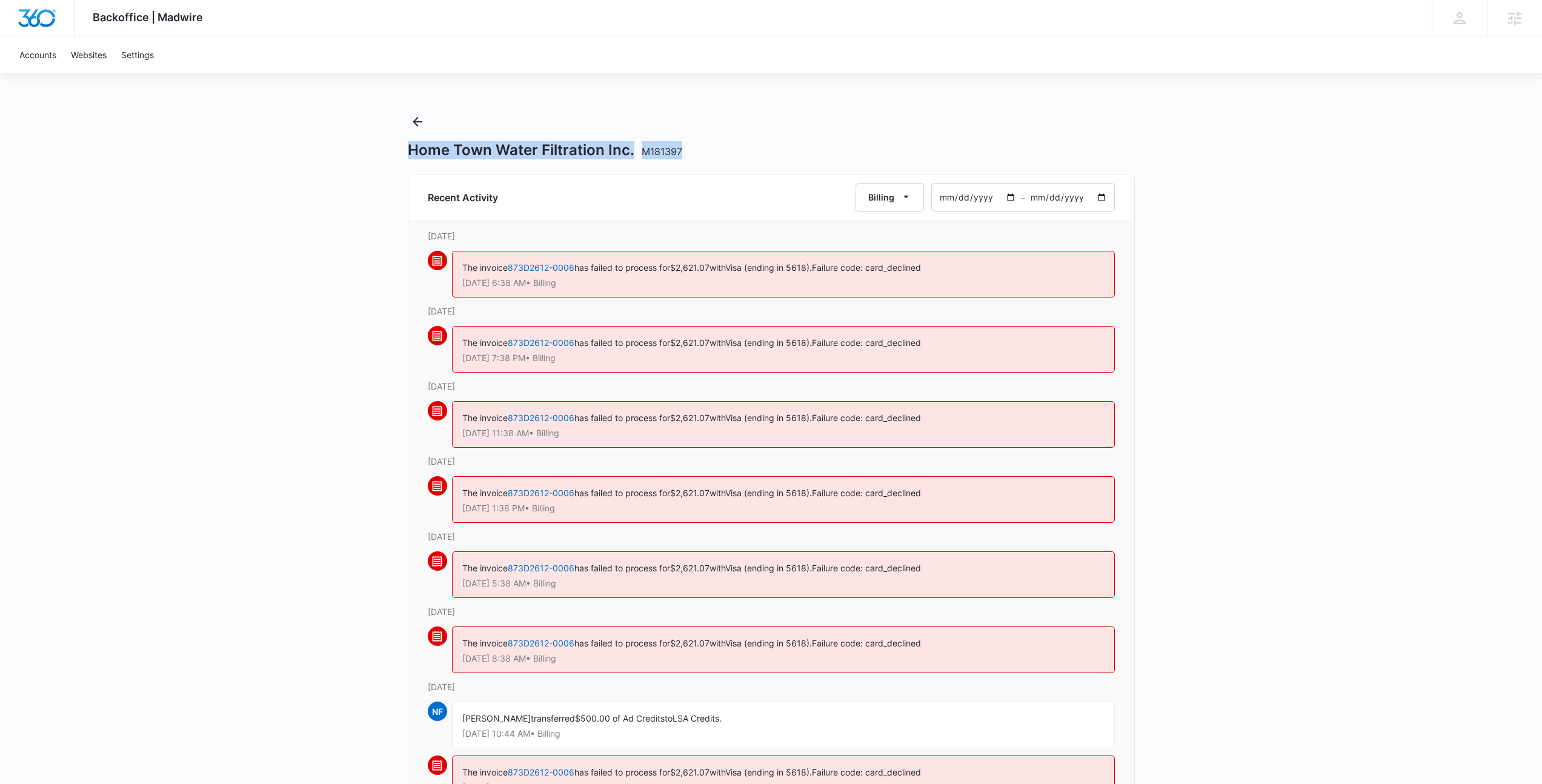
drag, startPoint x: 665, startPoint y: 149, endPoint x: 350, endPoint y: 114, distance: 316.9
drag, startPoint x: 402, startPoint y: 267, endPoint x: 833, endPoint y: 686, distance: 601.1
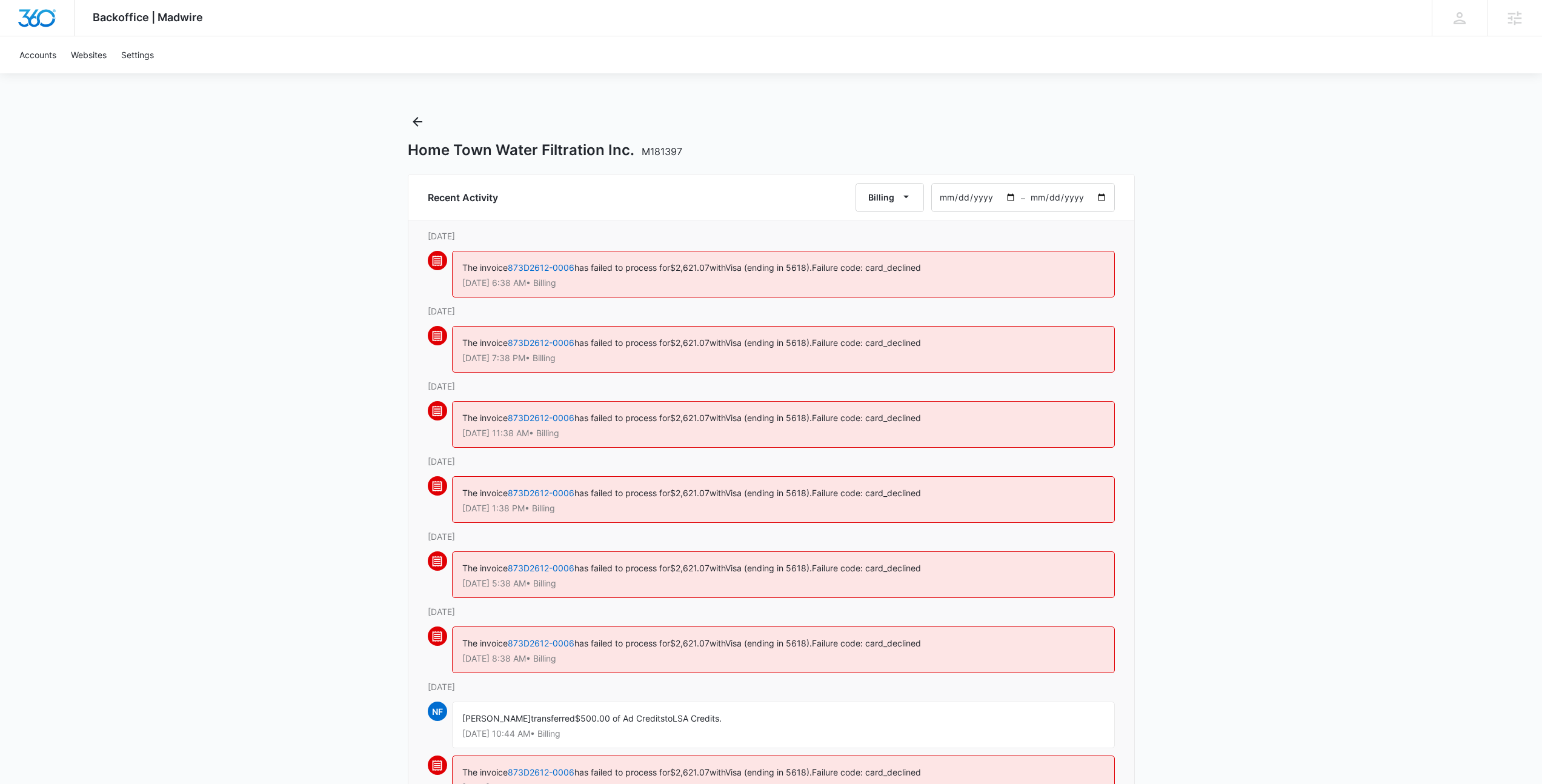
click at [833, 685] on p "Thursday, October 2nd" at bounding box center [771, 686] width 687 height 13
drag, startPoint x: 807, startPoint y: 673, endPoint x: 250, endPoint y: 170, distance: 750.5
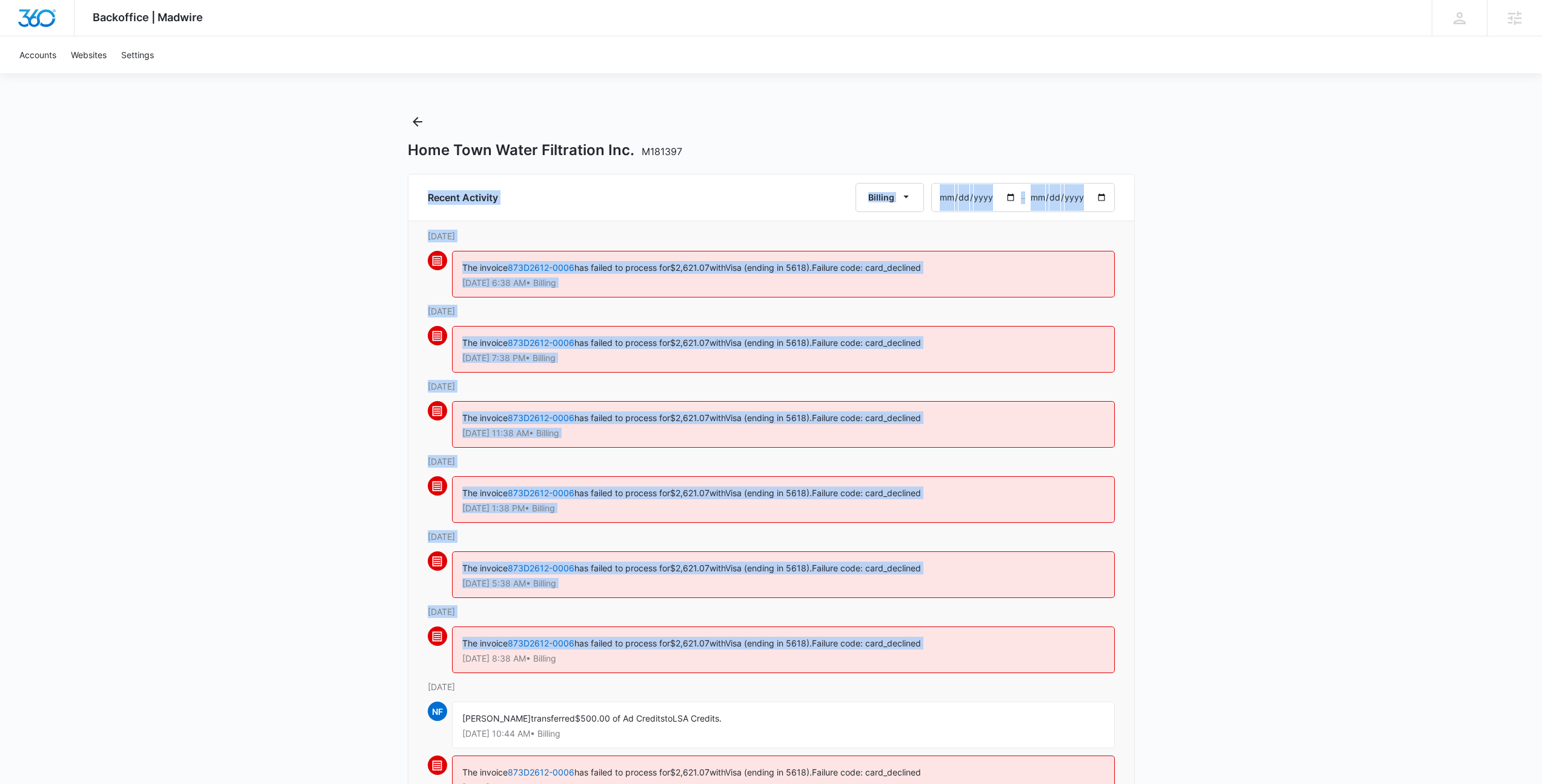
drag, startPoint x: 250, startPoint y: 170, endPoint x: 1175, endPoint y: 643, distance: 1038.9
drag, startPoint x: 1147, startPoint y: 663, endPoint x: 364, endPoint y: 187, distance: 916.3
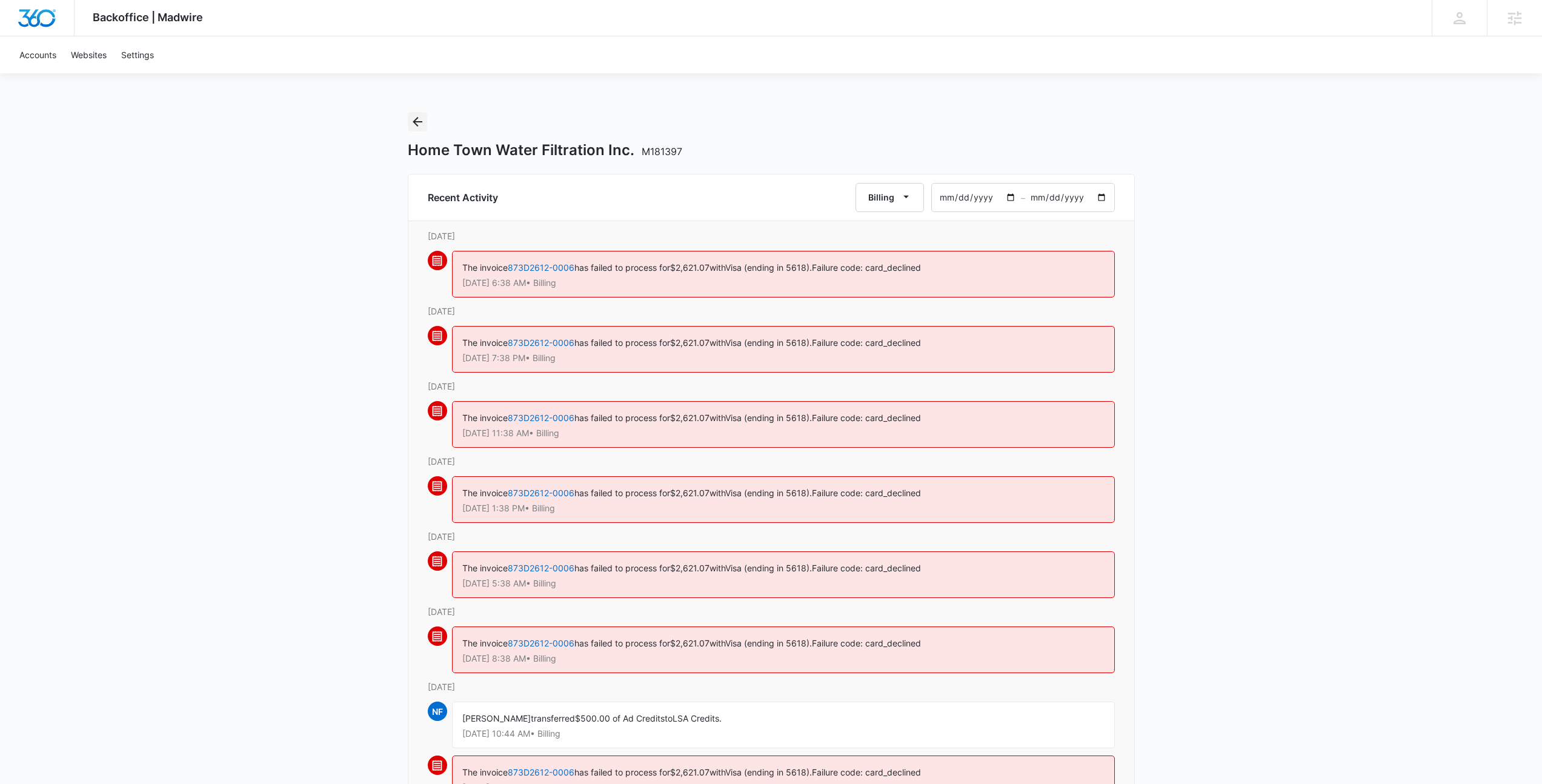
click at [411, 128] on icon "Back" at bounding box center [418, 122] width 14 height 14
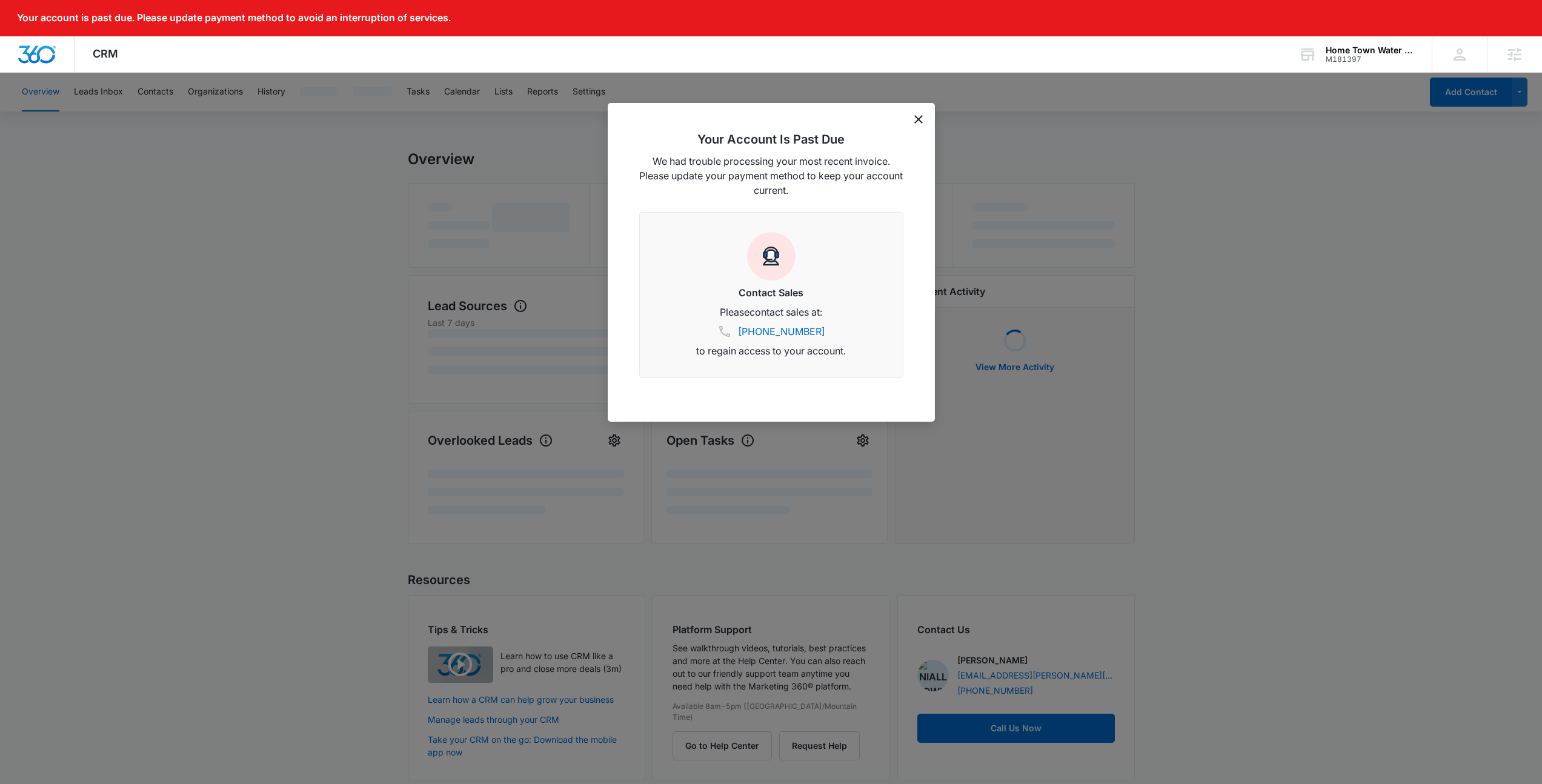
click at [908, 120] on div "Your Account Is Past Due We had trouble processing your most recent invoice. Pl…" at bounding box center [772, 262] width 327 height 318
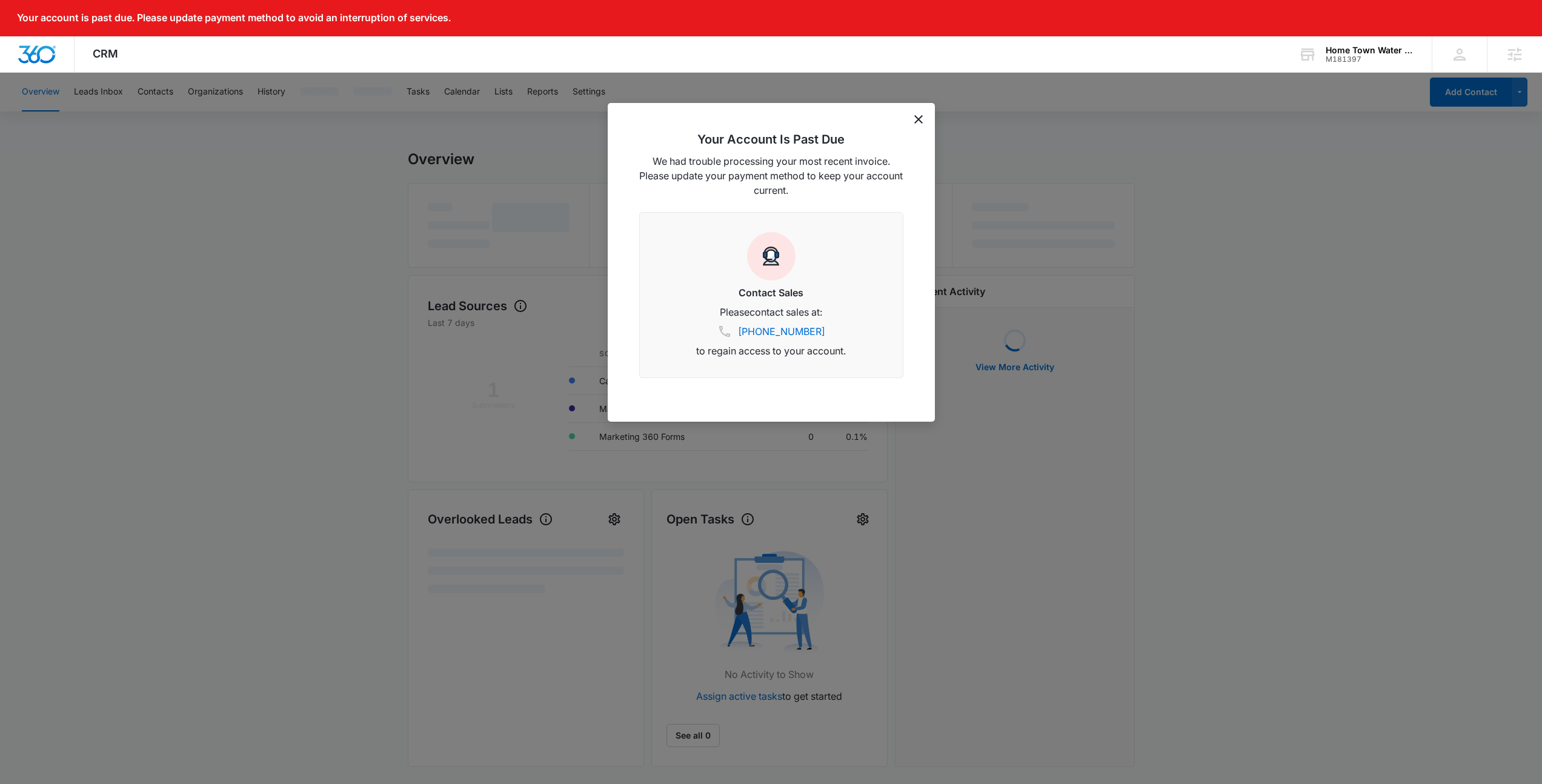
click at [917, 119] on icon "dismiss this dialog" at bounding box center [918, 119] width 9 height 9
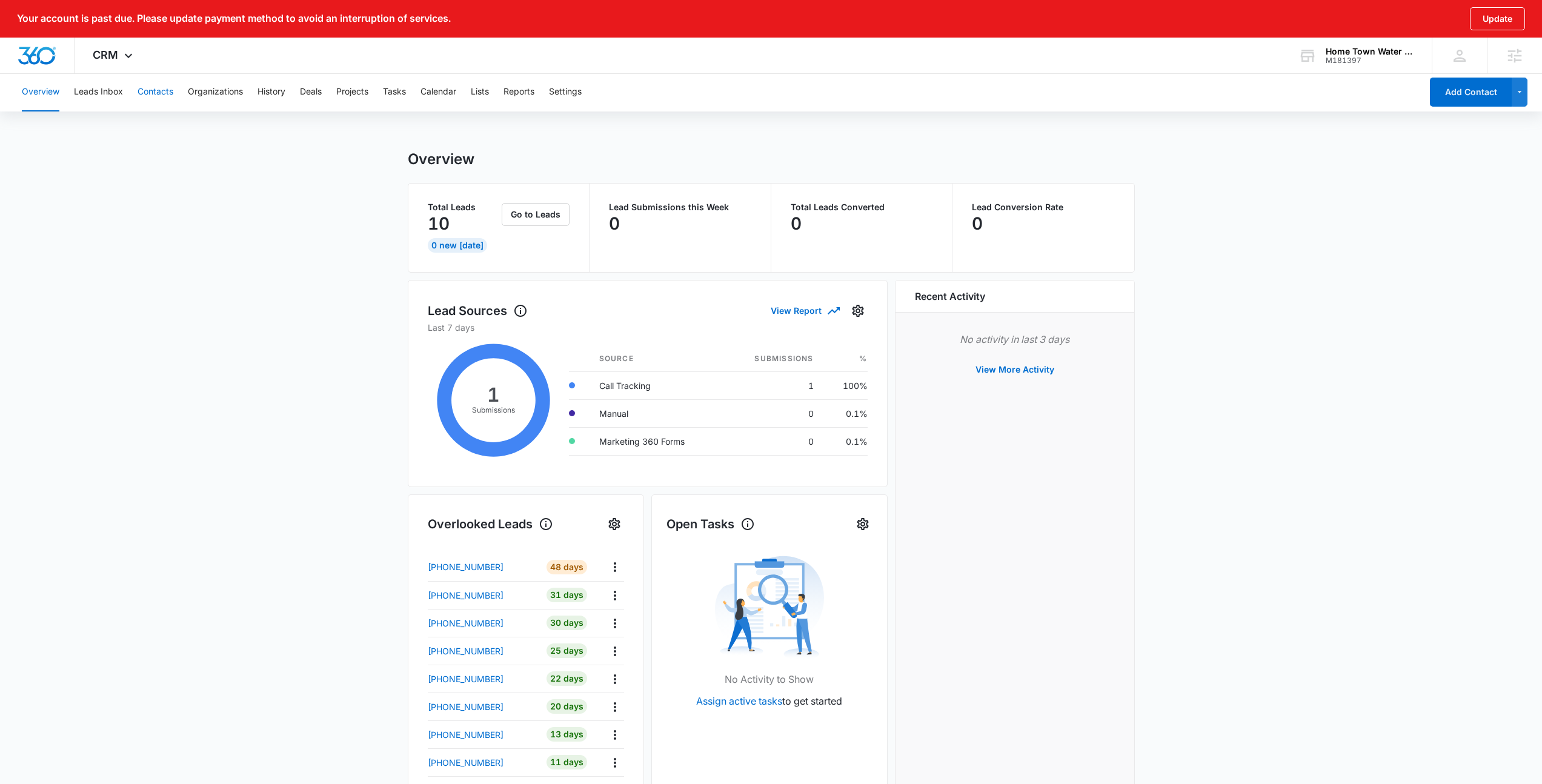
click at [165, 96] on button "Contacts" at bounding box center [155, 92] width 36 height 39
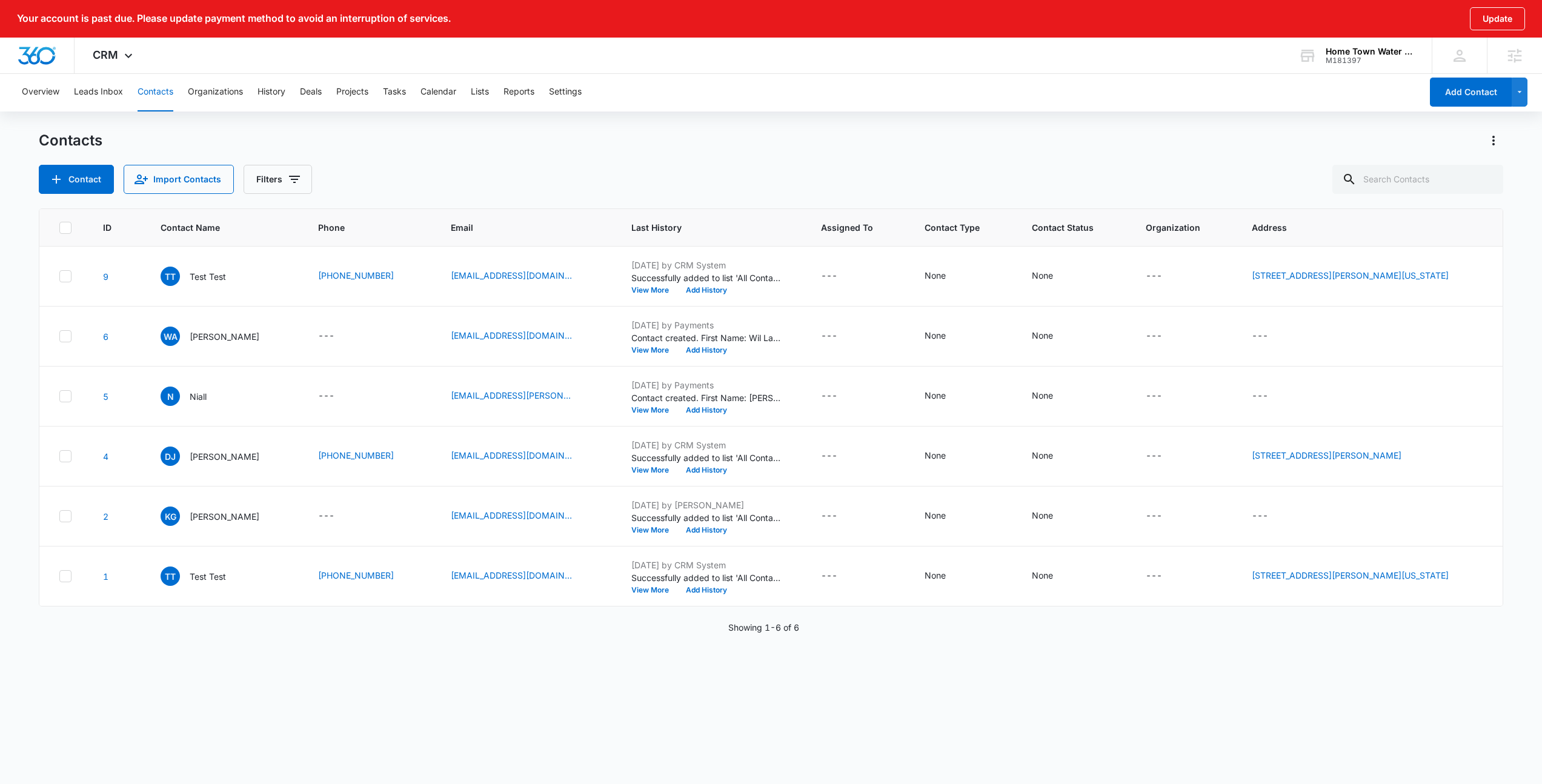
click at [595, 118] on div "Overview Leads Inbox Contacts Organizations History Deals Projects Tasks Calend…" at bounding box center [771, 446] width 1542 height 746
click at [660, 107] on div "Overview Leads Inbox Contacts Organizations History Deals Projects Tasks Calend…" at bounding box center [717, 92] width 1407 height 39
click at [655, 139] on div "Contacts" at bounding box center [771, 141] width 1465 height 20
click at [558, 147] on div "Contacts" at bounding box center [771, 141] width 1465 height 20
click at [906, 68] on div "CRM Apps Reputation Websites Forms CRM Email Social Payments POS Content Ads In…" at bounding box center [771, 56] width 1542 height 36
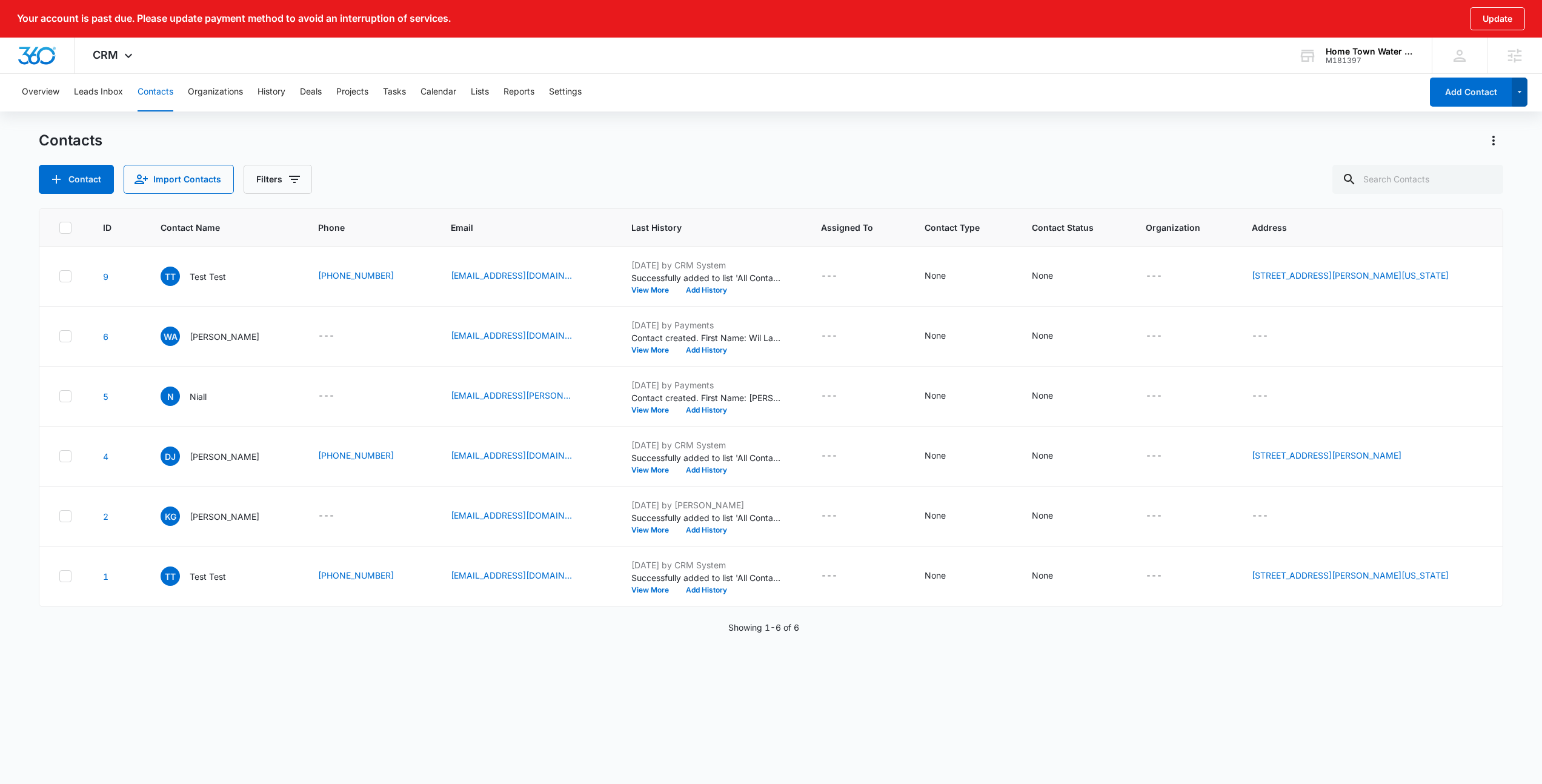
click at [1525, 92] on button "button" at bounding box center [1520, 92] width 17 height 29
click at [1523, 91] on icon "button" at bounding box center [1520, 92] width 10 height 14
click at [1462, 219] on div "Add List" at bounding box center [1462, 221] width 70 height 9
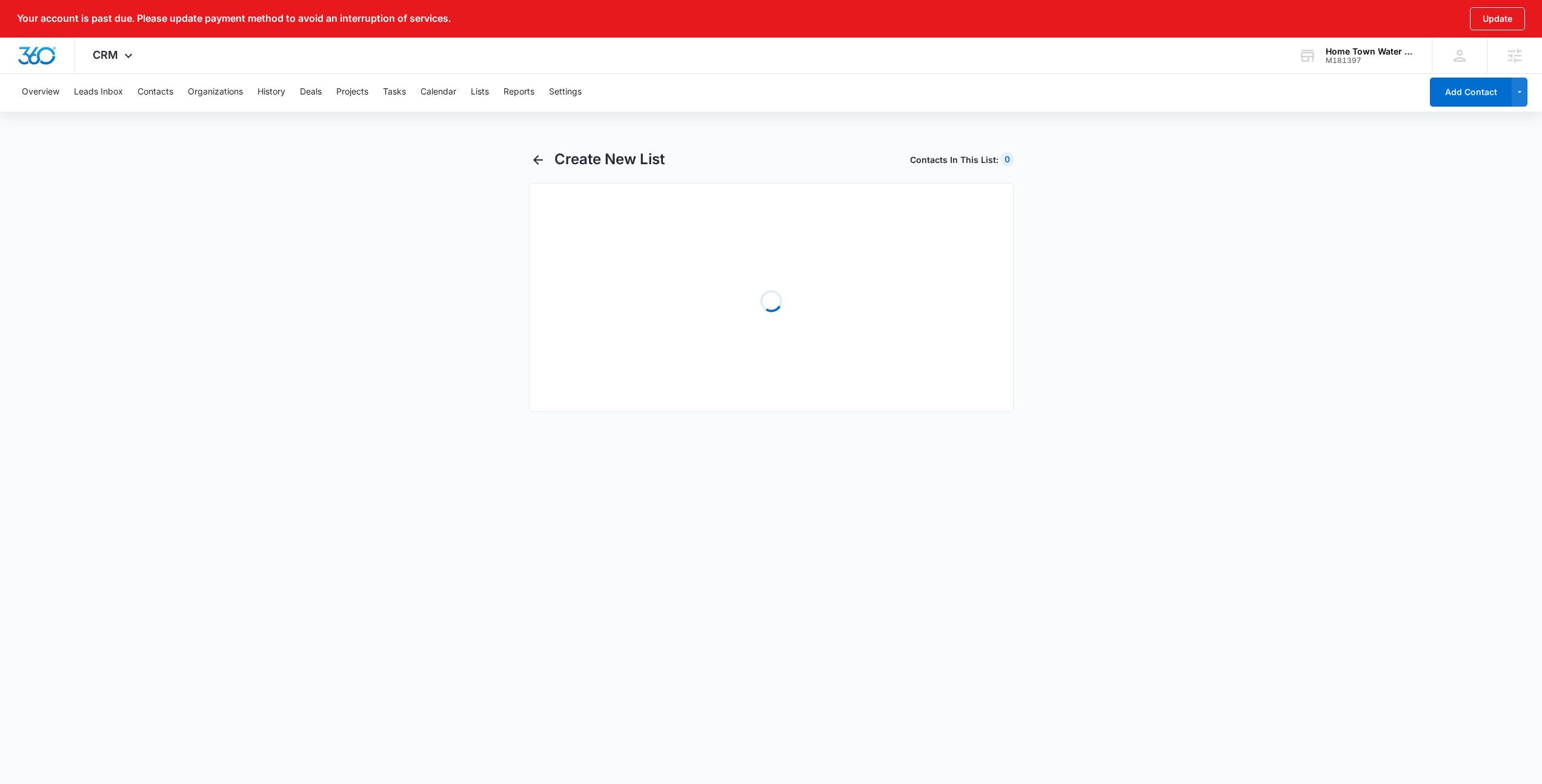
select select "31"
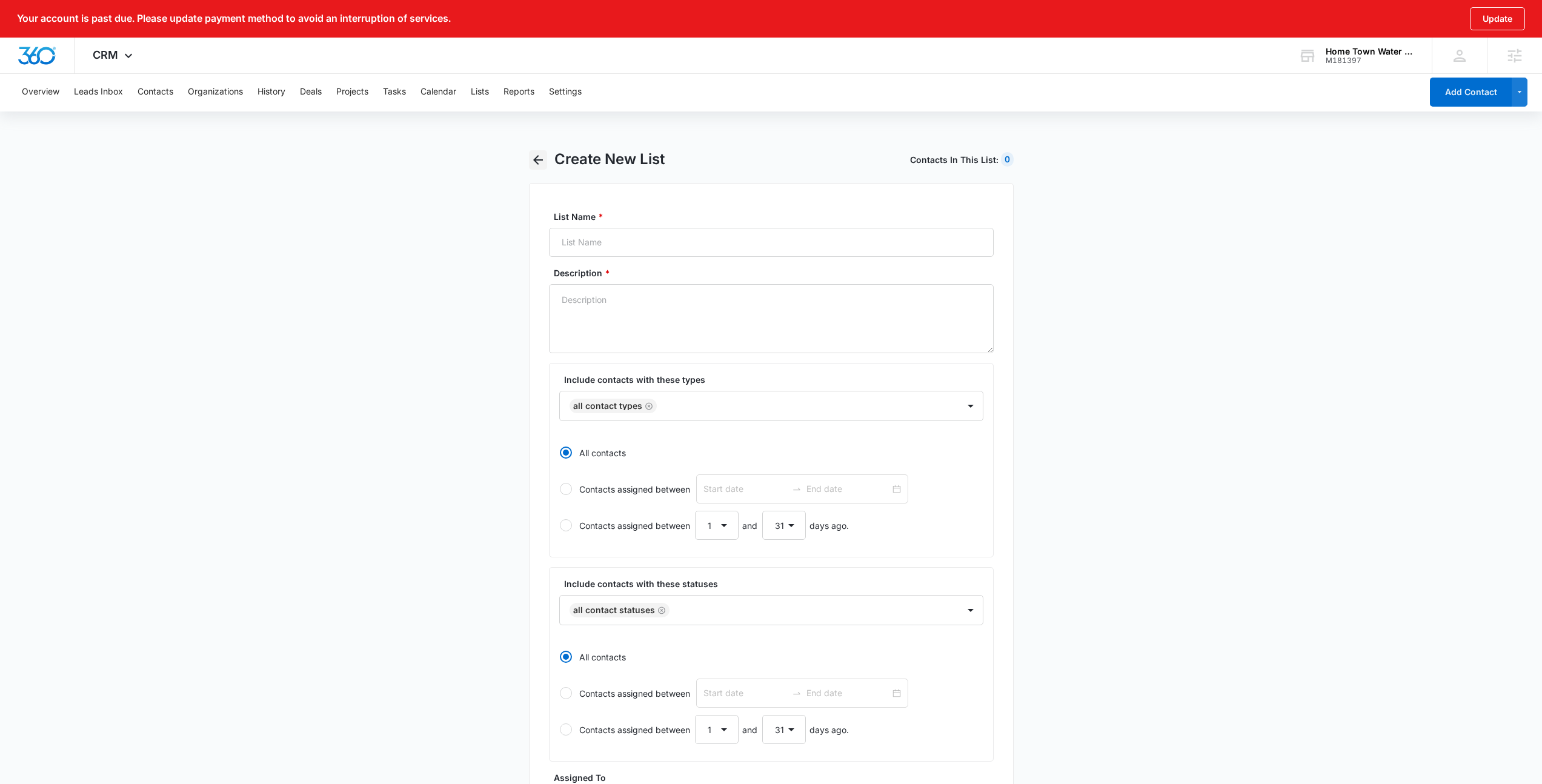
drag, startPoint x: 541, startPoint y: 160, endPoint x: 535, endPoint y: 159, distance: 6.1
click at [541, 160] on icon "button" at bounding box center [538, 160] width 9 height 9
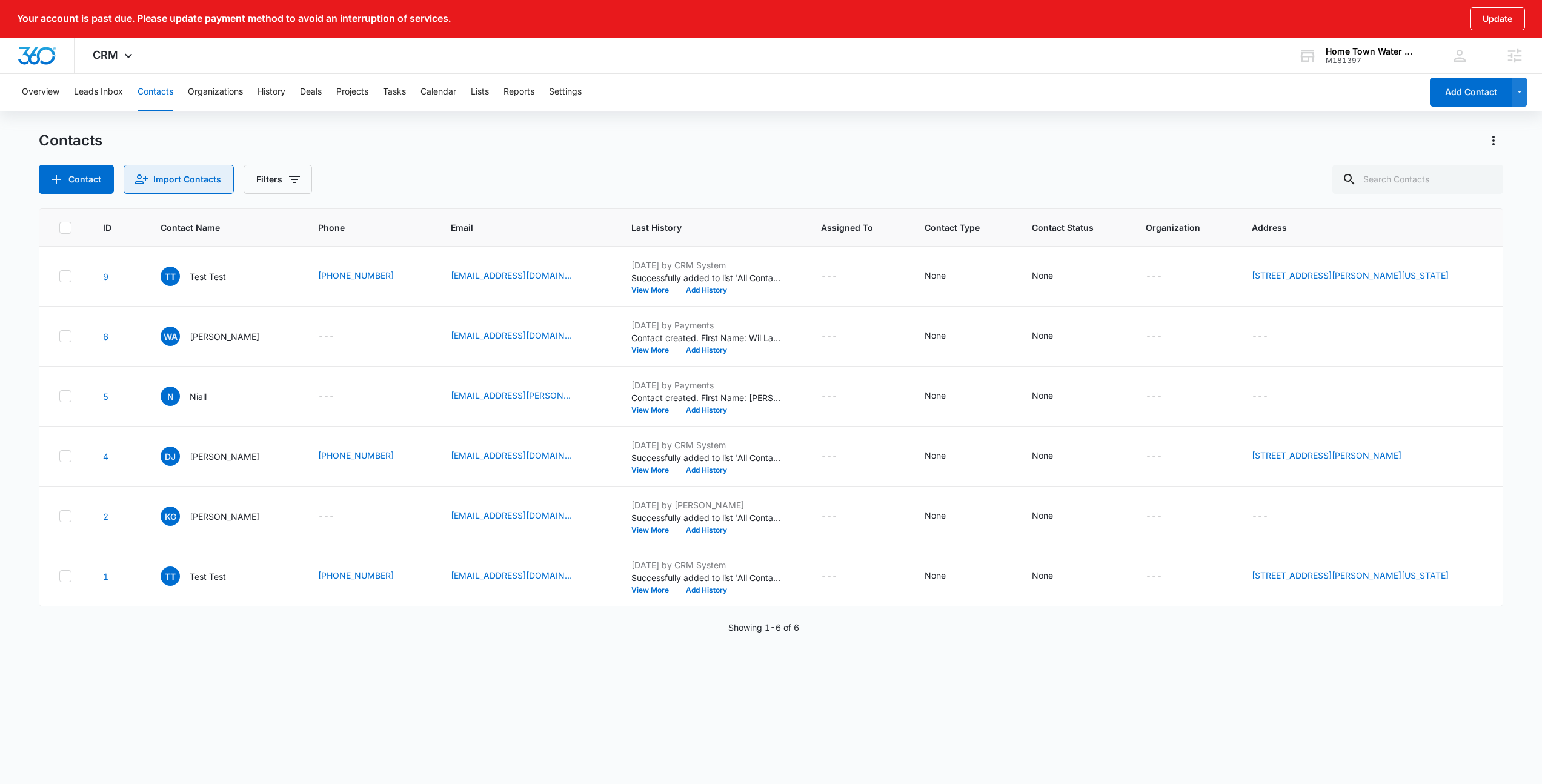
click at [169, 175] on button "Import Contacts" at bounding box center [178, 179] width 110 height 29
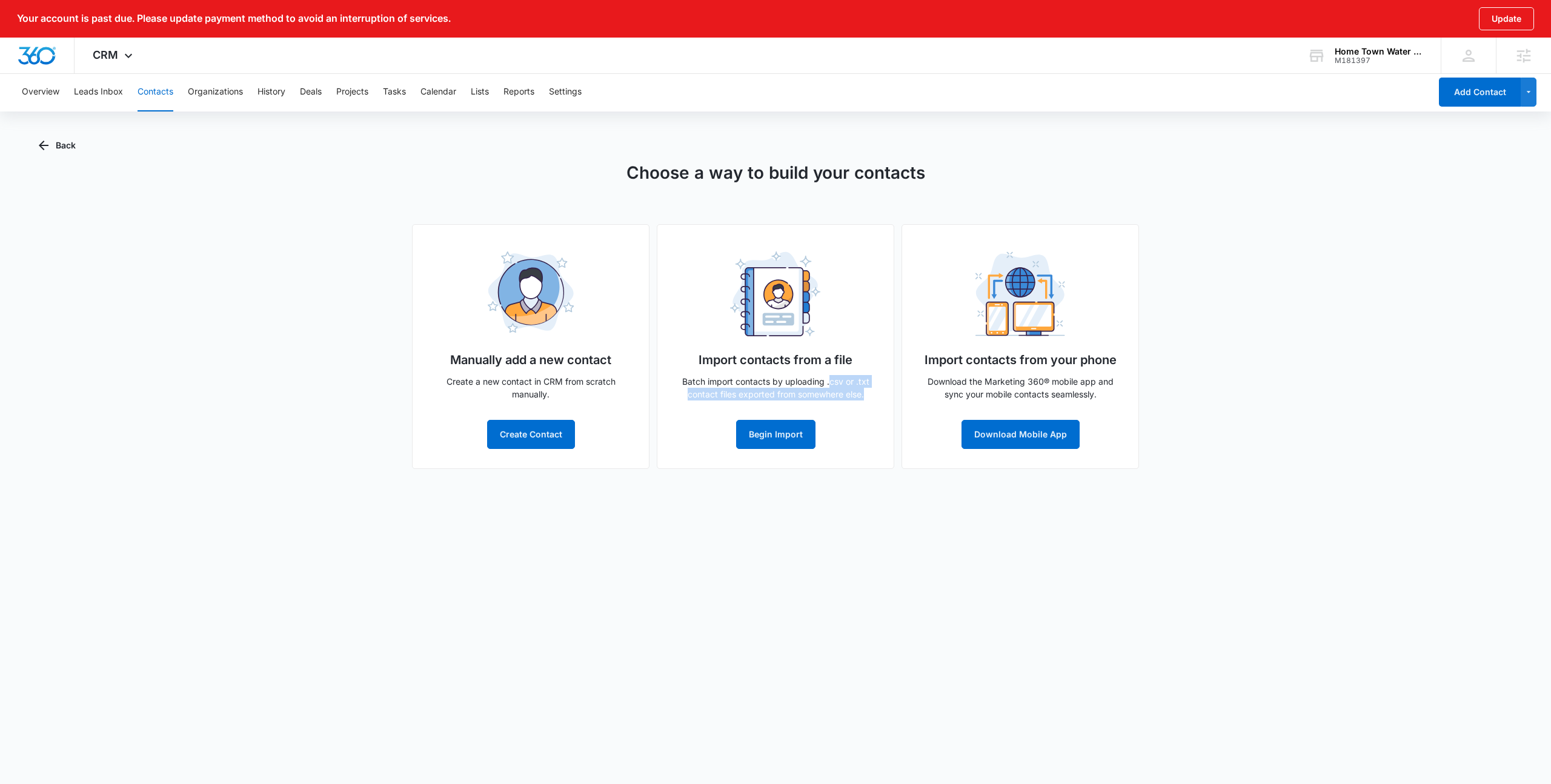
drag, startPoint x: 828, startPoint y: 381, endPoint x: 868, endPoint y: 393, distance: 41.8
click at [868, 393] on p "Batch import contacts by uploading .csv or .txt contact files exported from som…" at bounding box center [776, 387] width 198 height 25
click at [877, 444] on div "Import contacts from a file Batch import contacts by uploading .csv or .txt con…" at bounding box center [776, 347] width 237 height 245
click at [1225, 401] on div "Choose a way to build your contacts Manually add a new contact Create a new con…" at bounding box center [776, 314] width 1474 height 309
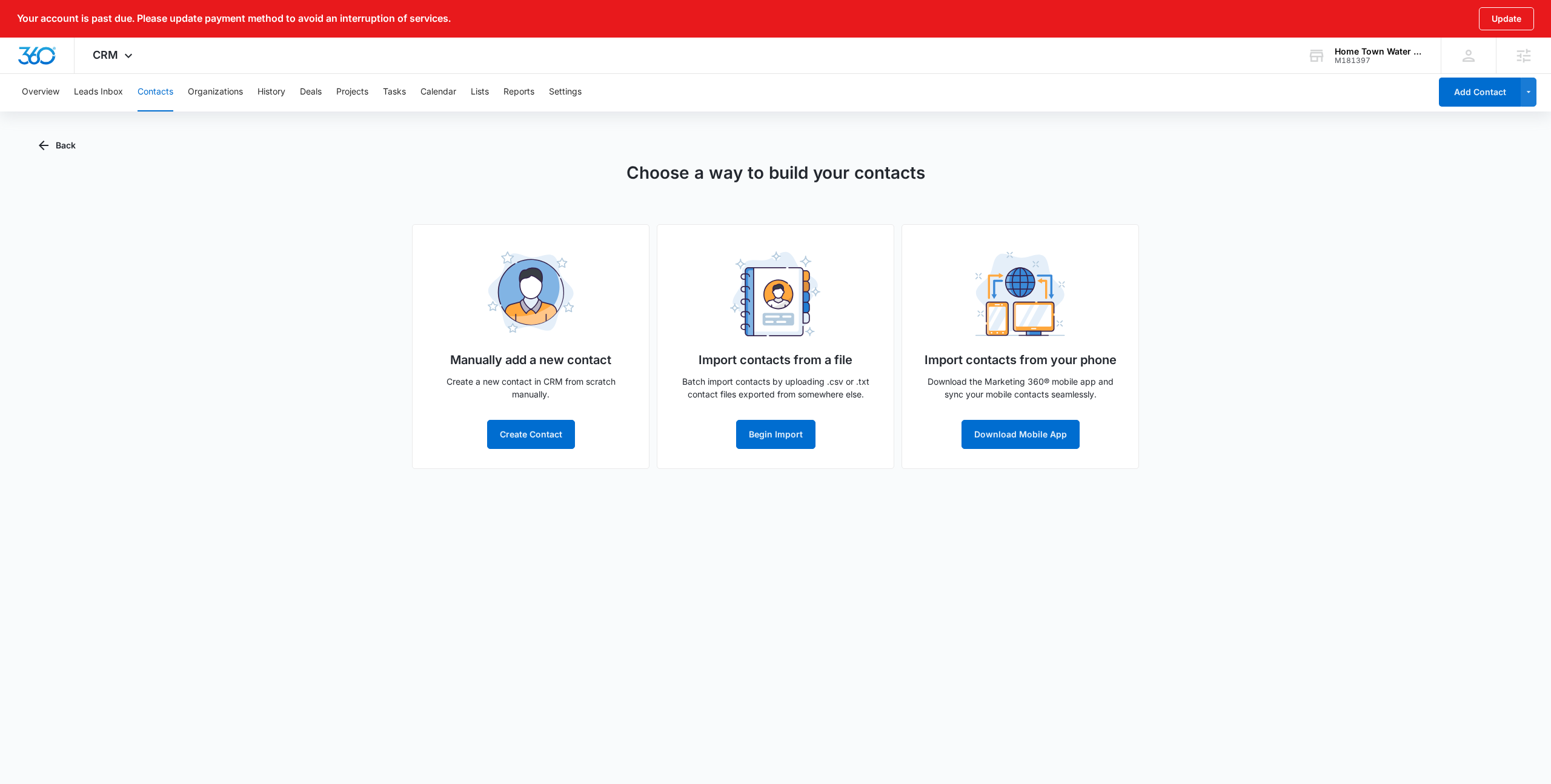
click at [134, 273] on div "Choose a way to build your contacts Manually add a new contact Create a new con…" at bounding box center [776, 314] width 1474 height 309
click at [134, 271] on div "Choose a way to build your contacts Manually add a new contact Create a new con…" at bounding box center [776, 314] width 1474 height 309
click at [145, 257] on div "Choose a way to build your contacts Manually add a new contact Create a new con…" at bounding box center [776, 314] width 1474 height 309
click at [146, 256] on div "Choose a way to build your contacts Manually add a new contact Create a new con…" at bounding box center [776, 314] width 1474 height 309
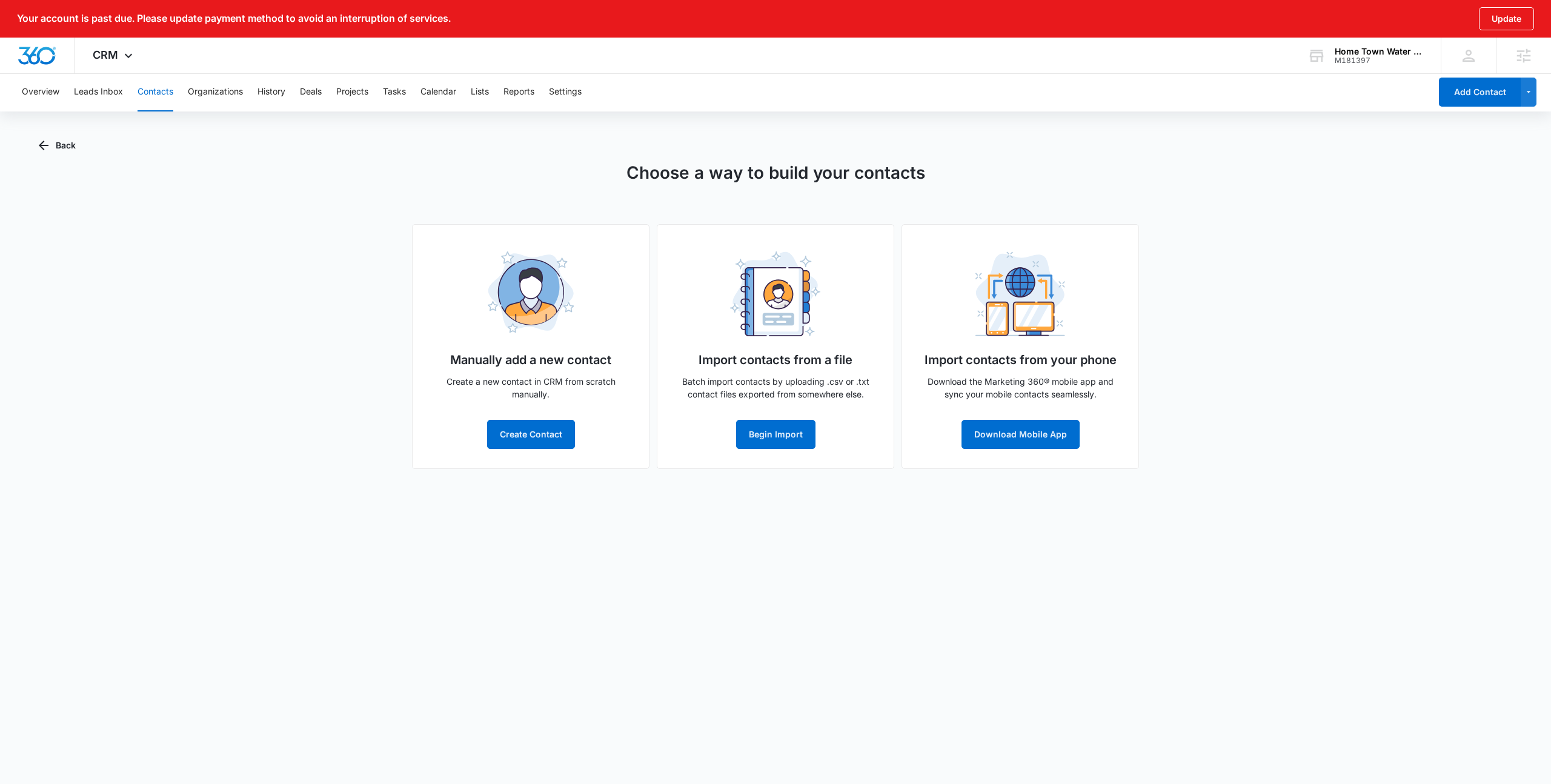
click at [146, 256] on div "Choose a way to build your contacts Manually add a new contact Create a new con…" at bounding box center [776, 314] width 1474 height 309
click at [227, 239] on div "Choose a way to build your contacts Manually add a new contact Create a new con…" at bounding box center [776, 314] width 1474 height 309
click at [337, 172] on div "Choose a way to build your contacts Manually add a new contact Create a new con…" at bounding box center [776, 314] width 1474 height 309
